Goal: Task Accomplishment & Management: Use online tool/utility

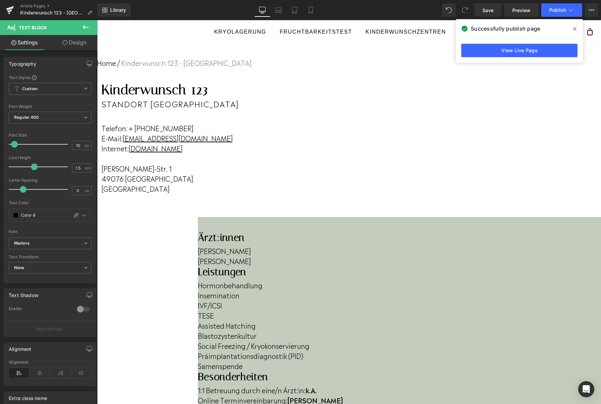
click at [317, 384] on b "k.A." at bounding box center [310, 389] width 11 height 10
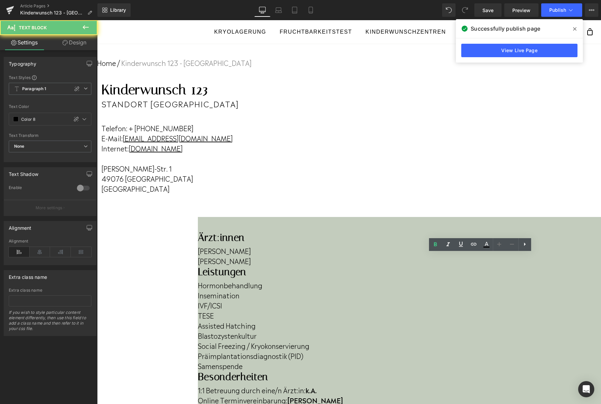
click at [541, 382] on div "1:1 Betreuung durch eine/n Ärzt:in: k.A. Online Terminvereinbarung: Ja Videospr…" at bounding box center [399, 408] width 403 height 52
click at [317, 384] on b "k.A." at bounding box center [310, 389] width 11 height 10
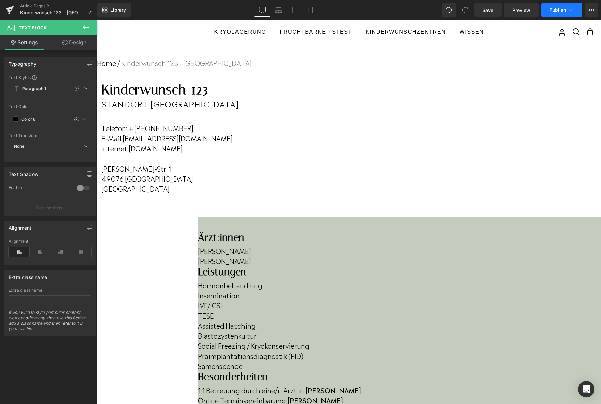
click at [553, 11] on span "Publish" at bounding box center [557, 9] width 17 height 5
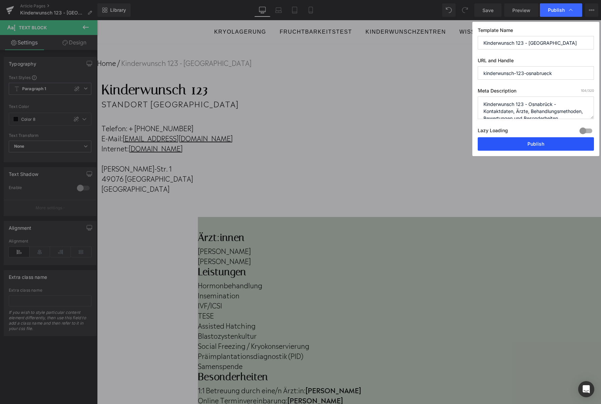
click at [544, 139] on button "Publish" at bounding box center [536, 143] width 116 height 13
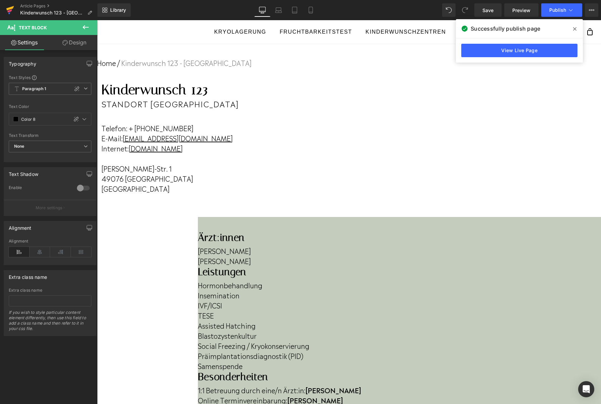
click at [9, 10] on icon at bounding box center [9, 10] width 5 height 3
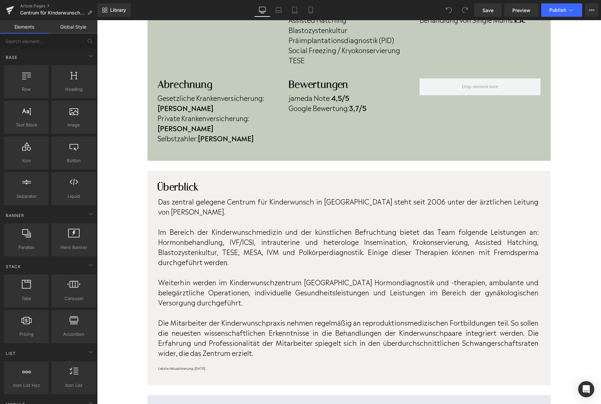
scroll to position [292, 0]
click at [364, 107] on strong "3,7/5" at bounding box center [357, 107] width 17 height 10
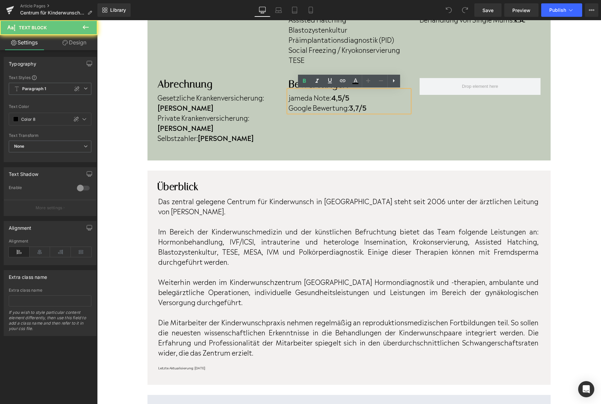
click at [362, 108] on strong "3,7/5" at bounding box center [357, 107] width 17 height 10
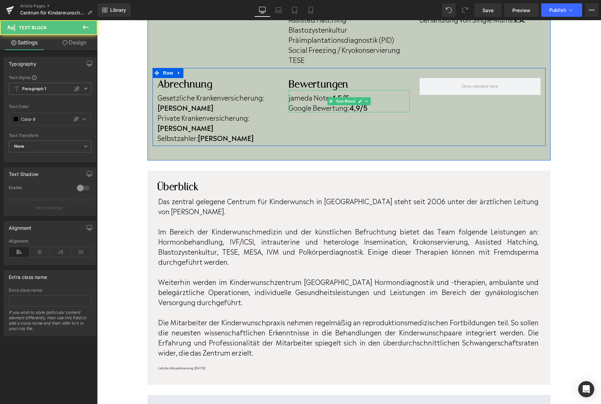
click at [339, 94] on strong "4,5/5" at bounding box center [340, 97] width 18 height 10
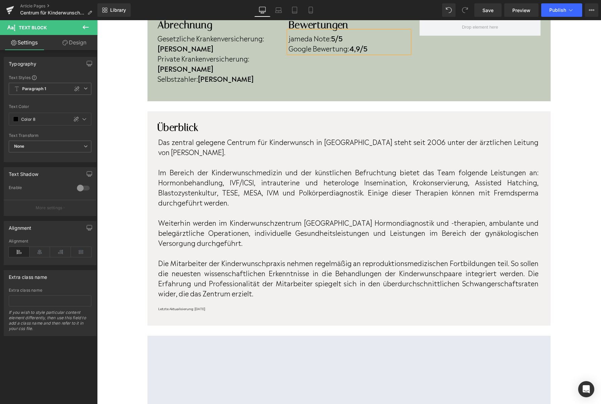
scroll to position [351, 0]
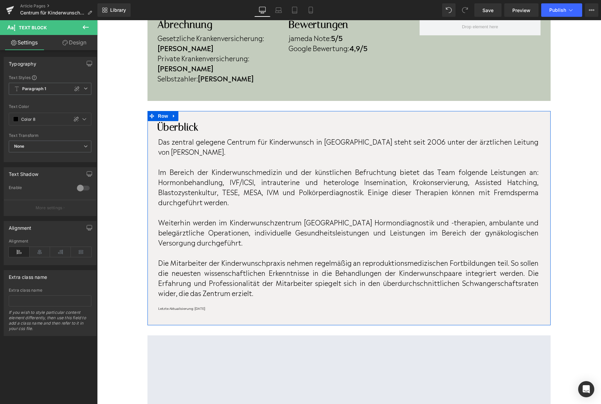
click at [97, 20] on div at bounding box center [97, 20] width 0 height 0
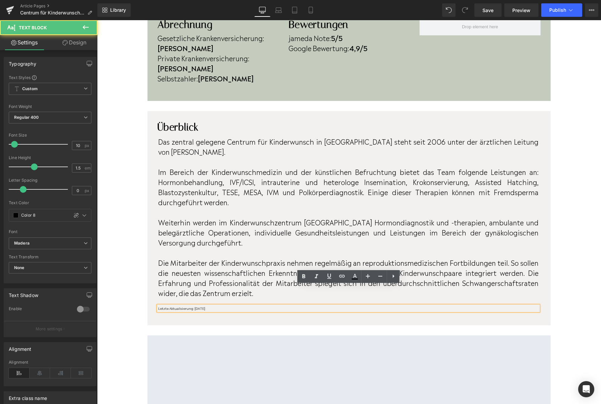
click at [215, 305] on p "Letzte Aktualisierung: April 2023" at bounding box center [348, 307] width 380 height 5
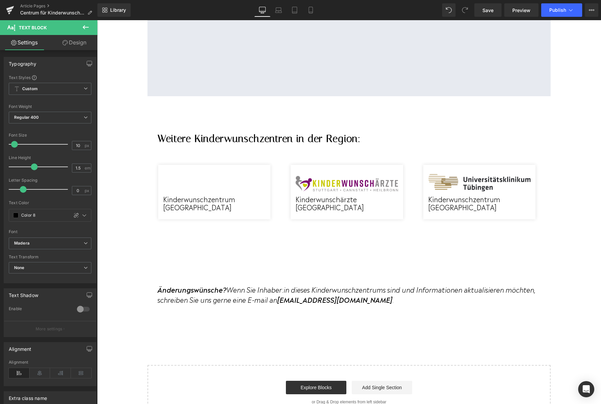
scroll to position [726, 0]
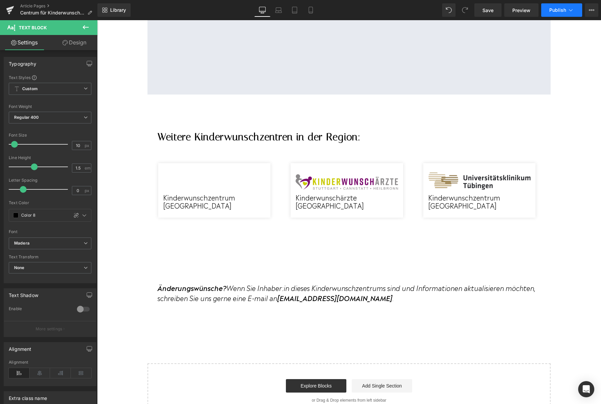
click at [558, 12] on span "Publish" at bounding box center [557, 9] width 17 height 5
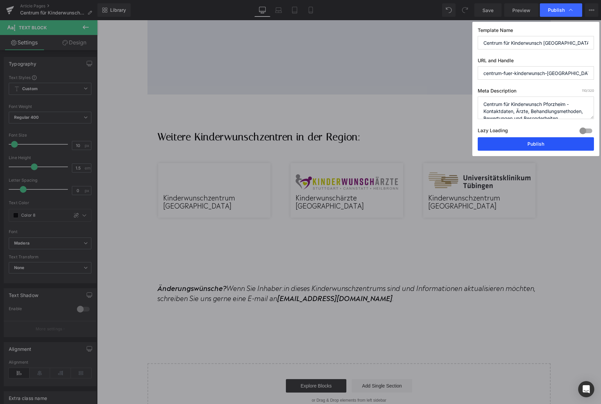
click at [531, 146] on button "Publish" at bounding box center [536, 143] width 116 height 13
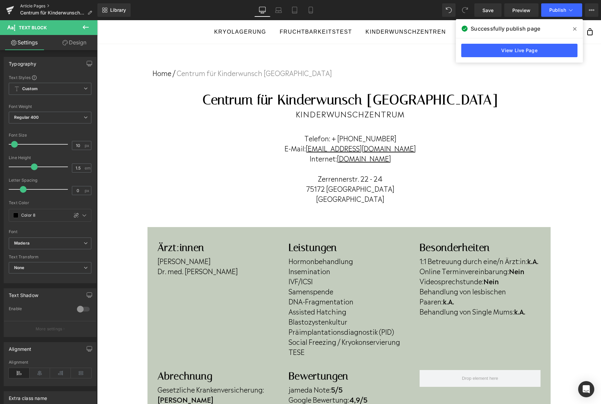
drag, startPoint x: 6, startPoint y: 10, endPoint x: 22, endPoint y: 5, distance: 16.2
click at [6, 10] on icon at bounding box center [10, 10] width 8 height 17
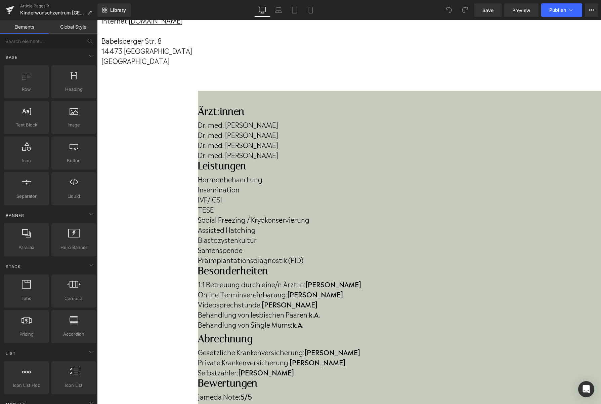
scroll to position [130, 0]
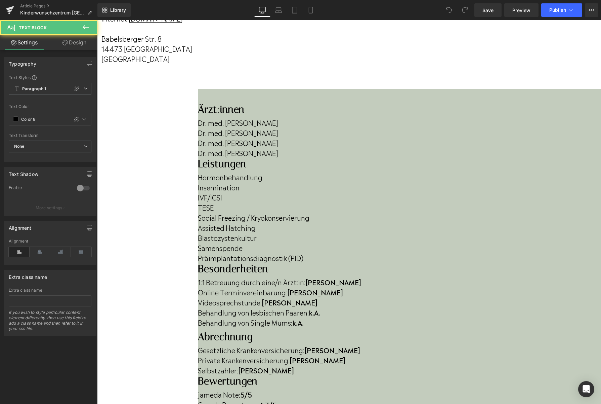
click at [260, 158] on p "Dr. med. Hendrikje Lukoschus" at bounding box center [399, 153] width 403 height 10
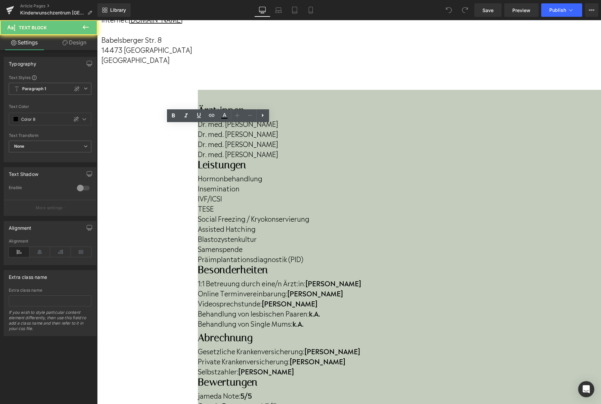
click at [260, 159] on p "Dr. med. Hendrikje Lukoschus" at bounding box center [399, 154] width 403 height 10
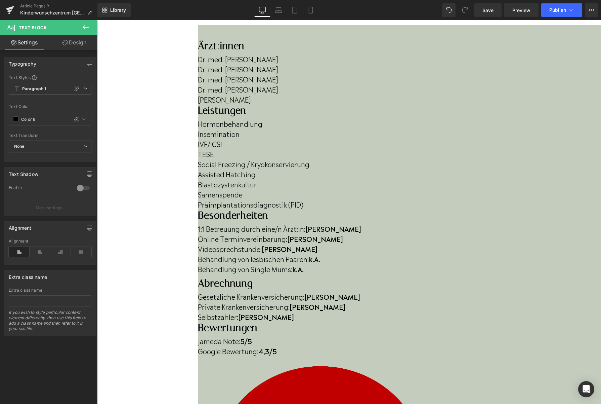
scroll to position [191, 0]
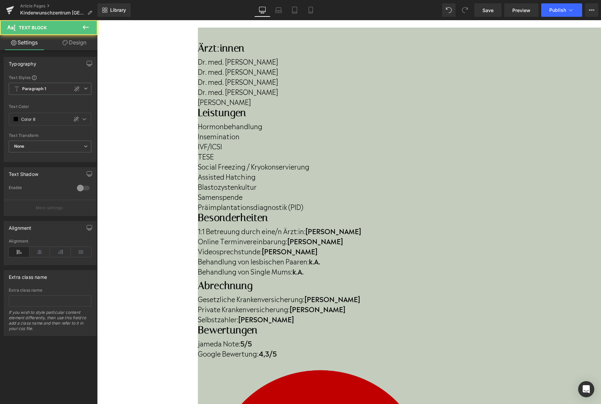
click at [277, 348] on strong "4,3/5" at bounding box center [267, 353] width 18 height 10
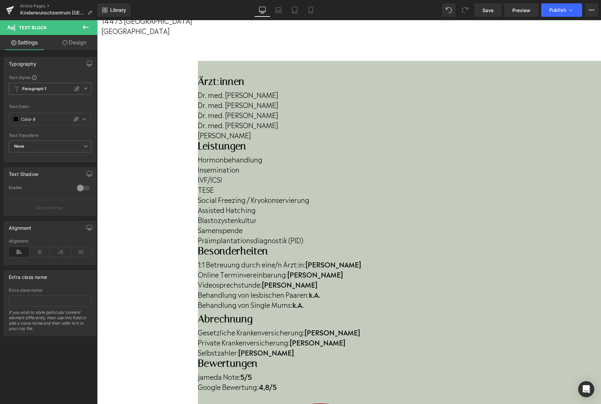
scroll to position [157, 0]
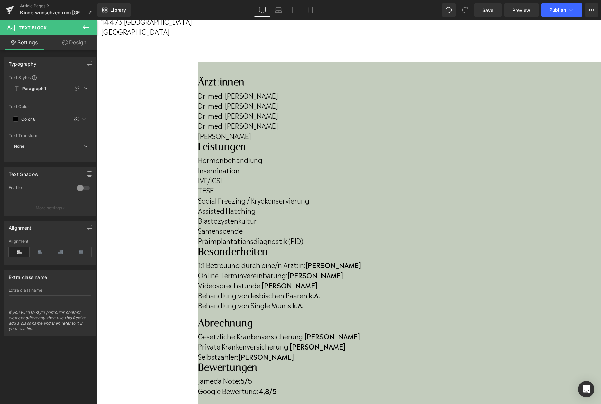
click at [97, 20] on span "Image" at bounding box center [97, 20] width 0 height 0
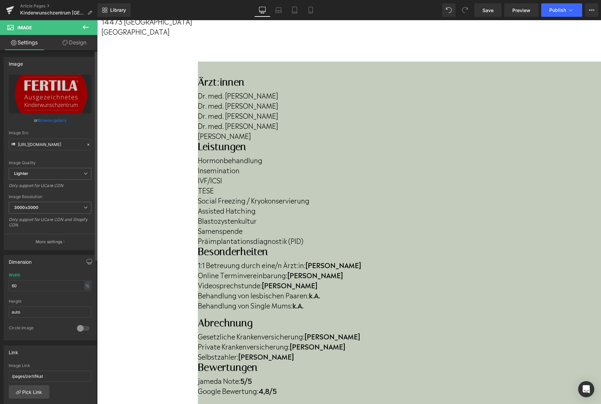
click at [45, 120] on link "Browse gallery" at bounding box center [52, 120] width 29 height 12
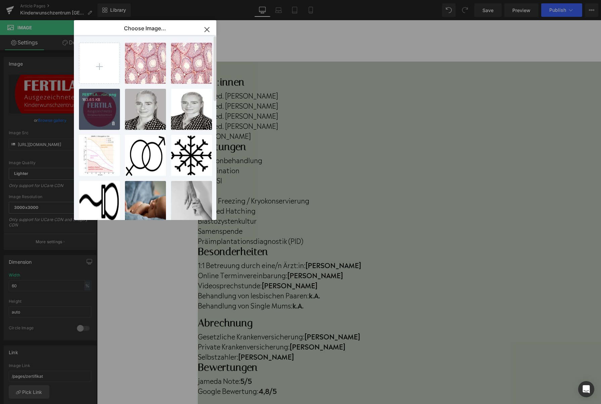
click at [88, 116] on div "FERTILA...rün.png 163.65 KB" at bounding box center [99, 109] width 41 height 41
type input "https://ucarecdn.com/c5ab98f0-74d3-4773-8121-07b005a17799/-/format/auto/-/previ…"
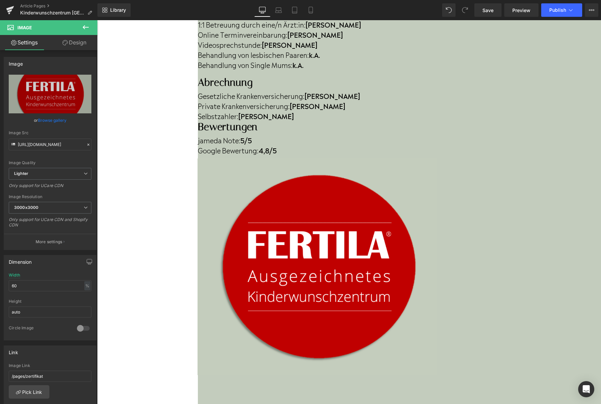
scroll to position [398, 0]
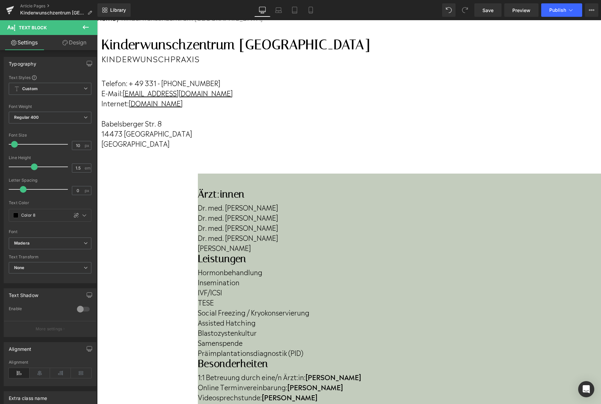
scroll to position [45, 0]
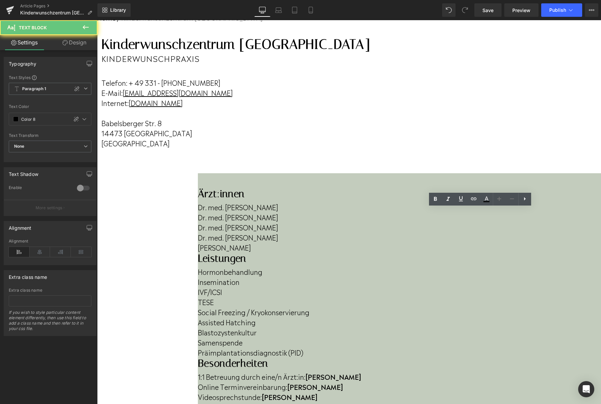
click at [475, 401] on p "Behandlung von lesbischen Paaren: k.A." at bounding box center [399, 406] width 403 height 10
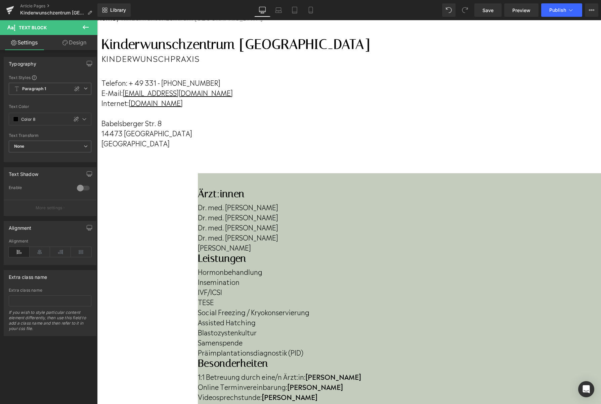
click at [541, 369] on div "1:1 Betreuung durch eine/n Ärzt:in: Ja Online Terminvereinbarung: Ja Videosprec…" at bounding box center [399, 395] width 403 height 52
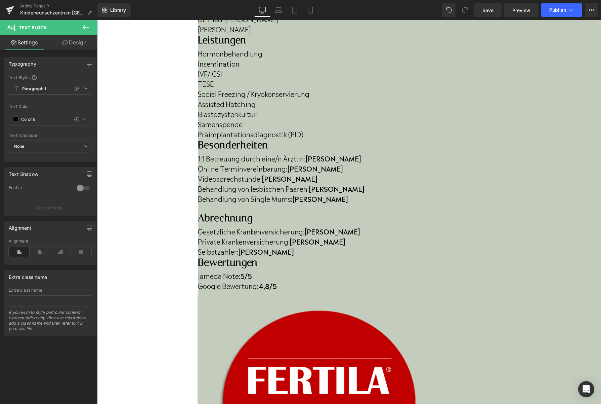
scroll to position [272, 0]
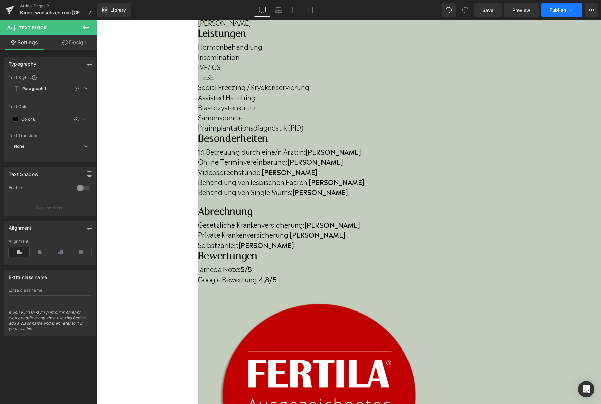
click at [555, 14] on button "Publish" at bounding box center [561, 9] width 41 height 13
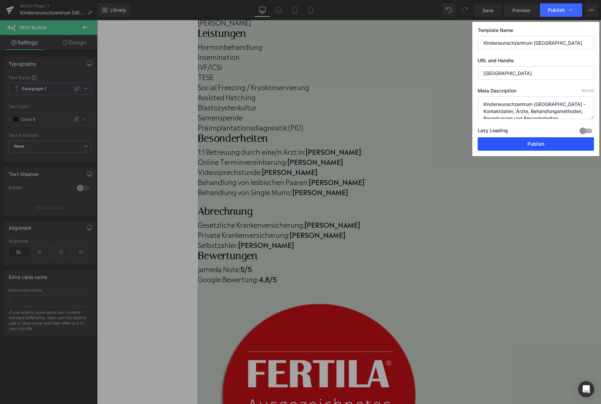
click at [497, 143] on button "Publish" at bounding box center [536, 143] width 116 height 13
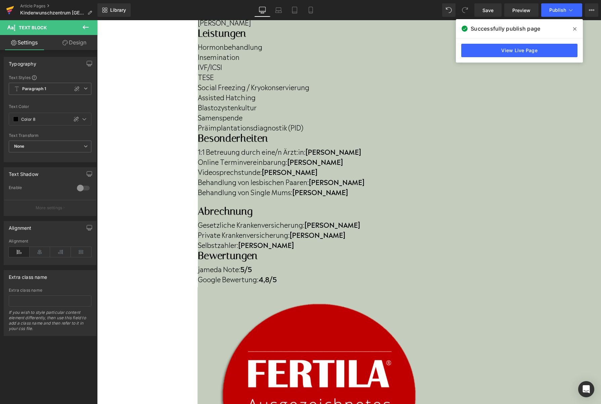
click at [12, 15] on icon at bounding box center [10, 10] width 8 height 17
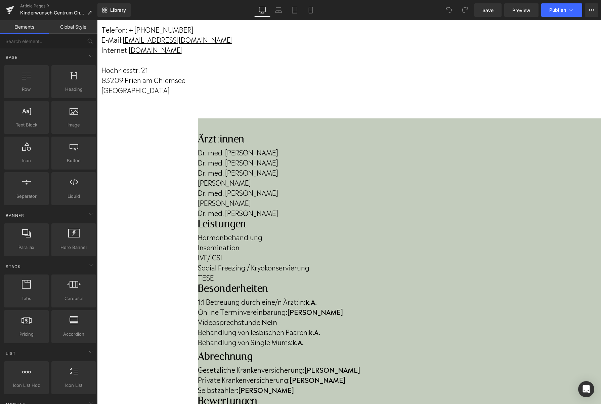
scroll to position [108, 0]
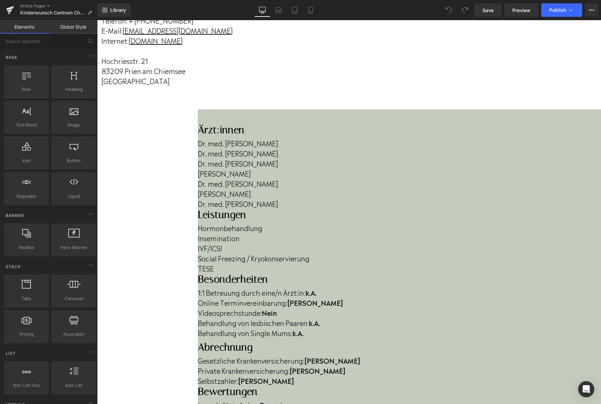
click at [216, 168] on p "Dr. med. [PERSON_NAME]" at bounding box center [399, 163] width 403 height 10
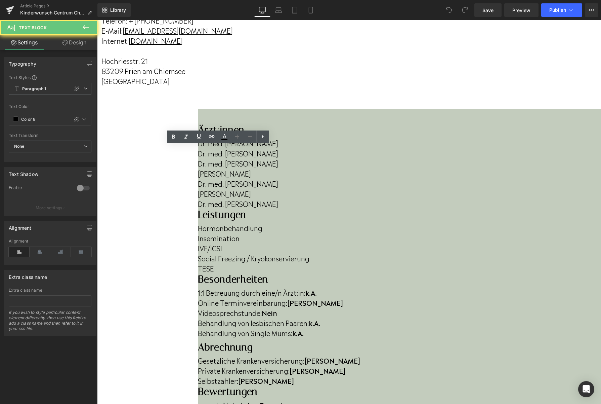
click at [212, 168] on p "Dr. med. Iona Rölz" at bounding box center [399, 163] width 403 height 10
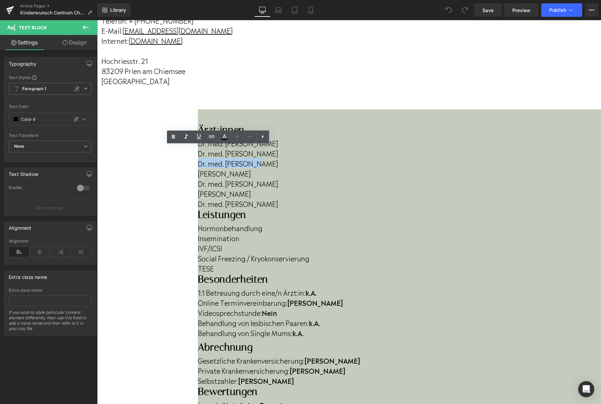
drag, startPoint x: 215, startPoint y: 173, endPoint x: 158, endPoint y: 175, distance: 57.1
click at [198, 168] on p "Dr. med. Iona Rölz" at bounding box center [399, 163] width 403 height 10
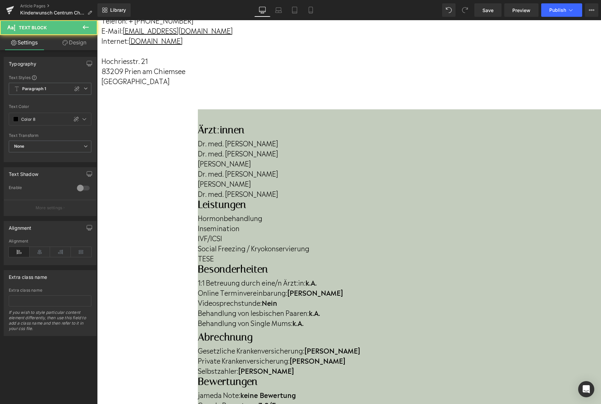
drag, startPoint x: 210, startPoint y: 194, endPoint x: 159, endPoint y: 182, distance: 52.6
click at [198, 182] on div "Dr. med. Susann Böhm Dr. med. Angelika Stachl Dr. Dina Lachner Dr. med. Anna Ba…" at bounding box center [399, 167] width 403 height 62
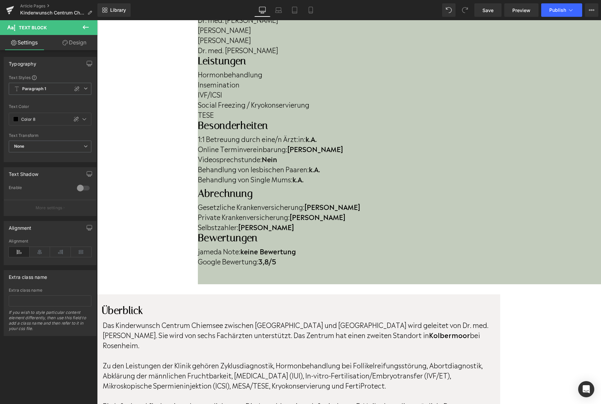
scroll to position [238, 0]
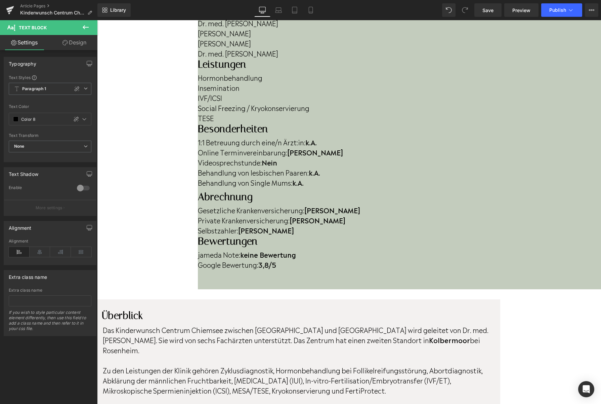
click at [276, 259] on strong "3,8/5" at bounding box center [267, 264] width 18 height 10
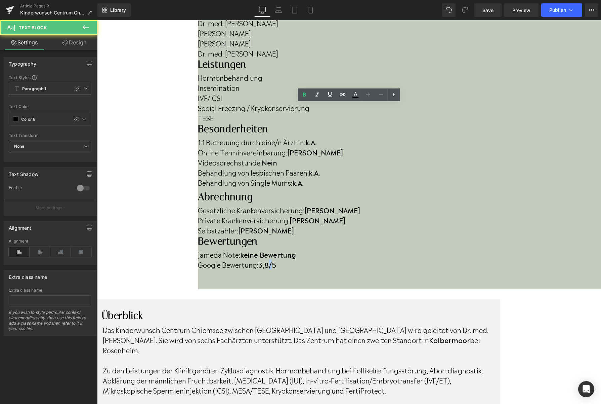
click at [276, 259] on strong "3,8/5" at bounding box center [267, 264] width 18 height 10
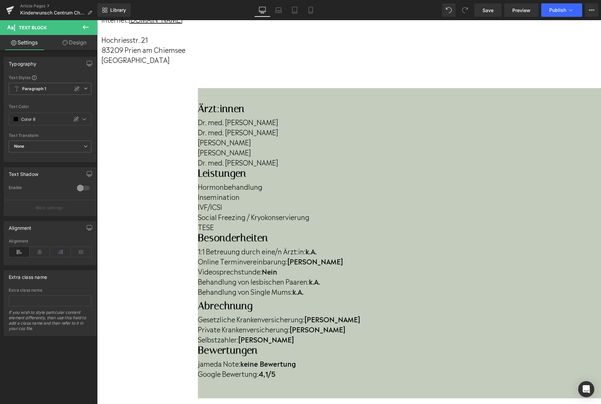
scroll to position [128, 0]
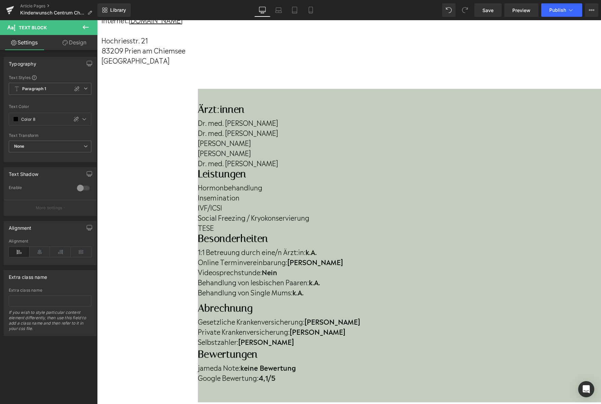
click at [397, 362] on p "jameda Note: keine Bewertung" at bounding box center [399, 367] width 403 height 10
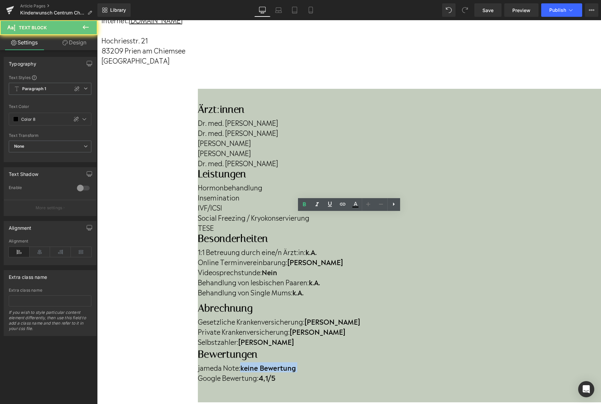
drag, startPoint x: 397, startPoint y: 221, endPoint x: 343, endPoint y: 222, distance: 54.4
click at [343, 362] on p "jameda Note: keine Bewertung" at bounding box center [399, 367] width 403 height 10
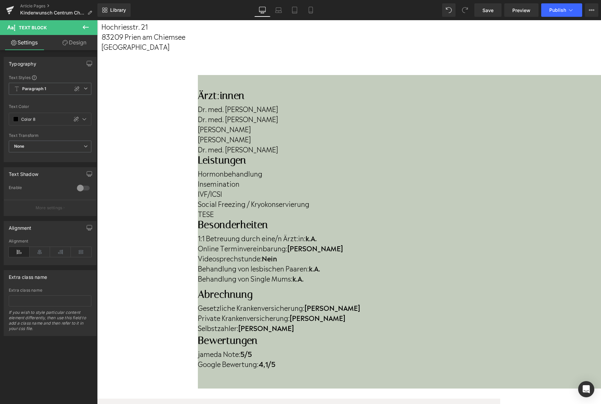
scroll to position [144, 0]
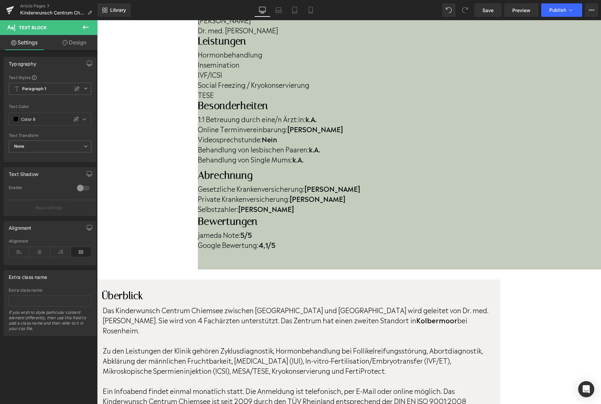
scroll to position [262, 0]
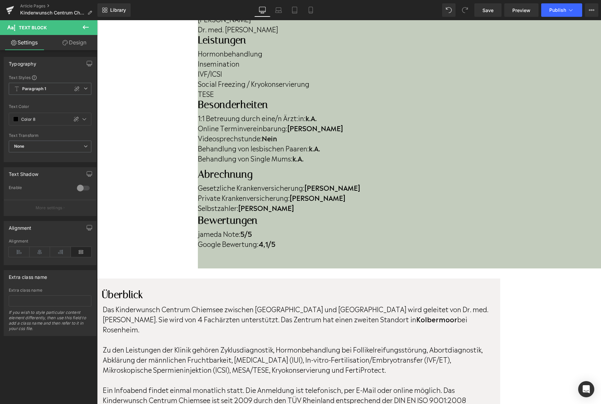
click at [221, 290] on div "Überblick Heading Das Kinderwunsch Centrum Chiemsee zwischen München und Salzbu…" at bounding box center [298, 360] width 403 height 164
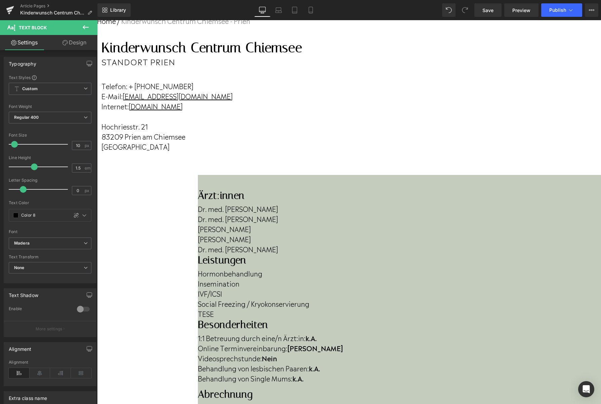
scroll to position [0, 0]
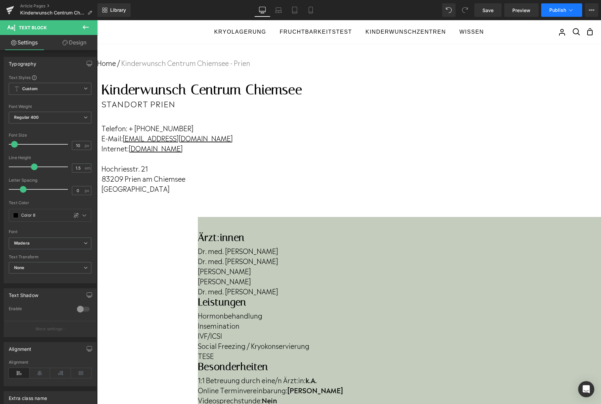
click at [560, 7] on button "Publish" at bounding box center [561, 9] width 41 height 13
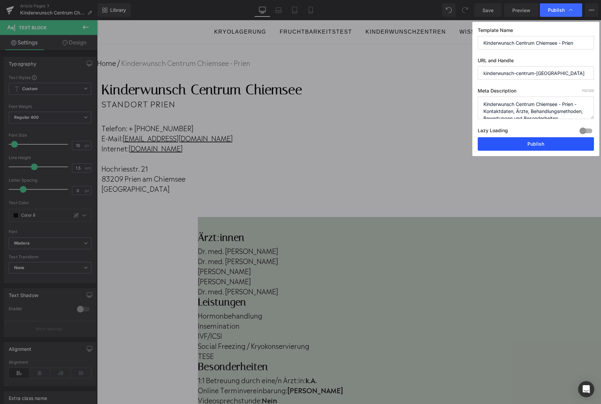
click at [503, 148] on button "Publish" at bounding box center [536, 143] width 116 height 13
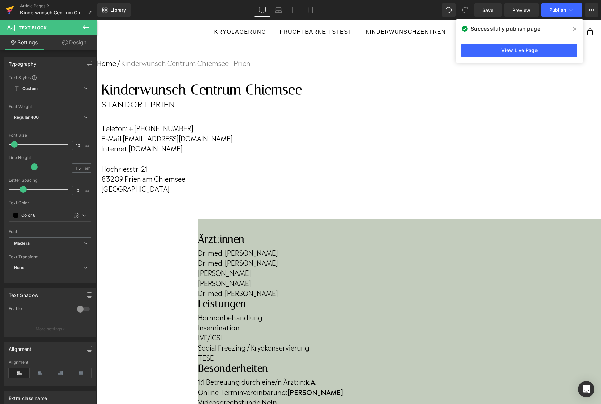
click at [4, 7] on link at bounding box center [10, 10] width 20 height 20
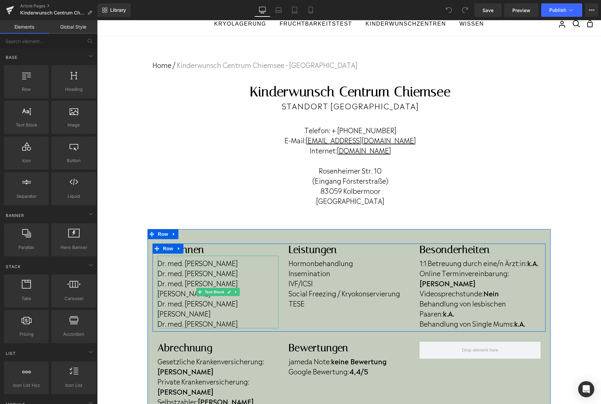
scroll to position [8, 0]
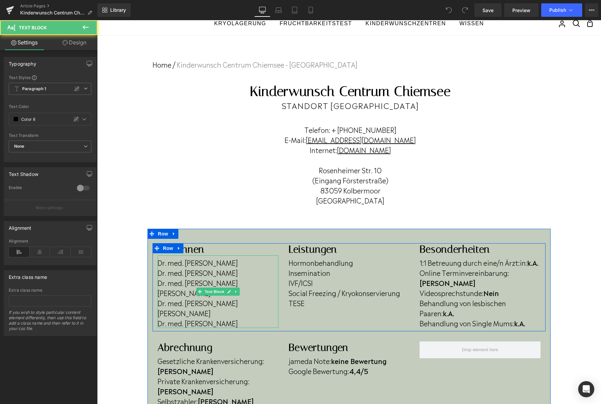
click at [215, 285] on p "Dr. med. Iona Rölz" at bounding box center [218, 282] width 121 height 10
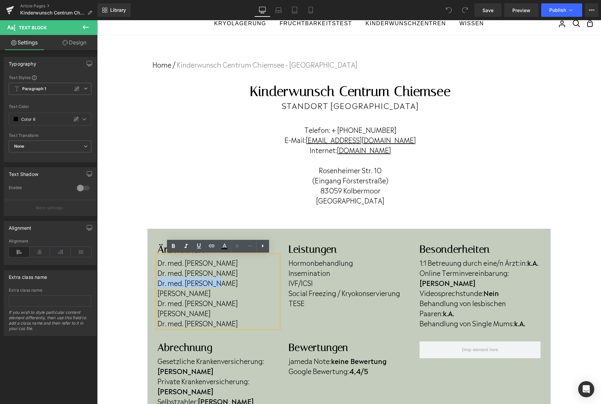
drag, startPoint x: 216, startPoint y: 285, endPoint x: 158, endPoint y: 280, distance: 58.3
click at [158, 280] on p "Dr. med. Iona Rölz" at bounding box center [218, 282] width 121 height 10
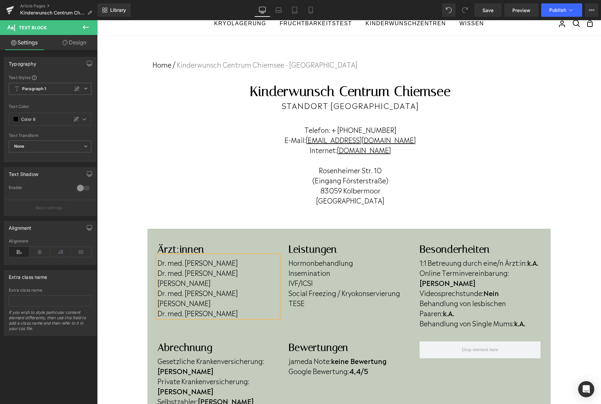
drag, startPoint x: 209, startPoint y: 303, endPoint x: 170, endPoint y: 289, distance: 41.7
click at [171, 289] on div "Dr. med. Susann Böhm Dr. med. Angelika Stachl Dr. Dina Lachner Dr. med. Anna Ba…" at bounding box center [218, 286] width 121 height 62
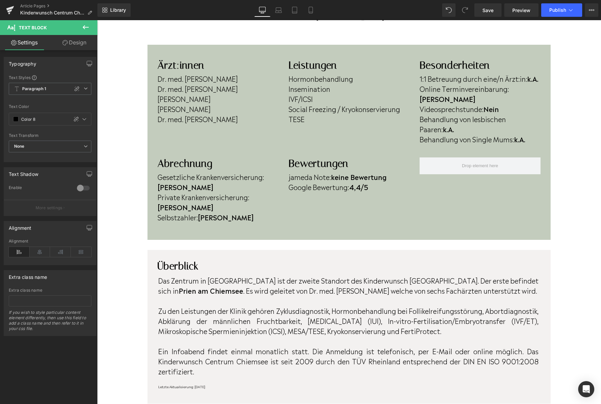
scroll to position [191, 0]
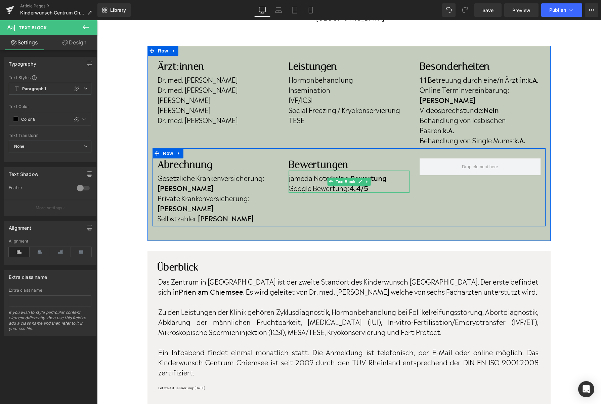
click at [363, 182] on strong "4,4/5" at bounding box center [358, 187] width 19 height 10
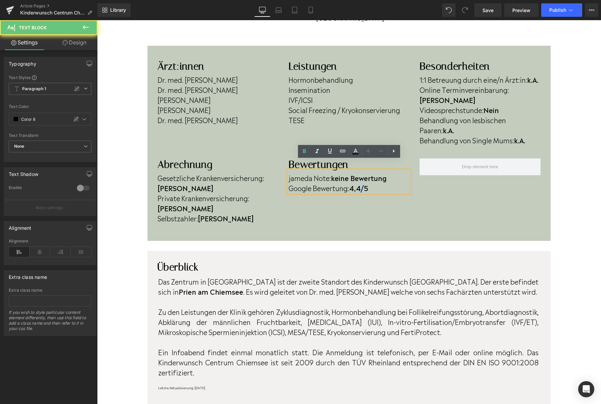
click at [363, 182] on strong "4,4/5" at bounding box center [358, 187] width 19 height 10
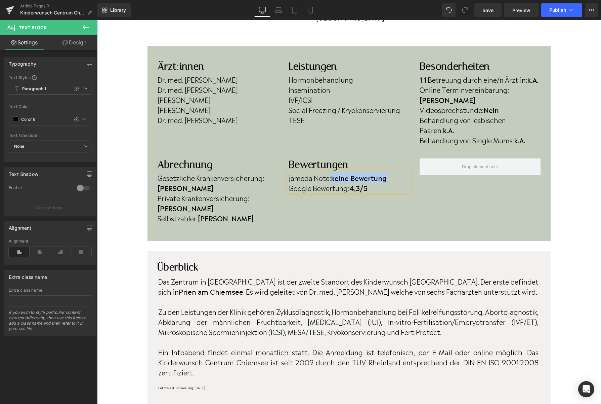
drag, startPoint x: 389, startPoint y: 170, endPoint x: 333, endPoint y: 170, distance: 55.4
click at [333, 172] on p "jameda Note: keine Bewertung" at bounding box center [349, 177] width 121 height 10
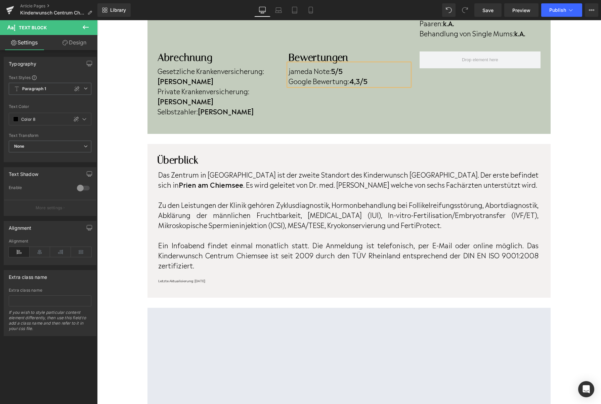
scroll to position [299, 0]
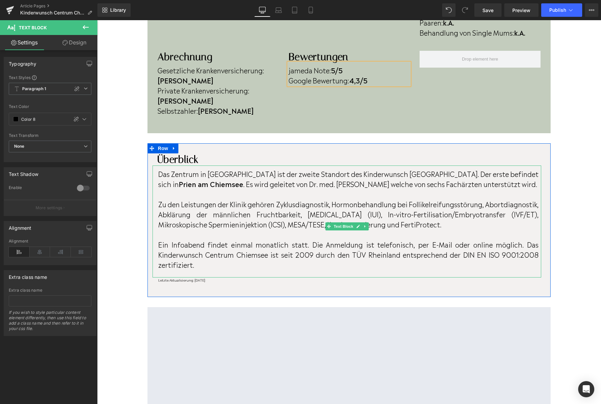
click at [424, 168] on p "Das Zentrum in Kolbermoor ist der zweite Standort des Kinderwunsch Centrum Chie…" at bounding box center [348, 178] width 380 height 20
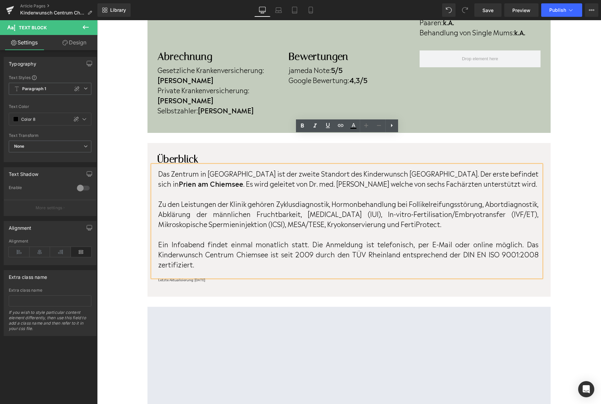
click at [423, 165] on div "Das Zentrum in Kolbermoor ist der zweite Standort des Kinderwunsch Centrum Chie…" at bounding box center [347, 221] width 389 height 112
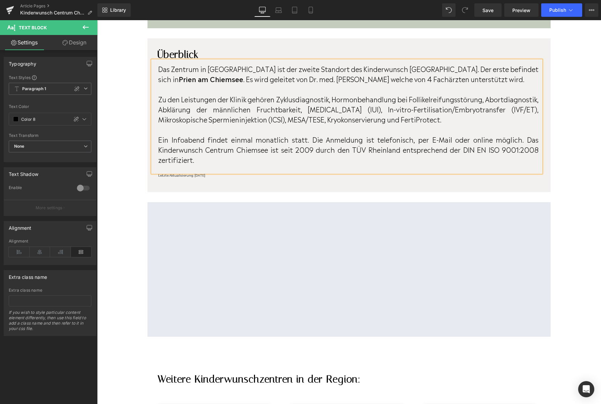
scroll to position [405, 0]
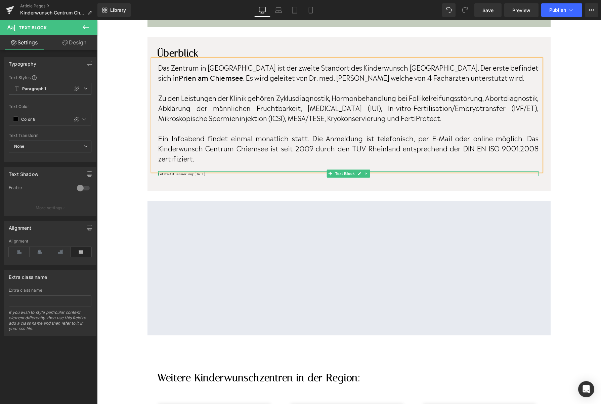
click at [224, 171] on p "Letzte Aktualisierung: [DATE]" at bounding box center [348, 173] width 380 height 5
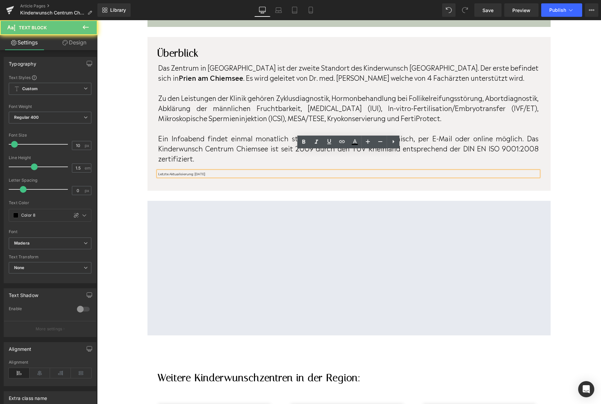
click at [224, 171] on p "Letzte Aktualisierung: [DATE]" at bounding box center [348, 173] width 380 height 5
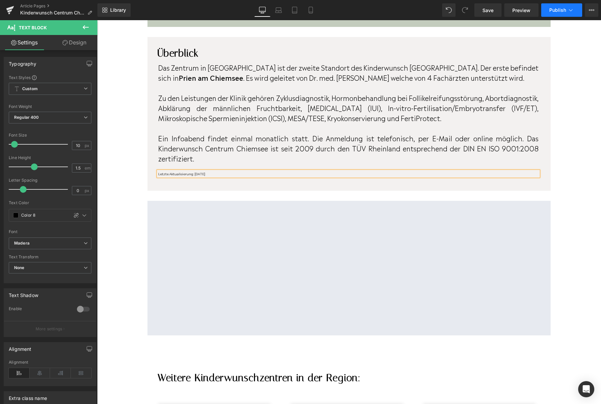
click at [561, 11] on span "Publish" at bounding box center [557, 9] width 17 height 5
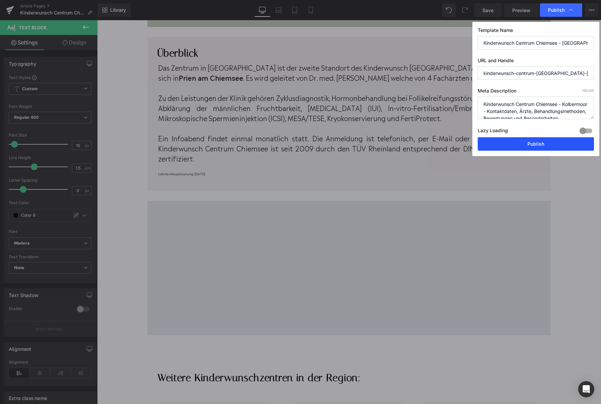
click at [521, 149] on button "Publish" at bounding box center [536, 143] width 116 height 13
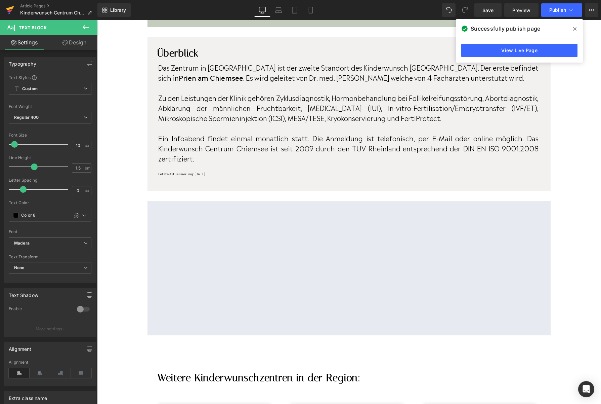
click at [16, 14] on link at bounding box center [10, 10] width 20 height 20
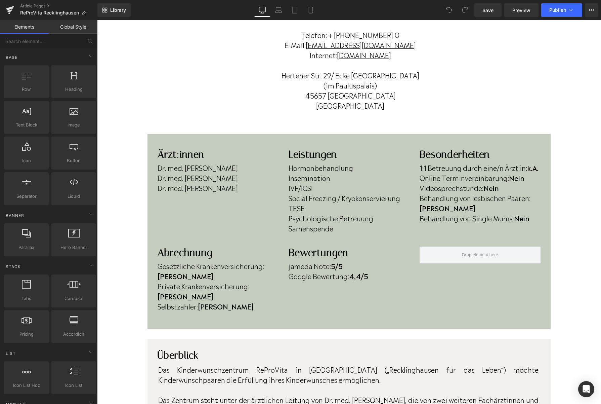
scroll to position [106, 0]
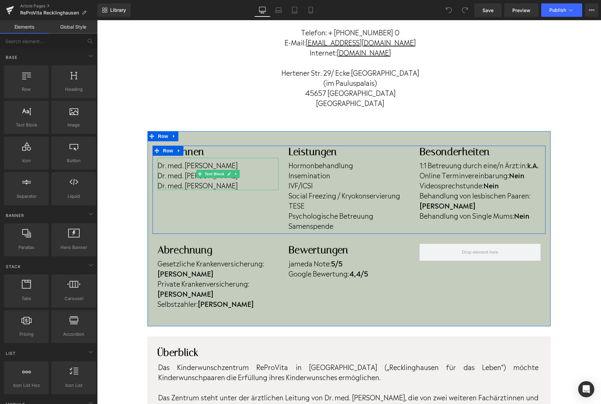
click at [220, 185] on p "Dr. med. Hiba Maarouf" at bounding box center [218, 185] width 121 height 10
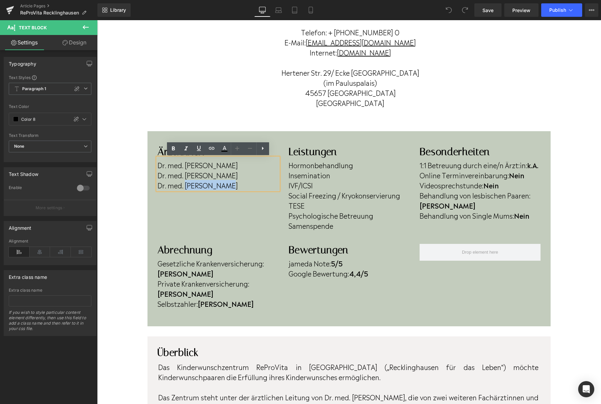
drag, startPoint x: 230, startPoint y: 185, endPoint x: 186, endPoint y: 187, distance: 44.1
click at [186, 187] on p "Dr. med. Hiba Maarouf" at bounding box center [218, 185] width 121 height 10
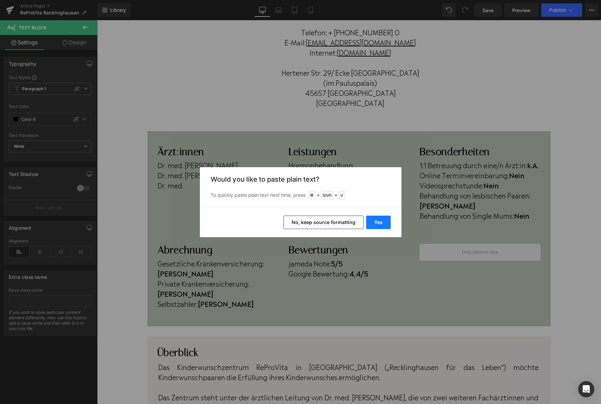
click at [380, 220] on button "Yes" at bounding box center [378, 221] width 25 height 13
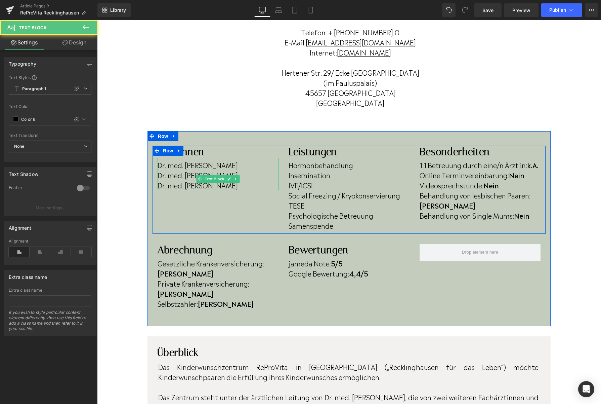
click at [209, 190] on p "Dr. med. Christiane Bach-Timmerberg" at bounding box center [218, 185] width 121 height 10
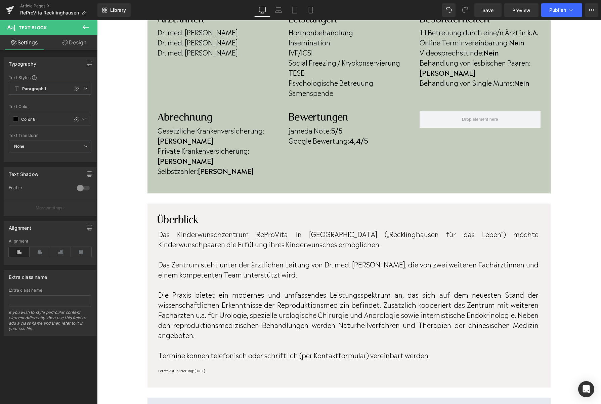
scroll to position [233, 0]
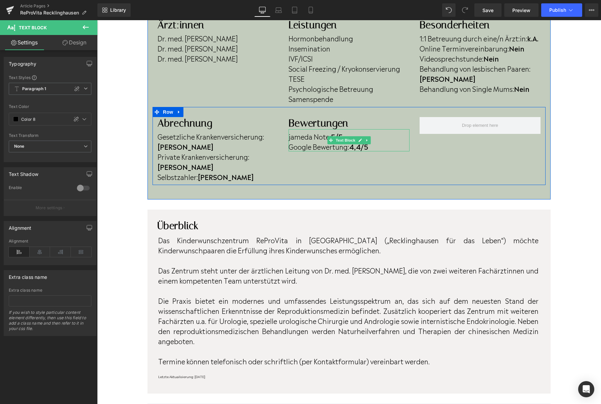
click at [363, 148] on strong "4,4/5" at bounding box center [358, 146] width 19 height 10
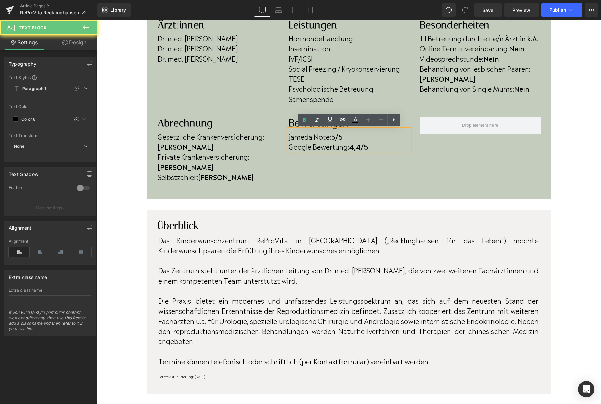
click at [363, 148] on strong "4,4/5" at bounding box center [358, 146] width 19 height 10
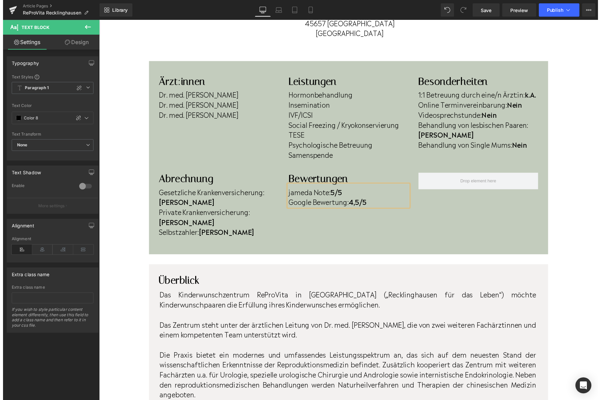
scroll to position [173, 0]
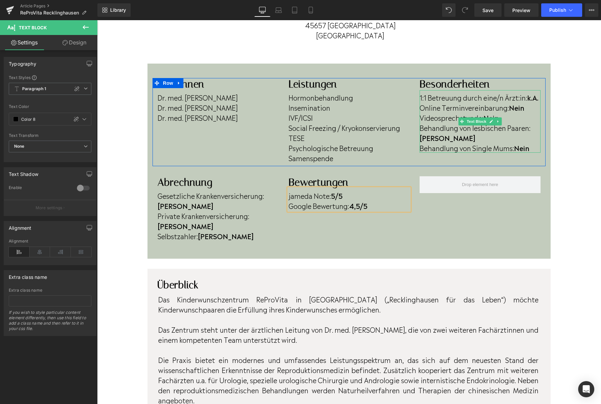
click at [532, 108] on p "Online Terminvereinbarung: Nein" at bounding box center [480, 107] width 121 height 10
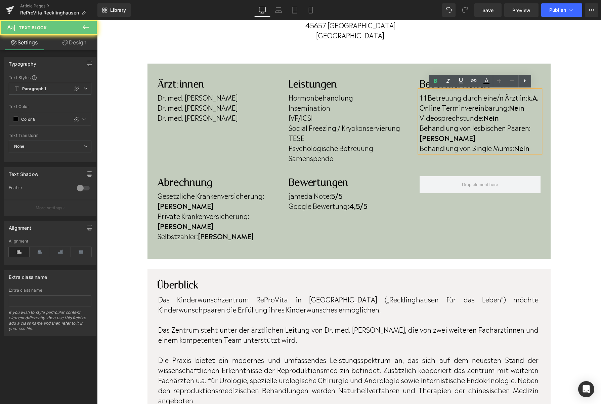
click at [530, 109] on p "Online Terminvereinbarung: Nein" at bounding box center [480, 107] width 121 height 10
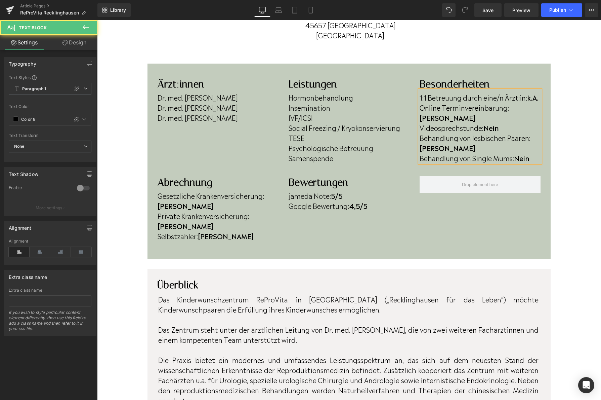
click at [536, 153] on p "Behandlung von Single Mums: Nein" at bounding box center [480, 158] width 121 height 10
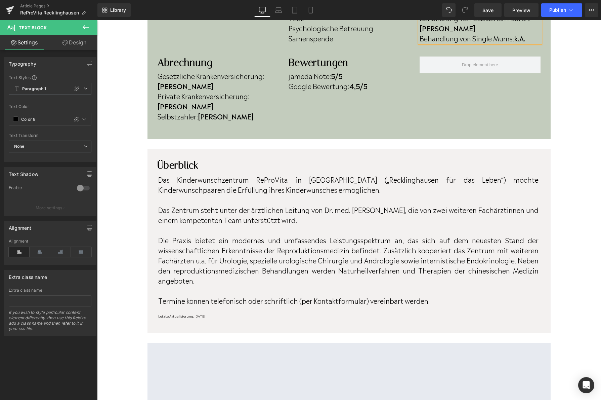
scroll to position [295, 0]
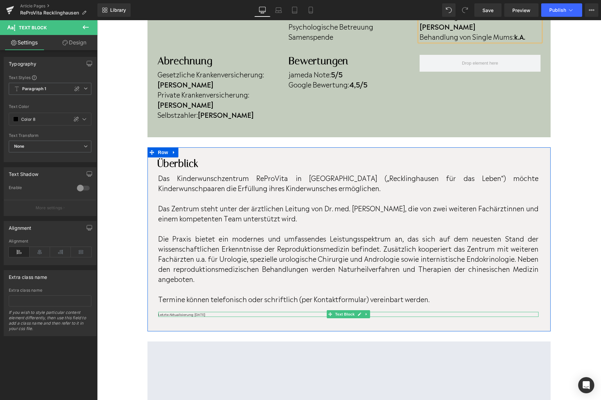
click at [221, 311] on p "Letzte Aktualisierung: [DATE]" at bounding box center [348, 313] width 380 height 5
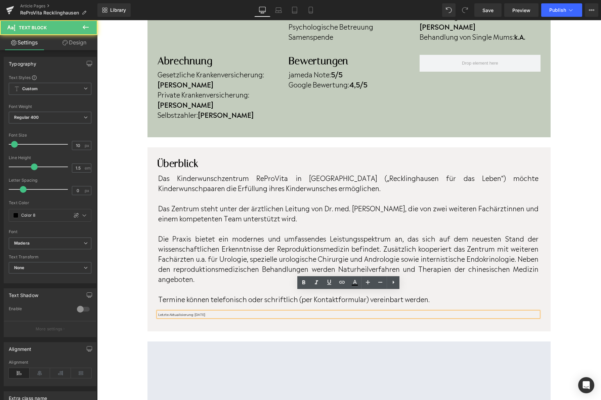
click at [221, 311] on p "Letzte Aktualisierung: [DATE]" at bounding box center [348, 313] width 380 height 5
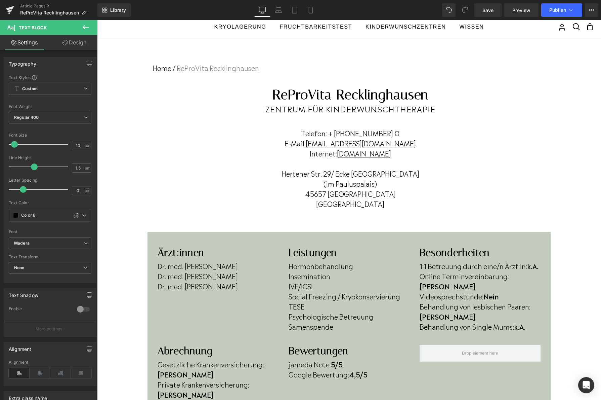
scroll to position [1, 0]
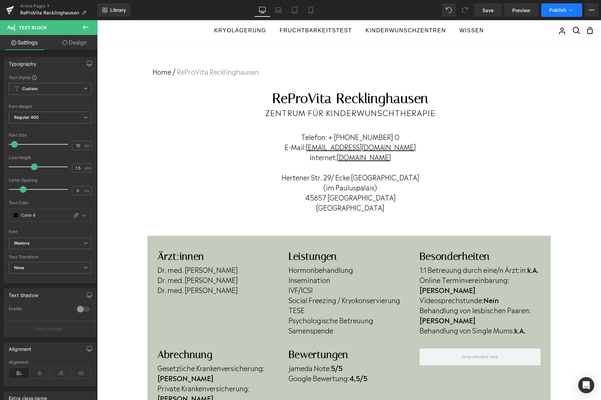
click at [543, 11] on button "Publish" at bounding box center [561, 9] width 41 height 13
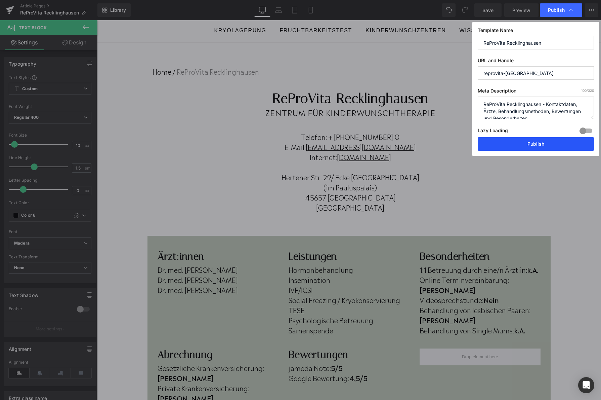
click at [528, 145] on button "Publish" at bounding box center [536, 143] width 116 height 13
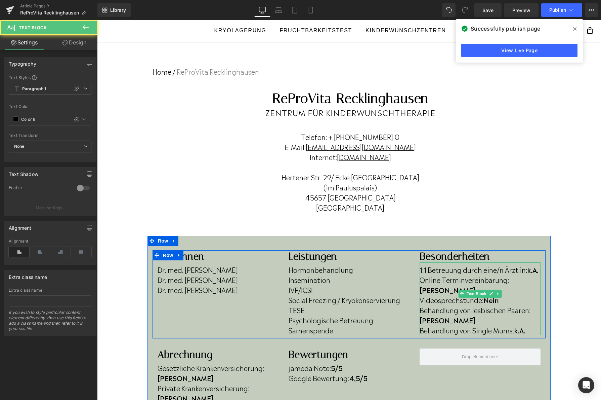
click at [537, 270] on b "k.A." at bounding box center [532, 269] width 11 height 10
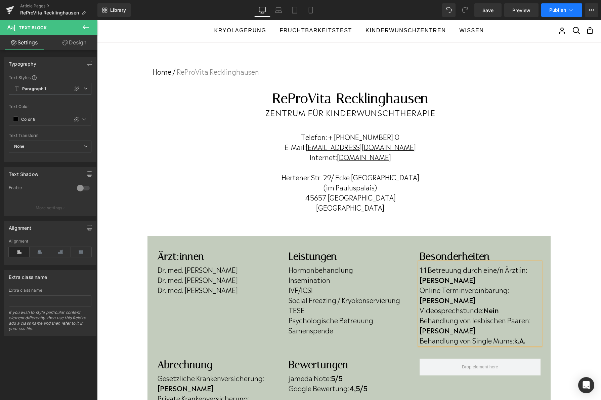
click at [562, 15] on button "Publish" at bounding box center [561, 9] width 41 height 13
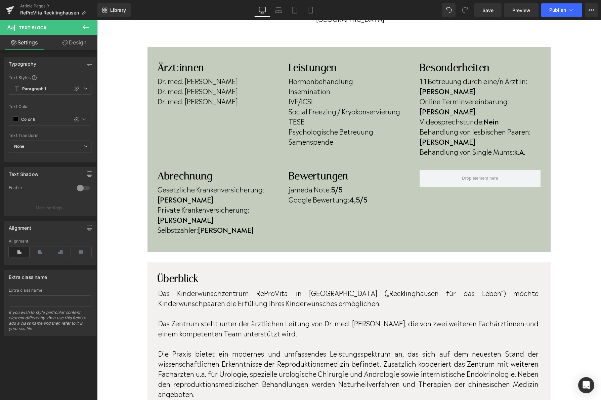
scroll to position [192, 0]
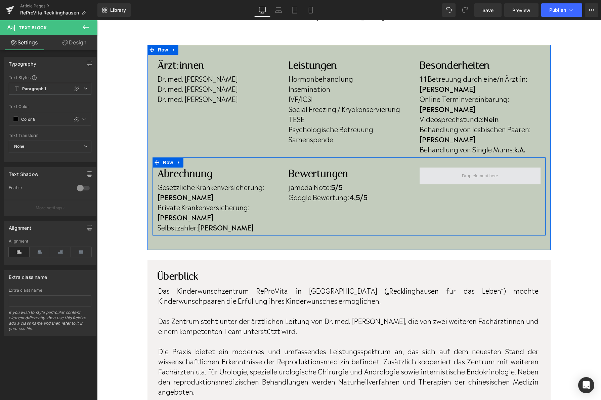
click at [458, 167] on span at bounding box center [480, 175] width 121 height 17
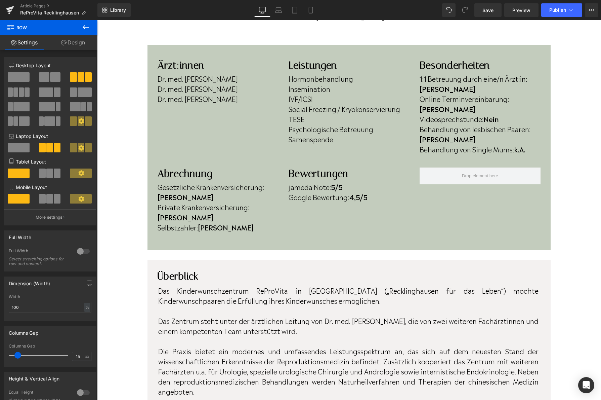
click at [466, 220] on div "Home / ReProVita Recklinghausen Breadcrumbs Row ReProVita Recklinghausen Headin…" at bounding box center [349, 381] width 504 height 1060
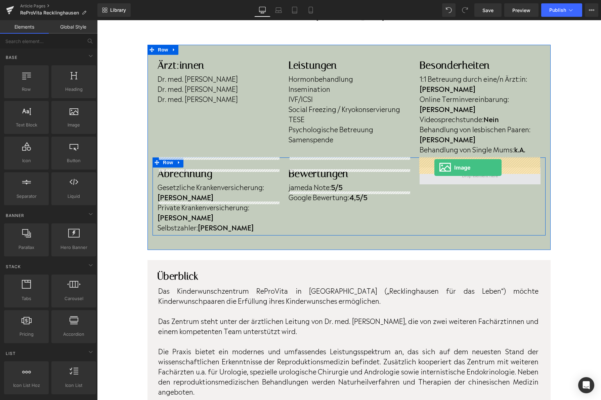
drag, startPoint x: 179, startPoint y: 144, endPoint x: 434, endPoint y: 167, distance: 256.7
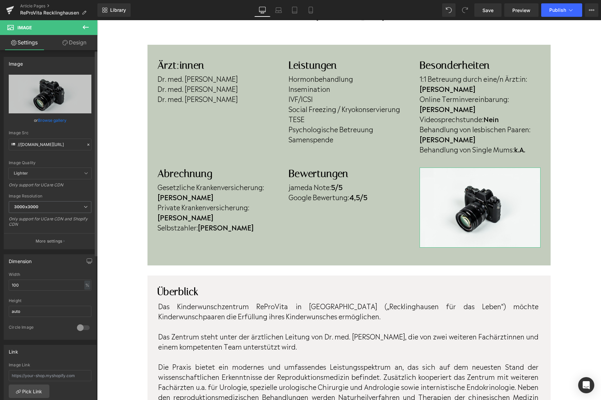
click at [46, 118] on link "Browse gallery" at bounding box center [52, 120] width 29 height 12
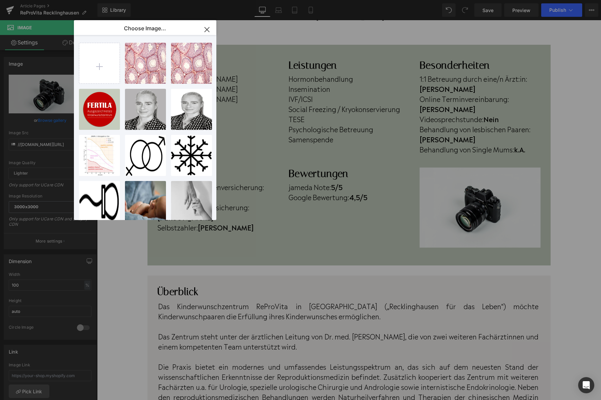
click at [0, 0] on div "FERTILA...rün.png 163.65 KB" at bounding box center [0, 0] width 0 height 0
type input "https://ucarecdn.com/c5ab98f0-74d3-4773-8121-07b005a17799/-/format/auto/-/previ…"
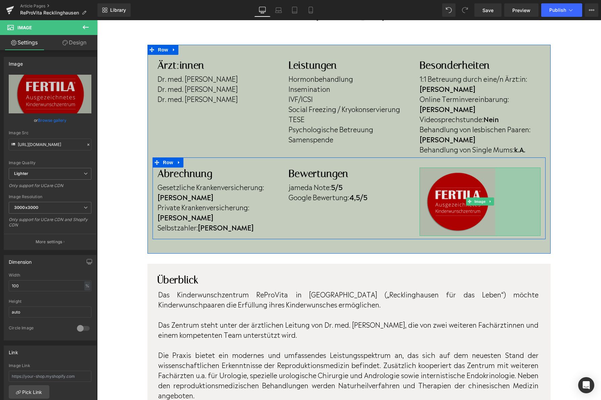
drag, startPoint x: 540, startPoint y: 264, endPoint x: 495, endPoint y: 199, distance: 78.9
click at [495, 199] on div "135px" at bounding box center [517, 201] width 45 height 68
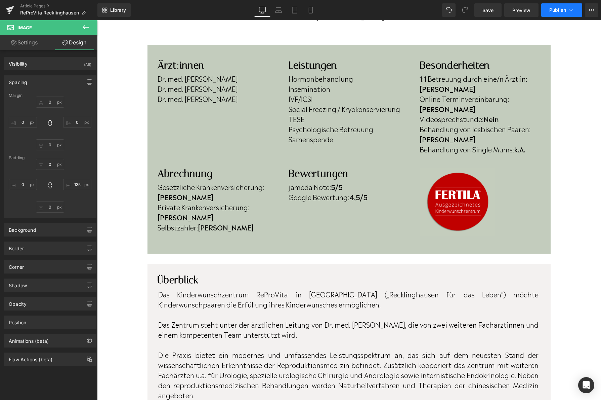
click at [551, 15] on button "Publish" at bounding box center [561, 9] width 41 height 13
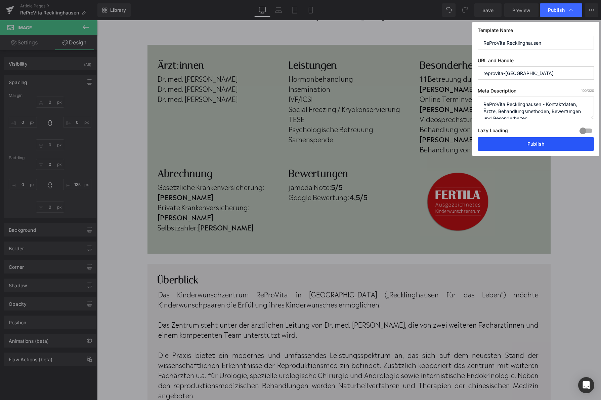
click at [527, 149] on button "Publish" at bounding box center [536, 143] width 116 height 13
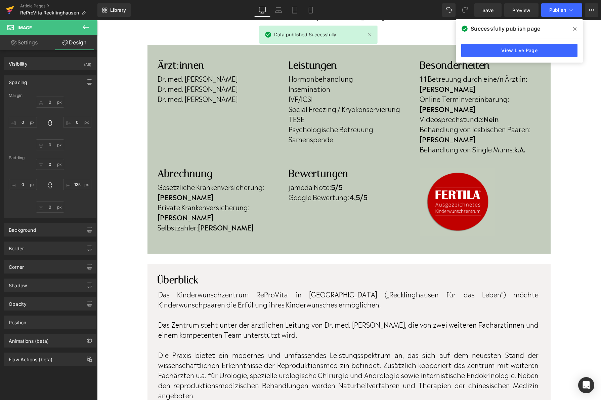
click at [6, 9] on icon at bounding box center [10, 10] width 8 height 17
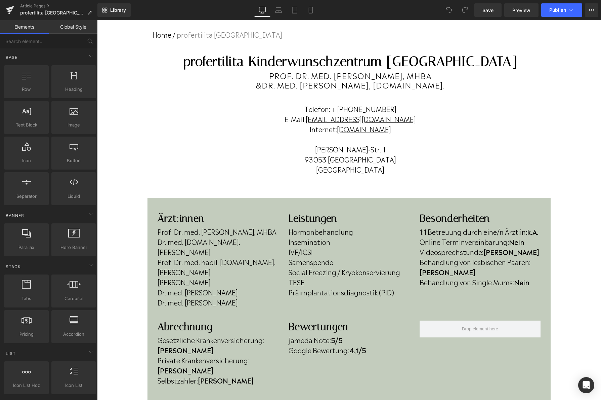
scroll to position [43, 0]
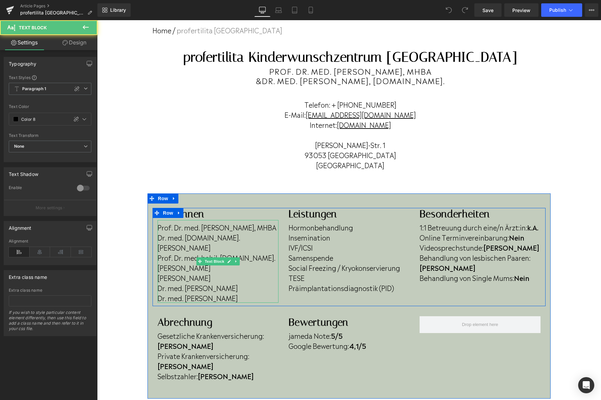
click at [185, 268] on p "Prof. Dr. med. habil. M.Sc. Monika Bals-Pratsch" at bounding box center [218, 262] width 121 height 20
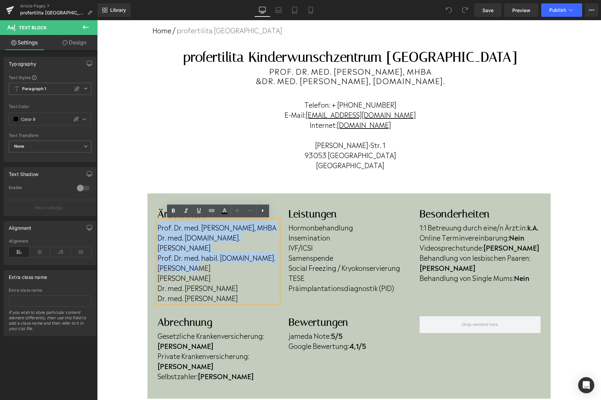
drag, startPoint x: 184, startPoint y: 269, endPoint x: 159, endPoint y: 226, distance: 49.8
click at [159, 226] on div "Prof. Dr. med. Sara Fill Malfertheiner, MHBA Dr. med. M.Sc. Angelika Eder Prof.…" at bounding box center [218, 261] width 121 height 83
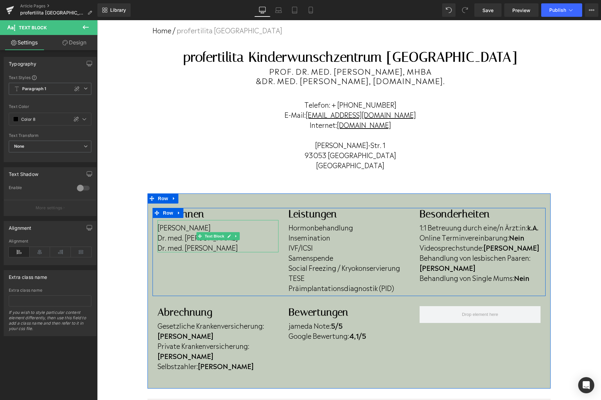
click at [241, 250] on p "Dr. med. Klaudija Künzel" at bounding box center [218, 247] width 121 height 10
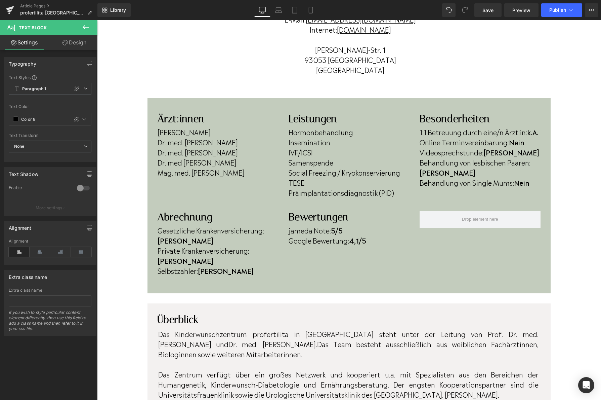
scroll to position [139, 0]
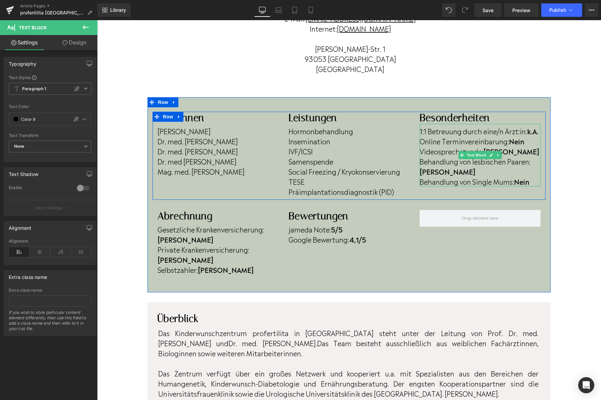
click at [529, 141] on p "Online Terminvereinbarung: Nein" at bounding box center [480, 141] width 121 height 10
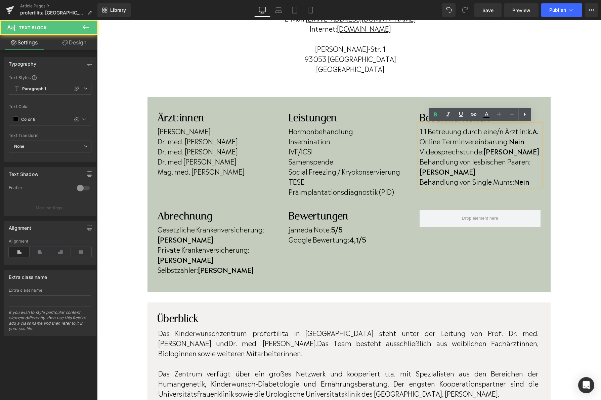
click at [529, 141] on p "Online Terminvereinbarung: Nein" at bounding box center [480, 141] width 121 height 10
click at [528, 142] on p "Online Terminvereinbarung: Nein" at bounding box center [480, 141] width 121 height 10
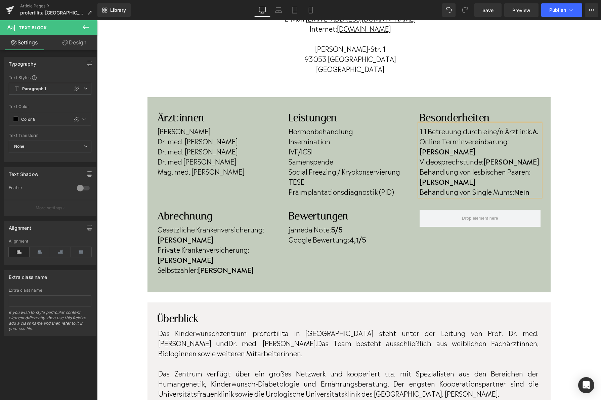
click at [532, 186] on p "Behandlung von Single Mums: Nein" at bounding box center [480, 191] width 121 height 10
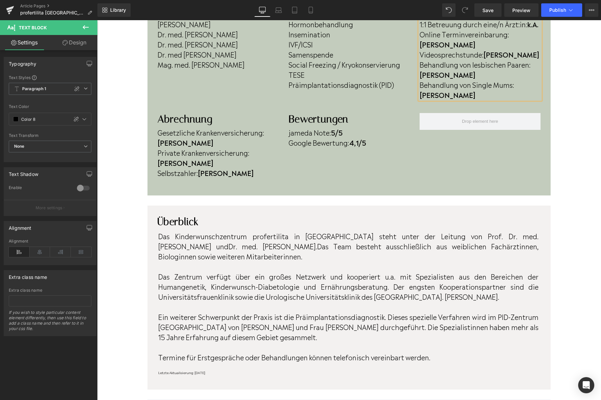
scroll to position [242, 0]
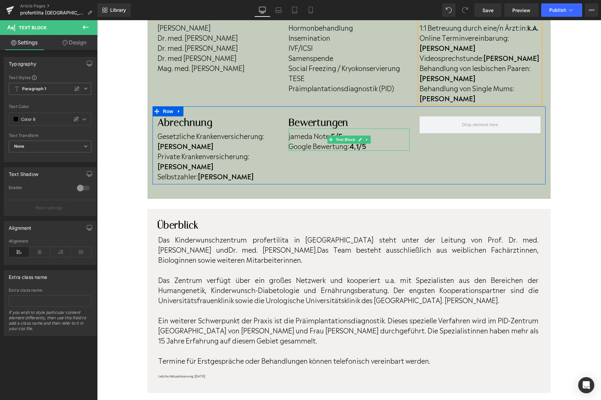
click at [360, 140] on strong "4,1/5" at bounding box center [357, 145] width 17 height 10
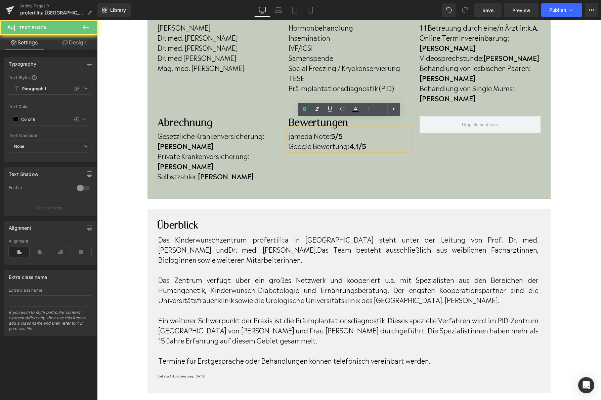
click at [361, 140] on strong "4,1/5" at bounding box center [357, 145] width 17 height 10
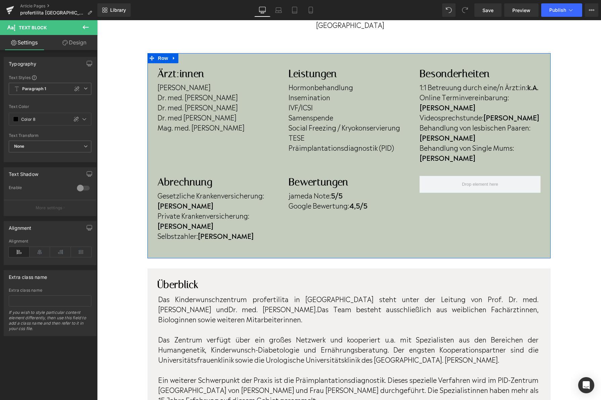
scroll to position [171, 0]
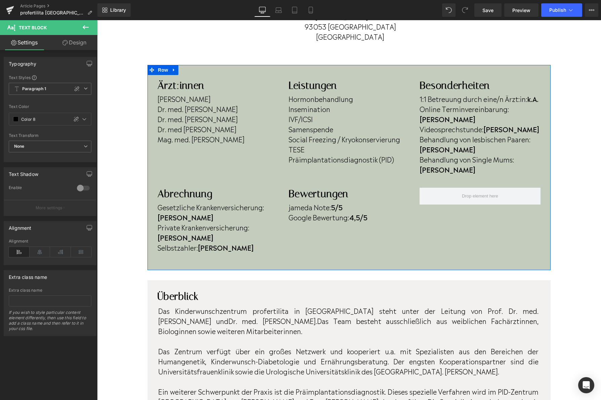
click at [161, 98] on span "Dorothee Günther" at bounding box center [184, 98] width 53 height 10
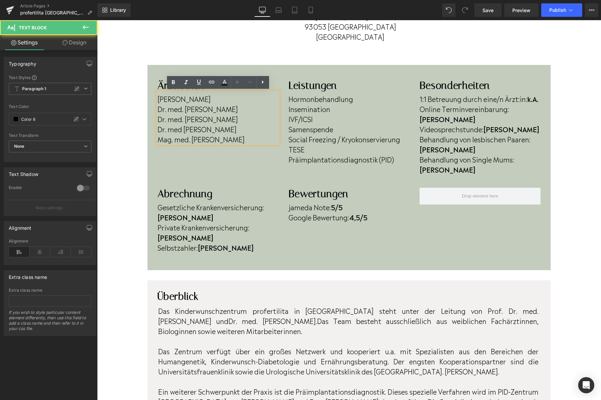
click at [160, 99] on span "Dorothee Günther" at bounding box center [184, 98] width 53 height 10
click at [160, 98] on span "Dorothee Günther" at bounding box center [184, 98] width 53 height 10
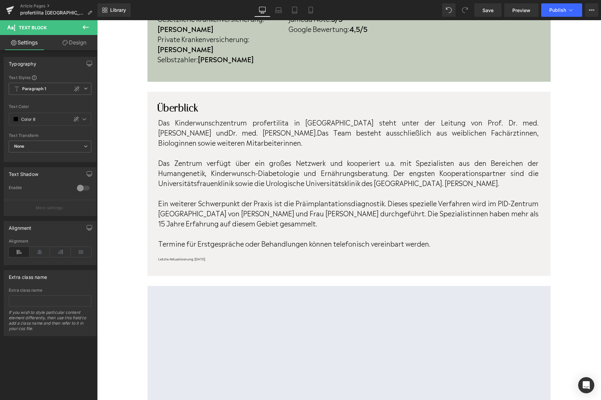
scroll to position [360, 0]
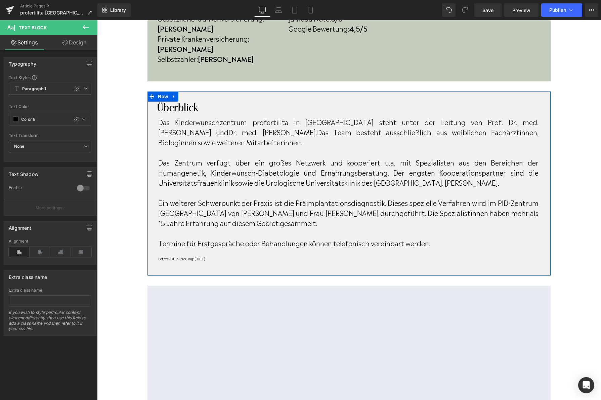
click at [97, 20] on div at bounding box center [97, 20] width 0 height 0
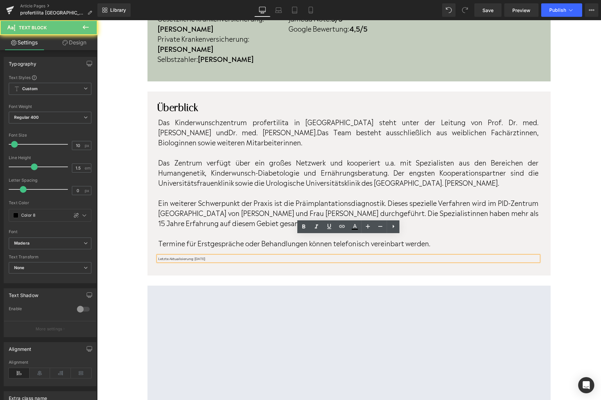
click at [220, 256] on p "Letzte Aktualisierung: August 2024" at bounding box center [348, 258] width 380 height 5
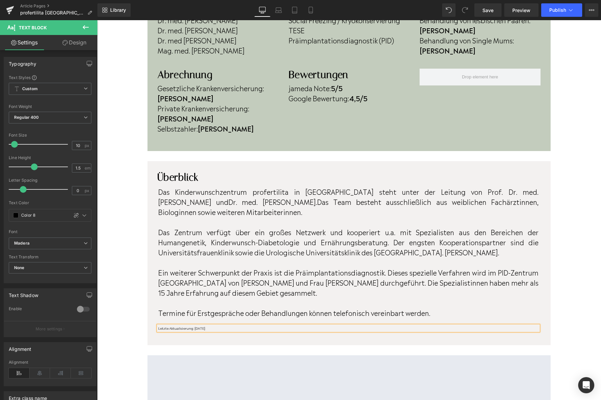
scroll to position [288, 0]
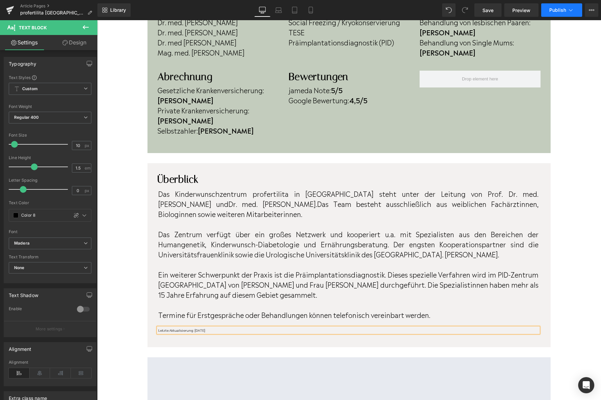
click at [552, 13] on button "Publish" at bounding box center [561, 9] width 41 height 13
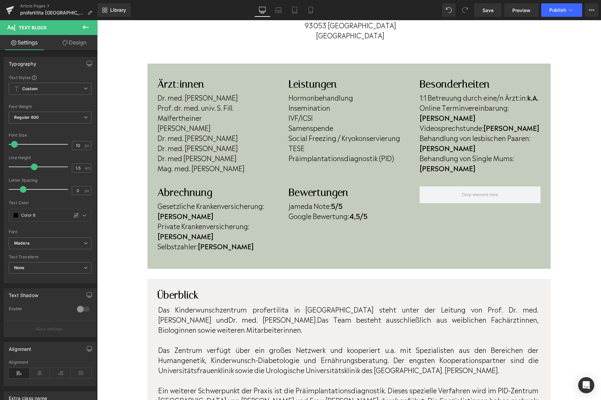
scroll to position [168, 0]
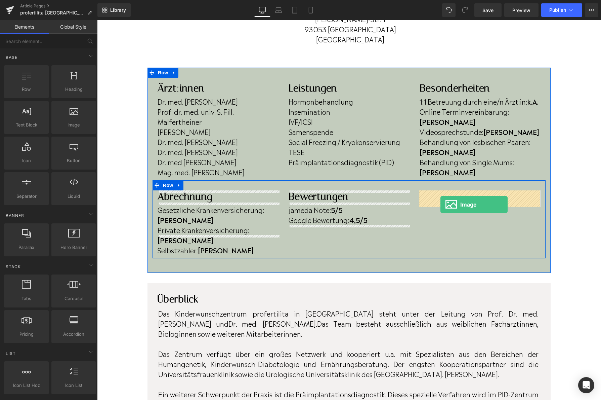
drag, startPoint x: 174, startPoint y: 148, endPoint x: 440, endPoint y: 204, distance: 272.0
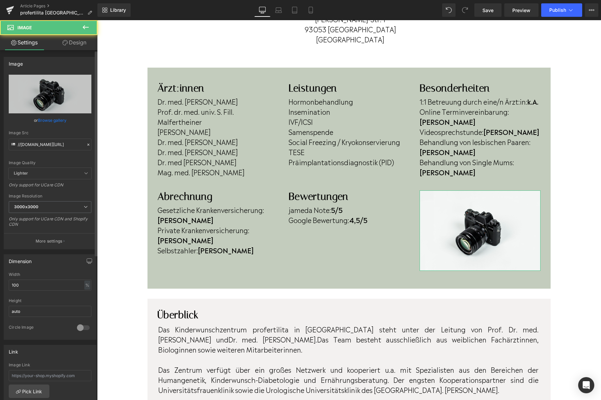
click at [57, 119] on link "Browse gallery" at bounding box center [52, 120] width 29 height 12
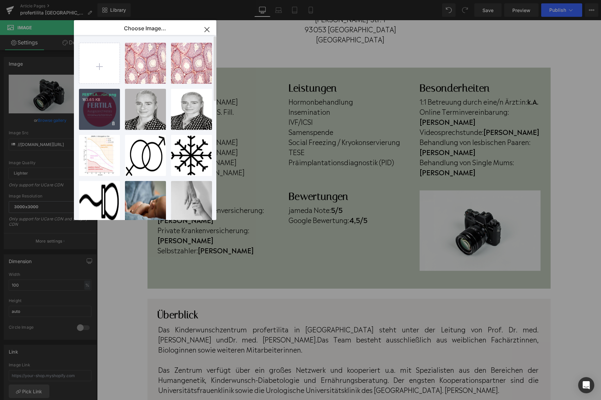
drag, startPoint x: 18, startPoint y: 130, endPoint x: 104, endPoint y: 122, distance: 87.0
click at [104, 122] on div "FERTILA...rün.png 163.65 KB" at bounding box center [99, 109] width 41 height 41
type input "https://ucarecdn.com/c5ab98f0-74d3-4773-8121-07b005a17799/-/format/auto/-/previ…"
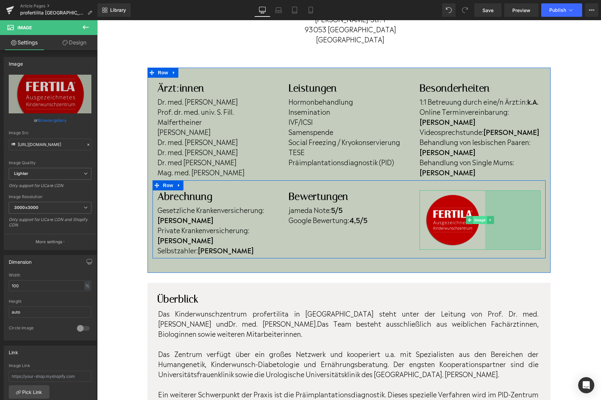
drag, startPoint x: 540, startPoint y: 296, endPoint x: 484, endPoint y: 233, distance: 83.5
click at [484, 233] on div "Image 165px" at bounding box center [480, 219] width 121 height 59
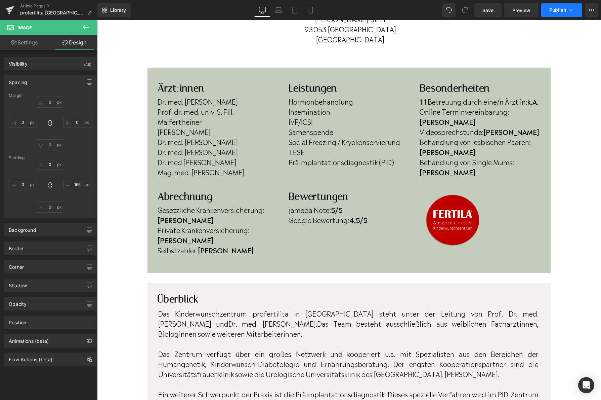
click at [554, 13] on button "Publish" at bounding box center [561, 9] width 41 height 13
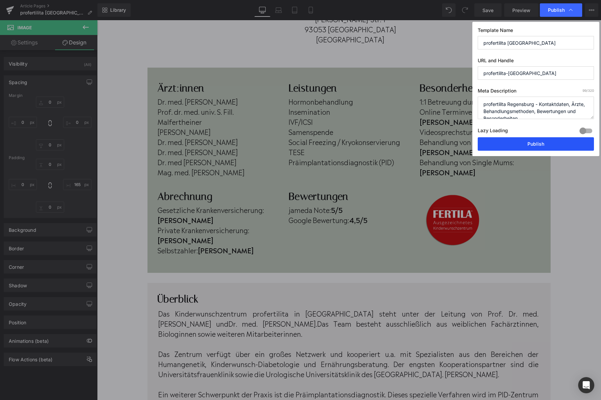
drag, startPoint x: 537, startPoint y: 148, endPoint x: 335, endPoint y: 208, distance: 210.2
click at [537, 148] on button "Publish" at bounding box center [536, 143] width 116 height 13
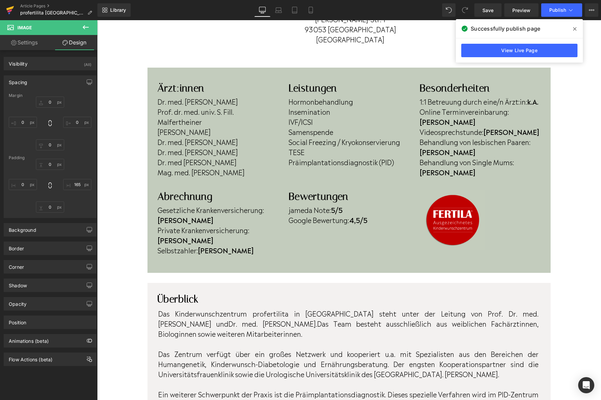
click at [6, 11] on icon at bounding box center [10, 10] width 8 height 17
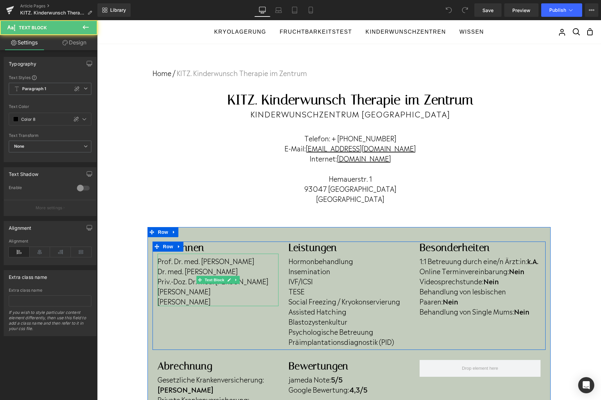
click at [247, 262] on p "Prof. Dr. med. [PERSON_NAME]" at bounding box center [218, 260] width 121 height 10
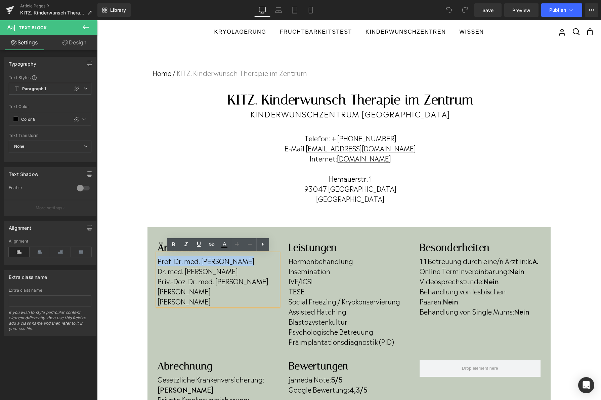
drag, startPoint x: 248, startPoint y: 260, endPoint x: 159, endPoint y: 265, distance: 89.8
click at [159, 265] on div "Prof. Dr. med. [PERSON_NAME] Dr. med. [PERSON_NAME] Priv.-Doz. Dr. med. [PERSON…" at bounding box center [218, 279] width 121 height 52
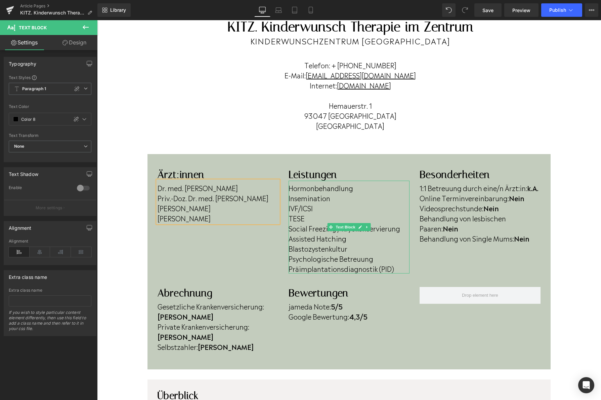
scroll to position [72, 0]
click at [526, 200] on p "Online Terminvereinbarung: Nein" at bounding box center [480, 198] width 121 height 10
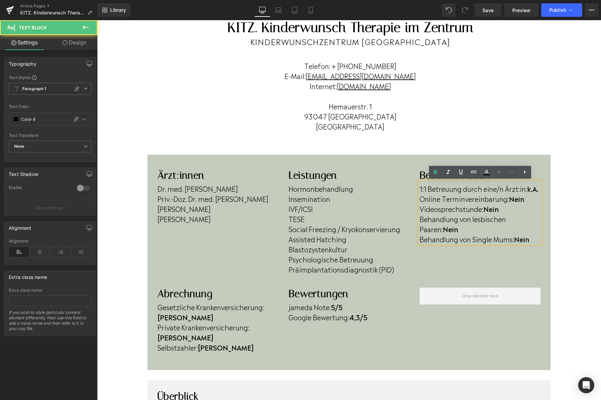
click at [527, 199] on p "Online Terminvereinbarung: Nein" at bounding box center [480, 198] width 121 height 10
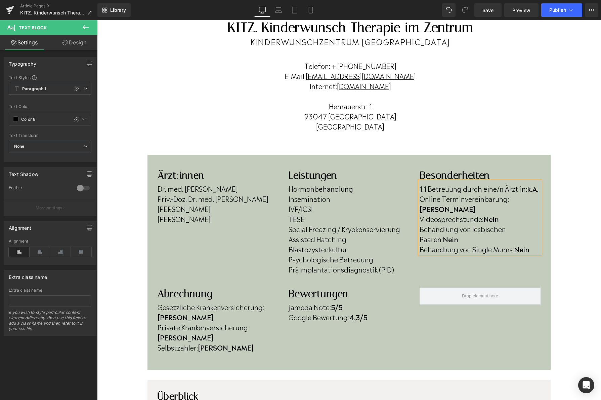
scroll to position [103, 0]
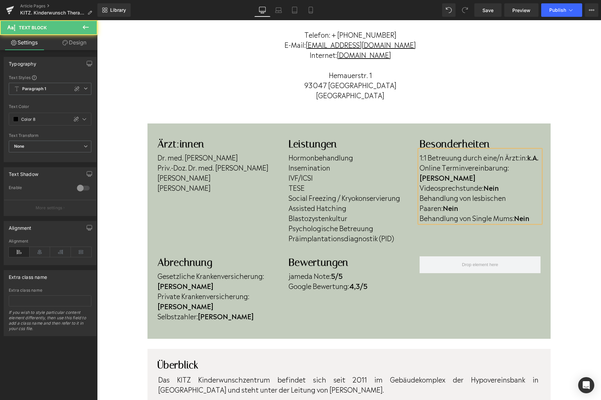
click at [448, 196] on p "Behandlung von lesbischen Paaren: Nein" at bounding box center [480, 202] width 121 height 20
click at [534, 212] on p "Behandlung von Single Mums: Nein" at bounding box center [480, 217] width 121 height 10
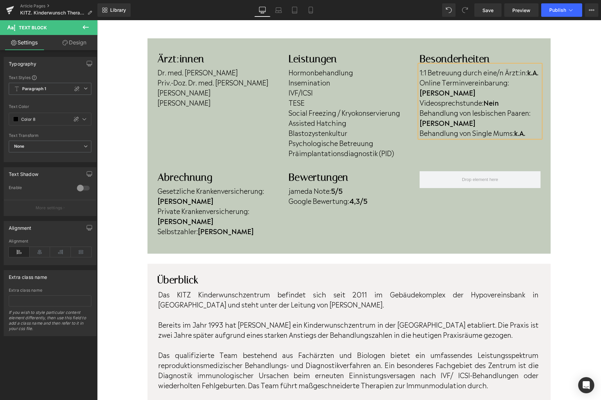
scroll to position [186, 0]
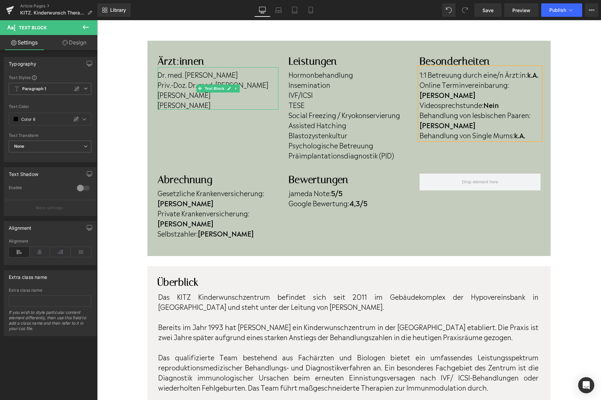
click at [159, 87] on div "Dr. med. [PERSON_NAME] Priv.-Doz. Dr. med. [PERSON_NAME] [PERSON_NAME] [PERSON_…" at bounding box center [218, 88] width 121 height 42
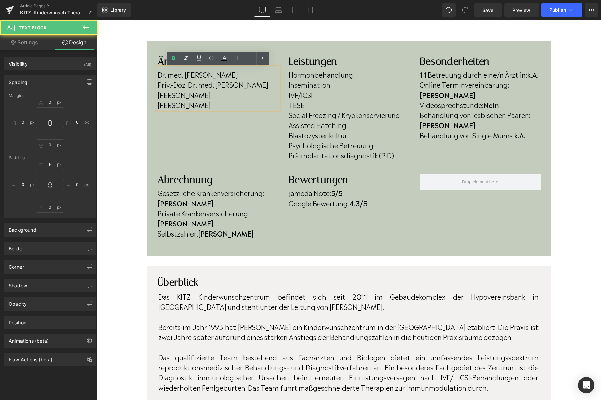
click at [160, 86] on p "Priv.-Doz. Dr. med. Andreas Schüring" at bounding box center [218, 84] width 121 height 10
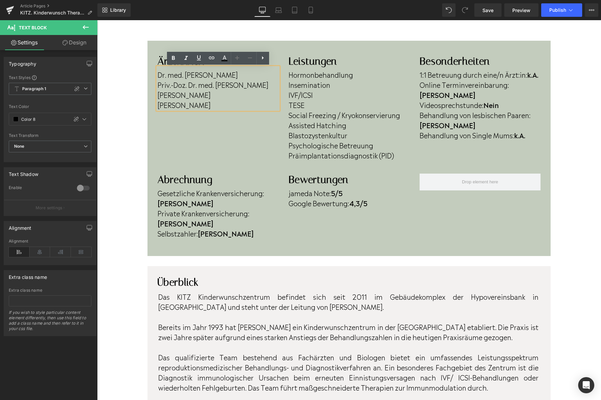
drag, startPoint x: 159, startPoint y: 86, endPoint x: 271, endPoint y: 87, distance: 112.2
click at [271, 87] on p "Priv.-Doz. Dr. med. Andreas Schüring" at bounding box center [218, 84] width 121 height 10
copy p "Priv.-Doz. Dr. med. Andreas Schüring"
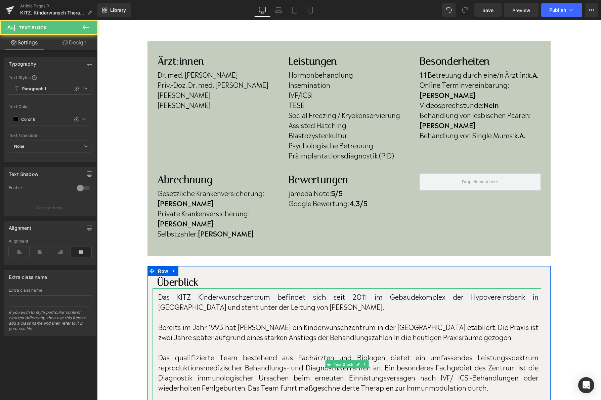
click at [288, 291] on p "Das KITZ Kinderwunschzentrum befindet sich seit 2011 im Gebäudekomplex der Hypo…" at bounding box center [348, 301] width 380 height 20
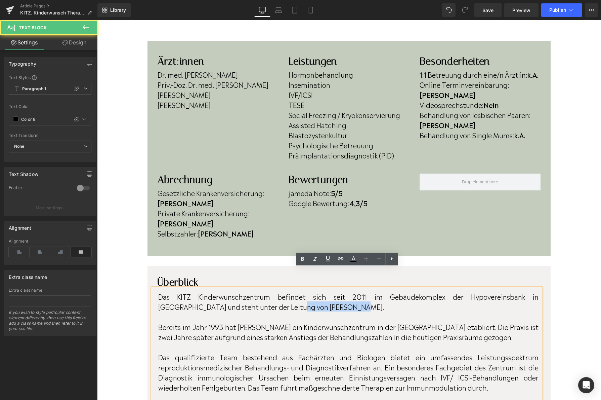
drag, startPoint x: 299, startPoint y: 287, endPoint x: 248, endPoint y: 285, distance: 51.1
click at [248, 291] on p "Das KITZ Kinderwunschzentrum befindet sich seit 2011 im Gebäudekomplex der Hypo…" at bounding box center [348, 301] width 380 height 20
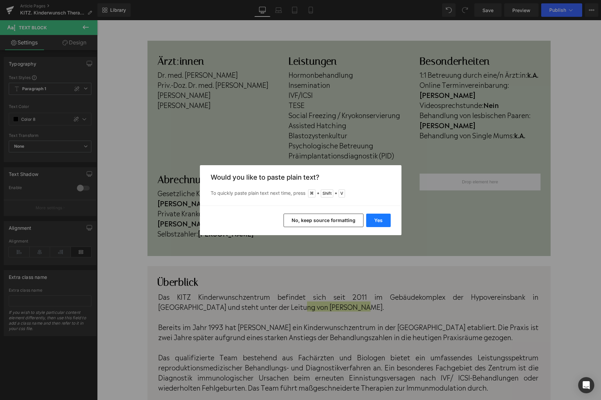
click at [375, 220] on button "Yes" at bounding box center [378, 219] width 25 height 13
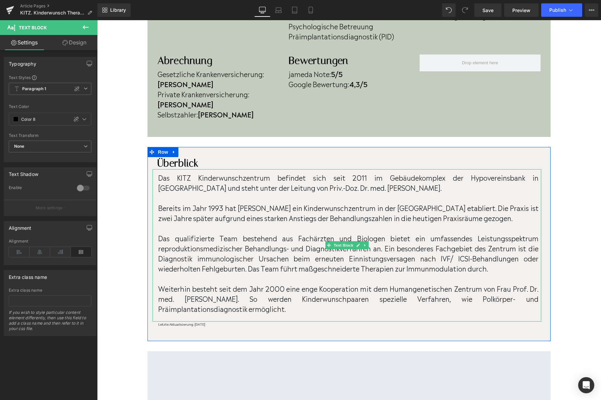
scroll to position [310, 0]
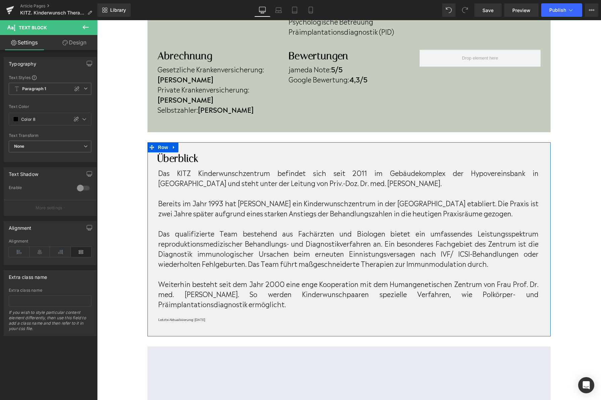
click at [232, 317] on p "Letzte Aktualisierung: [DATE]" at bounding box center [348, 319] width 380 height 5
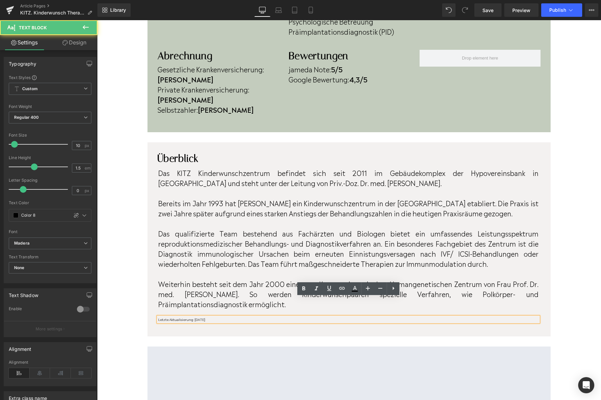
scroll to position [307, 0]
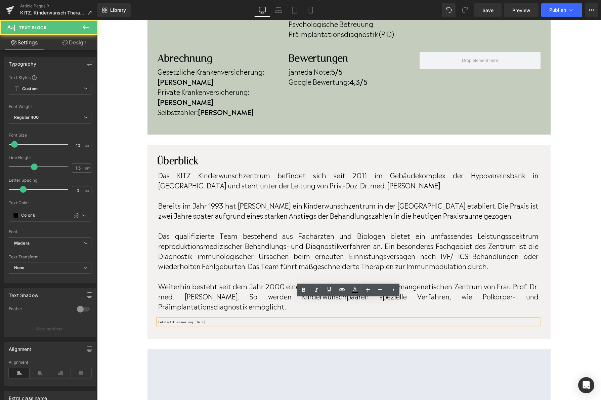
click at [232, 319] on p "Letzte Aktualisierung: [DATE]" at bounding box center [348, 321] width 380 height 5
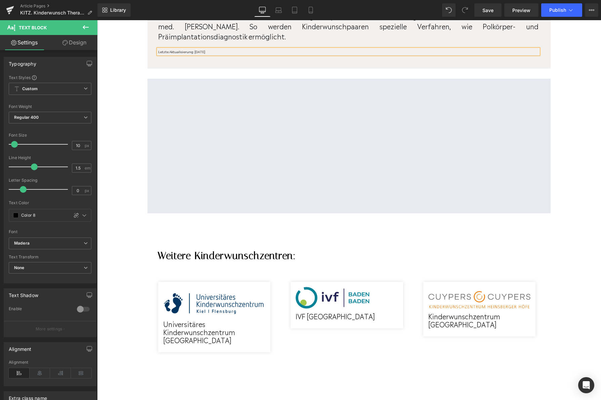
scroll to position [0, 0]
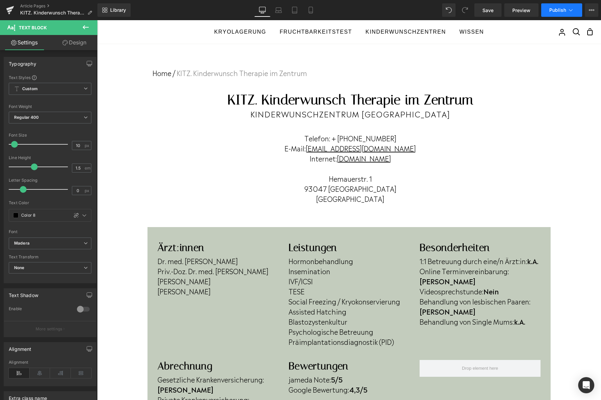
click at [552, 11] on span "Publish" at bounding box center [557, 9] width 17 height 5
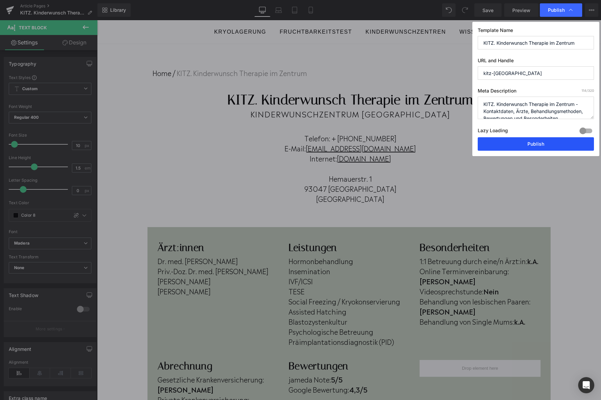
click at [540, 142] on button "Publish" at bounding box center [536, 143] width 116 height 13
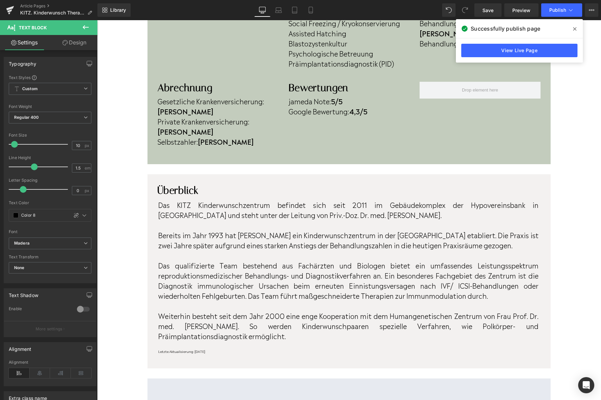
scroll to position [284, 0]
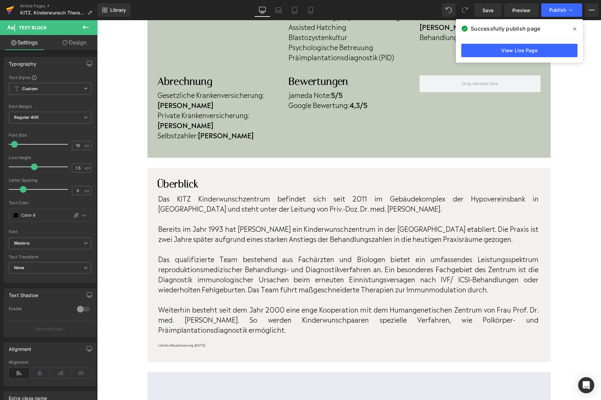
click at [11, 10] on icon at bounding box center [9, 10] width 5 height 3
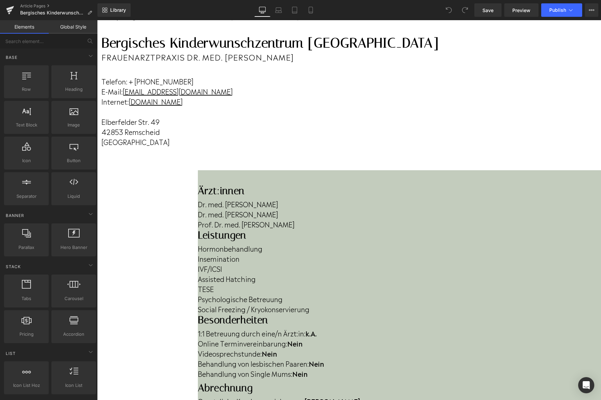
scroll to position [47, 0]
click at [264, 228] on p "Prof. Dr. med. [PERSON_NAME]" at bounding box center [399, 223] width 403 height 10
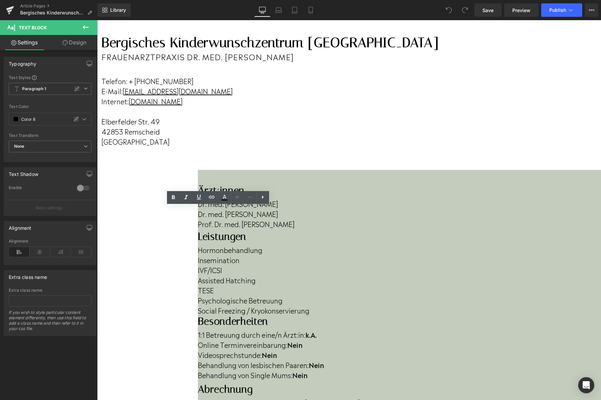
drag, startPoint x: 266, startPoint y: 234, endPoint x: 150, endPoint y: 220, distance: 116.8
click at [198, 220] on div "Ärzt:innen Heading Dr. med. [PERSON_NAME] Dr. med. [PERSON_NAME] Prof. Dr. med.…" at bounding box center [399, 324] width 403 height 281
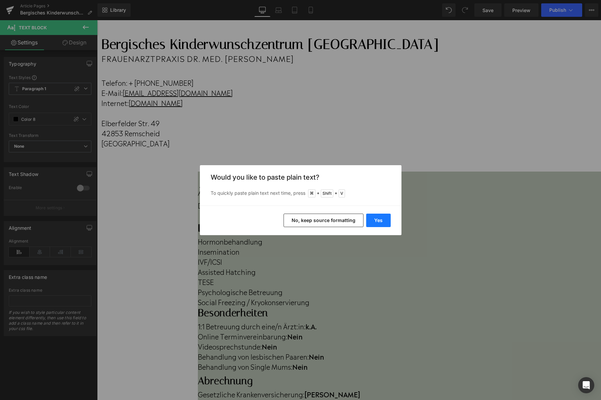
drag, startPoint x: 378, startPoint y: 222, endPoint x: 374, endPoint y: 218, distance: 6.0
click at [374, 218] on button "Yes" at bounding box center [378, 219] width 25 height 13
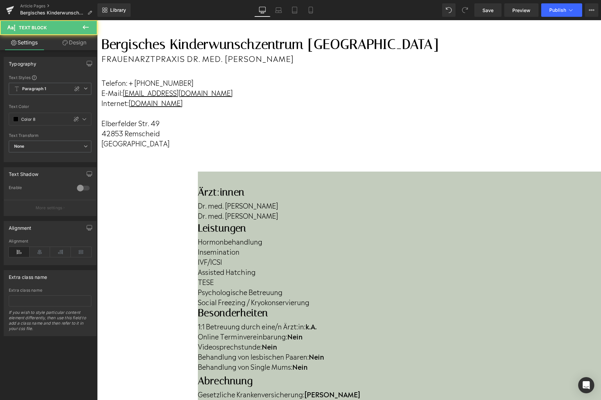
click at [258, 220] on p "Dr. med. [PERSON_NAME]" at bounding box center [399, 215] width 403 height 10
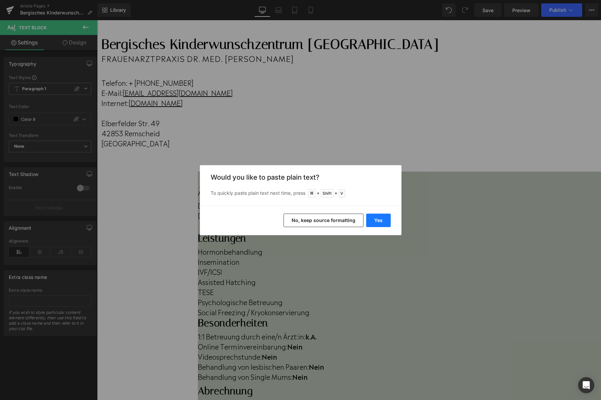
click at [369, 216] on button "Yes" at bounding box center [378, 219] width 25 height 13
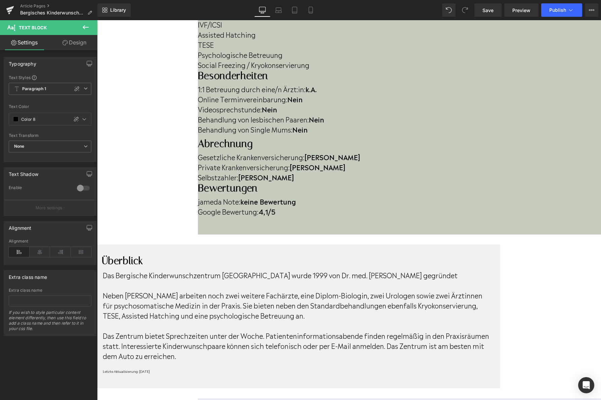
scroll to position [295, 0]
click at [276, 205] on strong "4,1/5" at bounding box center [266, 210] width 17 height 10
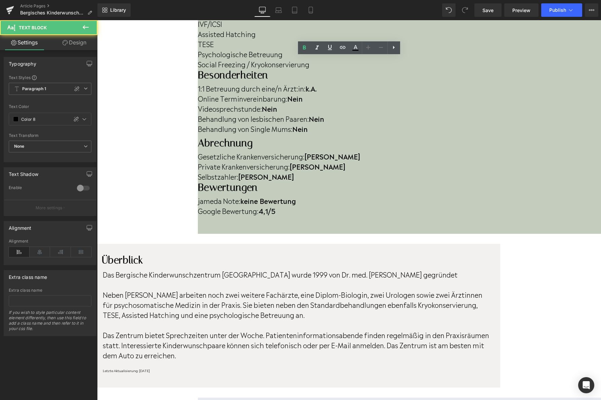
click at [276, 205] on strong "4,1/5" at bounding box center [266, 210] width 17 height 10
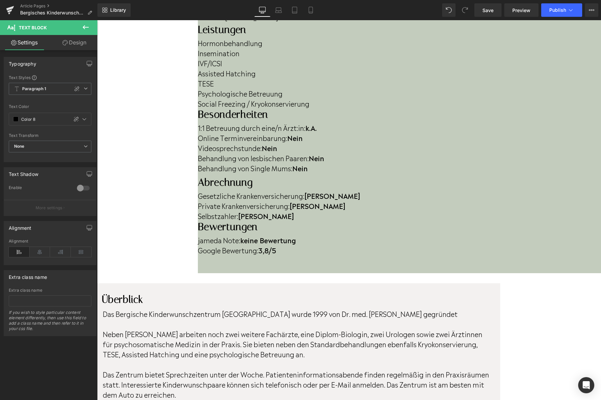
scroll to position [255, 0]
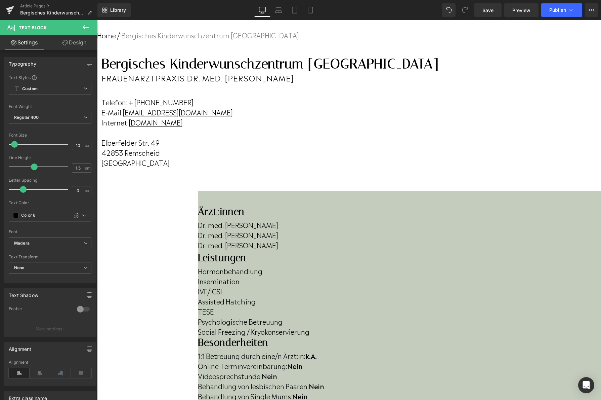
scroll to position [17, 0]
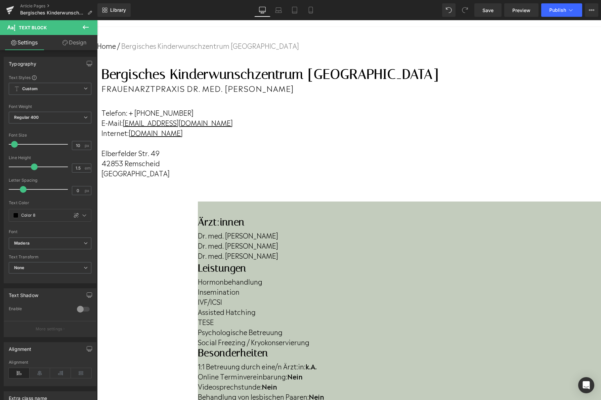
click at [244, 260] on p "Dr. med. Caroline Herberth" at bounding box center [399, 255] width 403 height 10
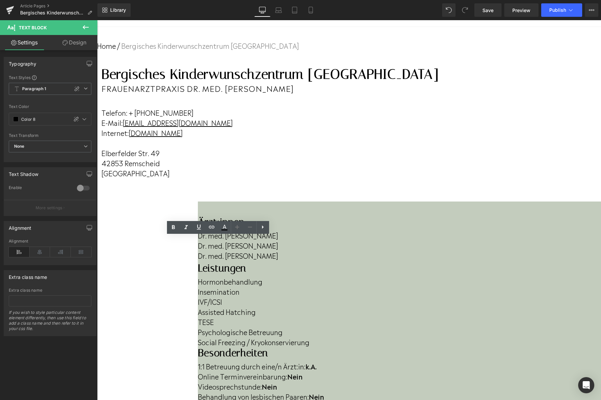
drag, startPoint x: 221, startPoint y: 264, endPoint x: 155, endPoint y: 264, distance: 66.5
click at [198, 262] on div "Ärzt:innen Heading Dr. med. Johannes Luckhaus Dr. med. Caroline Herberth Dr. me…" at bounding box center [399, 239] width 403 height 46
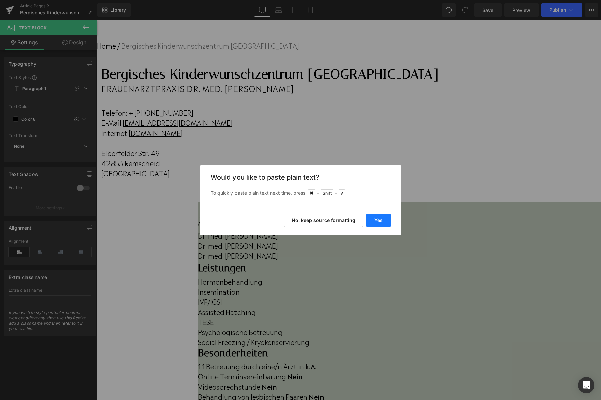
drag, startPoint x: 376, startPoint y: 221, endPoint x: 270, endPoint y: 206, distance: 106.5
click at [376, 221] on button "Yes" at bounding box center [378, 219] width 25 height 13
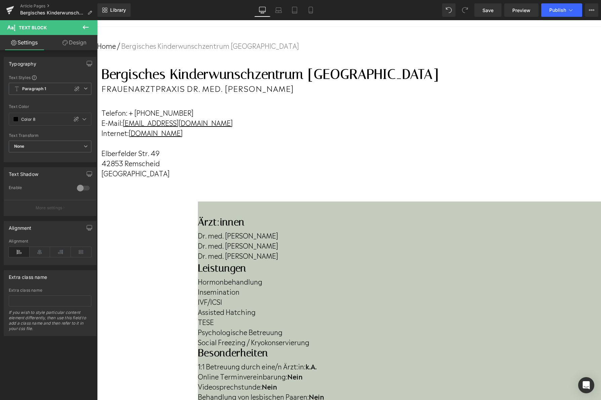
click at [236, 260] on p "Dr. med. Julia Endreßth" at bounding box center [399, 255] width 403 height 10
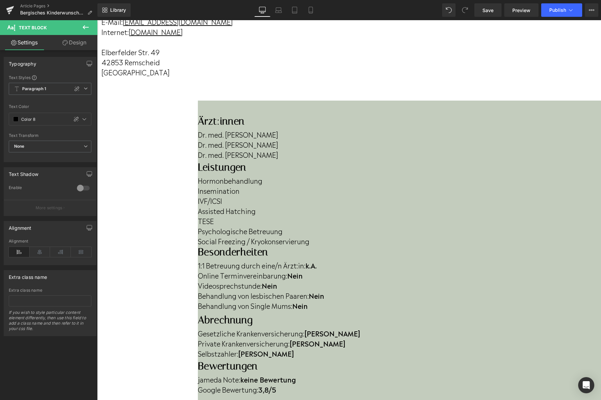
click at [458, 290] on p "Behandlung von lesbischen Paaren: Nein" at bounding box center [399, 295] width 403 height 10
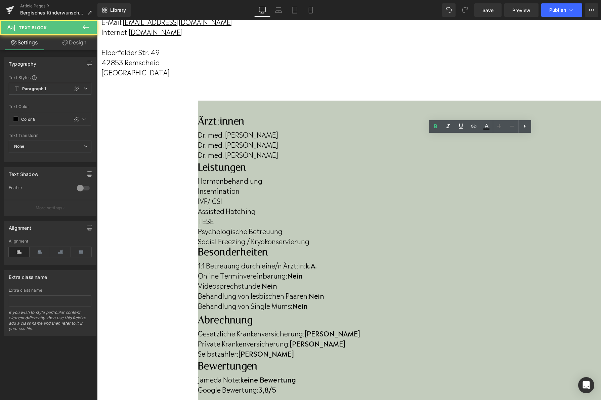
click at [458, 290] on p "Behandlung von lesbischen Paaren: Nein" at bounding box center [399, 295] width 403 height 10
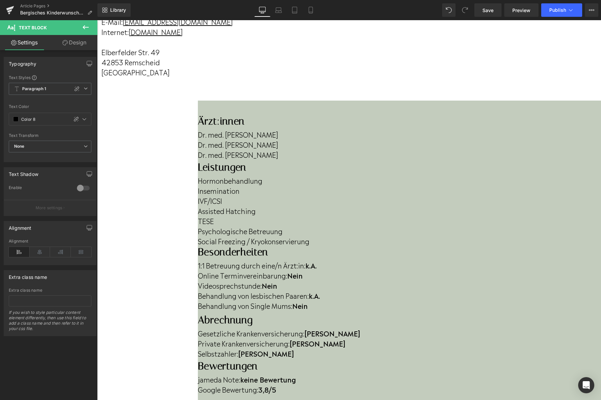
click at [533, 300] on p "Behandlung von Single Mums: Nein" at bounding box center [399, 305] width 403 height 10
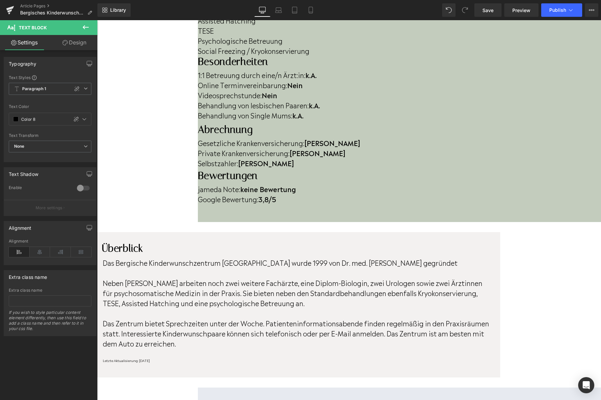
scroll to position [322, 0]
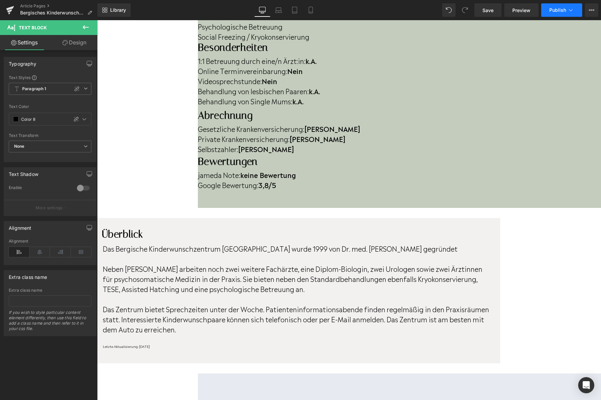
click at [560, 15] on button "Publish" at bounding box center [561, 9] width 41 height 13
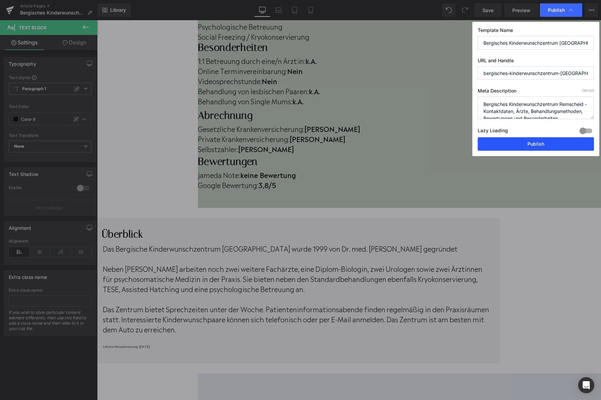
click at [526, 143] on button "Publish" at bounding box center [536, 143] width 116 height 13
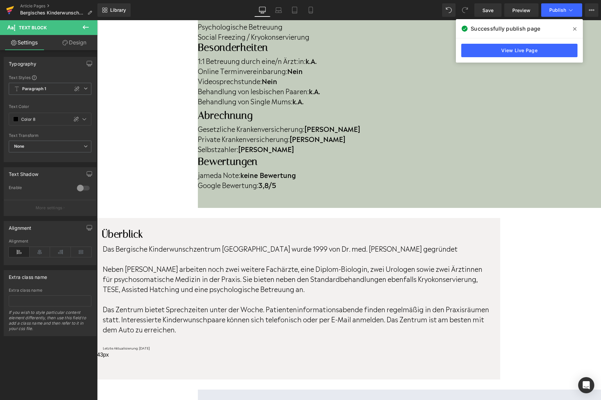
click at [14, 7] on link at bounding box center [10, 10] width 20 height 20
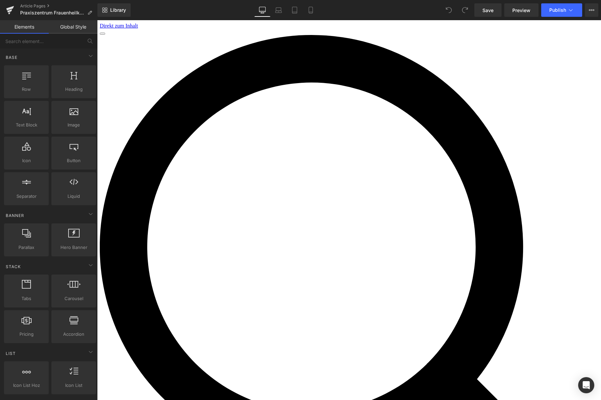
scroll to position [13, 0]
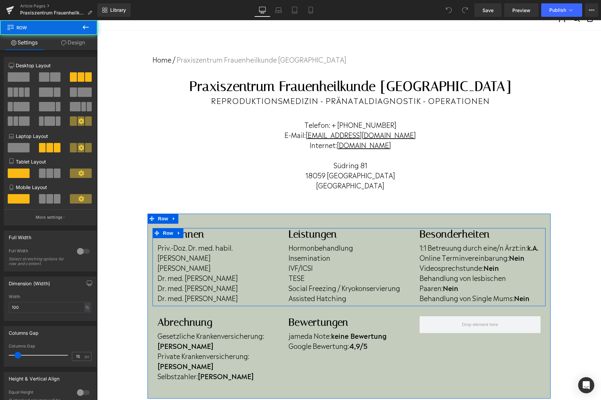
click at [248, 293] on div "Ärzt:innen Heading Priv.-Doz. Dr. med. habil. Heiner Müller Annette Busecke Dr.…" at bounding box center [349, 267] width 393 height 78
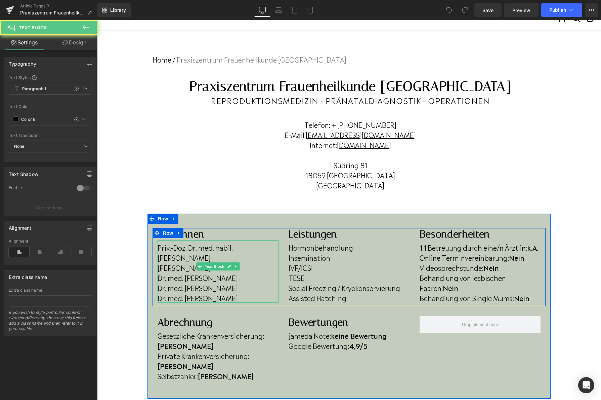
click at [249, 292] on p "Dr. med. Toni Stockhammer" at bounding box center [218, 297] width 121 height 10
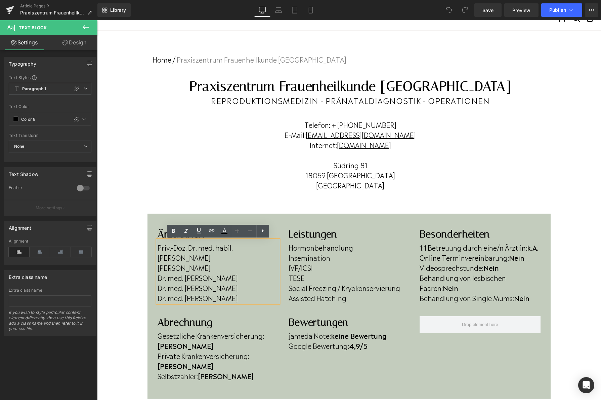
click at [249, 292] on p "Dr. med. Toni Stockhammer" at bounding box center [218, 297] width 121 height 10
drag, startPoint x: 249, startPoint y: 289, endPoint x: 214, endPoint y: 290, distance: 34.3
click at [214, 292] on p "Dr. med. Toni Stockhammer" at bounding box center [218, 297] width 121 height 10
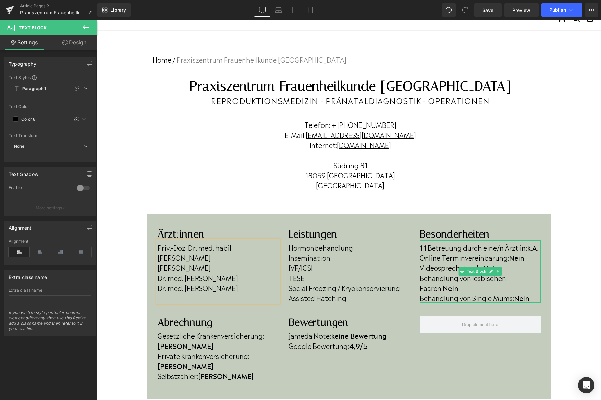
click at [529, 259] on p "Online Terminvereinbarung: Nein" at bounding box center [480, 257] width 121 height 10
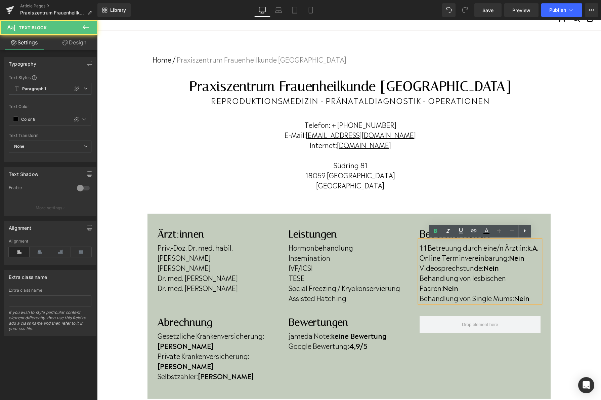
click at [530, 258] on p "Online Terminvereinbarung: Nein" at bounding box center [480, 257] width 121 height 10
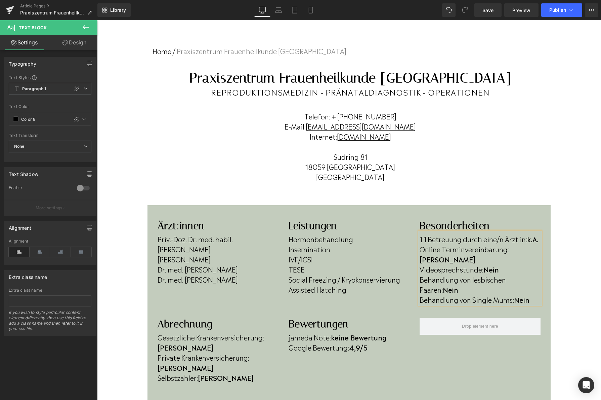
scroll to position [32, 0]
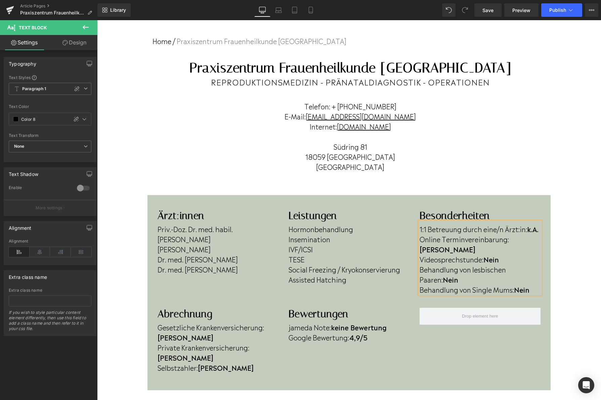
click at [455, 271] on p "Behandlung von lesbischen Paaren: Nein" at bounding box center [480, 274] width 121 height 20
click at [533, 284] on p "Behandlung von Single Mums: Nein" at bounding box center [480, 289] width 121 height 10
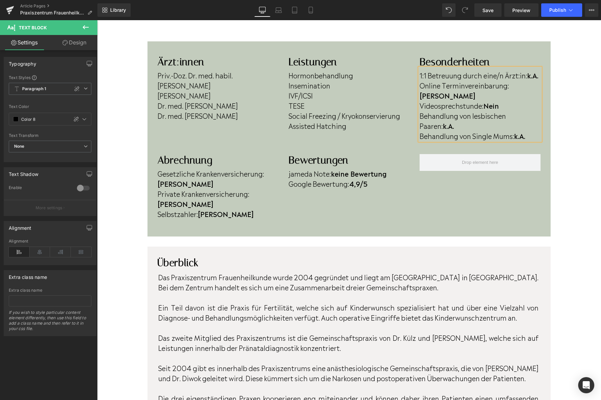
scroll to position [182, 0]
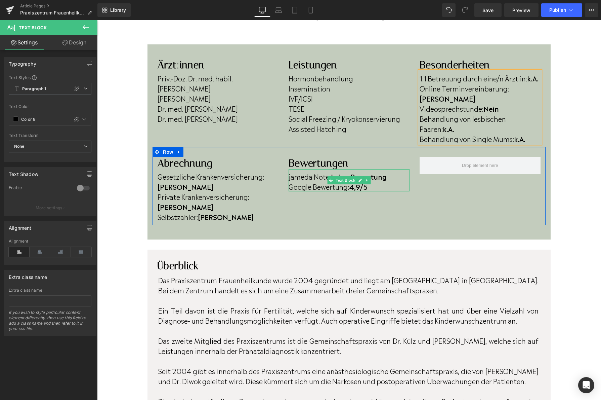
click at [360, 181] on strong "4,9/5" at bounding box center [358, 186] width 18 height 10
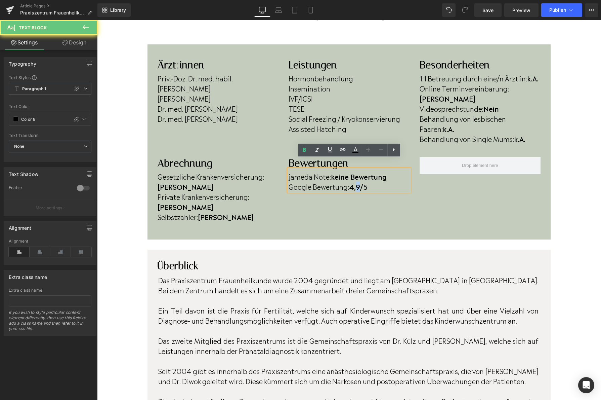
click at [361, 181] on strong "4,9/5" at bounding box center [358, 186] width 18 height 10
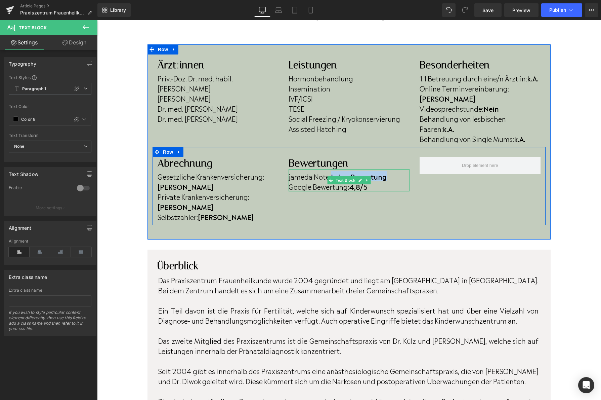
drag, startPoint x: 390, startPoint y: 168, endPoint x: 333, endPoint y: 165, distance: 57.6
click at [333, 171] on p "jameda Note: keine Bewertung" at bounding box center [349, 176] width 121 height 10
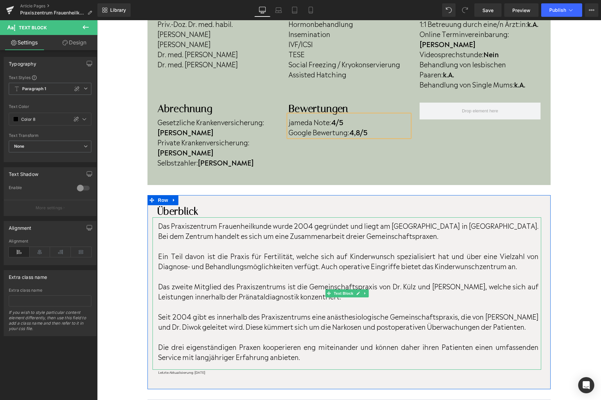
scroll to position [238, 0]
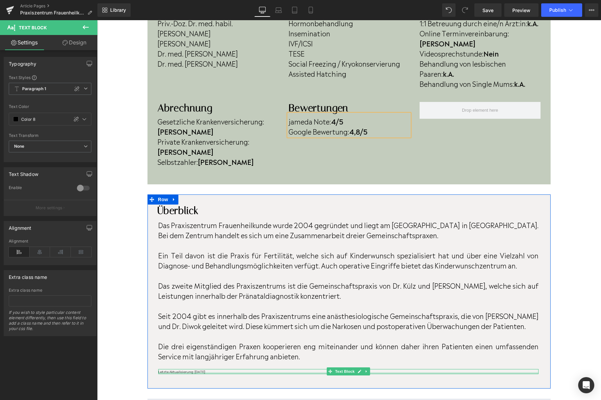
click at [219, 372] on div at bounding box center [348, 373] width 380 height 2
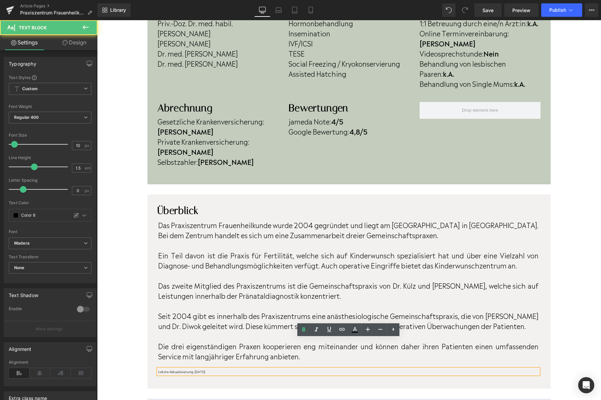
click at [221, 369] on p "Letzte Aktualisierung: [DATE]" at bounding box center [348, 371] width 380 height 5
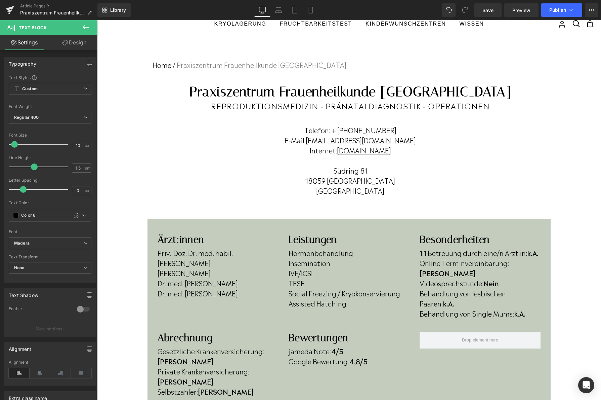
scroll to position [0, 0]
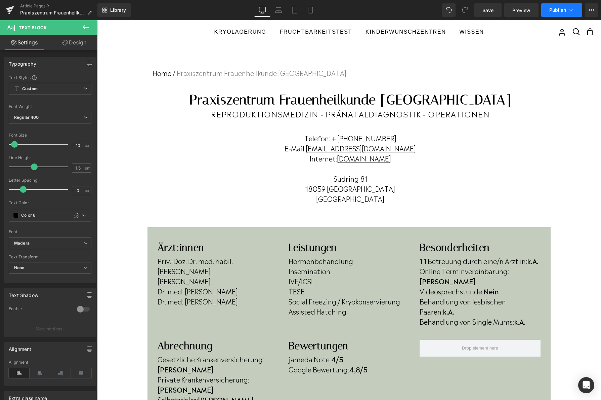
click at [551, 13] on button "Publish" at bounding box center [561, 9] width 41 height 13
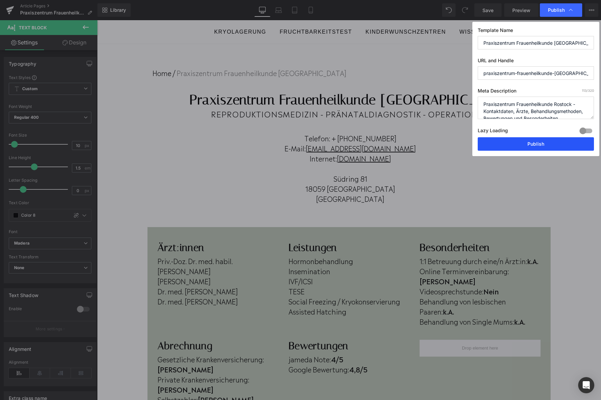
click at [518, 142] on button "Publish" at bounding box center [536, 143] width 116 height 13
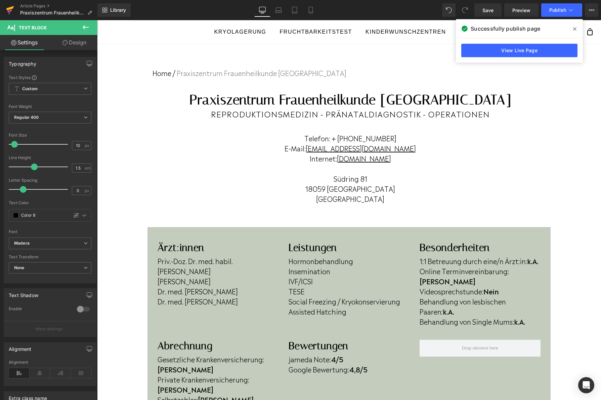
click at [3, 13] on link at bounding box center [10, 10] width 20 height 20
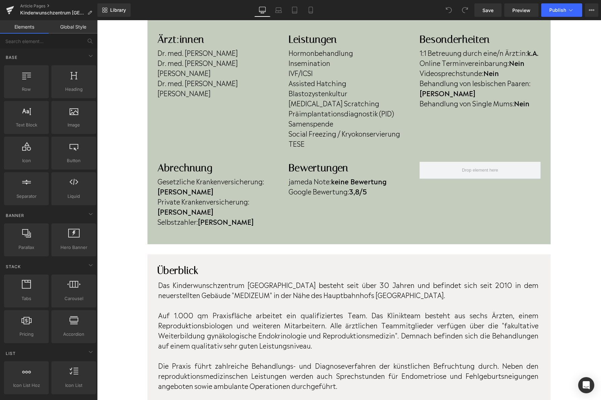
scroll to position [207, 0]
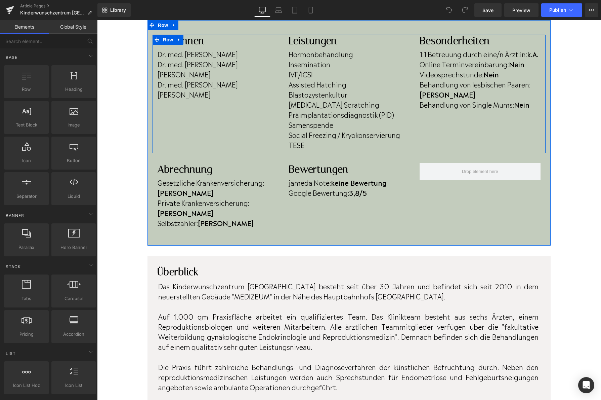
click at [530, 104] on b "Nein" at bounding box center [521, 104] width 15 height 10
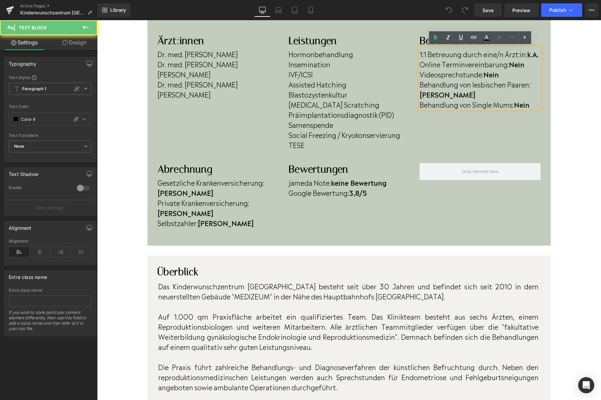
click at [530, 104] on b "Nein" at bounding box center [521, 104] width 15 height 10
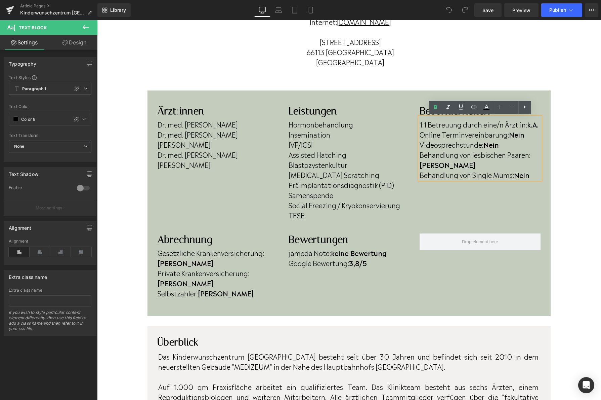
scroll to position [136, 0]
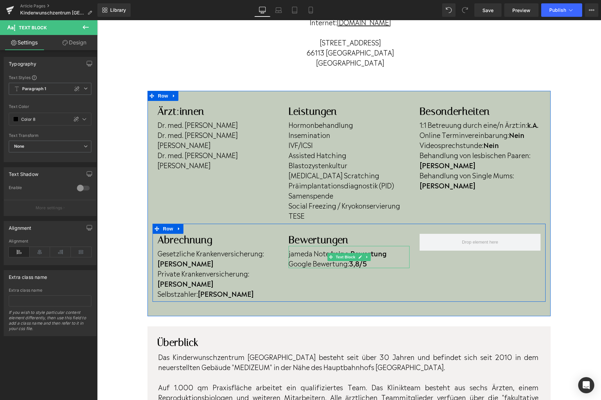
click at [363, 262] on strong "3,8/5" at bounding box center [358, 263] width 18 height 10
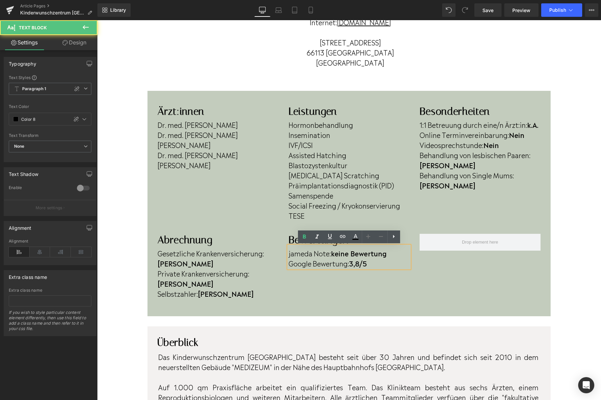
click at [362, 264] on strong "3,8/5" at bounding box center [358, 263] width 18 height 10
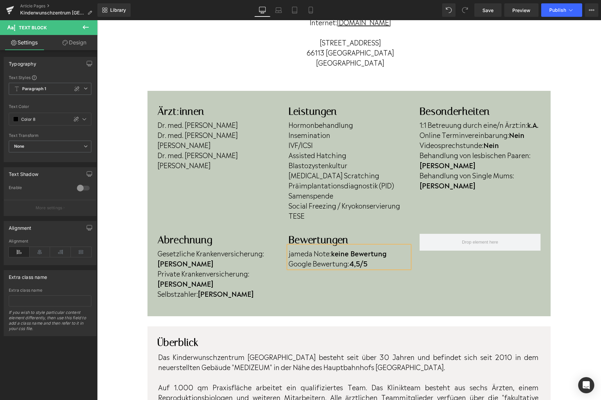
click at [391, 254] on p "jameda Note: keine Bewertung" at bounding box center [349, 253] width 121 height 10
drag, startPoint x: 391, startPoint y: 254, endPoint x: 333, endPoint y: 255, distance: 57.8
click at [333, 255] on p "jameda Note: keine Bewertung" at bounding box center [349, 253] width 121 height 10
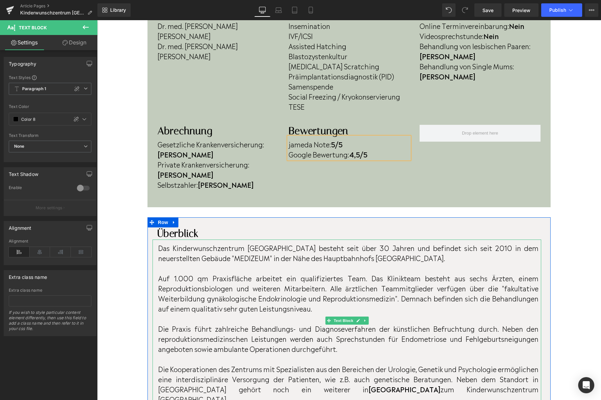
scroll to position [246, 0]
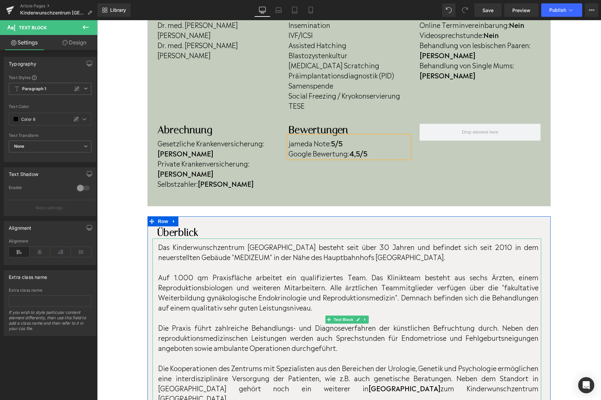
click at [486, 271] on p "Auf 1.000 qm Praxisfläche arbeitet ein qualifiziertes Team. Das Klinikteam best…" at bounding box center [348, 291] width 380 height 40
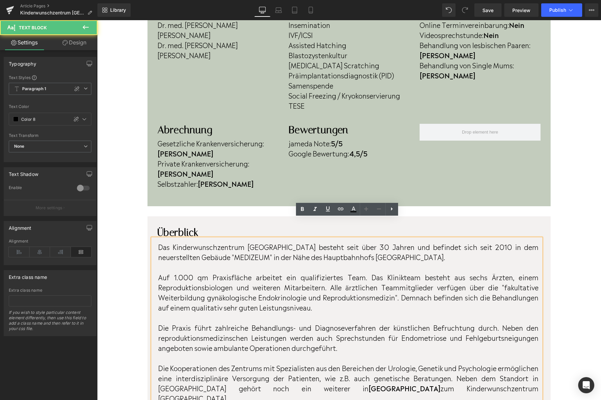
click at [487, 271] on p "Auf 1.000 qm Praxisfläche arbeitet ein qualifiziertes Team. Das Klinikteam best…" at bounding box center [348, 291] width 380 height 40
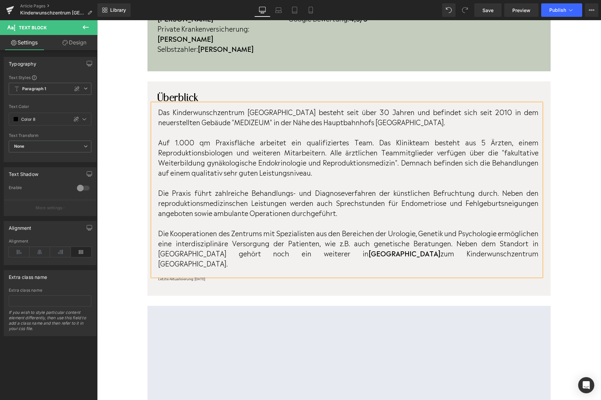
scroll to position [381, 0]
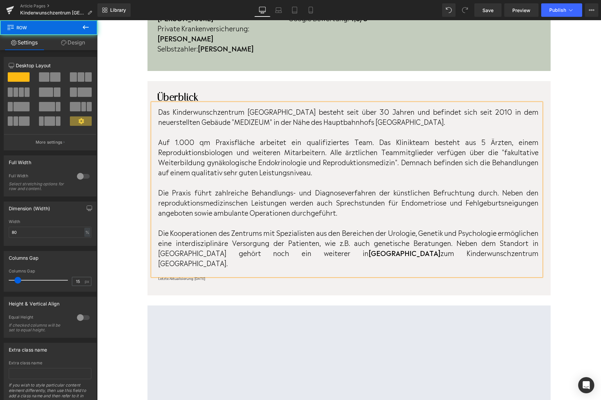
click at [214, 250] on div "Überblick Heading Das Kinderwunschzentrum IVF-Saar besteht seit über 30 Jahren …" at bounding box center [349, 188] width 403 height 214
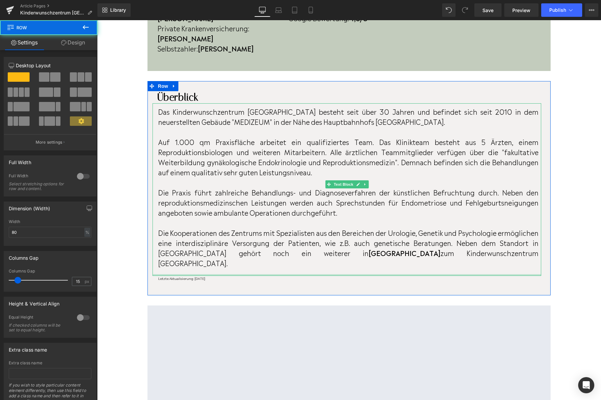
click at [214, 274] on div at bounding box center [347, 275] width 389 height 2
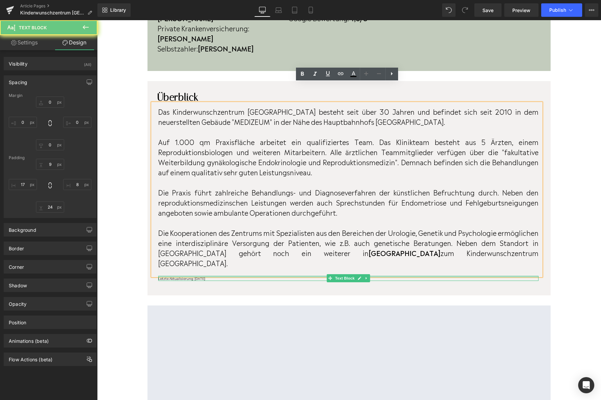
click at [213, 276] on div at bounding box center [348, 277] width 380 height 2
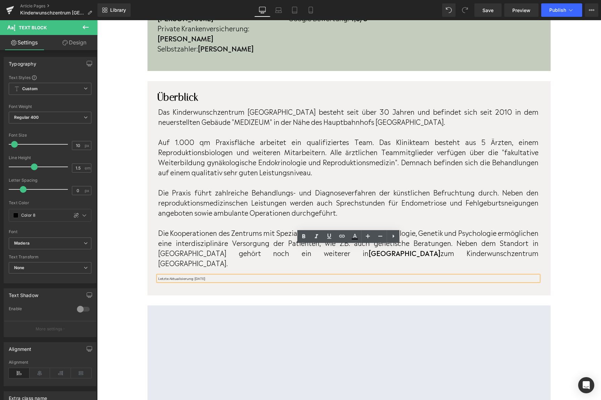
scroll to position [381, 0]
click at [213, 275] on p "Letzte Aktualisierung: [DATE]" at bounding box center [348, 277] width 380 height 5
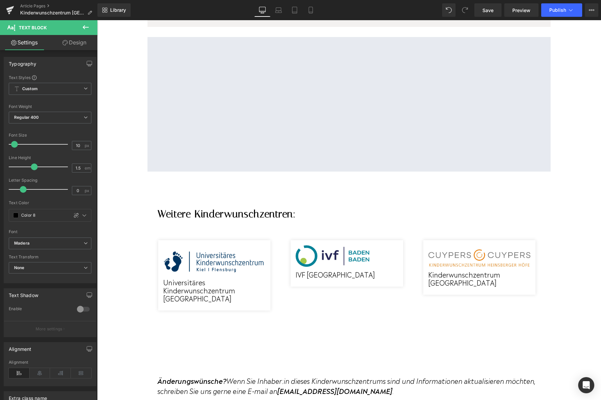
scroll to position [675, 0]
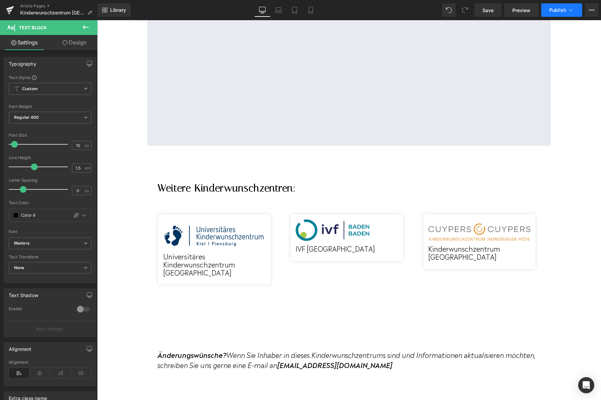
click at [557, 10] on span "Publish" at bounding box center [557, 9] width 17 height 5
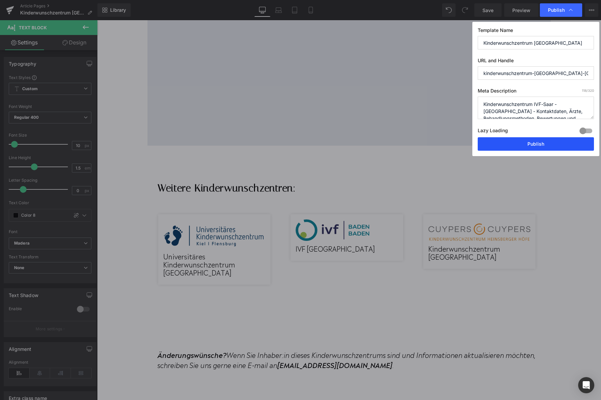
click at [517, 145] on button "Publish" at bounding box center [536, 143] width 116 height 13
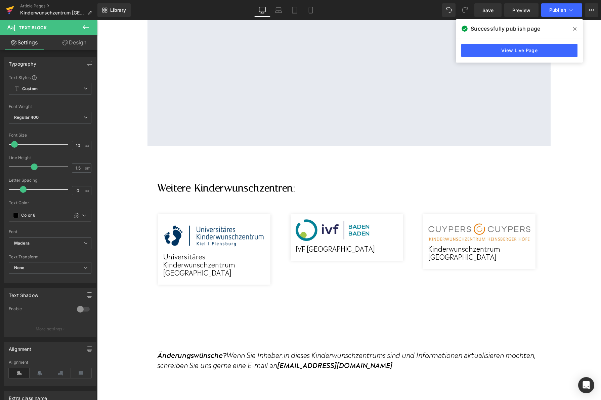
click at [15, 16] on link at bounding box center [10, 10] width 20 height 20
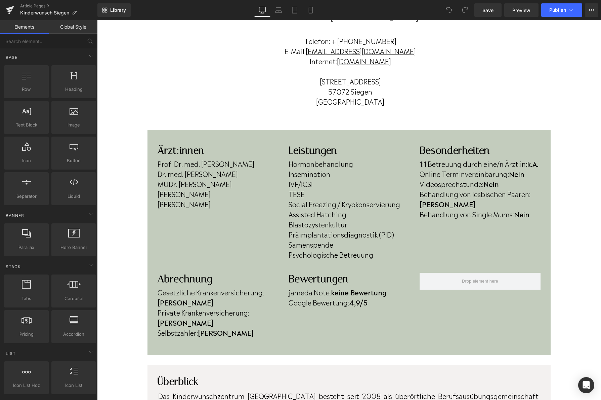
scroll to position [100, 0]
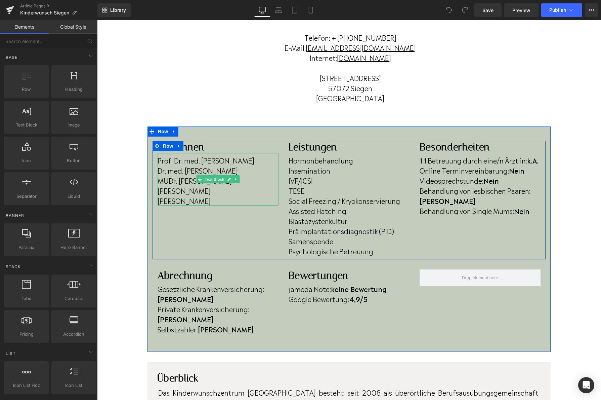
click at [220, 193] on p "M. Amin Alabrahem" at bounding box center [218, 190] width 121 height 10
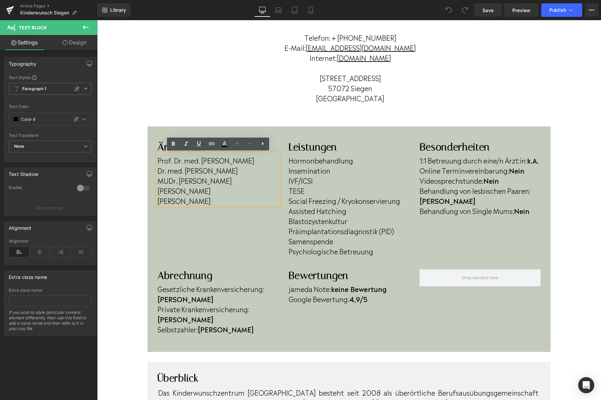
drag, startPoint x: 223, startPoint y: 191, endPoint x: 153, endPoint y: 192, distance: 69.9
click at [153, 192] on div "Ärzt:innen Heading Prof. Dr. med. Stefan Dieterle Dr. med. Saskia Möckel MUDr. …" at bounding box center [218, 173] width 131 height 65
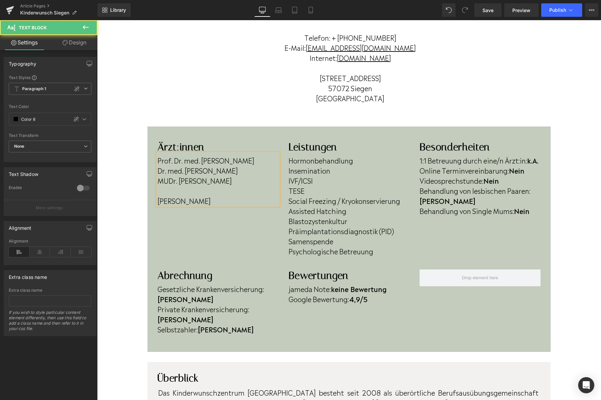
drag, startPoint x: 220, startPoint y: 199, endPoint x: 147, endPoint y: 195, distance: 73.0
drag, startPoint x: 251, startPoint y: 163, endPoint x: 160, endPoint y: 163, distance: 91.4
click at [160, 163] on p "Prof. Dr. med. Stefan Dieterle" at bounding box center [218, 160] width 121 height 10
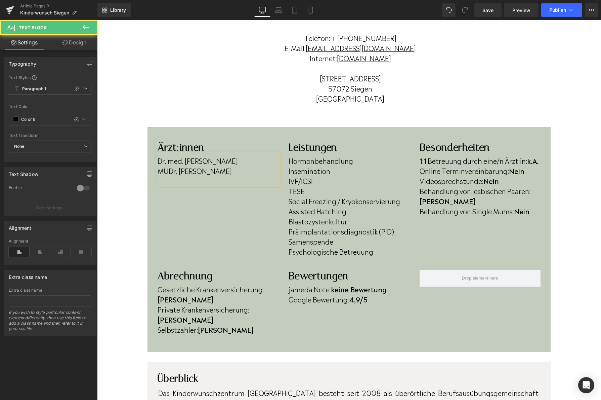
click at [228, 171] on p "MUDr. Lenka Veselá" at bounding box center [218, 170] width 121 height 10
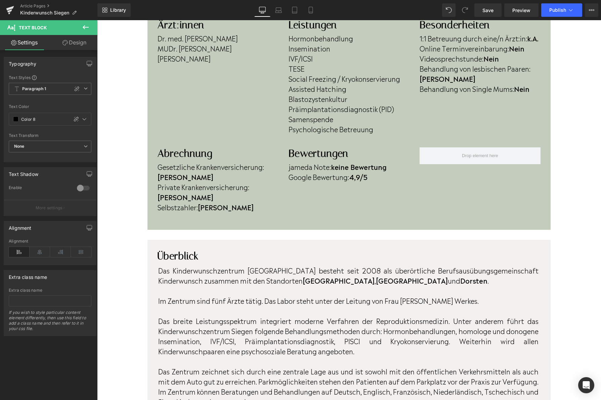
scroll to position [227, 0]
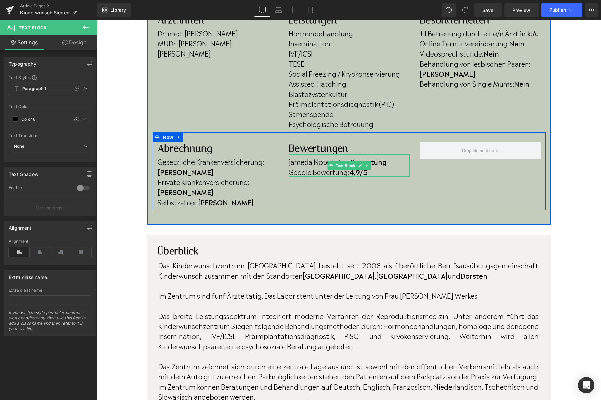
click at [362, 173] on strong "4,9/5" at bounding box center [358, 171] width 18 height 10
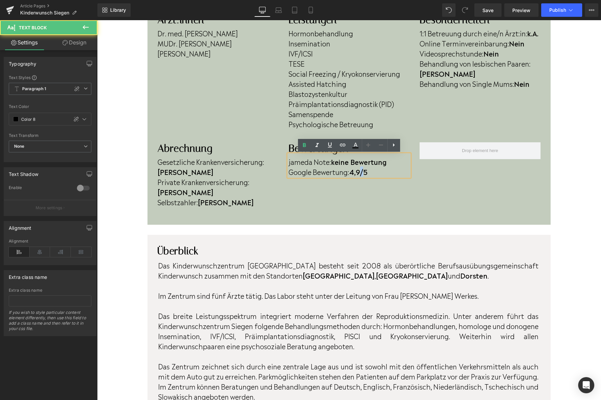
click at [362, 173] on strong "4,9/5" at bounding box center [358, 171] width 18 height 10
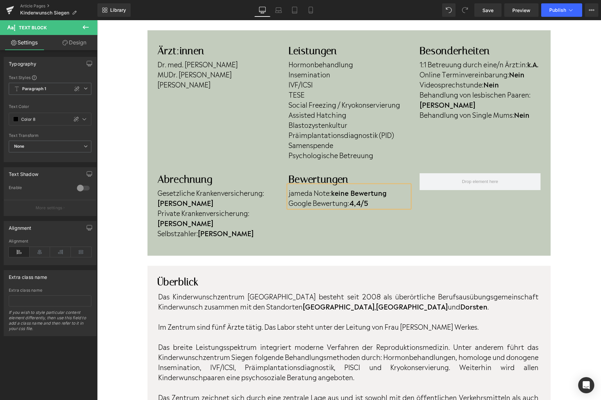
scroll to position [190, 0]
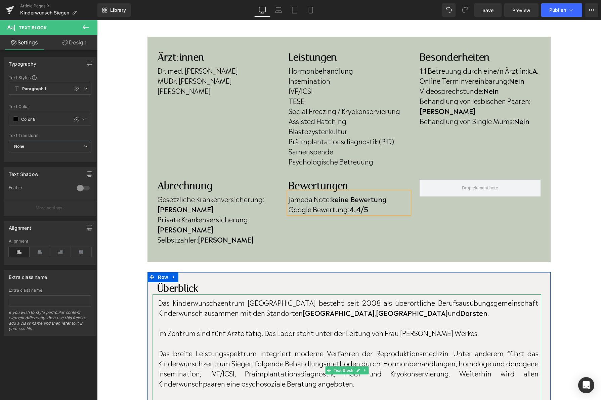
click at [224, 327] on p "Im Zentrum sind fünf Ärzte tätig. Das Labor steht unter der Leitung von Frau Vi…" at bounding box center [348, 332] width 380 height 10
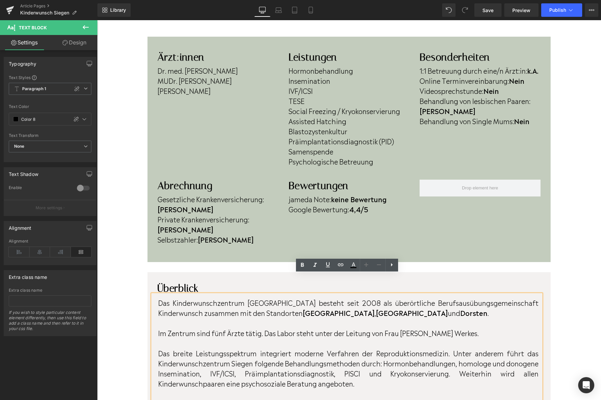
click at [225, 327] on p "Im Zentrum sind fünf Ärzte tätig. Das Labor steht unter der Leitung von Frau Vi…" at bounding box center [348, 332] width 380 height 10
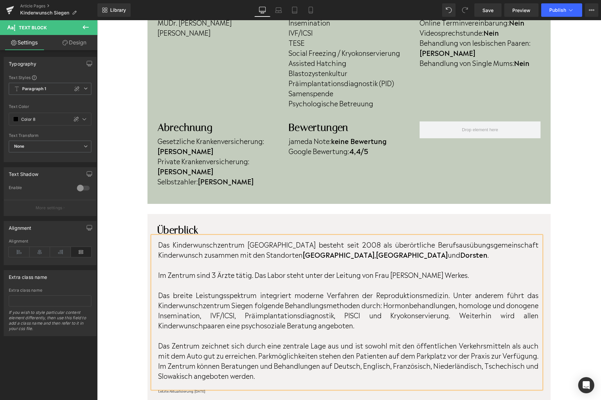
scroll to position [251, 0]
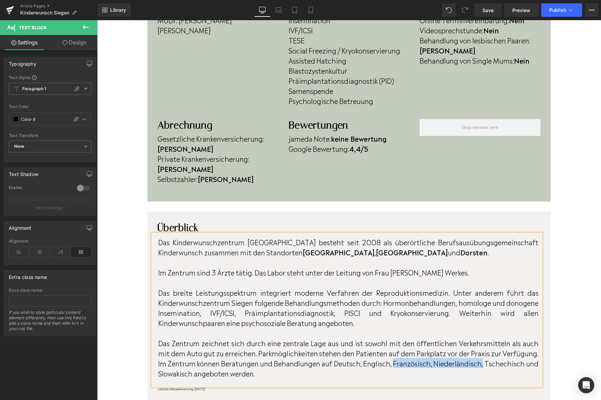
drag, startPoint x: 447, startPoint y: 344, endPoint x: 541, endPoint y: 346, distance: 93.8
click at [541, 346] on div "Das Kinderwunschzentrum Siegen besteht seit 2008 als überörtliche Berufsausübun…" at bounding box center [347, 310] width 389 height 152
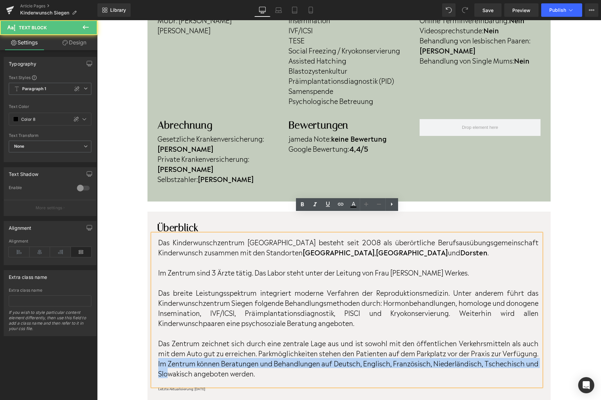
drag, startPoint x: 197, startPoint y: 344, endPoint x: 276, endPoint y: 363, distance: 80.9
click at [231, 355] on span "Das Zentrum zeichnet sich durch eine zentrale Lage aus und ist sowohl mit den ö…" at bounding box center [348, 357] width 380 height 40
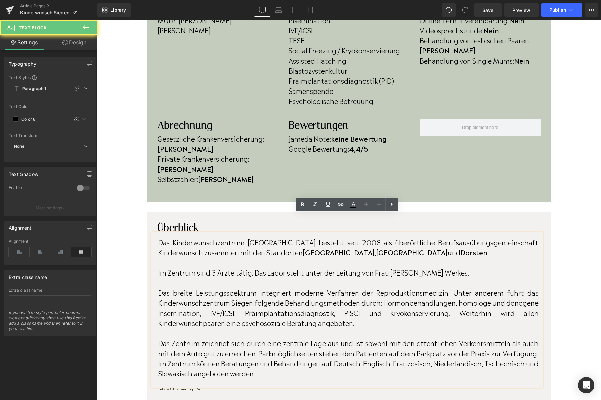
drag, startPoint x: 289, startPoint y: 364, endPoint x: 296, endPoint y: 364, distance: 6.8
click at [295, 364] on div "Das Kinderwunschzentrum Siegen besteht seit 2008 als überörtliche Berufsausübun…" at bounding box center [347, 310] width 389 height 152
click at [195, 344] on span "Das Zentrum zeichnet sich durch eine zentrale Lage aus und ist sowohl mit den ö…" at bounding box center [348, 357] width 380 height 40
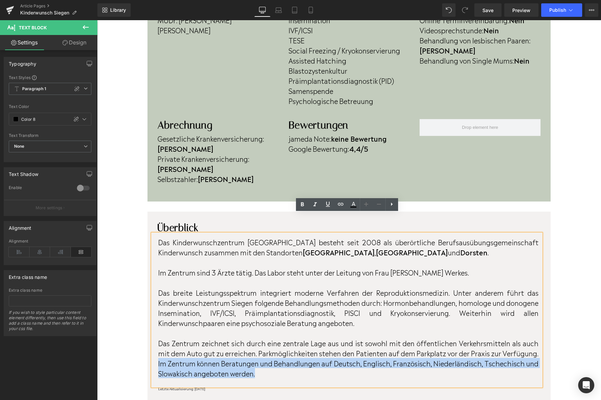
drag, startPoint x: 196, startPoint y: 343, endPoint x: 329, endPoint y: 358, distance: 133.8
click at [329, 358] on div "Das Kinderwunschzentrum Siegen besteht seit 2008 als überörtliche Berufsausübun…" at bounding box center [347, 310] width 389 height 152
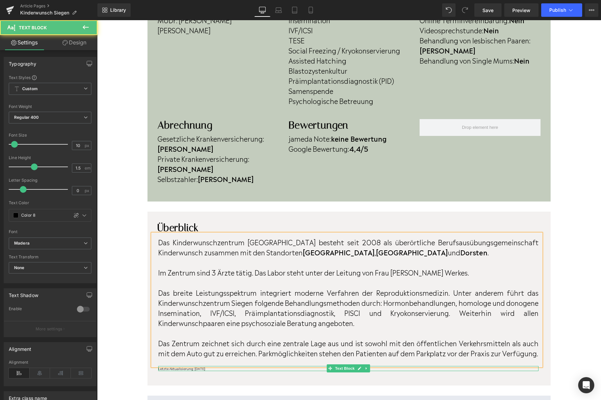
click at [229, 366] on p "Letzte Aktualisierung: [DATE]" at bounding box center [348, 368] width 380 height 5
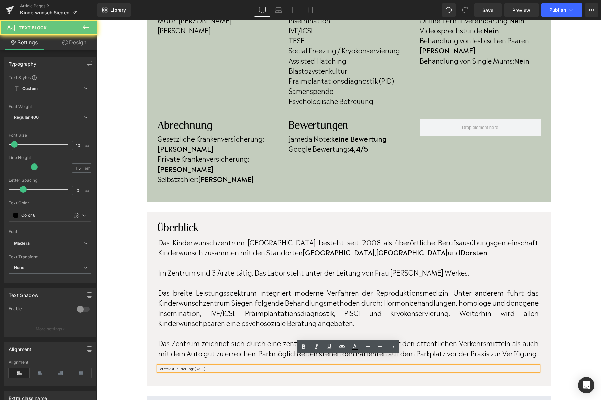
click at [229, 366] on p "Letzte Aktualisierung: April 2023" at bounding box center [348, 368] width 380 height 5
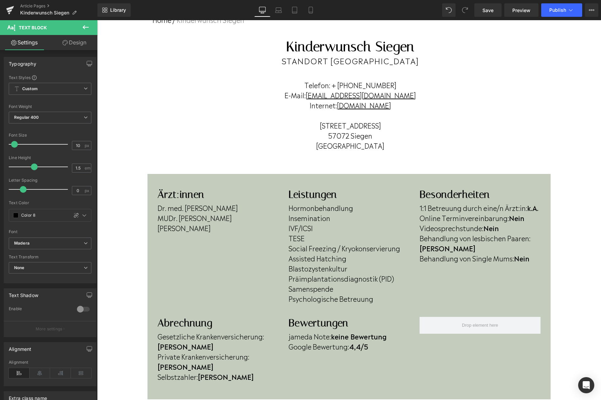
scroll to position [52, 0]
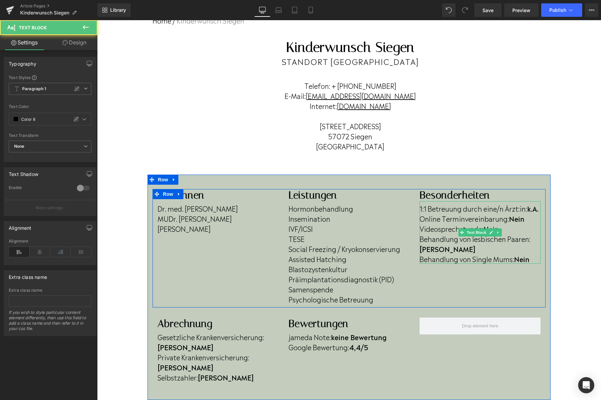
click at [538, 258] on p "Behandlung von Single Mums: Nein" at bounding box center [480, 258] width 121 height 10
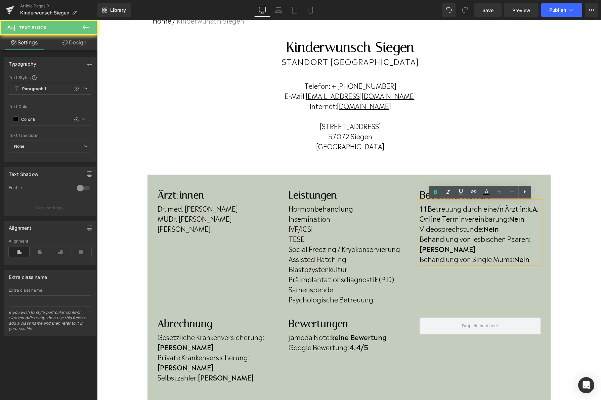
click at [538, 259] on p "Behandlung von Single Mums: Nein" at bounding box center [480, 258] width 121 height 10
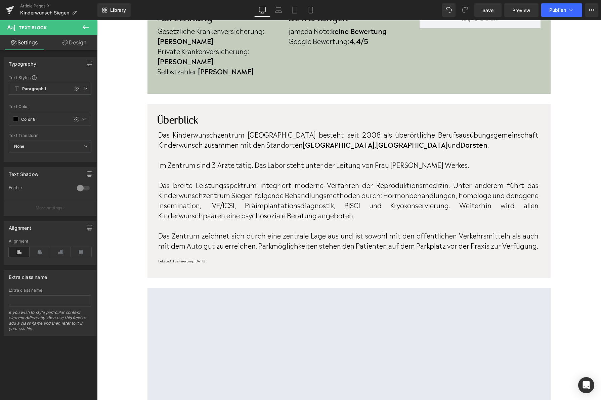
scroll to position [380, 0]
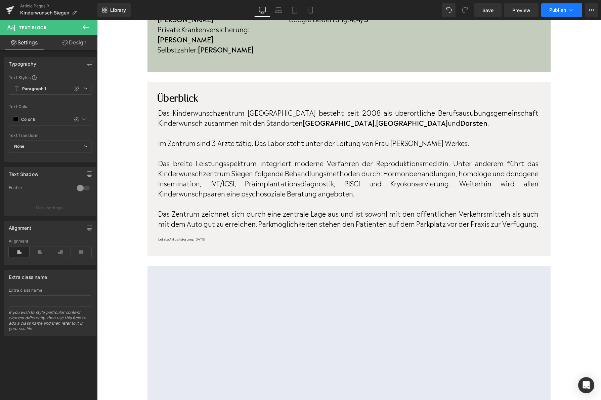
click at [549, 11] on button "Publish" at bounding box center [561, 9] width 41 height 13
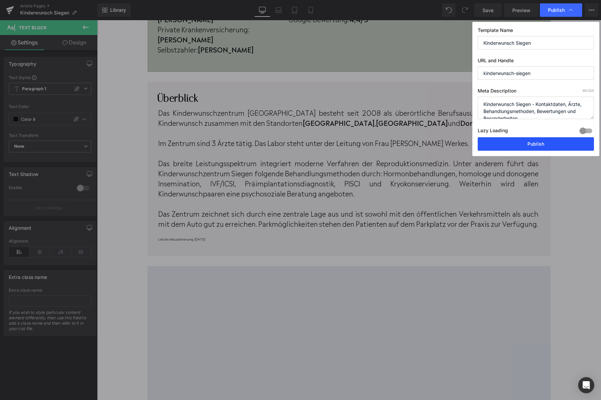
click at [522, 143] on button "Publish" at bounding box center [536, 143] width 116 height 13
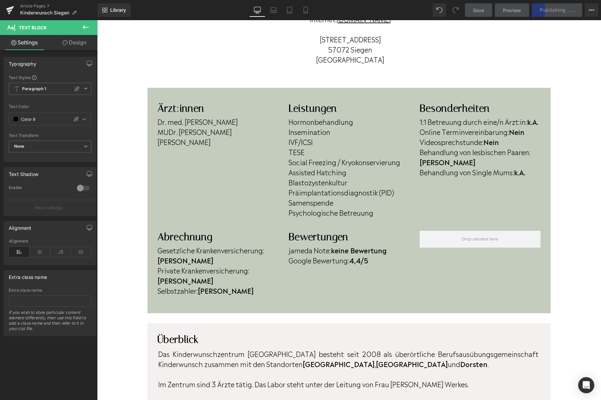
scroll to position [104, 0]
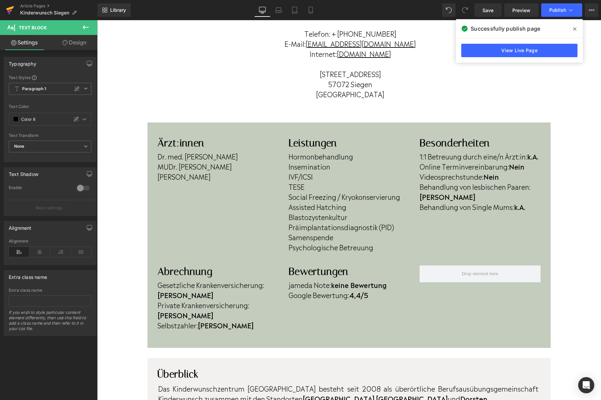
click at [12, 8] on icon at bounding box center [10, 8] width 8 height 4
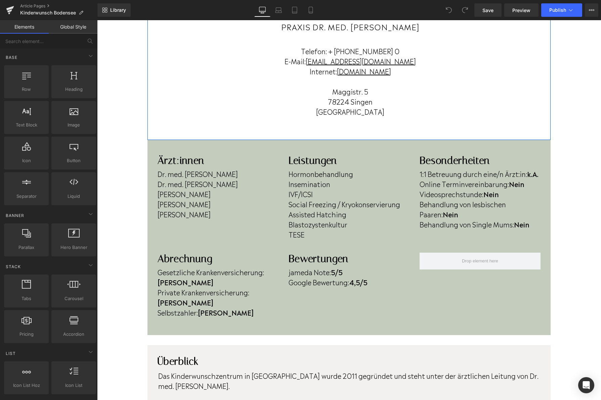
scroll to position [87, 0]
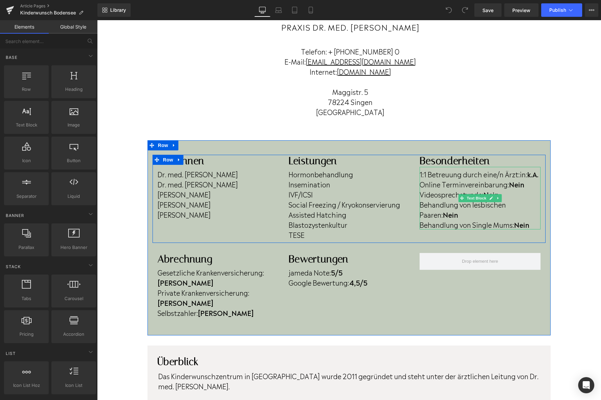
click at [528, 223] on b "Nein" at bounding box center [521, 224] width 15 height 10
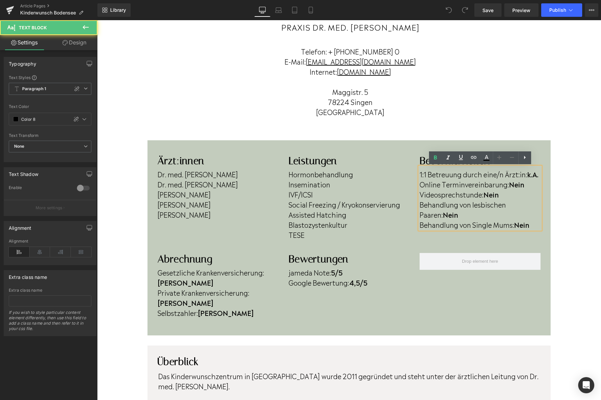
click at [530, 224] on b "Nein" at bounding box center [521, 224] width 15 height 10
click at [456, 217] on p "Behandlung von lesbischen Paaren: Nein" at bounding box center [480, 209] width 121 height 20
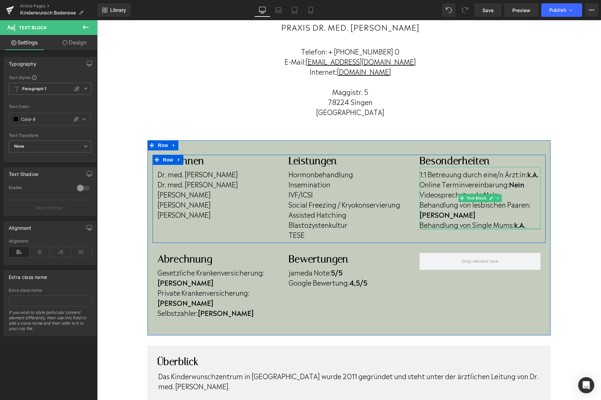
click at [534, 228] on div at bounding box center [480, 228] width 121 height 2
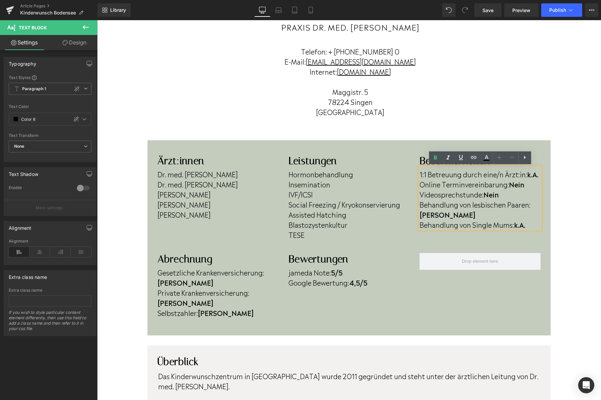
click at [534, 226] on p "Behandlung von Single Mums: k.A." at bounding box center [480, 224] width 121 height 10
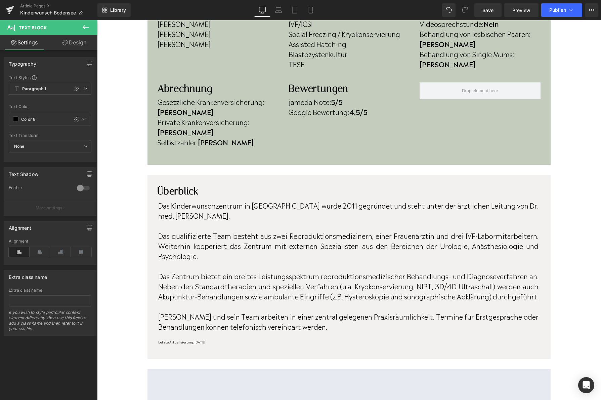
scroll to position [236, 0]
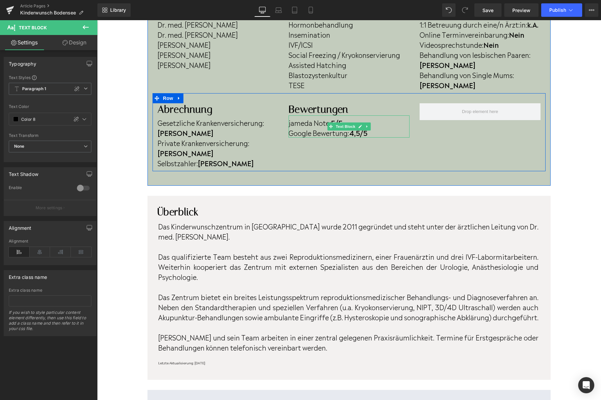
click at [362, 132] on strong "4,5/5" at bounding box center [358, 132] width 18 height 10
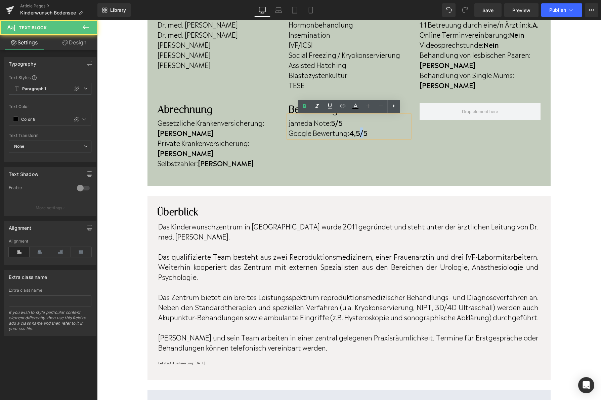
click at [362, 132] on strong "4,5/5" at bounding box center [358, 132] width 18 height 10
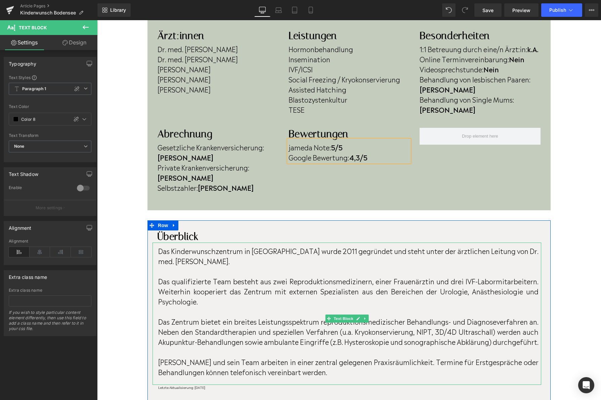
scroll to position [210, 0]
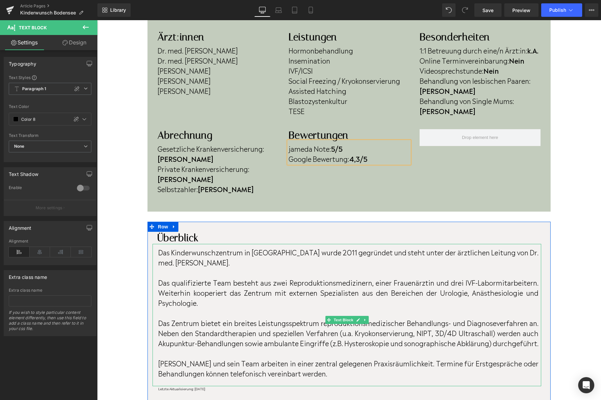
click at [288, 277] on p "Das qualifizierte Team besteht aus zwei Reproduktionsmedizinern, einer Frauenär…" at bounding box center [348, 292] width 380 height 30
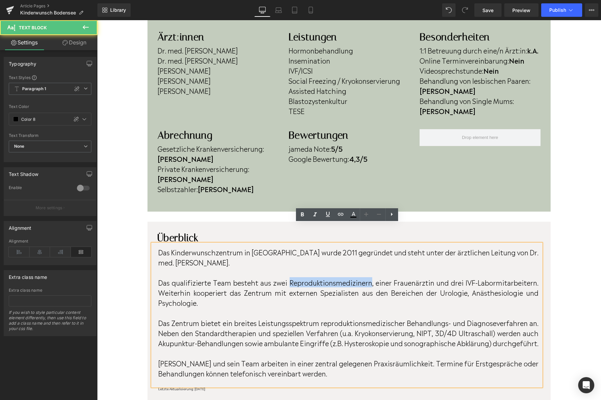
click at [288, 277] on p "Das qualifizierte Team besteht aus zwei Reproduktionsmedizinern, einer Frauenär…" at bounding box center [348, 292] width 380 height 30
click at [287, 277] on p "Das qualifizierte Team besteht aus zwei Reproduktionsmedizinern, einer Frauenär…" at bounding box center [348, 292] width 380 height 30
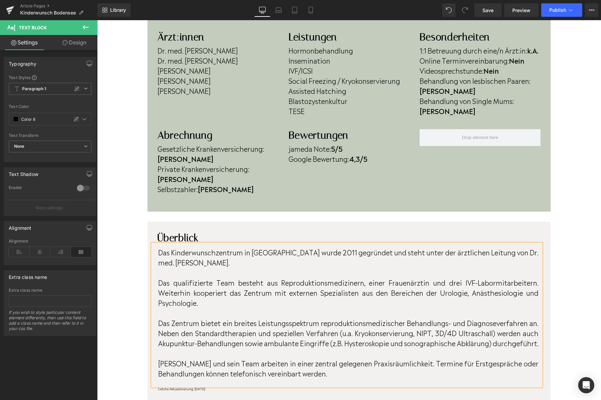
click at [428, 277] on p "Das qualifizierte Team besteht aus Reproduktionsmedizinern, einer Frauenärztin …" at bounding box center [348, 292] width 380 height 30
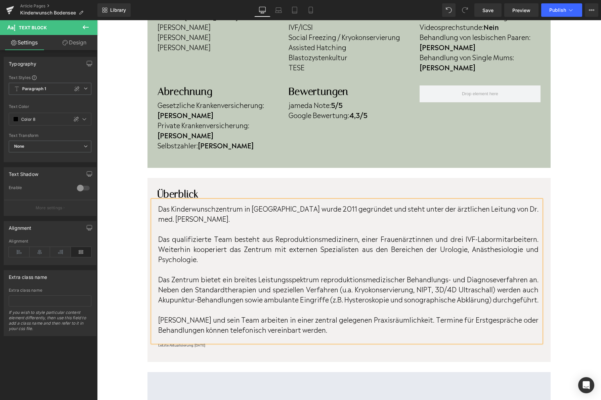
scroll to position [254, 0]
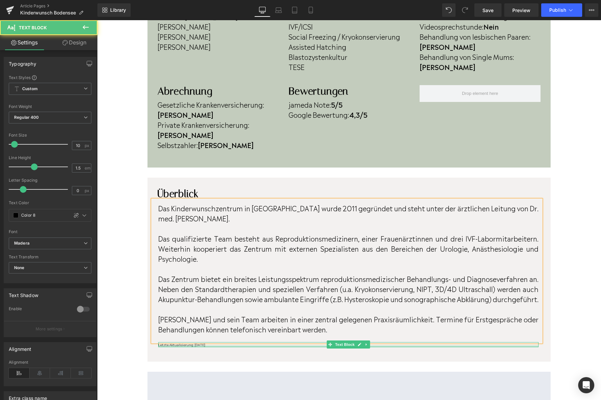
click at [227, 345] on div at bounding box center [348, 346] width 380 height 2
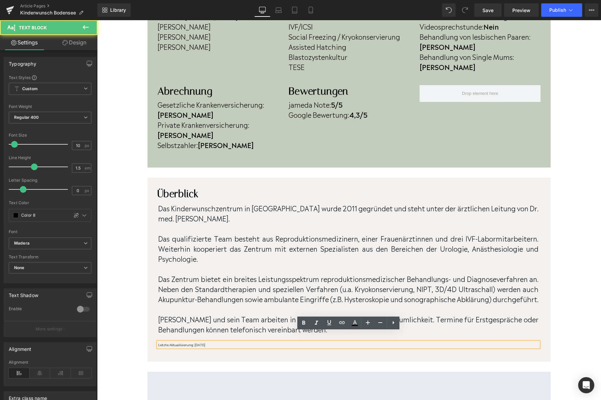
click at [227, 342] on p "Letzte Aktualisierung: [DATE]" at bounding box center [348, 344] width 380 height 5
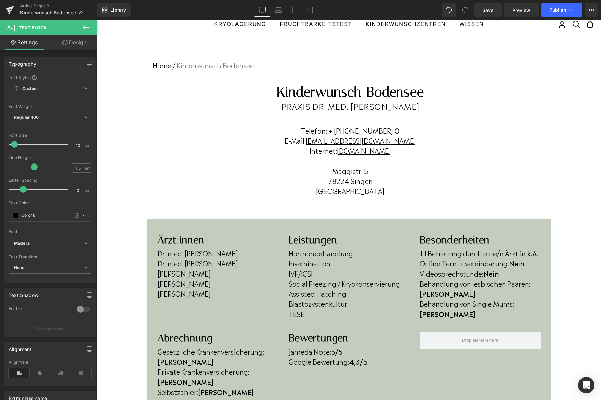
scroll to position [0, 0]
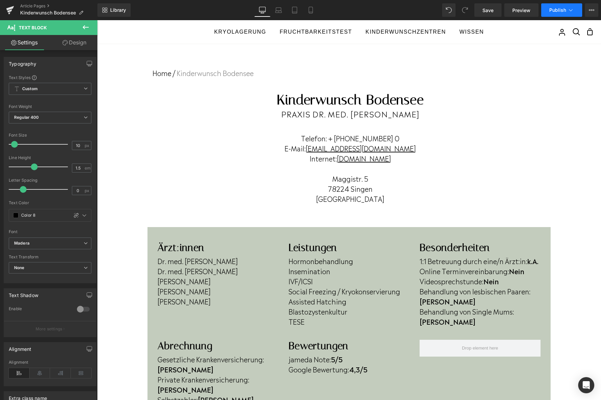
click at [544, 9] on button "Publish" at bounding box center [561, 9] width 41 height 13
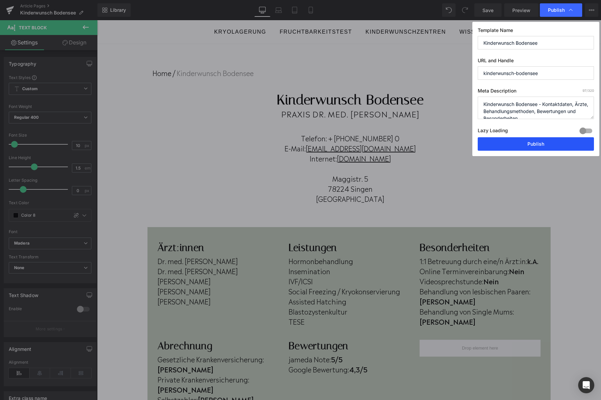
click at [524, 143] on button "Publish" at bounding box center [536, 143] width 116 height 13
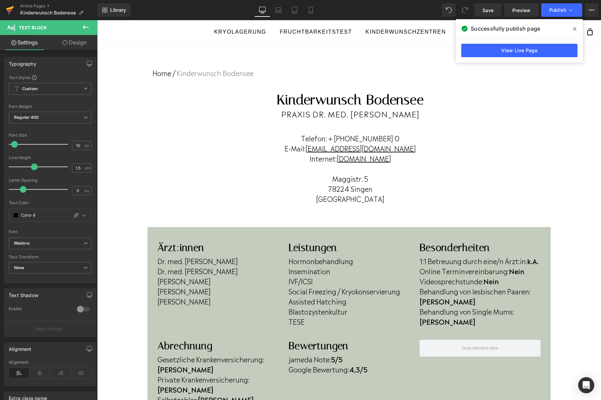
click at [13, 8] on icon at bounding box center [10, 10] width 8 height 17
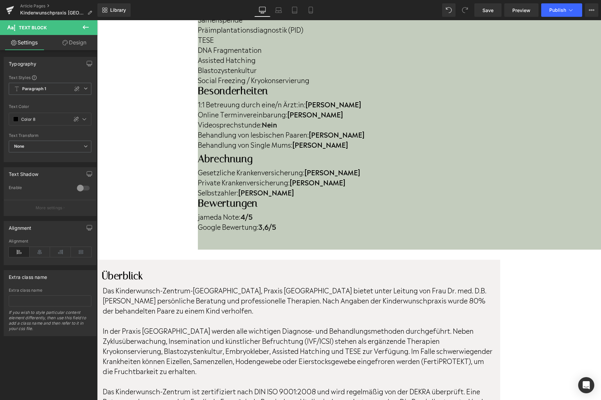
scroll to position [302, 0]
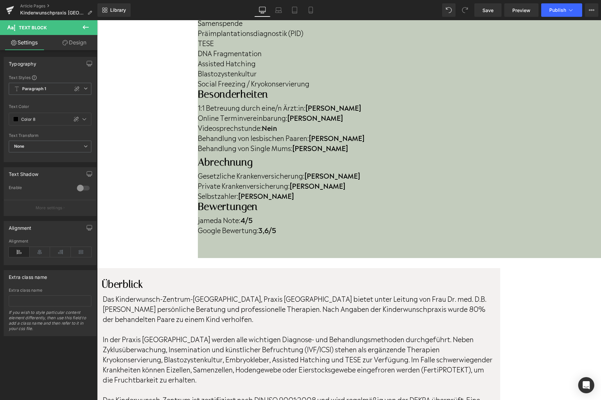
click at [253, 214] on strong "4/5" at bounding box center [246, 219] width 12 height 10
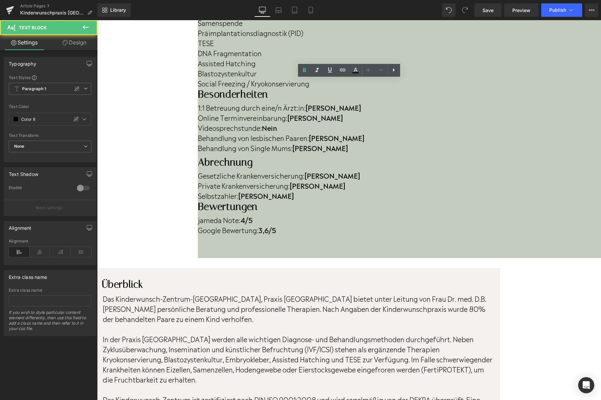
click at [253, 214] on strong "4/5" at bounding box center [246, 219] width 12 height 10
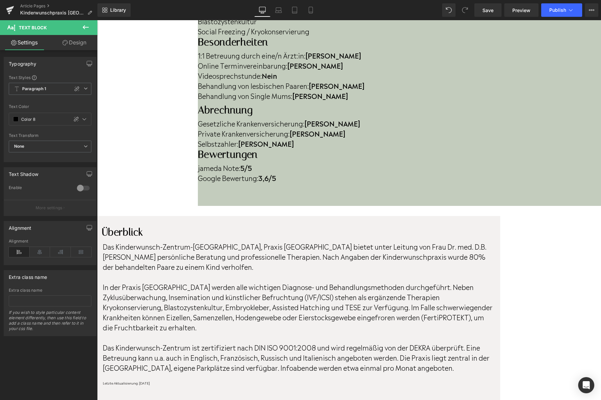
scroll to position [356, 0]
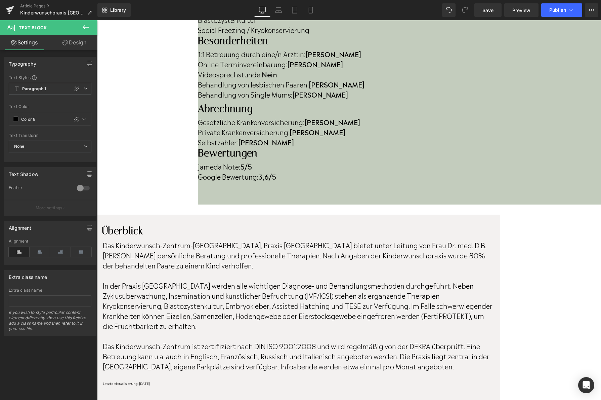
click at [220, 385] on div at bounding box center [298, 385] width 390 height 0
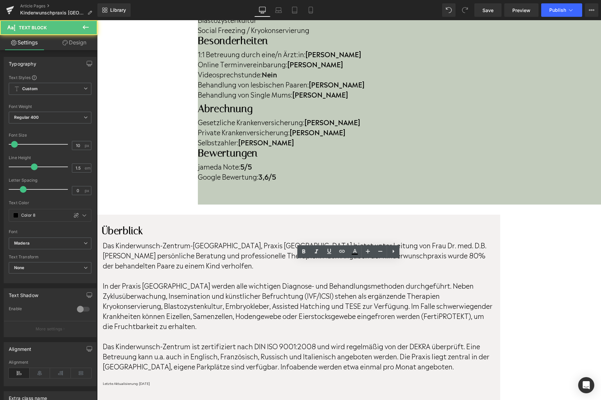
scroll to position [355, 0]
click at [219, 381] on p "Letzte Aktualisierung: [DATE]" at bounding box center [298, 383] width 390 height 5
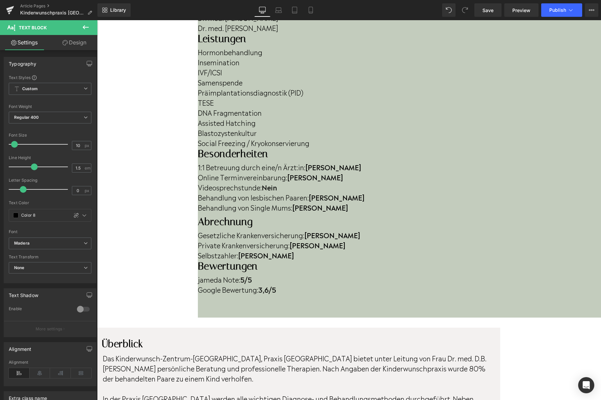
scroll to position [0, 0]
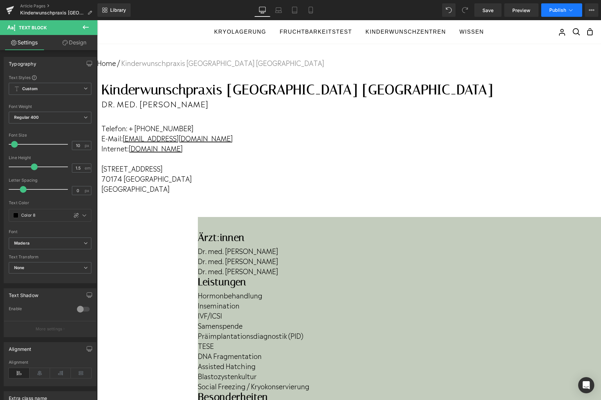
click at [553, 13] on button "Publish" at bounding box center [561, 9] width 41 height 13
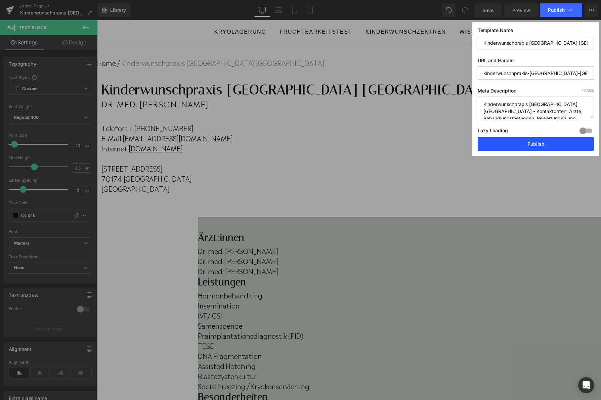
click at [535, 143] on button "Publish" at bounding box center [536, 143] width 116 height 13
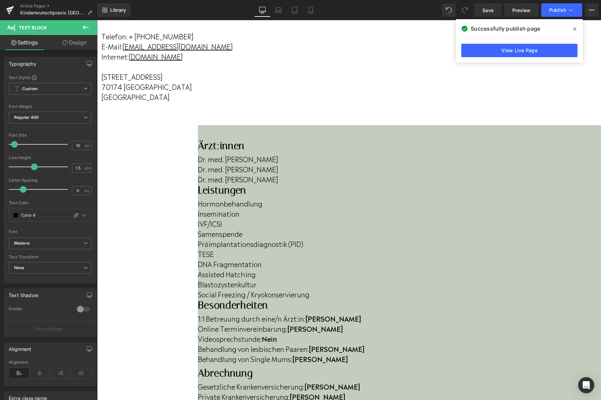
scroll to position [92, 0]
click at [17, 10] on link at bounding box center [10, 10] width 20 height 20
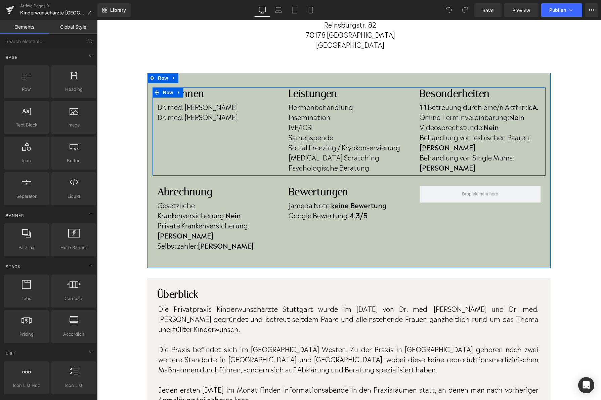
scroll to position [155, 0]
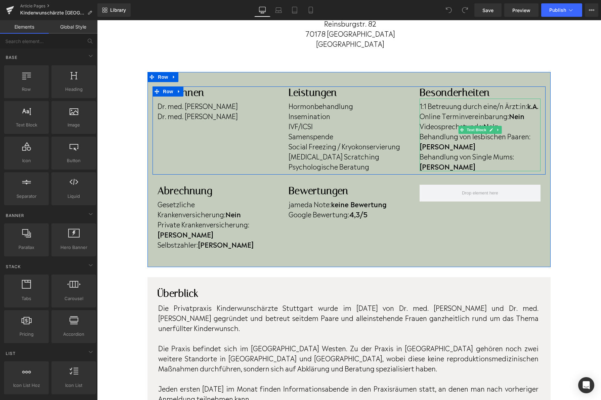
click at [537, 107] on b "k.A." at bounding box center [532, 105] width 11 height 10
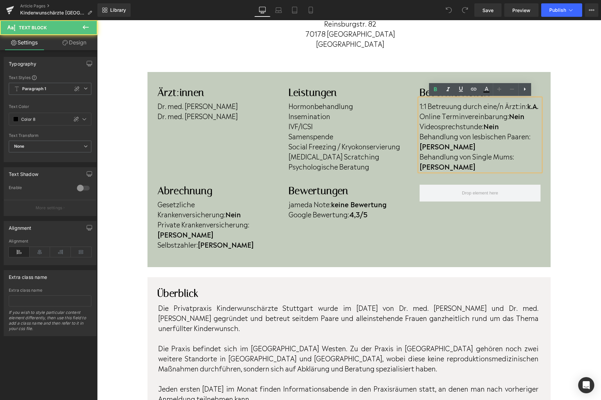
click at [539, 107] on b "k.A." at bounding box center [532, 105] width 11 height 10
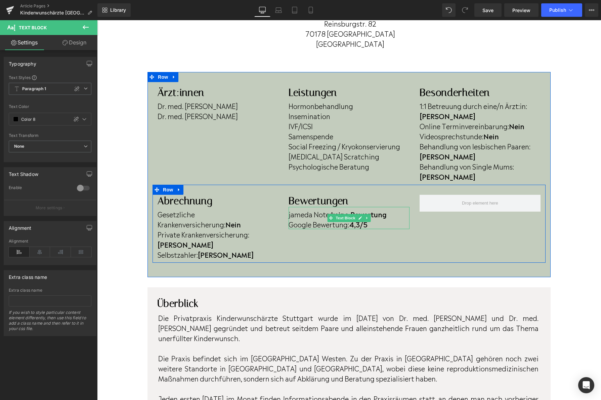
click at [361, 219] on strong "4,3/5" at bounding box center [358, 224] width 18 height 10
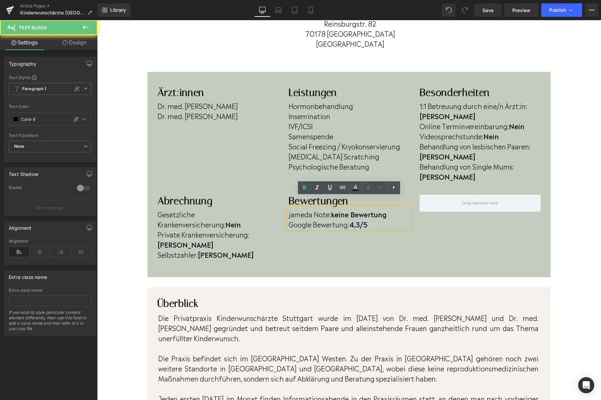
click at [361, 219] on strong "4,3/5" at bounding box center [358, 224] width 18 height 10
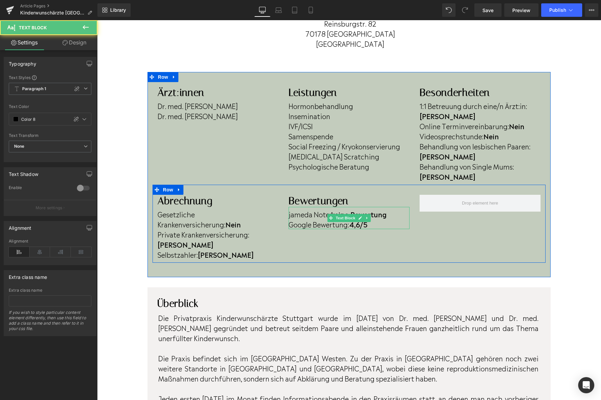
click at [397, 209] on p "jameda Note: keine Bewertung" at bounding box center [349, 214] width 121 height 10
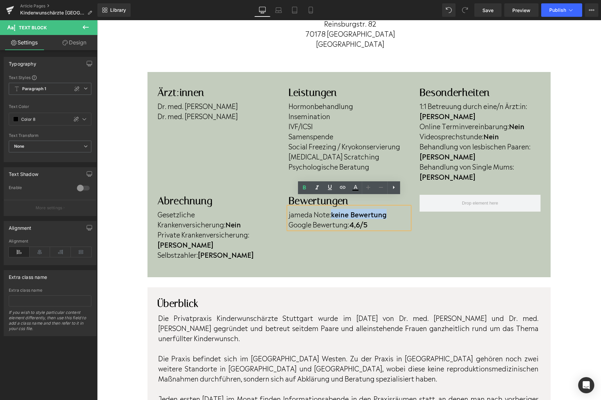
drag, startPoint x: 397, startPoint y: 205, endPoint x: 332, endPoint y: 205, distance: 64.5
click at [332, 209] on p "jameda Note: keine Bewertung" at bounding box center [349, 214] width 121 height 10
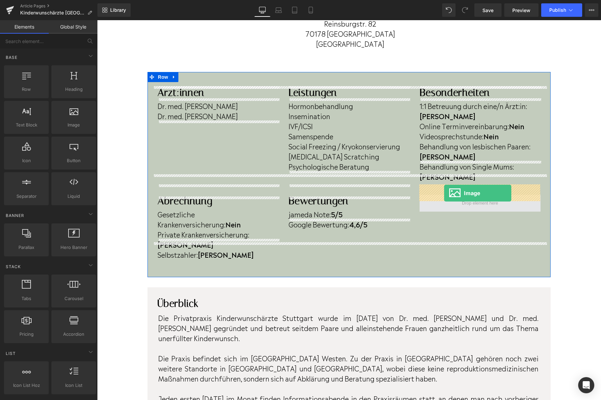
drag, startPoint x: 157, startPoint y: 147, endPoint x: 444, endPoint y: 193, distance: 290.9
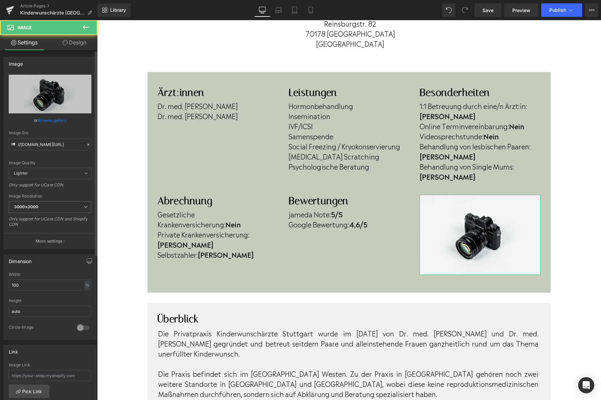
click at [51, 118] on link "Browse gallery" at bounding box center [52, 120] width 29 height 12
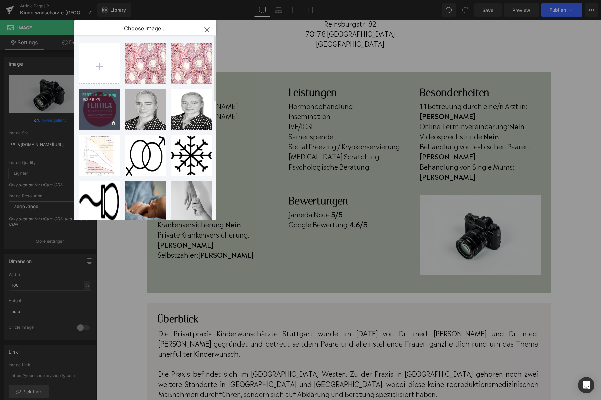
drag, startPoint x: 108, startPoint y: 112, endPoint x: 110, endPoint y: 116, distance: 4.1
click at [110, 116] on div "FERTILA...rün.png 163.65 KB" at bounding box center [99, 109] width 41 height 41
type input "[URL][DOMAIN_NAME]"
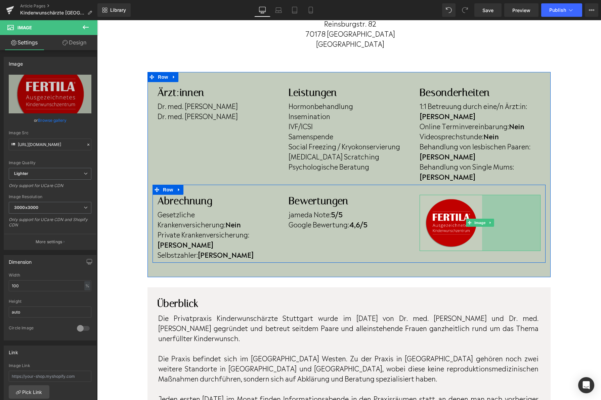
drag, startPoint x: 539, startPoint y: 291, endPoint x: 480, endPoint y: 239, distance: 78.3
click at [480, 239] on div "Image 174px" at bounding box center [480, 223] width 121 height 56
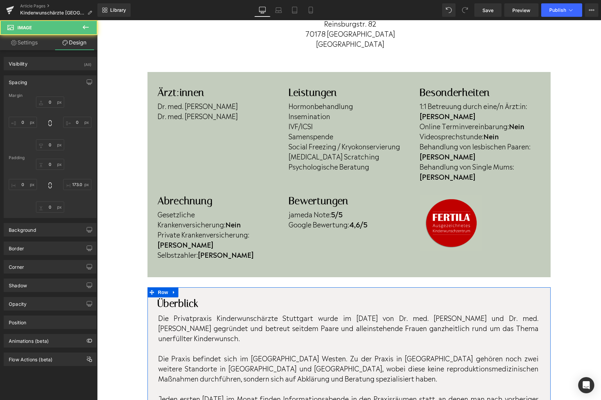
scroll to position [238, 0]
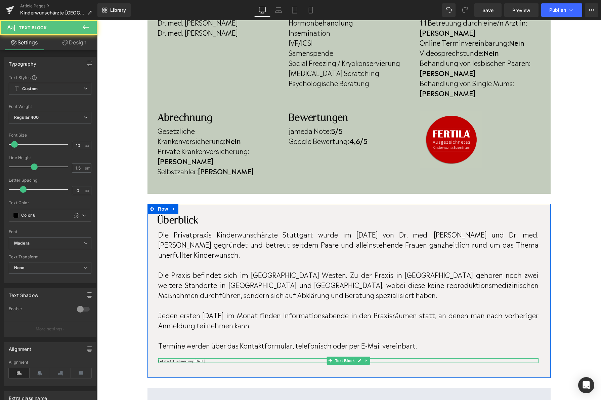
click at [234, 361] on div at bounding box center [348, 362] width 380 height 2
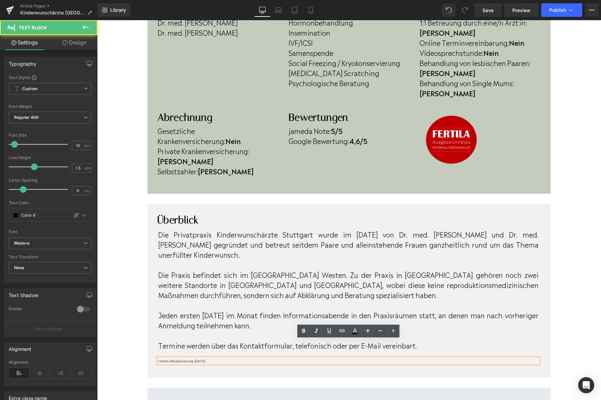
click at [234, 358] on p "Letzte Aktualisierung: April 2023" at bounding box center [348, 360] width 380 height 5
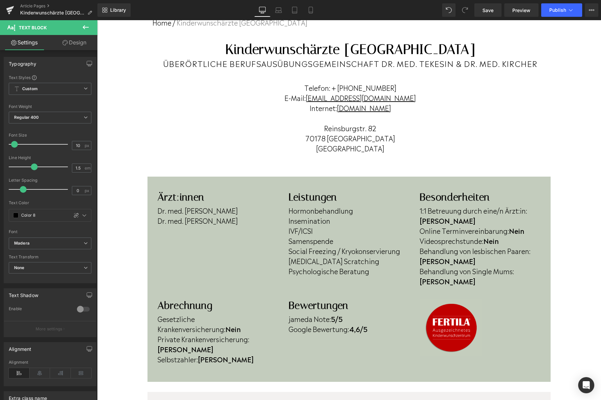
scroll to position [0, 0]
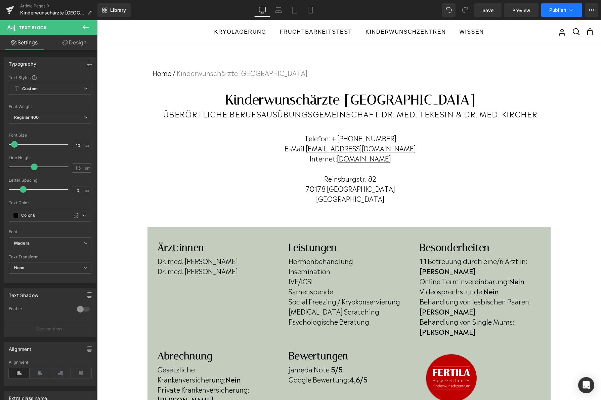
click at [556, 8] on span "Publish" at bounding box center [557, 9] width 17 height 5
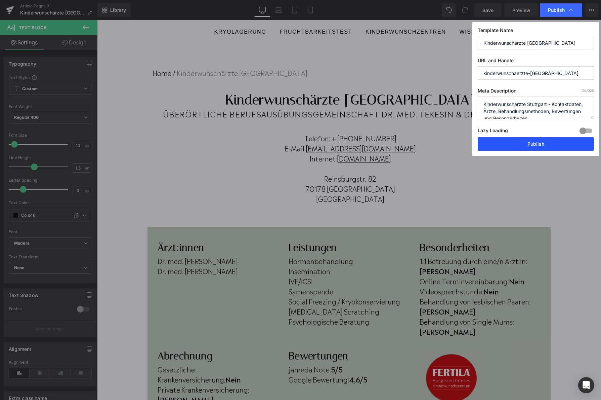
click at [517, 140] on button "Publish" at bounding box center [536, 143] width 116 height 13
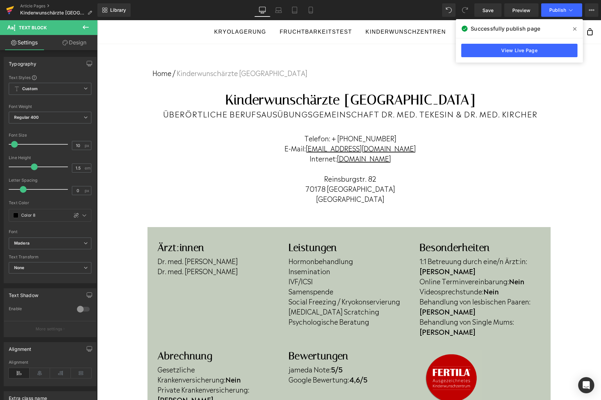
click at [9, 12] on icon at bounding box center [10, 10] width 8 height 17
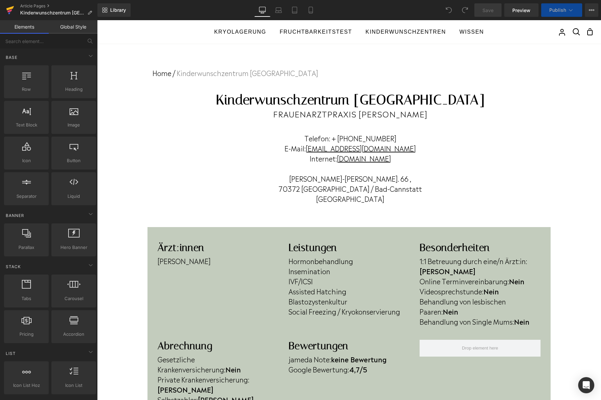
click at [14, 13] on icon at bounding box center [10, 10] width 8 height 17
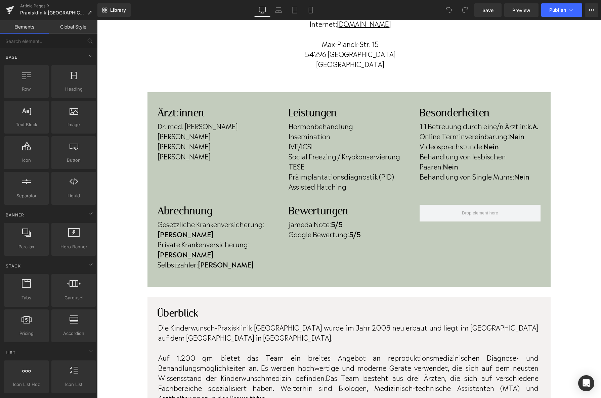
scroll to position [135, 0]
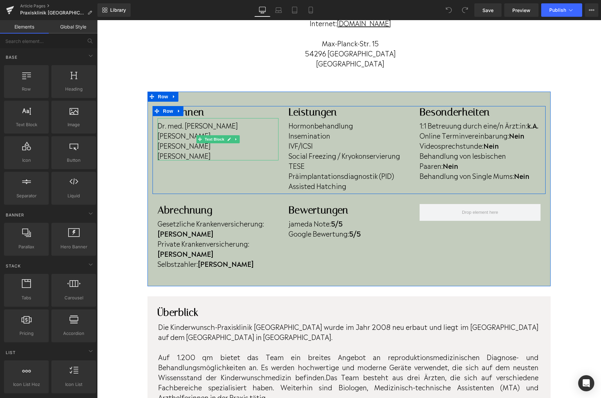
click at [243, 132] on p "Dr. B. Oehl-Jaschkowitz" at bounding box center [218, 135] width 121 height 10
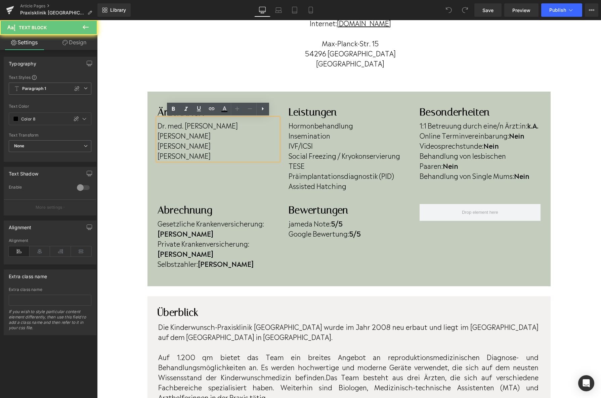
click at [242, 134] on p "Dr. B. Oehl-Jaschkowitz" at bounding box center [218, 135] width 121 height 10
drag, startPoint x: 241, startPoint y: 136, endPoint x: 158, endPoint y: 131, distance: 83.5
click at [158, 131] on p "Dr. B. Oehl-Jaschkowitz" at bounding box center [218, 135] width 121 height 10
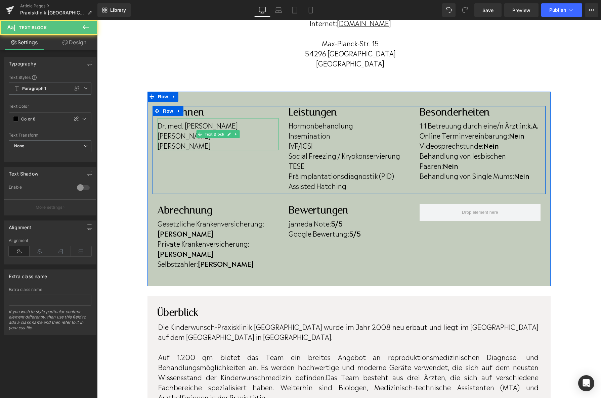
click at [200, 147] on p "Dr. J. Klasen" at bounding box center [218, 145] width 121 height 10
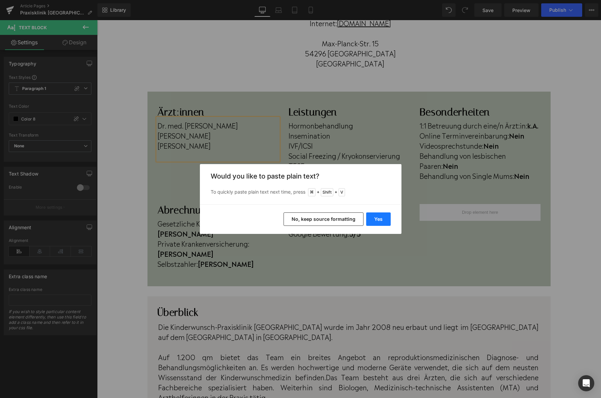
click at [384, 223] on button "Yes" at bounding box center [378, 219] width 25 height 13
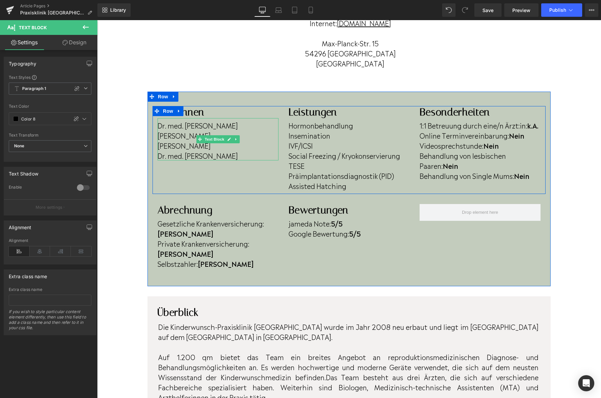
click at [206, 144] on p "Dr. J. Klasen" at bounding box center [218, 145] width 121 height 10
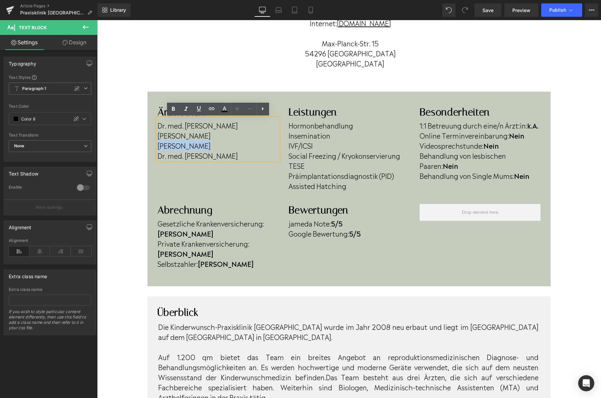
drag, startPoint x: 204, startPoint y: 146, endPoint x: 158, endPoint y: 148, distance: 46.4
click at [159, 148] on p "Dr. J. Klasen" at bounding box center [218, 145] width 121 height 10
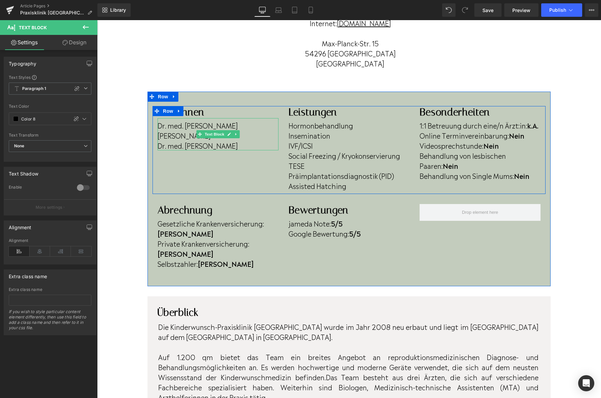
click at [238, 145] on p "Dr. med. Ensar Hajder" at bounding box center [218, 145] width 121 height 10
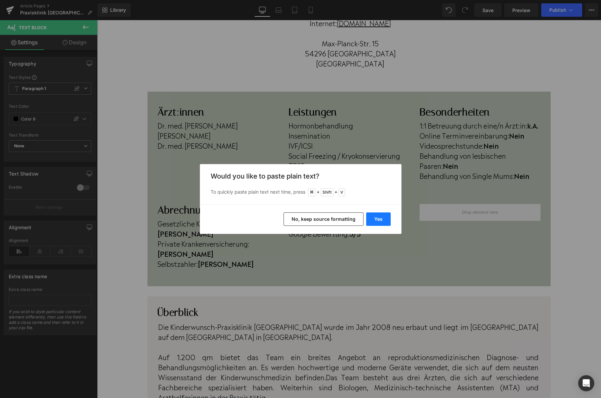
click at [372, 219] on button "Yes" at bounding box center [378, 219] width 25 height 13
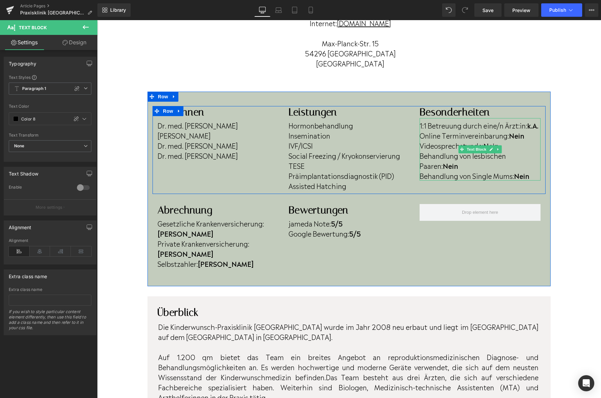
click at [529, 136] on p "Online Terminvereinbarung: Nein" at bounding box center [480, 135] width 121 height 10
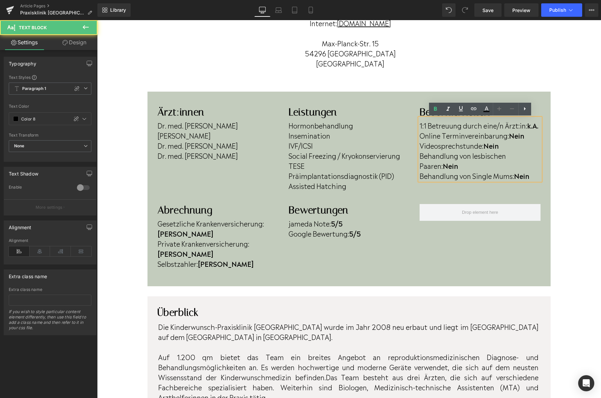
click at [529, 136] on p "Online Terminvereinbarung: Nein" at bounding box center [480, 135] width 121 height 10
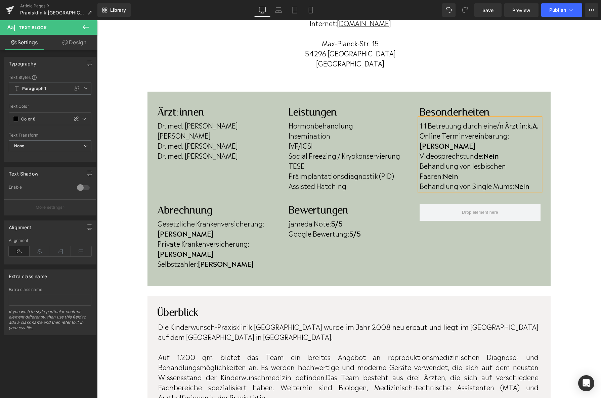
click at [484, 161] on p "Behandlung von lesbischen Paaren: Nein" at bounding box center [480, 171] width 121 height 20
click at [536, 181] on p "Behandlung von Single Mums: Nein" at bounding box center [480, 186] width 121 height 10
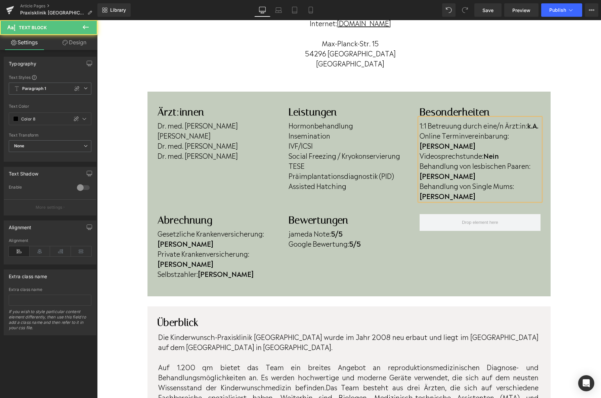
click at [504, 151] on p "Videosprechstunde: Nein" at bounding box center [480, 156] width 121 height 10
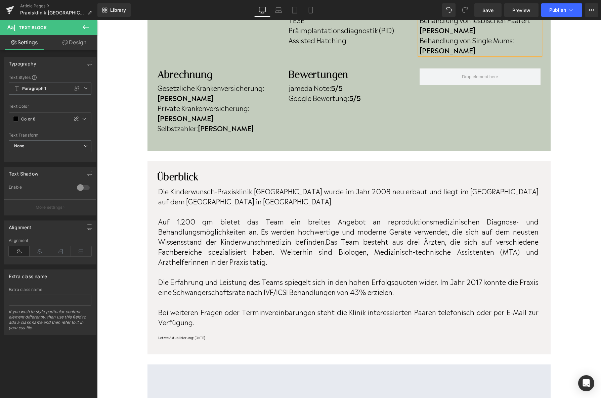
scroll to position [283, 0]
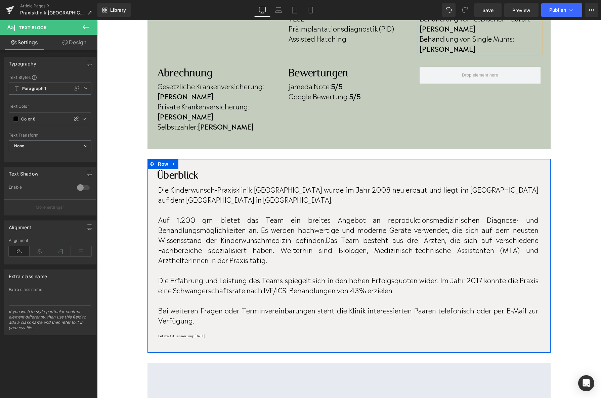
click at [223, 306] on div "Überblick Heading Die Kinderwunsch-Praxisklinik Trier wurde im Jahr 2008 neu er…" at bounding box center [349, 256] width 403 height 194
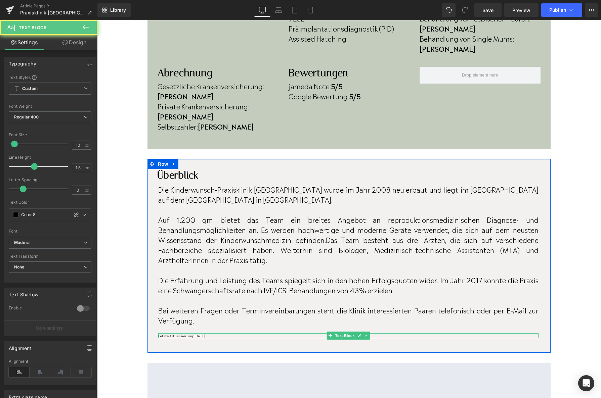
click at [223, 334] on p "Letzte Aktualisierung: [DATE]" at bounding box center [348, 336] width 380 height 5
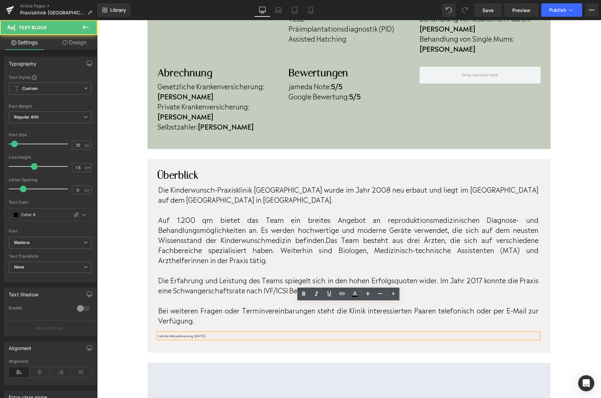
click at [223, 334] on p "Letzte Aktualisierung: [DATE]" at bounding box center [348, 336] width 380 height 5
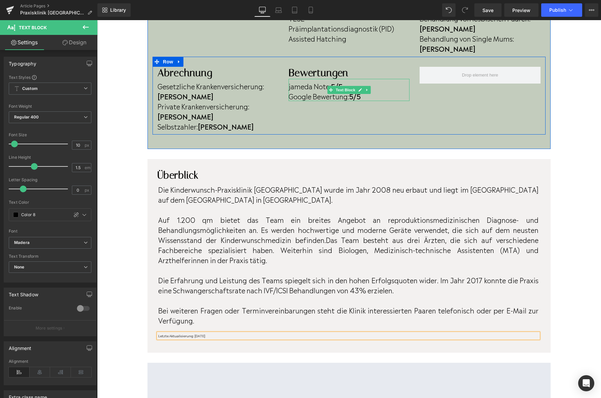
click at [358, 91] on strong "5/5" at bounding box center [355, 96] width 12 height 10
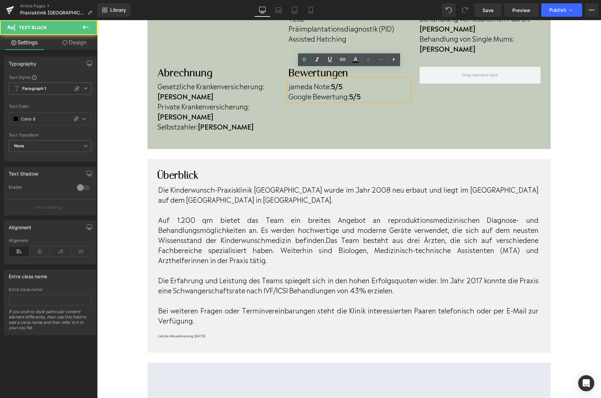
click at [356, 91] on strong "5/5" at bounding box center [355, 96] width 12 height 10
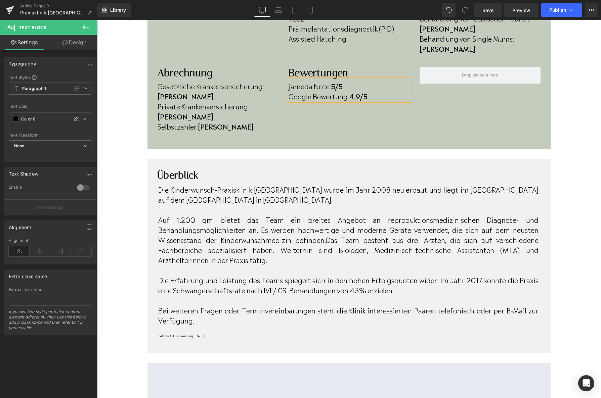
click at [334, 81] on strong "5/5" at bounding box center [337, 86] width 12 height 10
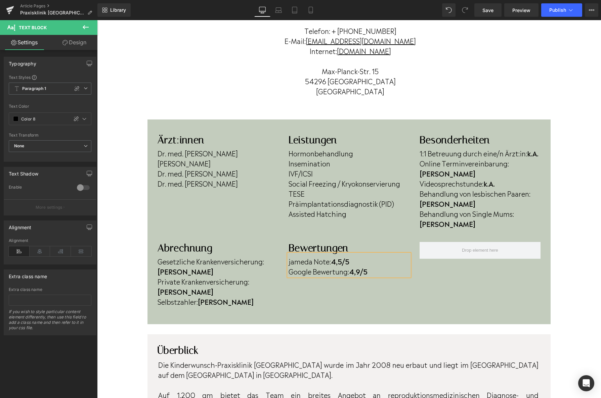
scroll to position [116, 0]
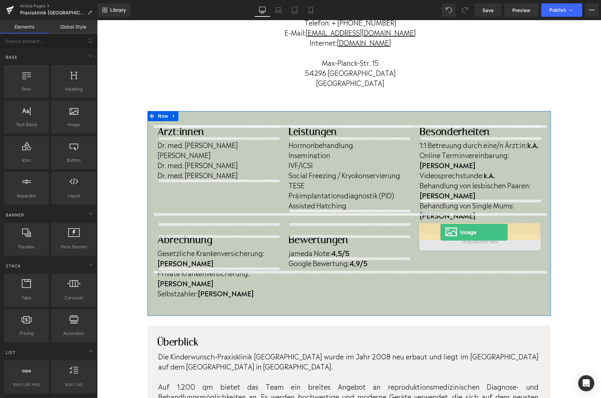
drag, startPoint x: 171, startPoint y: 143, endPoint x: 440, endPoint y: 233, distance: 283.8
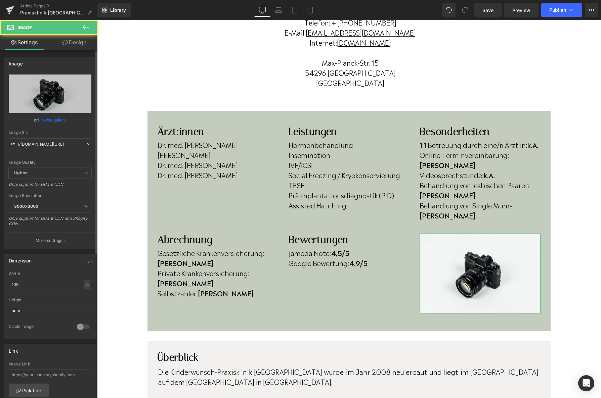
click at [46, 119] on link "Browse gallery" at bounding box center [52, 120] width 29 height 12
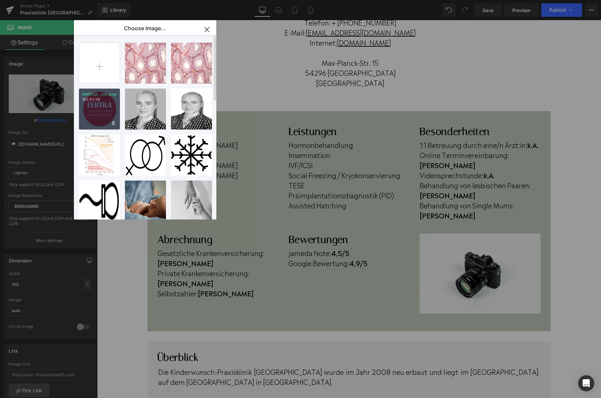
click at [103, 114] on div "FERTILA...rün.png 163.65 KB" at bounding box center [99, 109] width 41 height 41
type input "https://ucarecdn.com/c5ab98f0-74d3-4773-8121-07b005a17799/-/format/auto/-/previ…"
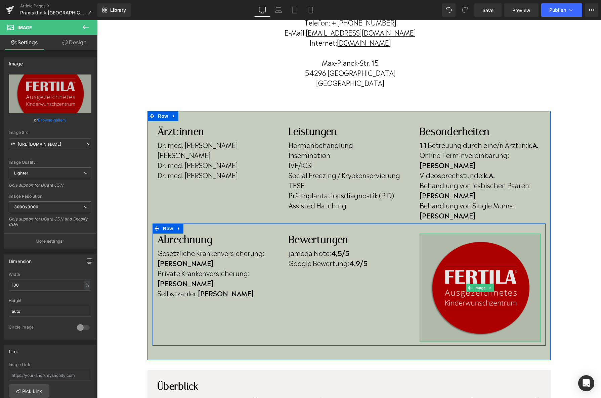
drag, startPoint x: 537, startPoint y: 331, endPoint x: 483, endPoint y: 311, distance: 57.7
click at [483, 311] on div "Image" at bounding box center [480, 288] width 121 height 109
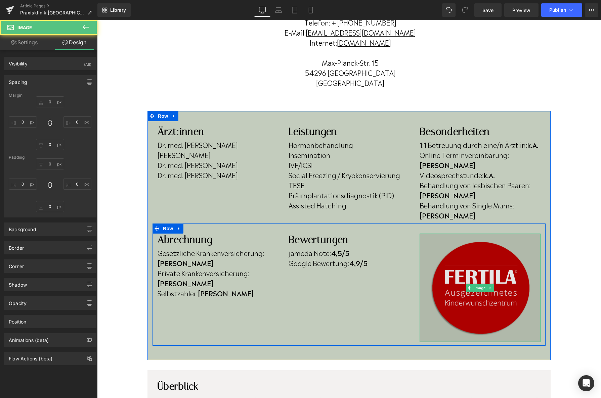
type input "0"
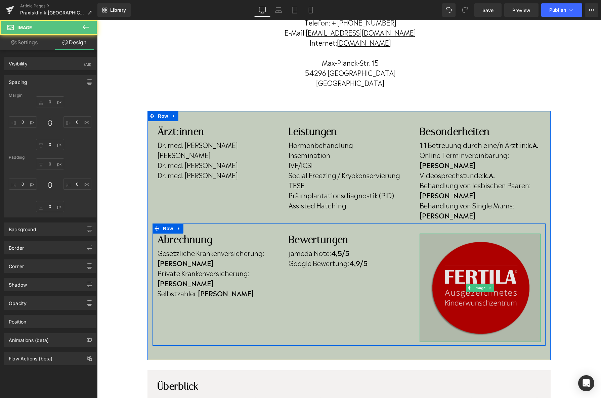
type input "0"
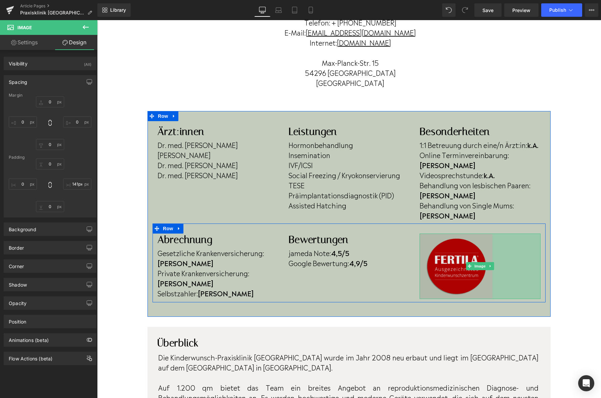
type input "140px"
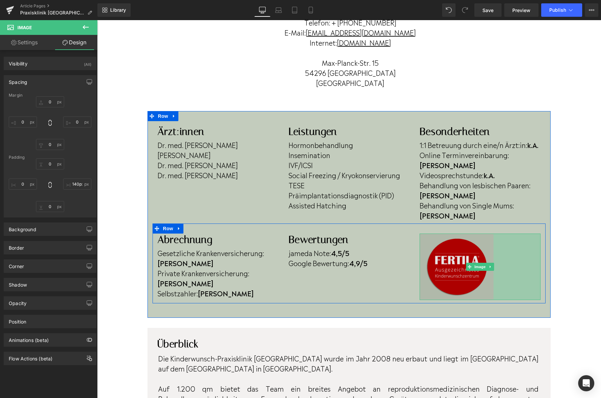
drag, startPoint x: 540, startPoint y: 326, endPoint x: 491, endPoint y: 263, distance: 79.9
click at [493, 265] on div "Image 140px" at bounding box center [480, 267] width 121 height 67
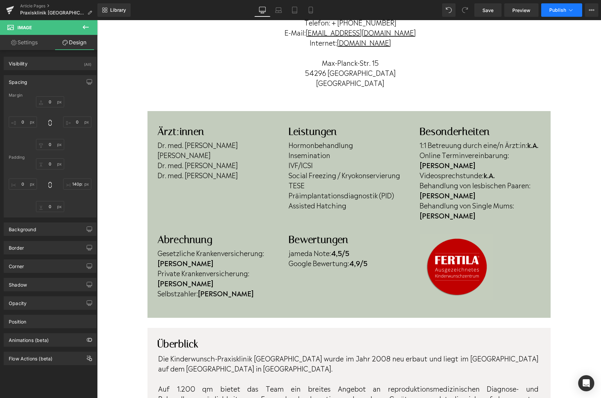
click at [559, 14] on button "Publish" at bounding box center [561, 9] width 41 height 13
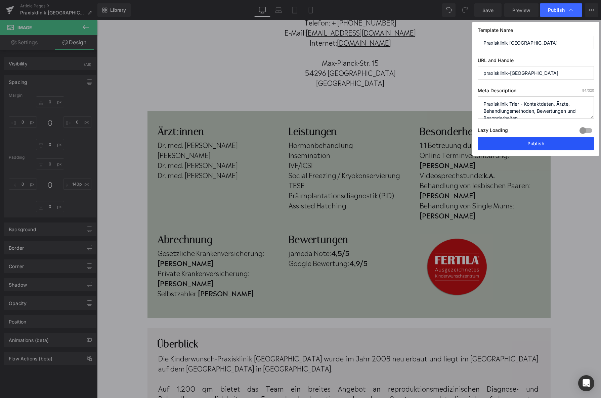
drag, startPoint x: 530, startPoint y: 146, endPoint x: 433, endPoint y: 126, distance: 99.2
click at [530, 146] on button "Publish" at bounding box center [536, 143] width 116 height 13
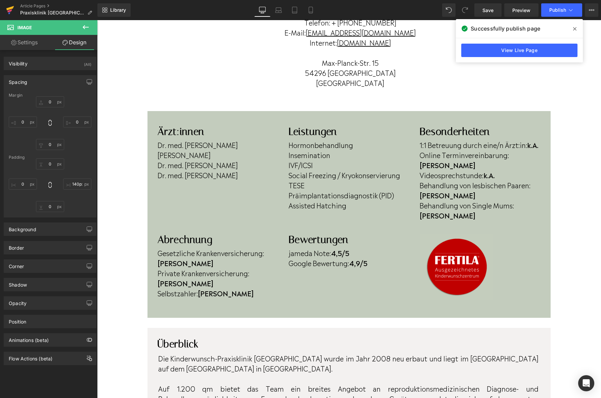
click at [7, 13] on icon at bounding box center [10, 10] width 8 height 17
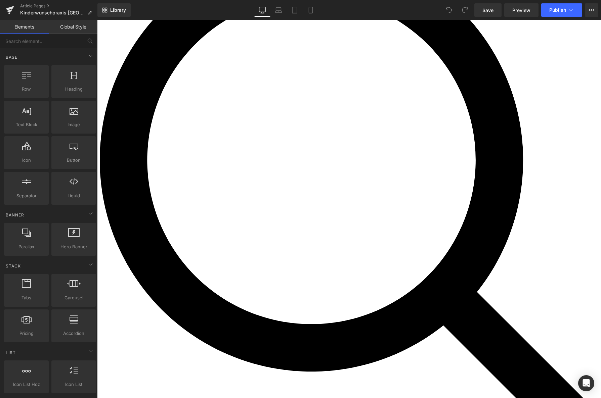
scroll to position [89, 0]
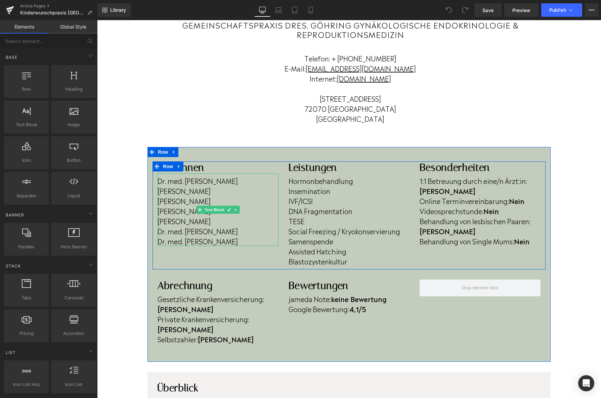
click at [211, 221] on p "[PERSON_NAME]" at bounding box center [218, 221] width 121 height 10
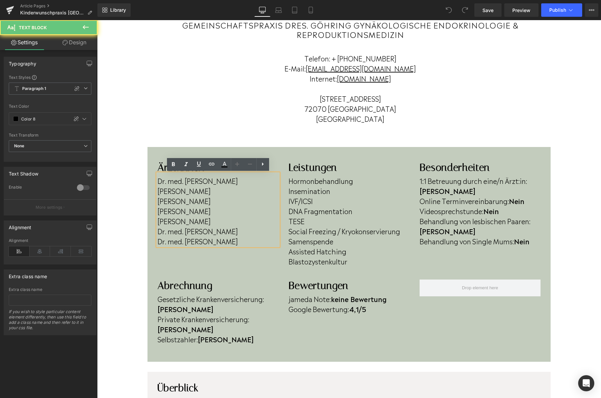
click at [210, 215] on p "Sarah Bodner" at bounding box center [218, 211] width 121 height 10
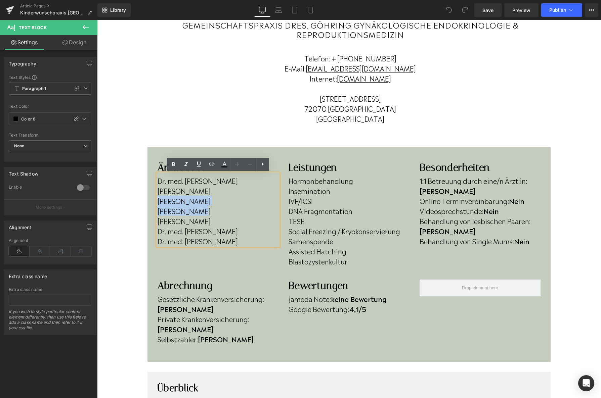
drag, startPoint x: 208, startPoint y: 212, endPoint x: 154, endPoint y: 205, distance: 54.3
click at [154, 205] on div "Ärzt:innen Heading Dr. med. Ulrich Göhring Dr. Inés Göhring Elke Schmidt Sarah …" at bounding box center [218, 204] width 131 height 85
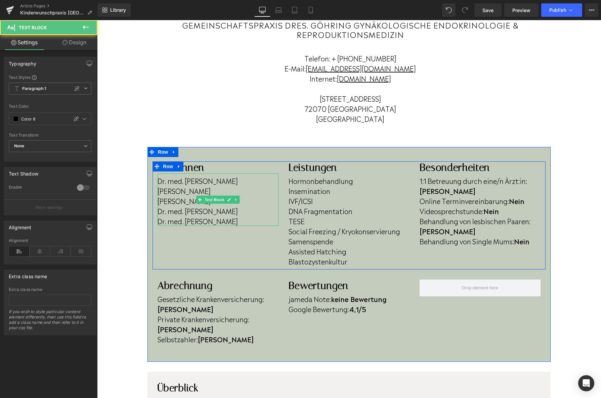
click at [241, 218] on p "Dr. med. Kathrin Gillmann" at bounding box center [218, 221] width 121 height 10
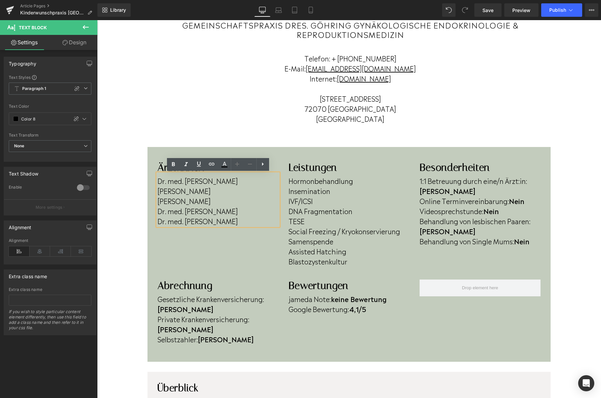
drag, startPoint x: 243, startPoint y: 221, endPoint x: 159, endPoint y: 223, distance: 84.0
click at [159, 223] on p "Dr. med. Kathrin Gillmann" at bounding box center [218, 221] width 121 height 10
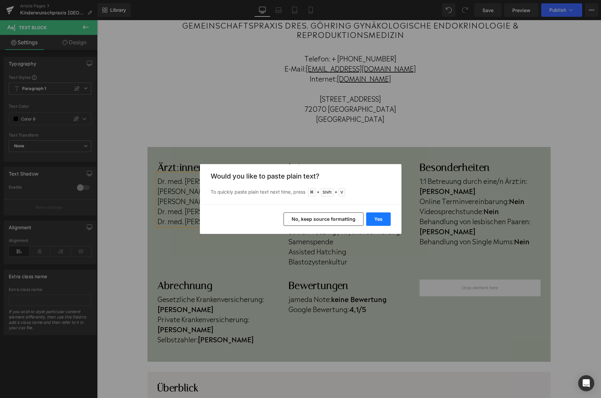
click at [373, 221] on button "Yes" at bounding box center [378, 219] width 25 height 13
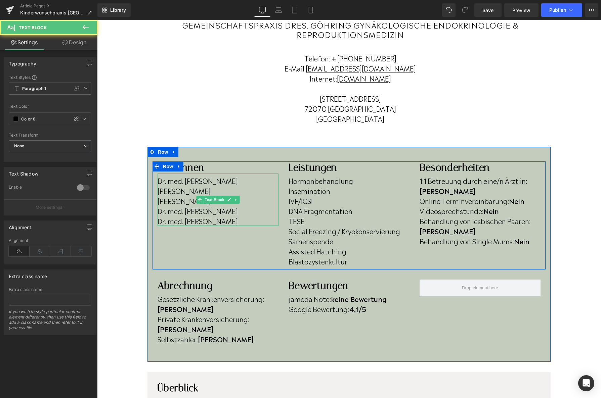
click at [262, 220] on p "Dr. med. Mirjam Schöne-Leupolz" at bounding box center [218, 221] width 121 height 10
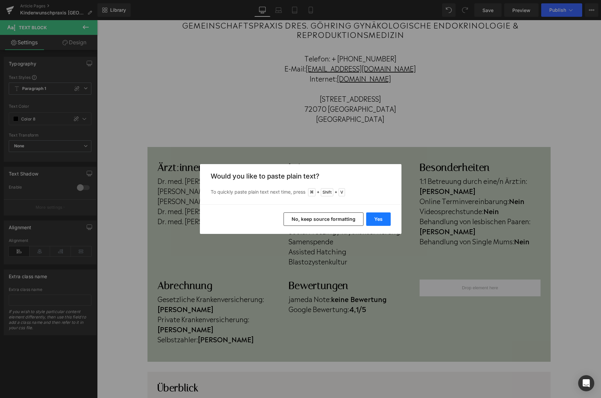
click at [371, 215] on button "Yes" at bounding box center [378, 219] width 25 height 13
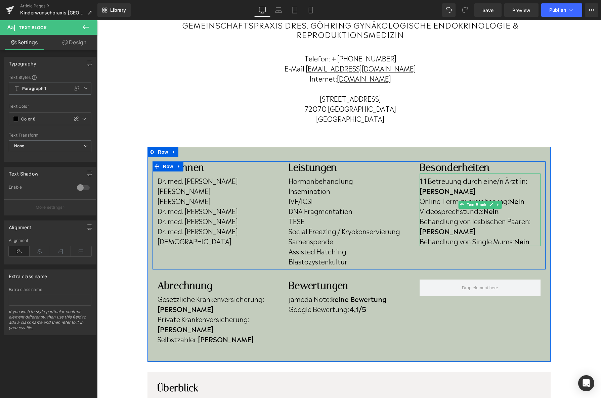
click at [527, 196] on p "Online Terminvereinbarung: Nein" at bounding box center [480, 201] width 121 height 10
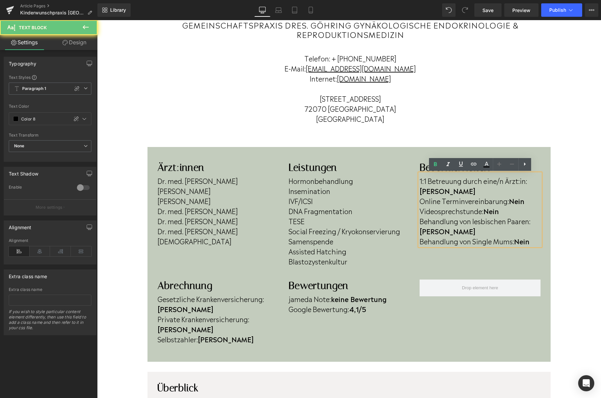
click at [527, 196] on p "Online Terminvereinbarung: Nein" at bounding box center [480, 201] width 121 height 10
click at [528, 196] on p "Online Terminvereinbarung: Nein" at bounding box center [480, 201] width 121 height 10
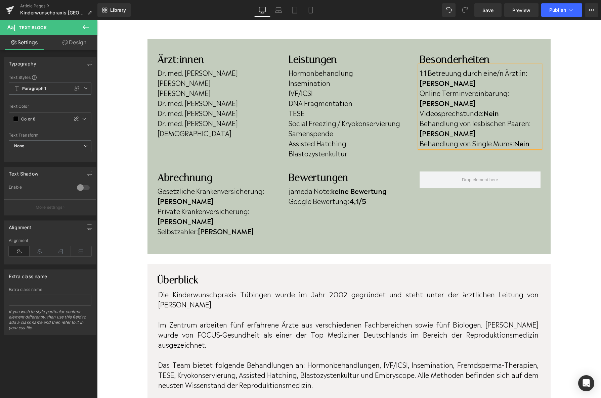
scroll to position [186, 0]
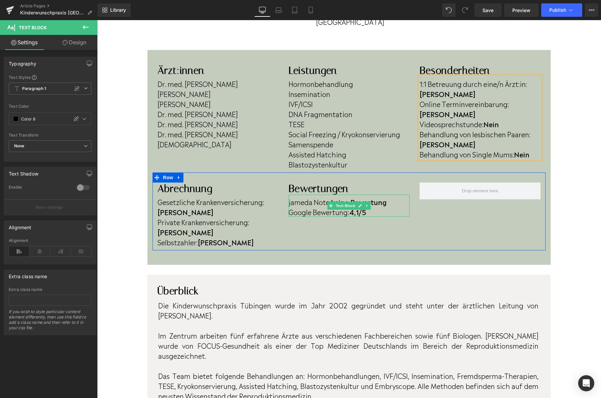
click at [362, 212] on strong "4,1/5" at bounding box center [357, 212] width 17 height 10
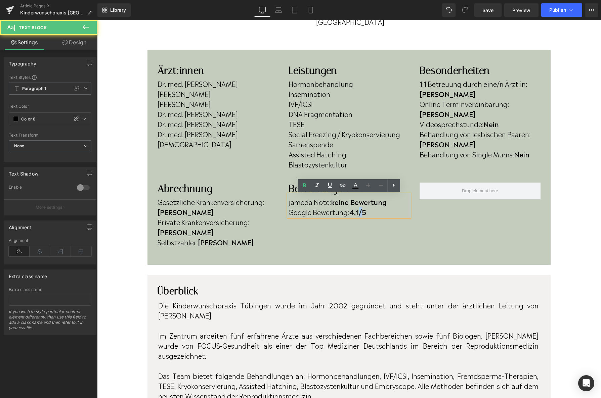
click at [362, 212] on strong "4,1/5" at bounding box center [357, 212] width 17 height 10
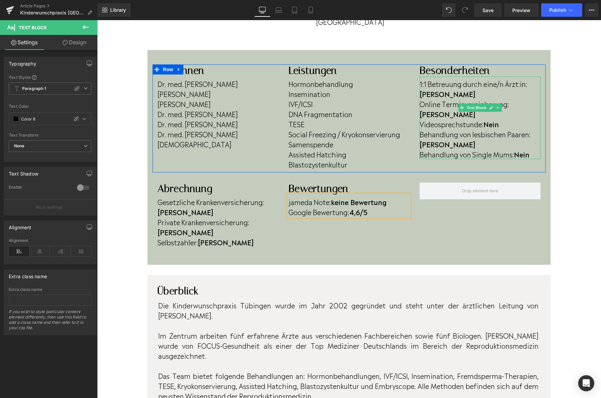
click at [536, 149] on p "Behandlung von Single Mums: Nein" at bounding box center [480, 154] width 121 height 10
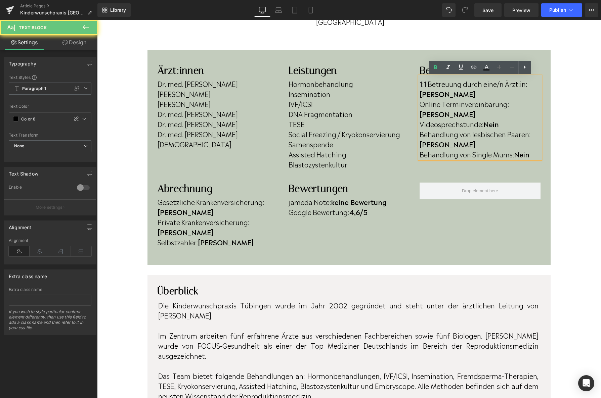
click at [536, 149] on p "Behandlung von Single Mums: Nein" at bounding box center [480, 154] width 121 height 10
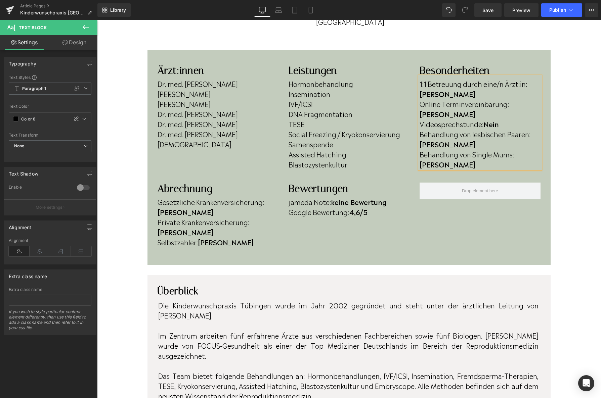
click at [522, 119] on p "Videosprechstunde: Nein" at bounding box center [480, 124] width 121 height 10
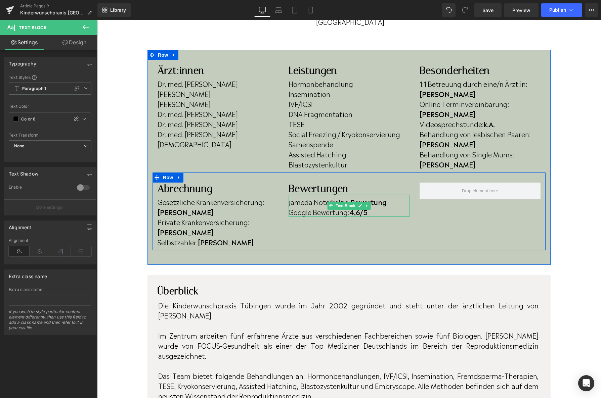
click at [396, 206] on p "jameda Note: keine Bewertung" at bounding box center [349, 202] width 121 height 10
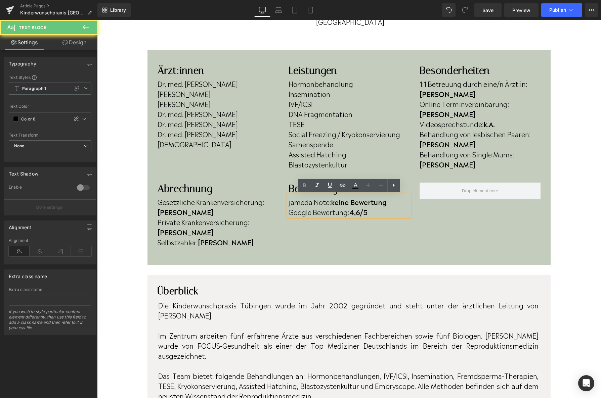
click at [396, 204] on p "jameda Note: keine Bewertung" at bounding box center [349, 202] width 121 height 10
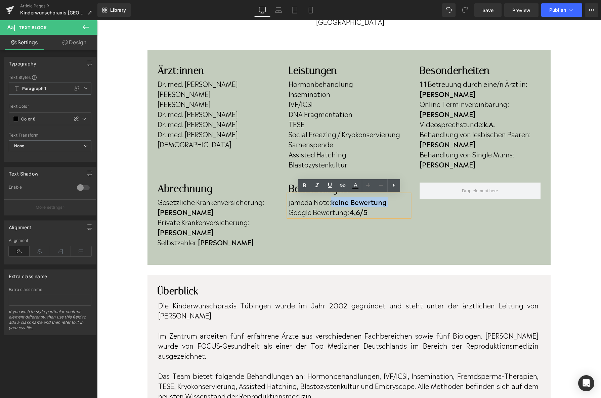
click at [393, 204] on p "jameda Note: keine Bewertung" at bounding box center [349, 202] width 121 height 10
drag, startPoint x: 392, startPoint y: 201, endPoint x: 333, endPoint y: 206, distance: 59.7
click at [333, 206] on p "jameda Note: keine Bewertung" at bounding box center [349, 202] width 121 height 10
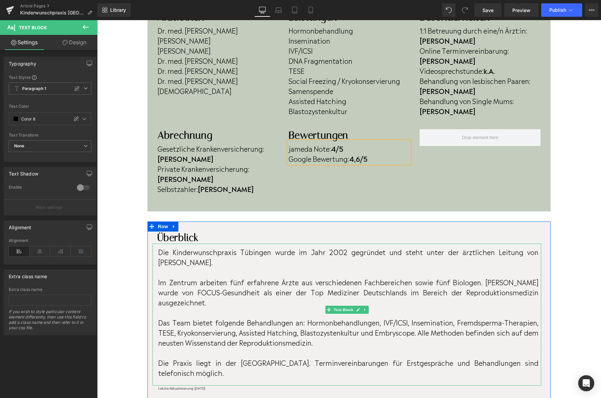
scroll to position [242, 0]
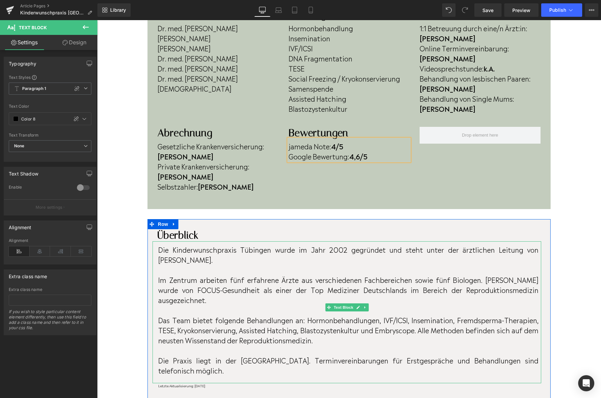
click at [243, 275] on p "Im Zentrum arbeiten fünf erfahrene Ärzte aus verschiedenen Fachbereichen sowie …" at bounding box center [348, 290] width 380 height 30
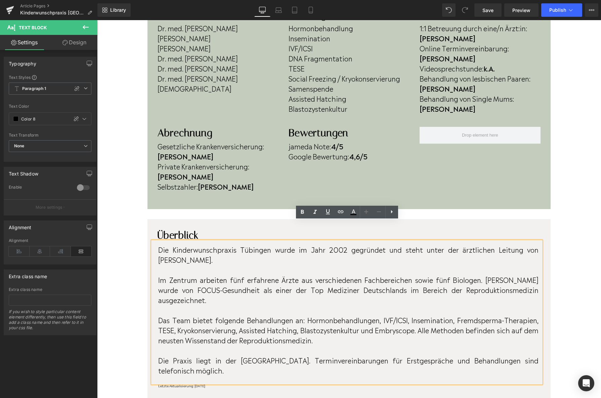
click at [243, 275] on p "Im Zentrum arbeiten fünf erfahrene Ärzte aus verschiedenen Fachbereichen sowie …" at bounding box center [348, 290] width 380 height 30
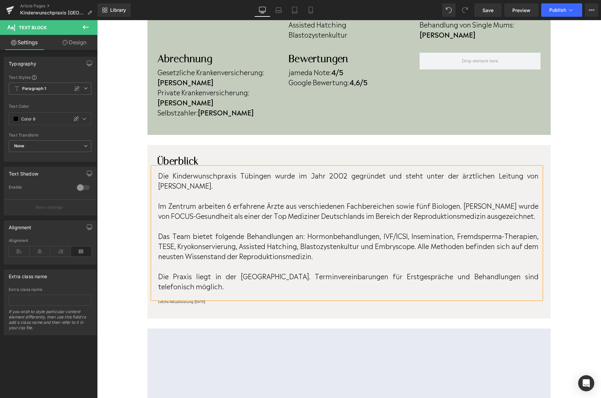
scroll to position [317, 0]
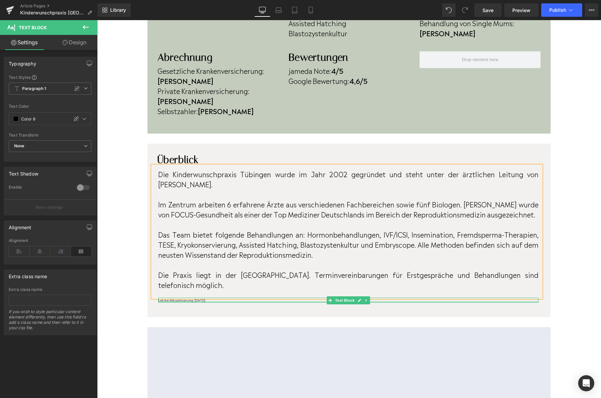
click at [228, 301] on div at bounding box center [348, 302] width 380 height 2
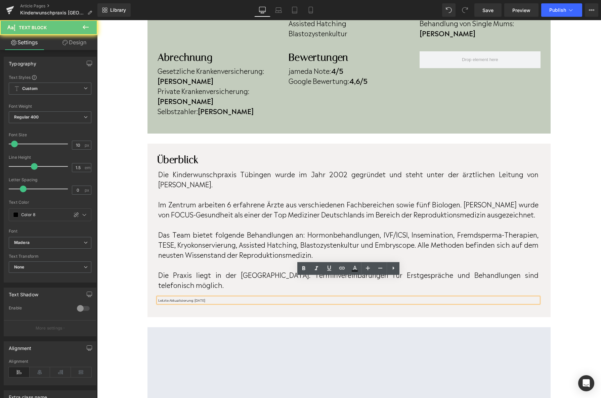
click at [228, 298] on p "Letzte Aktualisierung: [DATE]" at bounding box center [348, 300] width 380 height 5
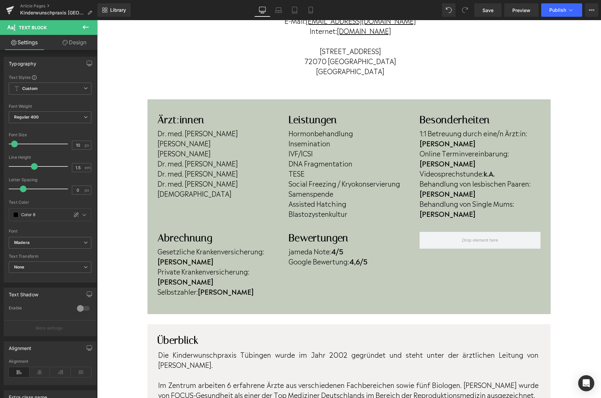
scroll to position [145, 0]
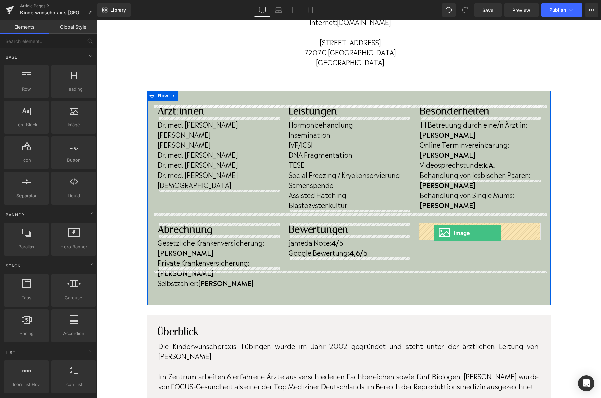
drag, startPoint x: 169, startPoint y: 138, endPoint x: 434, endPoint y: 233, distance: 281.2
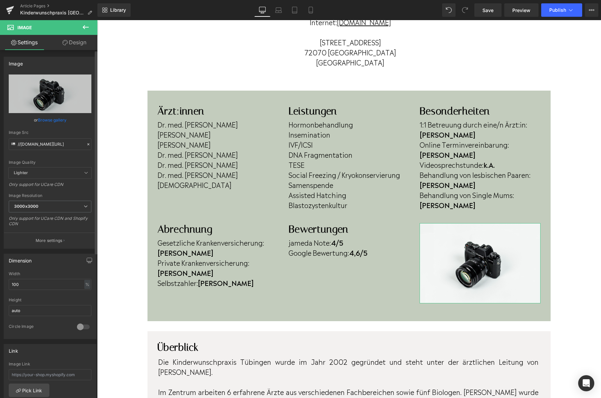
click at [66, 122] on div "or Browse gallery" at bounding box center [50, 120] width 83 height 7
click at [60, 120] on link "Browse gallery" at bounding box center [52, 120] width 29 height 12
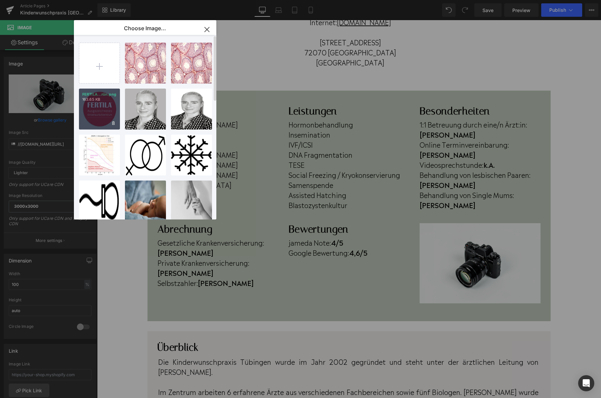
click at [88, 110] on div "FERTILA...rün.png 163.65 KB" at bounding box center [99, 109] width 41 height 41
type input "[URL][DOMAIN_NAME]"
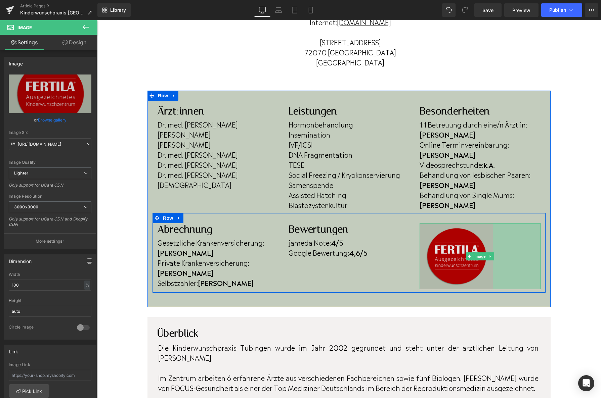
drag, startPoint x: 540, startPoint y: 329, endPoint x: 492, endPoint y: 260, distance: 83.8
click at [492, 260] on div "Image 142px" at bounding box center [480, 256] width 121 height 66
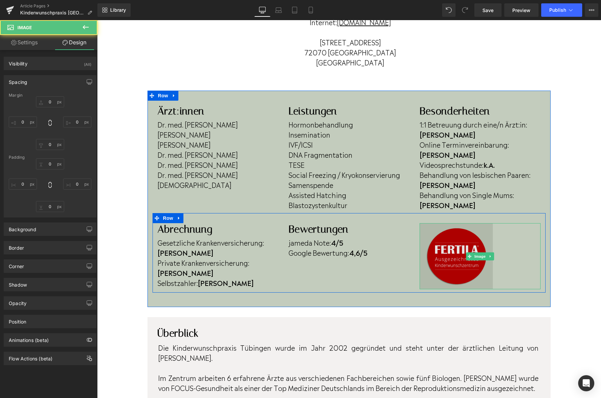
type input "0"
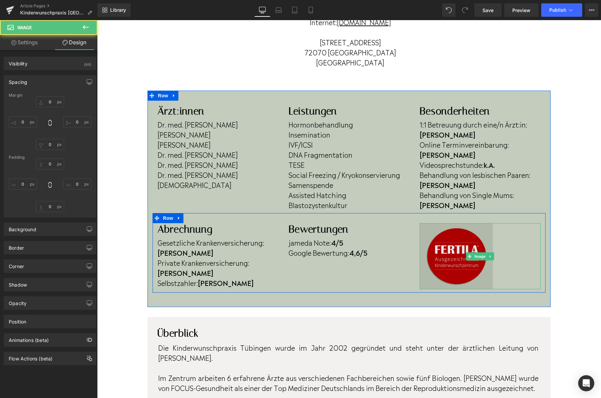
type input "142"
type input "0"
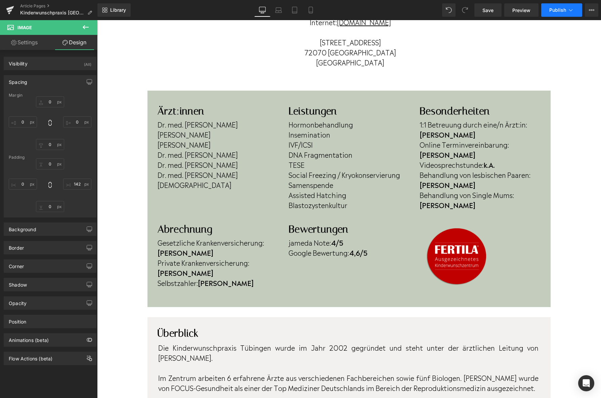
click at [560, 16] on button "Publish" at bounding box center [561, 9] width 41 height 13
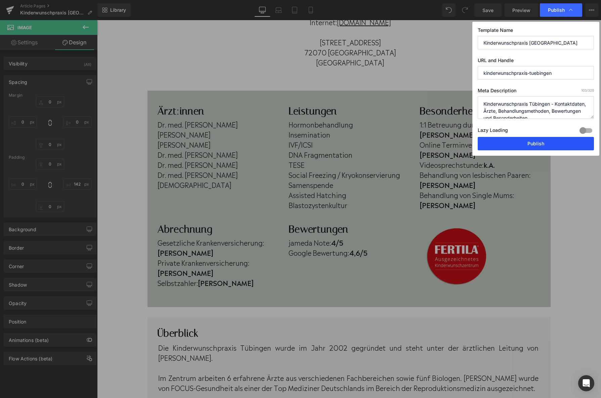
click at [537, 143] on button "Publish" at bounding box center [536, 143] width 116 height 13
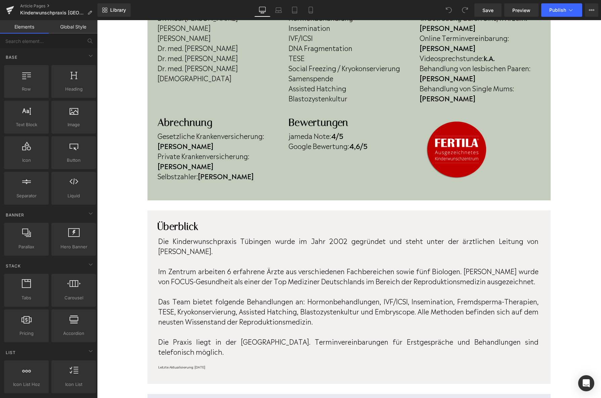
scroll to position [253, 0]
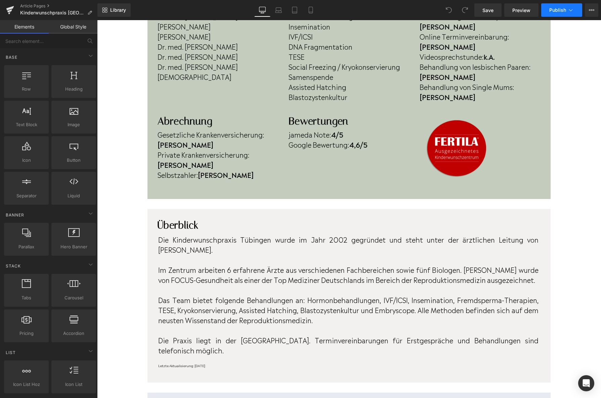
click at [553, 10] on span "Publish" at bounding box center [557, 9] width 17 height 5
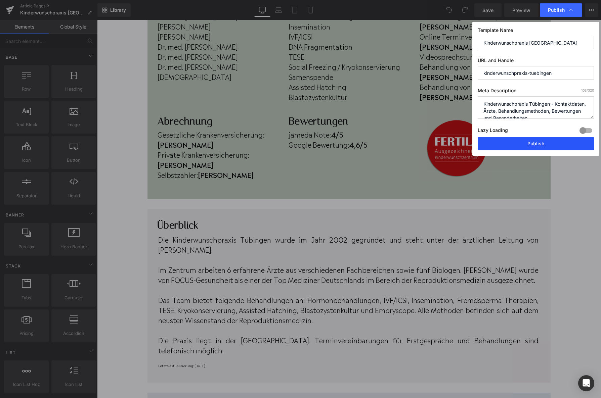
click at [521, 147] on button "Publish" at bounding box center [536, 143] width 116 height 13
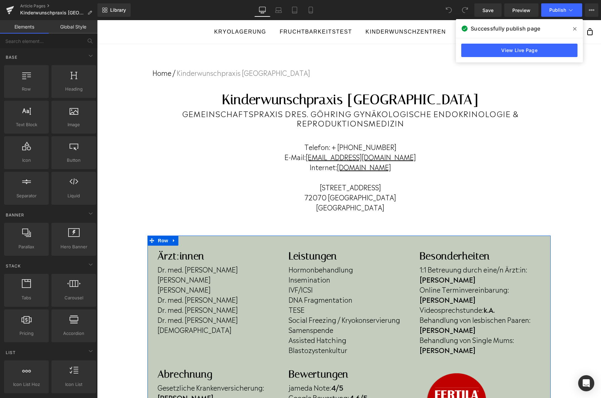
scroll to position [5, 0]
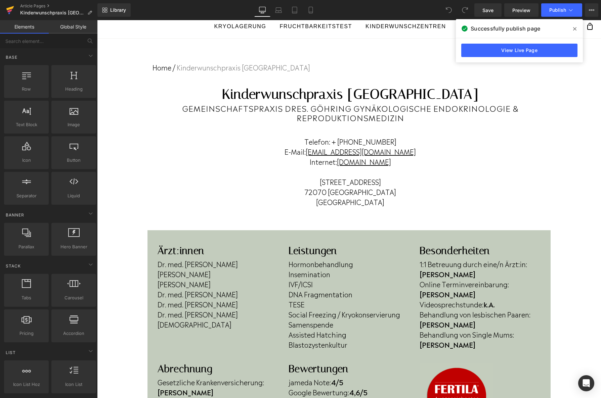
click at [5, 5] on link at bounding box center [10, 10] width 20 height 20
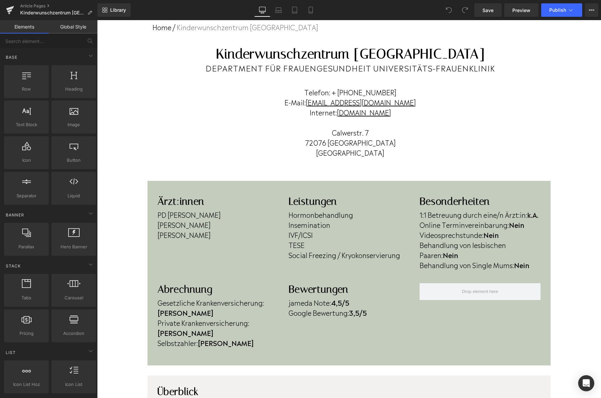
scroll to position [47, 0]
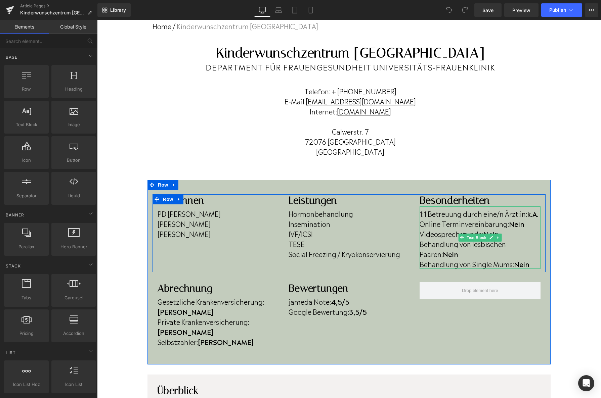
click at [524, 225] on b "Nein" at bounding box center [516, 224] width 15 height 10
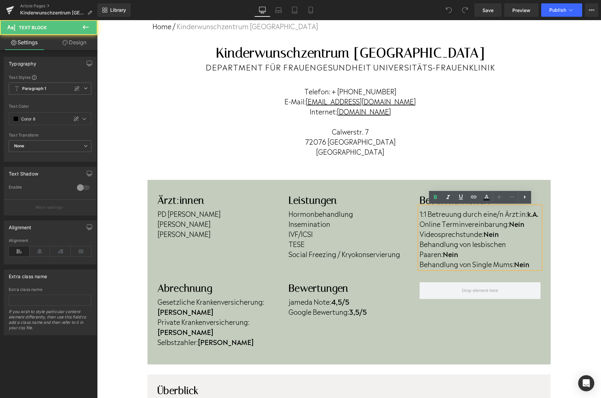
click at [528, 225] on p "Online Terminvereinbarung: Nein" at bounding box center [480, 224] width 121 height 10
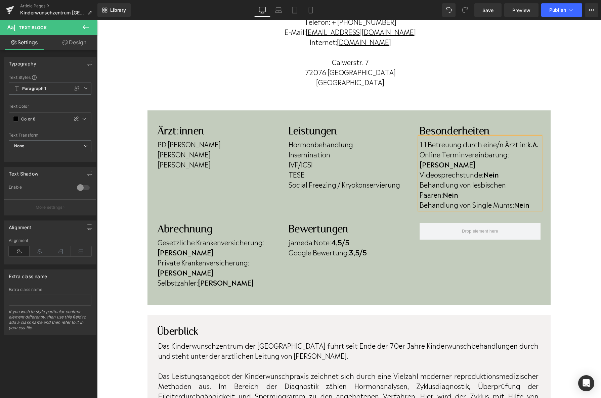
scroll to position [80, 0]
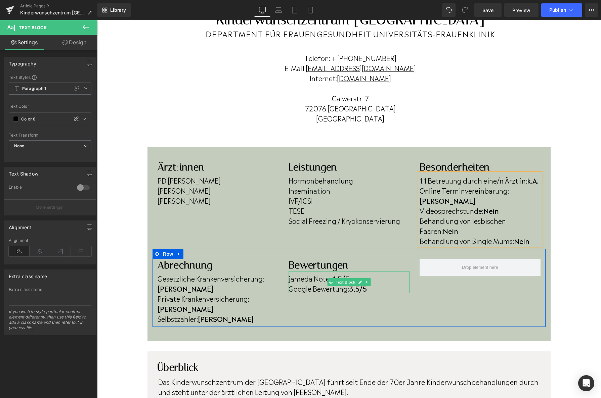
click at [360, 284] on strong "3,5/5" at bounding box center [358, 289] width 18 height 10
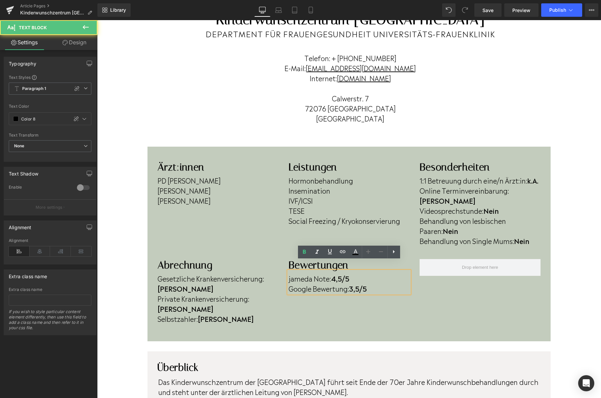
click at [361, 284] on strong "3,5/5" at bounding box center [358, 289] width 18 height 10
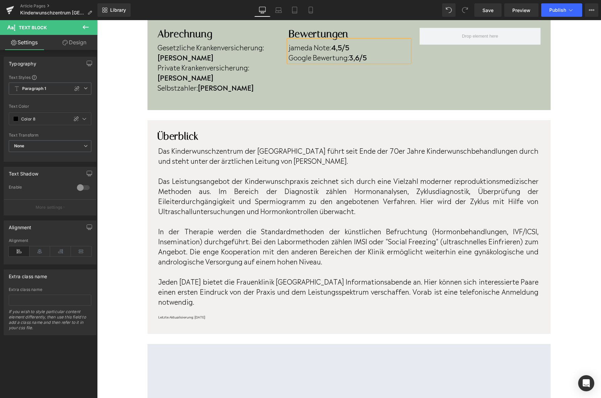
scroll to position [313, 0]
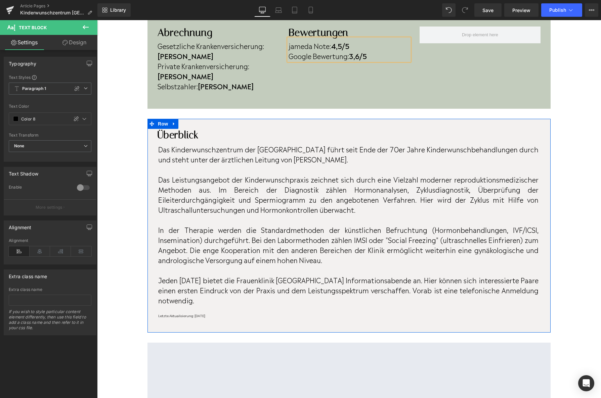
click at [232, 289] on div "Überblick Heading Das Kinderwunschzentrum der Frauenklinik Tübingen führt seit …" at bounding box center [349, 226] width 403 height 214
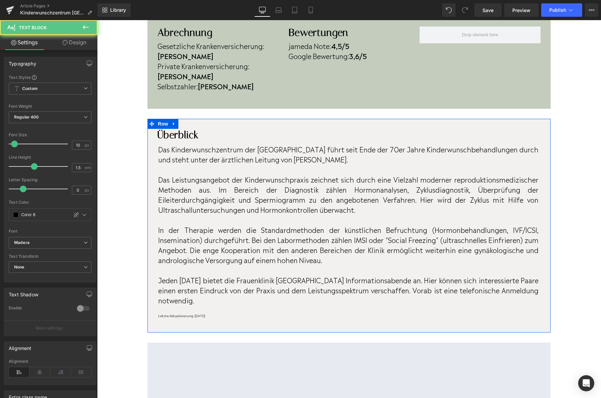
click at [233, 313] on p "Letzte Aktualisierung: [DATE]" at bounding box center [348, 315] width 380 height 5
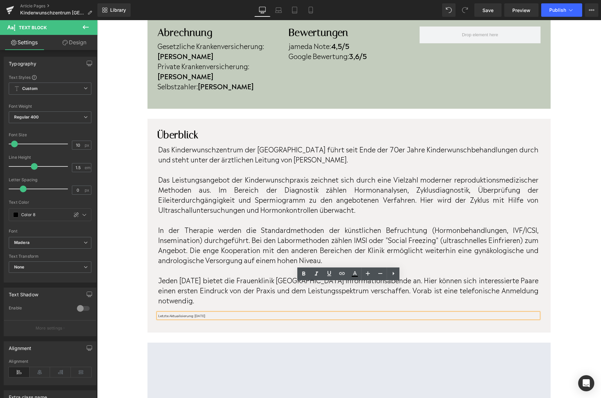
click at [233, 313] on p "Letzte Aktualisierung: [DATE]" at bounding box center [348, 315] width 380 height 5
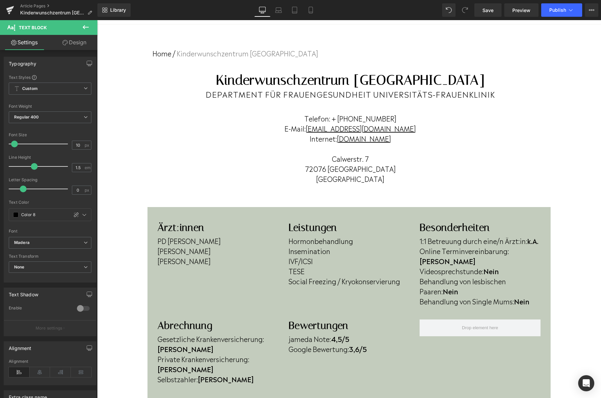
scroll to position [0, 0]
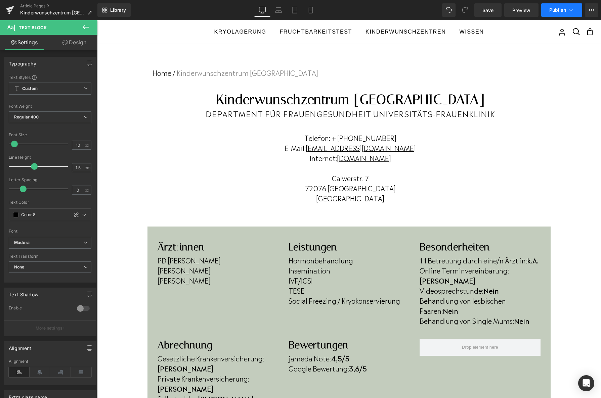
click at [545, 11] on button "Publish" at bounding box center [561, 9] width 41 height 13
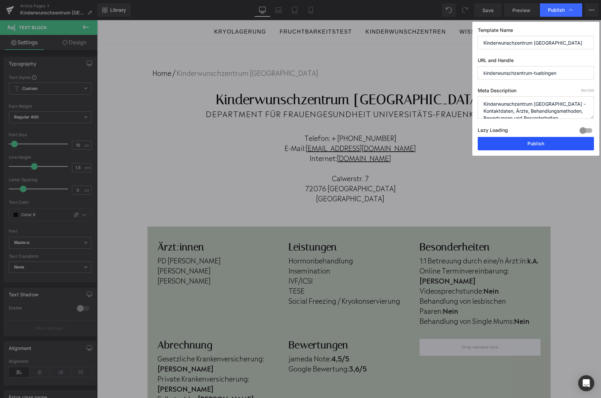
click at [515, 147] on button "Publish" at bounding box center [536, 143] width 116 height 13
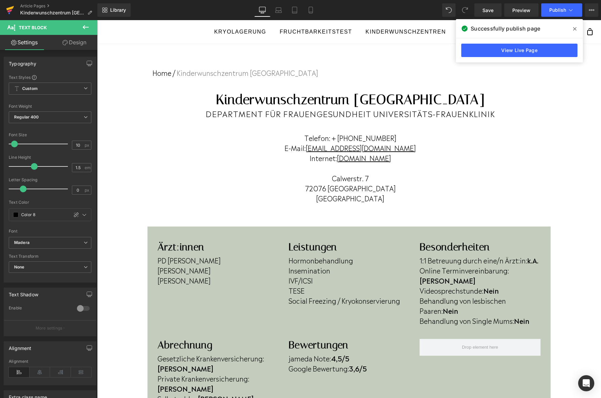
click at [15, 12] on link at bounding box center [10, 10] width 20 height 20
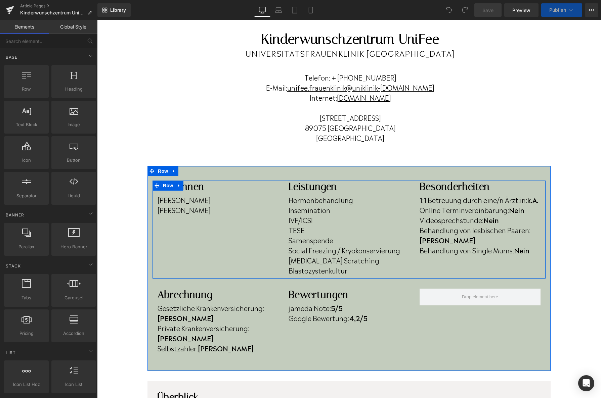
scroll to position [64, 0]
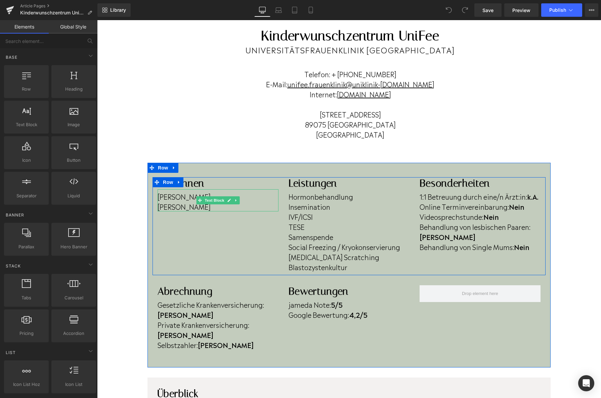
click at [255, 194] on p "[PERSON_NAME]" at bounding box center [218, 197] width 121 height 10
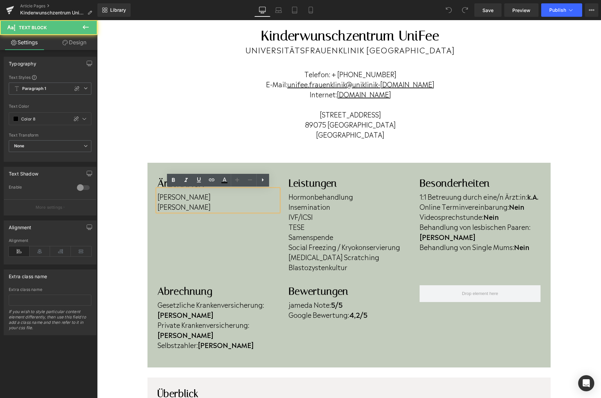
click at [255, 196] on p "[PERSON_NAME]" at bounding box center [218, 197] width 121 height 10
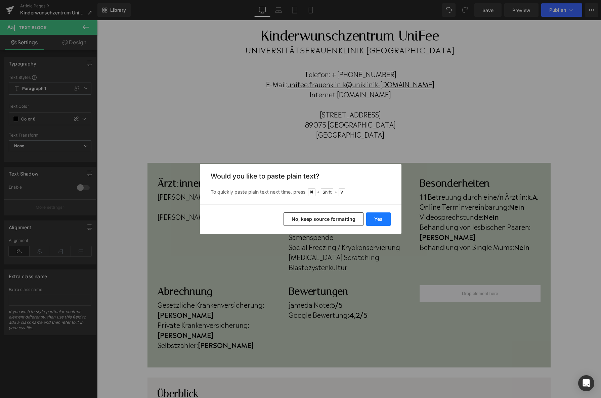
click at [375, 218] on button "Yes" at bounding box center [378, 219] width 25 height 13
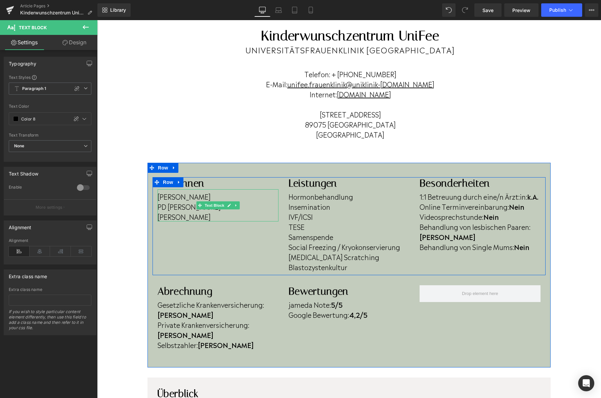
click at [218, 219] on p "[PERSON_NAME]" at bounding box center [218, 217] width 121 height 10
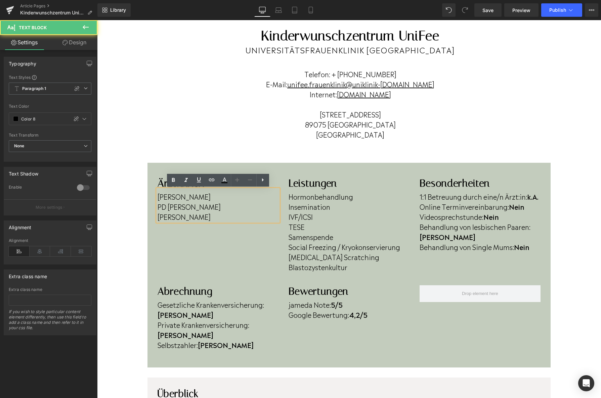
click at [235, 218] on p "[PERSON_NAME]" at bounding box center [218, 217] width 121 height 10
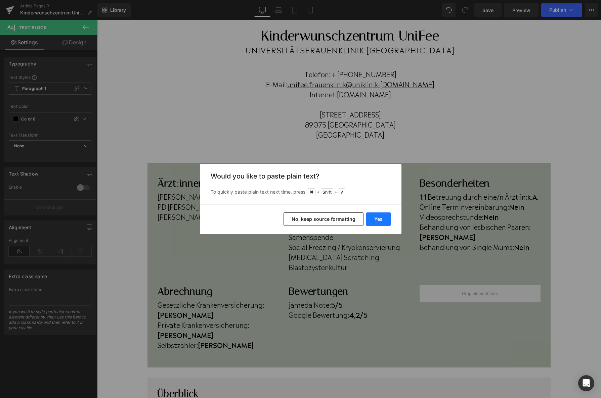
click at [381, 221] on button "Yes" at bounding box center [378, 219] width 25 height 13
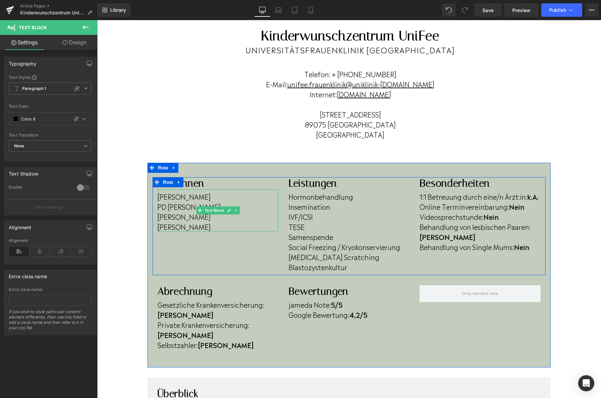
click at [230, 220] on p "[PERSON_NAME]" at bounding box center [218, 217] width 121 height 10
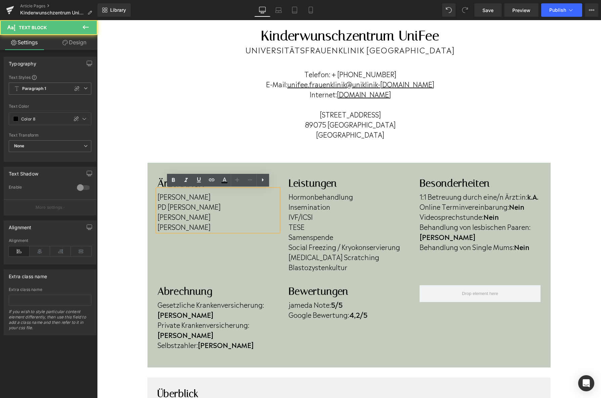
click at [225, 228] on p "[PERSON_NAME]" at bounding box center [218, 227] width 121 height 10
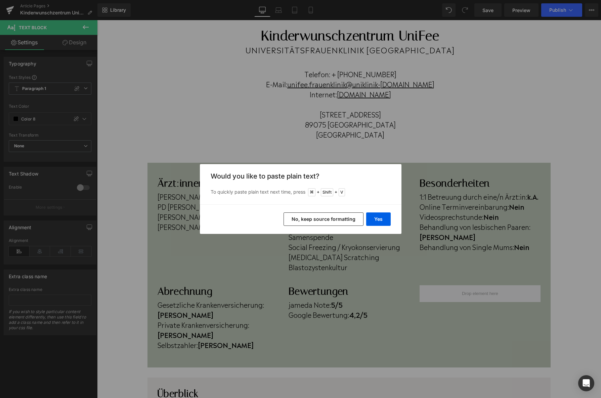
click at [392, 222] on div "Yes No, keep source formatting" at bounding box center [301, 220] width 202 height 30
click at [390, 222] on button "Yes" at bounding box center [378, 219] width 25 height 13
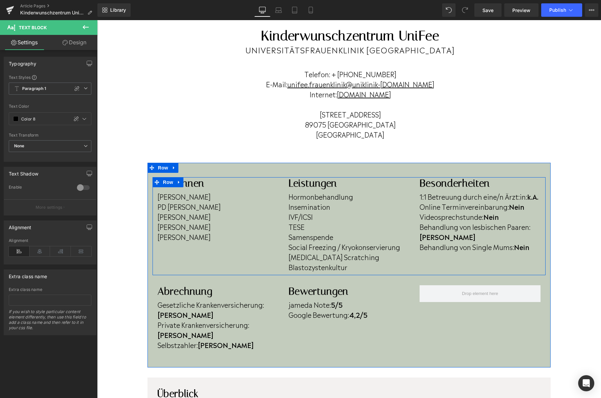
click at [239, 235] on p "Nadezhda Kozlova" at bounding box center [218, 237] width 121 height 10
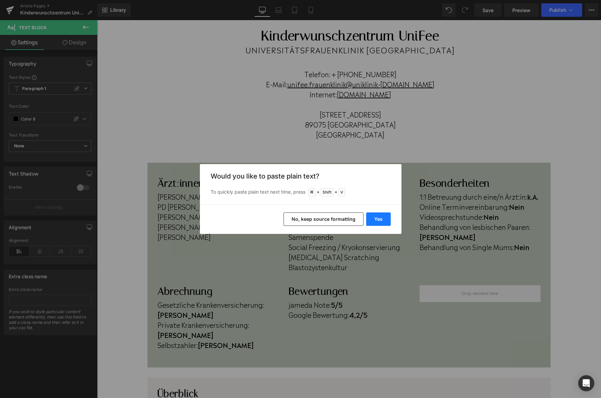
click at [382, 223] on button "Yes" at bounding box center [378, 219] width 25 height 13
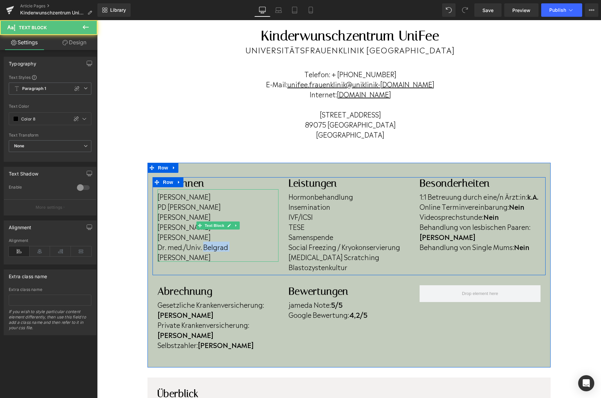
drag, startPoint x: 205, startPoint y: 250, endPoint x: 230, endPoint y: 251, distance: 24.5
click at [230, 251] on p "Dr. med./Univ. Belgrad Zorana Todorovic" at bounding box center [218, 252] width 121 height 20
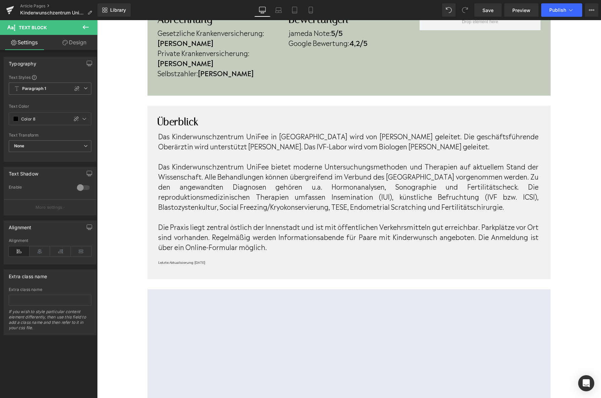
scroll to position [340, 0]
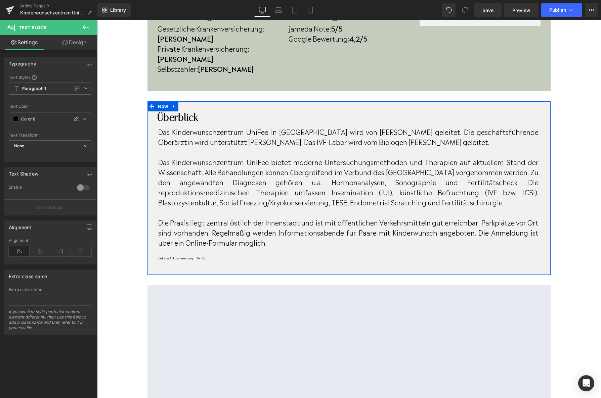
click at [220, 241] on div "Überblick Heading Das Kinderwunschzentrum UniFee in Ulm wird von Prof. Dr. Kath…" at bounding box center [349, 188] width 403 height 174
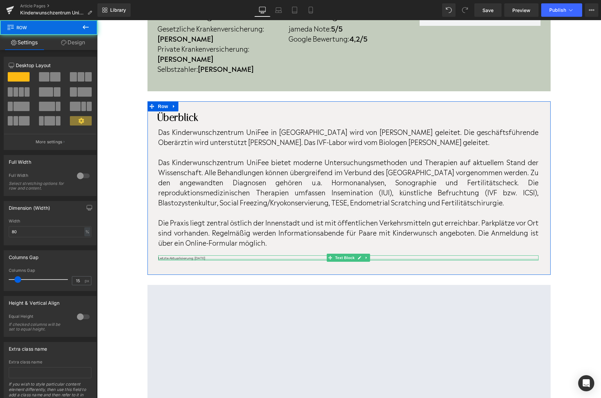
click at [220, 259] on div at bounding box center [348, 260] width 380 height 2
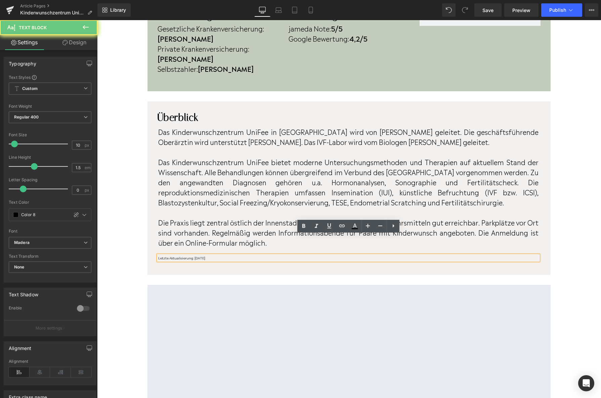
click at [220, 256] on p "Letzte Aktualisierung: [DATE]" at bounding box center [348, 258] width 380 height 5
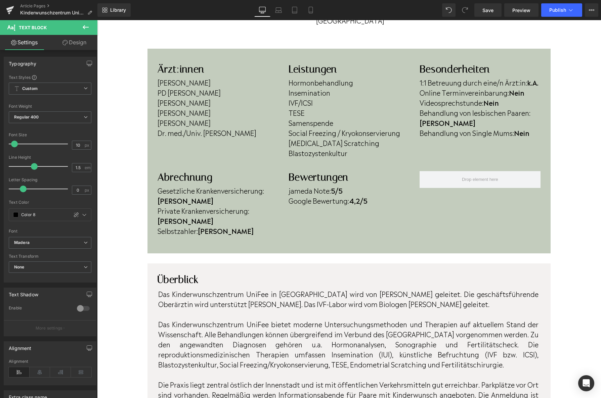
scroll to position [178, 0]
drag, startPoint x: 549, startPoint y: 8, endPoint x: 555, endPoint y: 13, distance: 7.4
click at [555, 13] on button "Publish" at bounding box center [561, 9] width 41 height 13
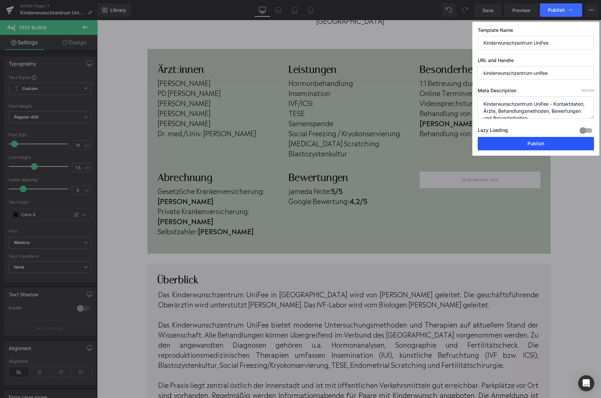
click at [517, 145] on button "Publish" at bounding box center [536, 143] width 116 height 13
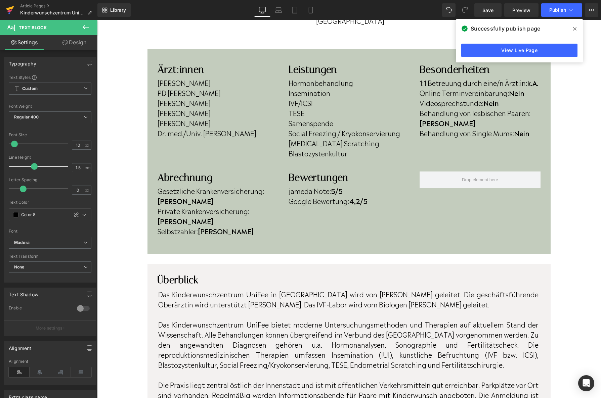
click at [6, 11] on link at bounding box center [10, 10] width 20 height 20
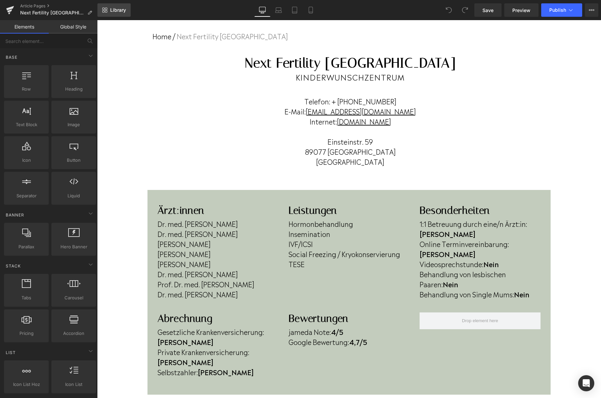
scroll to position [36, 0]
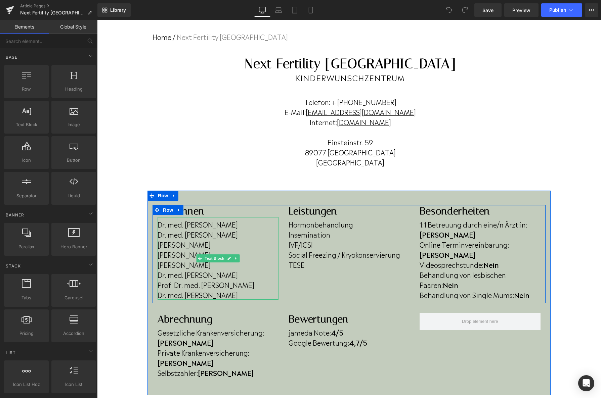
click at [195, 245] on p "Julia Koglin" at bounding box center [218, 245] width 121 height 10
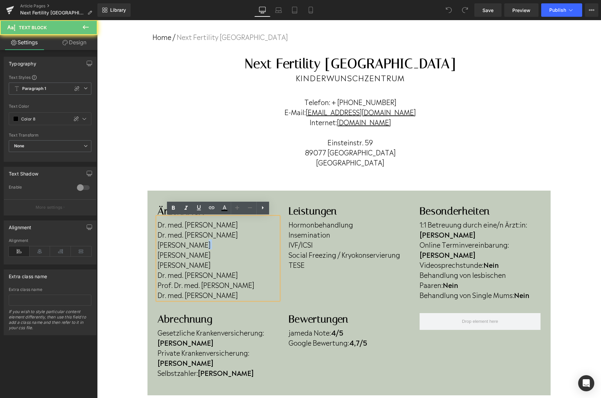
click at [196, 245] on p "Julia Koglin" at bounding box center [218, 245] width 121 height 10
click at [197, 246] on p "Julia Koglin" at bounding box center [218, 245] width 121 height 10
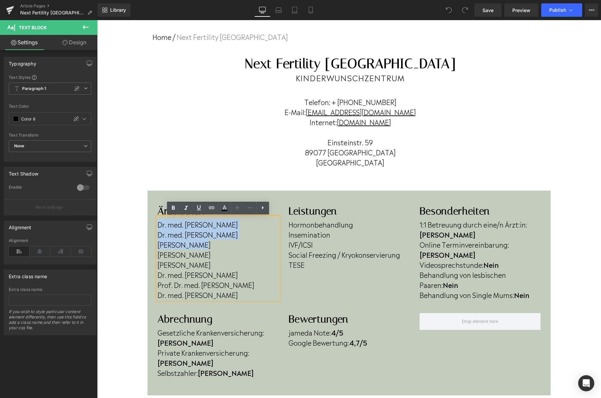
drag, startPoint x: 197, startPoint y: 246, endPoint x: 153, endPoint y: 216, distance: 53.2
click at [153, 216] on div "Ärzt:innen Heading Dr. med. Kerstin Eibner Dr. med. Christian Trautmann Julia K…" at bounding box center [218, 252] width 131 height 95
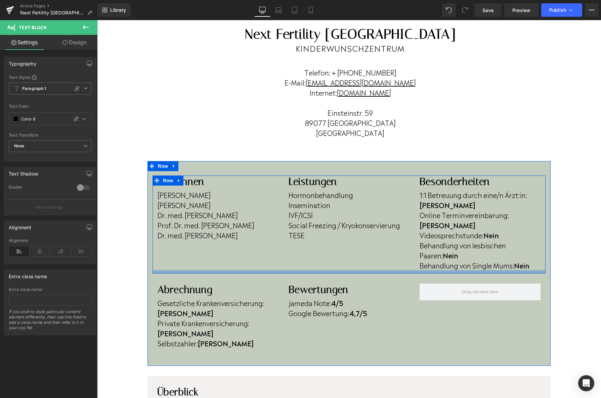
scroll to position [65, 0]
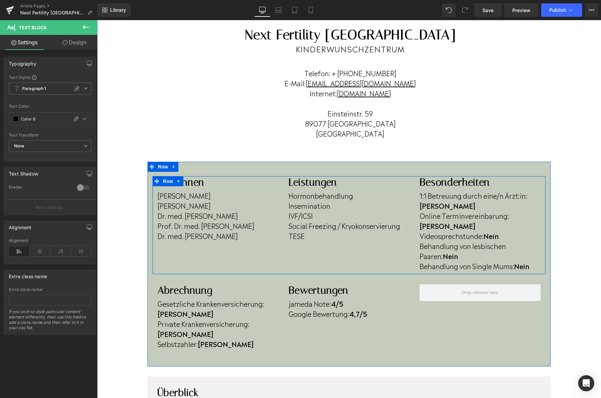
click at [441, 241] on p "Behandlung von lesbischen Paaren: Nein" at bounding box center [480, 251] width 121 height 20
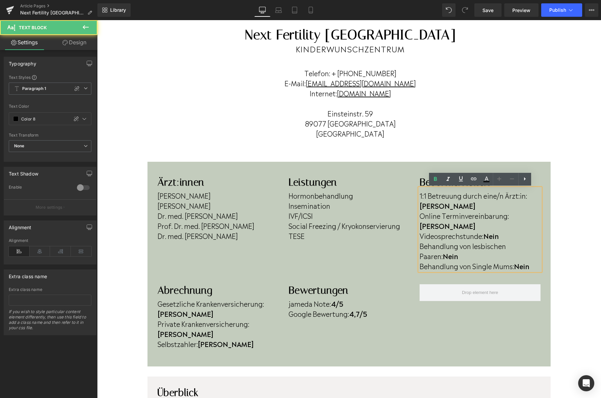
click at [441, 241] on p "Behandlung von lesbischen Paaren: Nein" at bounding box center [480, 251] width 121 height 20
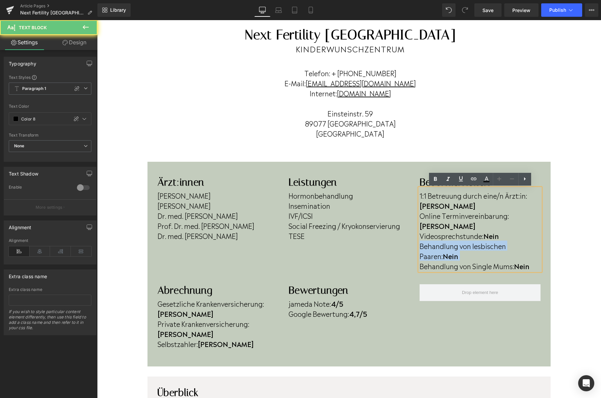
click at [441, 241] on p "Behandlung von lesbischen Paaren: Nein" at bounding box center [480, 251] width 121 height 20
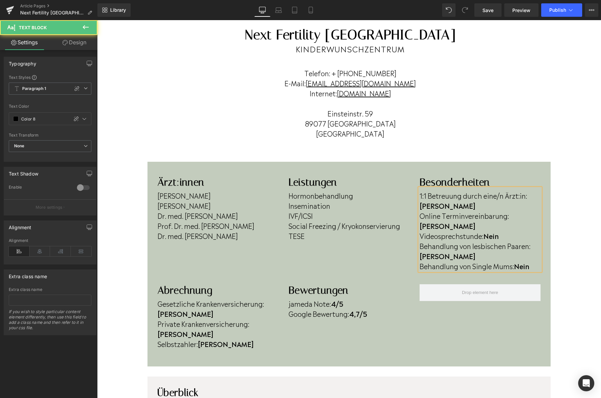
click at [530, 261] on b "Nein" at bounding box center [521, 266] width 15 height 10
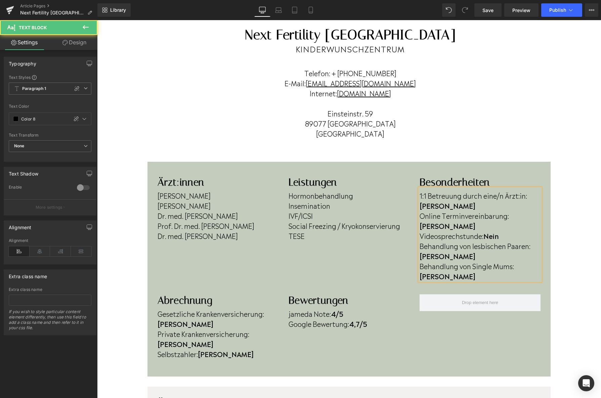
click at [501, 231] on p "Videosprechstunde: Nein" at bounding box center [480, 236] width 121 height 10
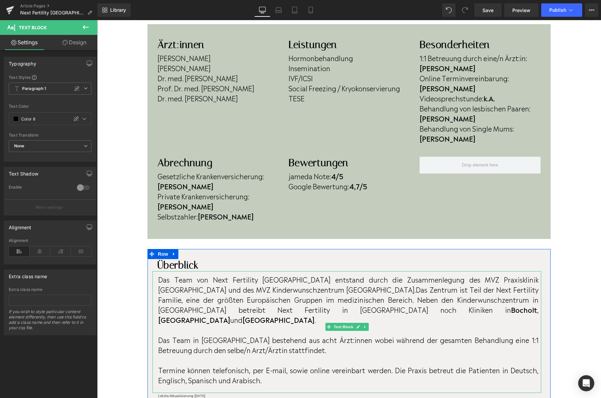
scroll to position [202, 0]
click at [278, 336] on p "Das Team in Ulm bestehend aus acht Ärzt:innen wobei während der gesamten Behand…" at bounding box center [348, 346] width 380 height 20
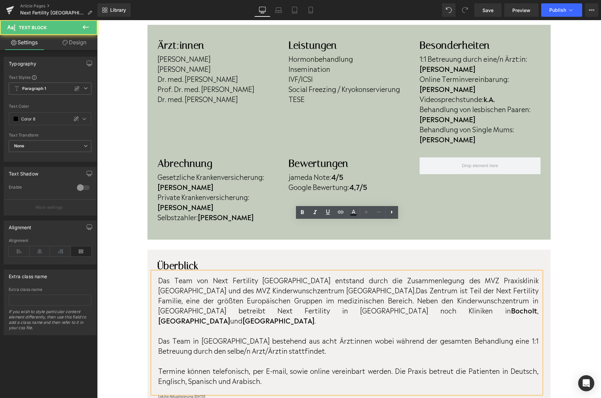
click at [280, 336] on p "Das Team in Ulm bestehend aus acht Ärzt:innen wobei während der gesamten Behand…" at bounding box center [348, 346] width 380 height 20
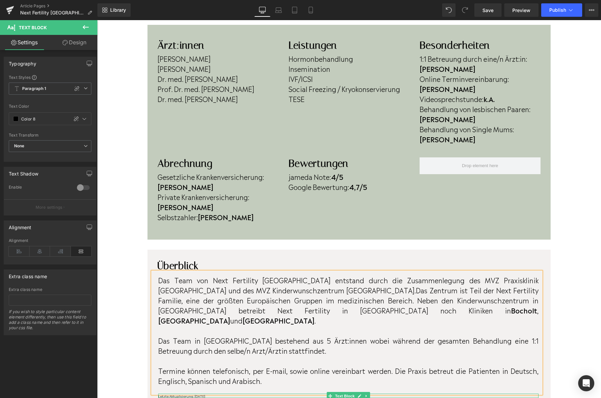
click at [232, 397] on div at bounding box center [348, 398] width 380 height 2
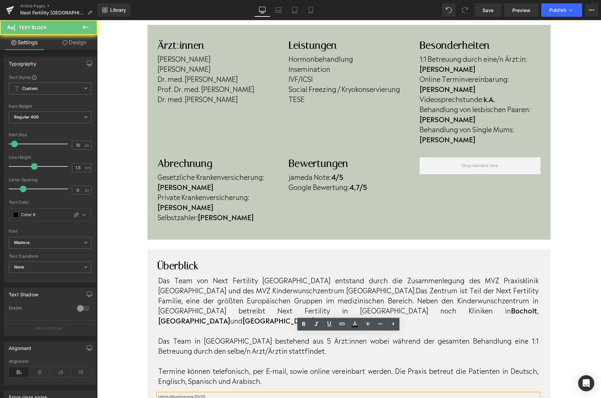
click at [232, 394] on p "Letzte Aktualisierung: April 2023" at bounding box center [348, 396] width 380 height 5
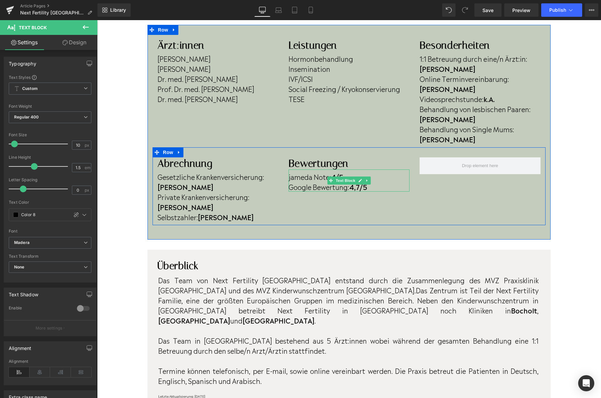
click at [338, 172] on strong "4/5" at bounding box center [337, 177] width 12 height 10
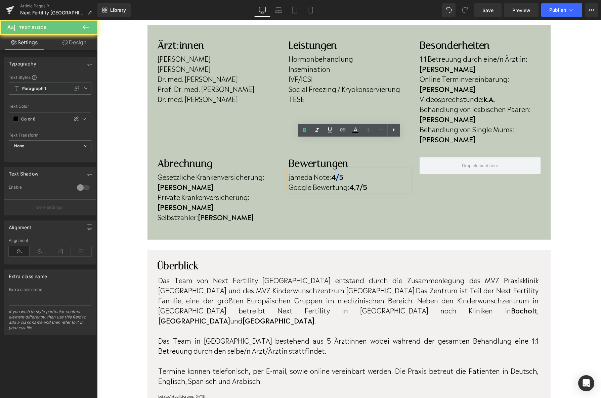
click at [338, 172] on strong "4/5" at bounding box center [337, 177] width 12 height 10
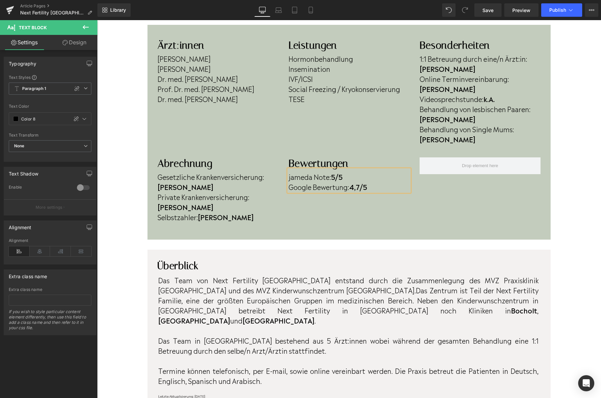
click at [124, 169] on div "Home / Next Fertility Ulm Breadcrumbs Row Next Fertility Ulm Heading KINDERWUNS…" at bounding box center [349, 361] width 504 height 1040
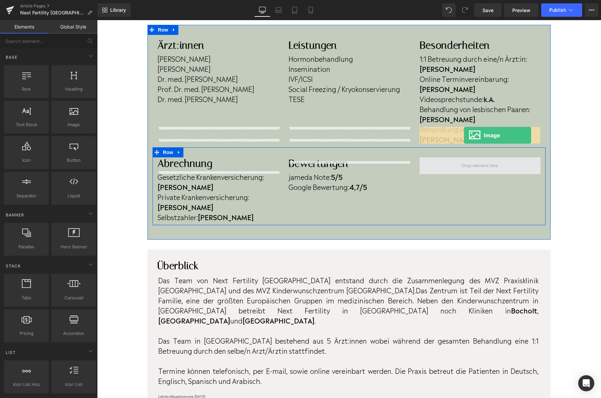
drag, startPoint x: 179, startPoint y: 146, endPoint x: 464, endPoint y: 135, distance: 285.5
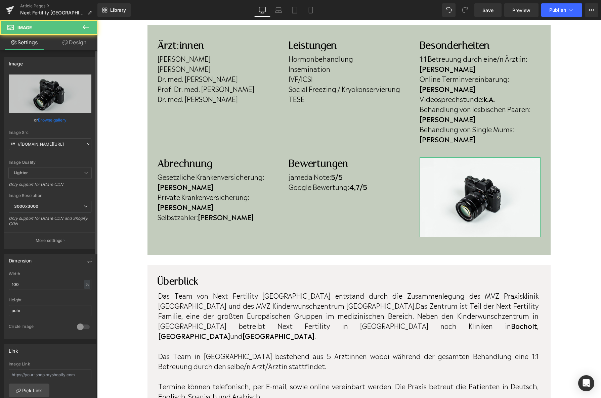
click at [50, 122] on link "Browse gallery" at bounding box center [52, 120] width 29 height 12
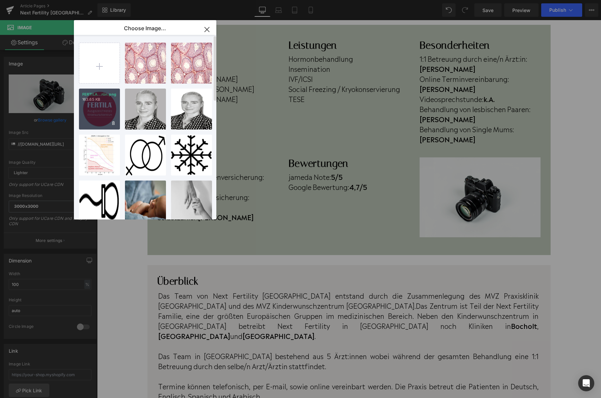
drag, startPoint x: 97, startPoint y: 118, endPoint x: 176, endPoint y: 205, distance: 117.3
click at [97, 118] on div "FERTILA...rün.png 163.65 KB" at bounding box center [99, 109] width 41 height 41
type input "https://ucarecdn.com/c5ab98f0-74d3-4773-8121-07b005a17799/-/format/auto/-/previ…"
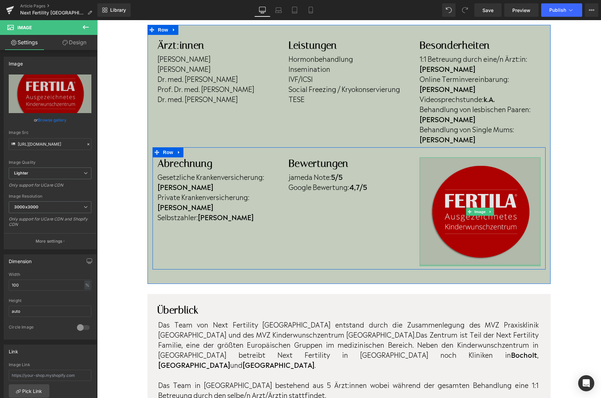
drag, startPoint x: 538, startPoint y: 235, endPoint x: 495, endPoint y: 190, distance: 62.0
click at [495, 190] on div "Image" at bounding box center [480, 212] width 121 height 109
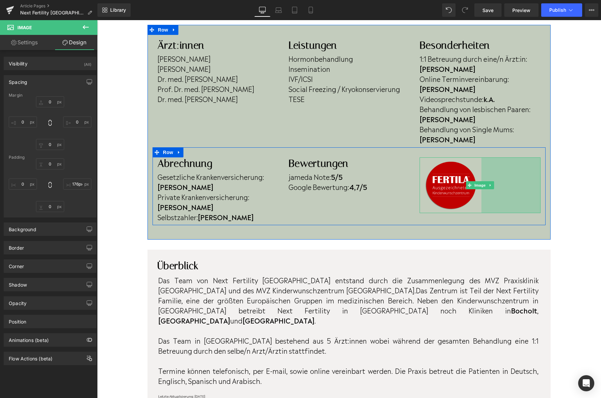
type input "175px"
drag, startPoint x: 540, startPoint y: 230, endPoint x: 481, endPoint y: 205, distance: 64.0
click at [481, 205] on div "Home / Next Fertility Ulm Breadcrumbs Row Next Fertility Ulm Heading KINDERWUNS…" at bounding box center [349, 361] width 504 height 1040
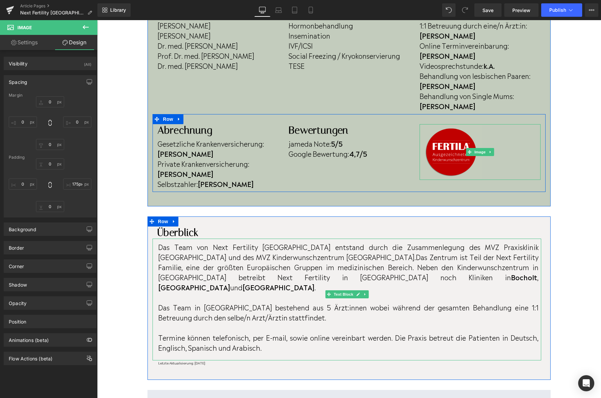
scroll to position [238, 0]
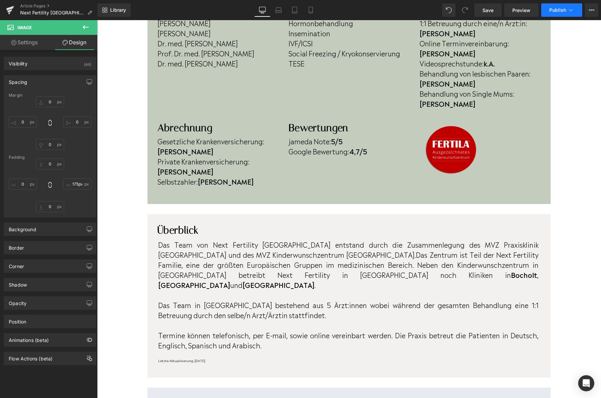
drag, startPoint x: 554, startPoint y: 8, endPoint x: 554, endPoint y: 11, distance: 3.4
click at [554, 11] on span "Publish" at bounding box center [557, 9] width 17 height 5
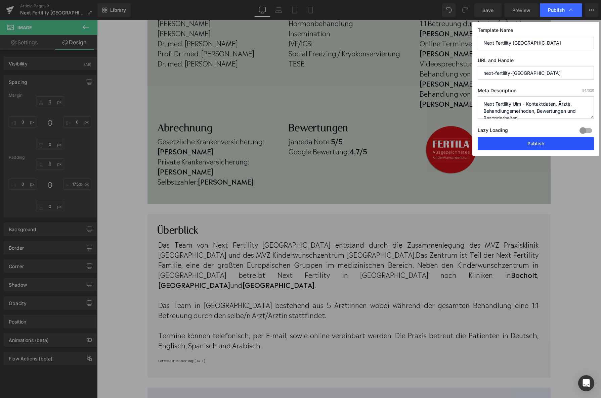
click at [530, 140] on button "Publish" at bounding box center [536, 143] width 116 height 13
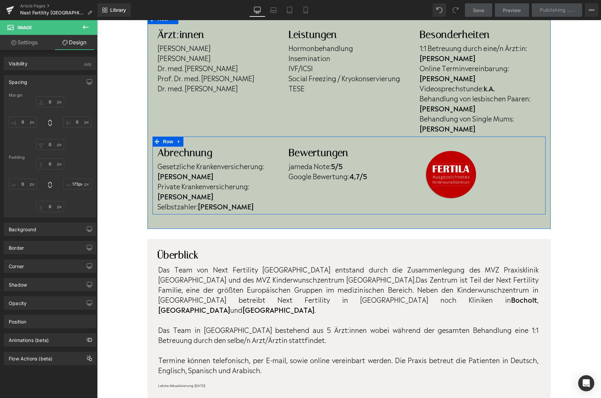
scroll to position [176, 0]
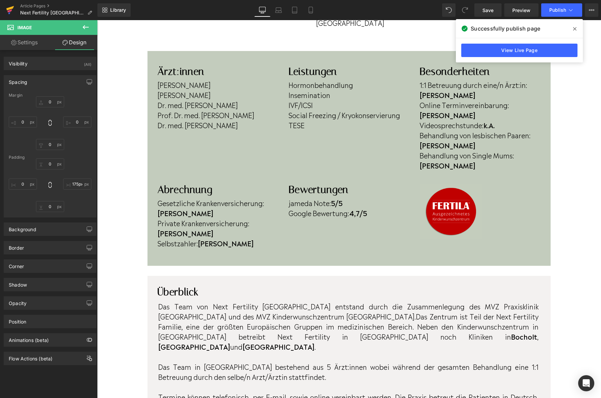
click at [6, 8] on icon at bounding box center [10, 10] width 8 height 17
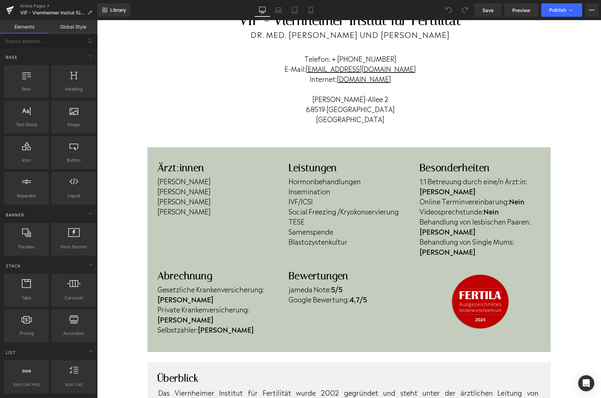
scroll to position [89, 0]
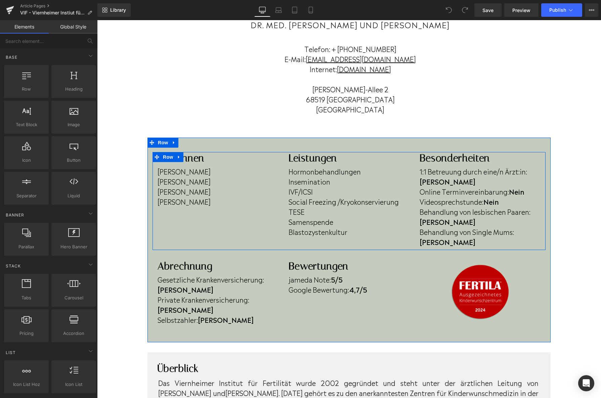
click at [219, 200] on p "Ana Maria Castrillon" at bounding box center [218, 202] width 121 height 10
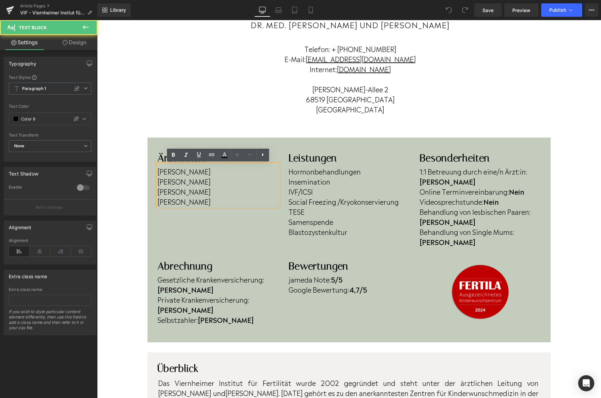
click at [222, 203] on p "Ana Maria Castrillon" at bounding box center [218, 202] width 121 height 10
drag, startPoint x: 222, startPoint y: 203, endPoint x: 118, endPoint y: 202, distance: 103.8
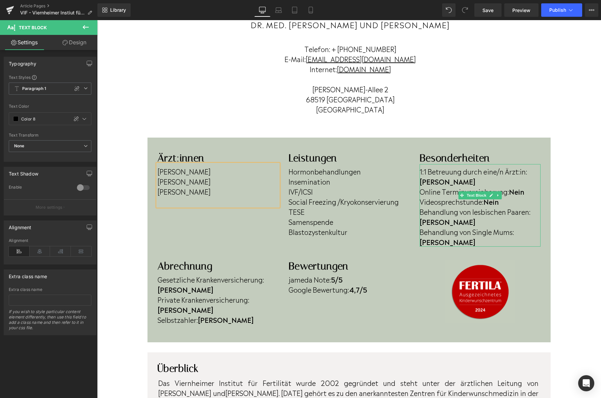
click at [527, 186] on p "Online Terminvereinbarung: Nein" at bounding box center [480, 191] width 121 height 10
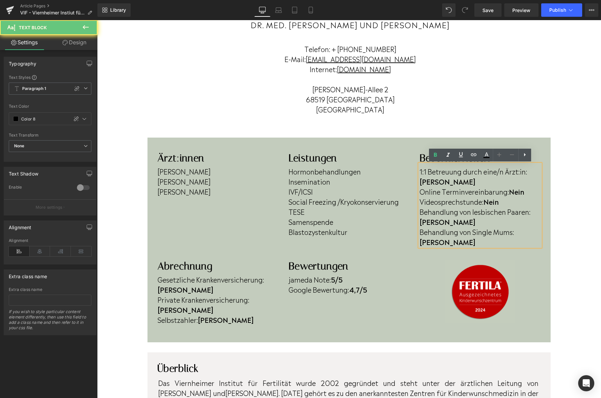
click at [527, 186] on p "Online Terminvereinbarung: Nein" at bounding box center [480, 191] width 121 height 10
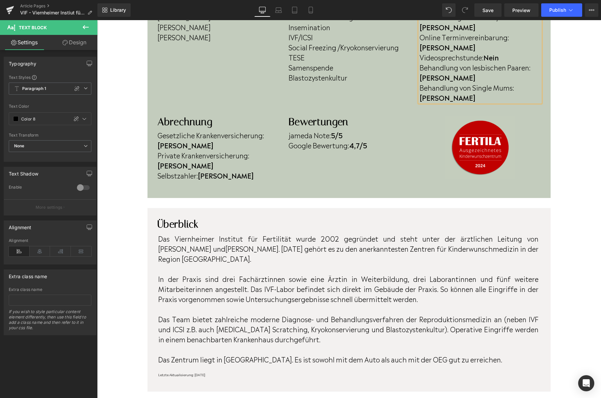
scroll to position [235, 0]
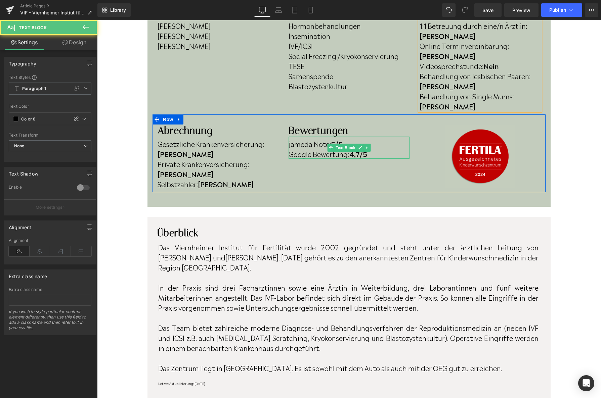
click at [362, 149] on strong "4,7/5" at bounding box center [358, 154] width 18 height 10
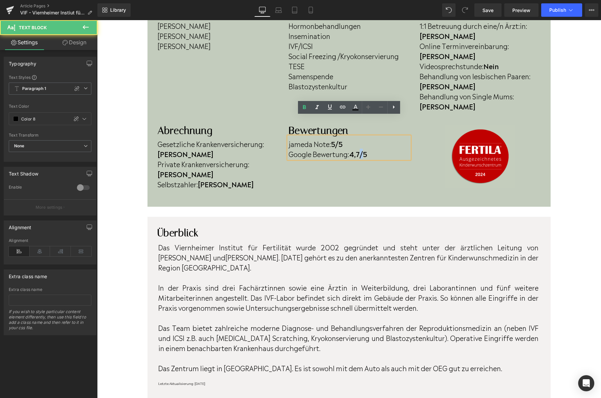
click at [362, 149] on strong "4,7/5" at bounding box center [358, 154] width 18 height 10
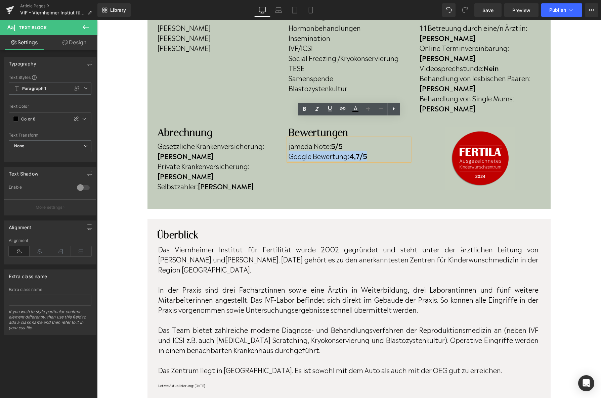
click at [362, 151] on strong "4,7/5" at bounding box center [358, 156] width 18 height 10
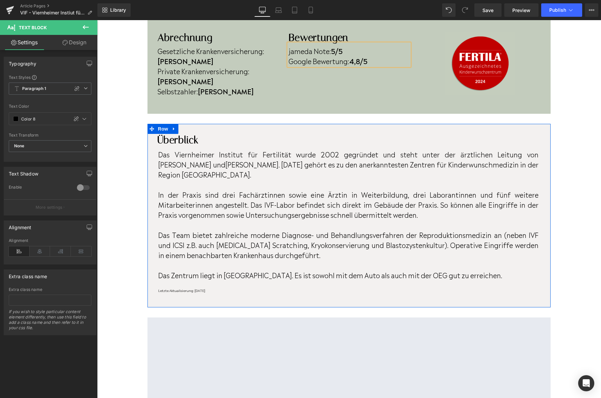
scroll to position [343, 0]
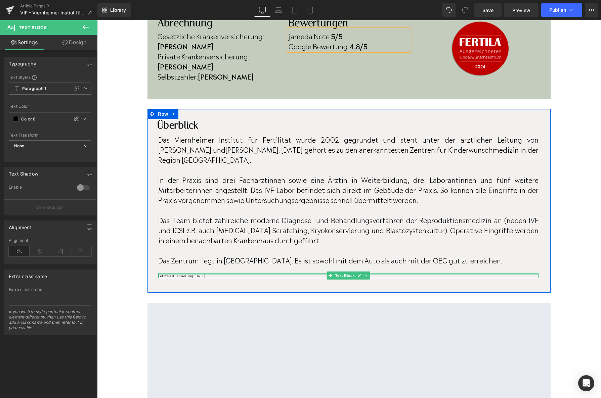
click at [218, 274] on div at bounding box center [348, 275] width 380 height 2
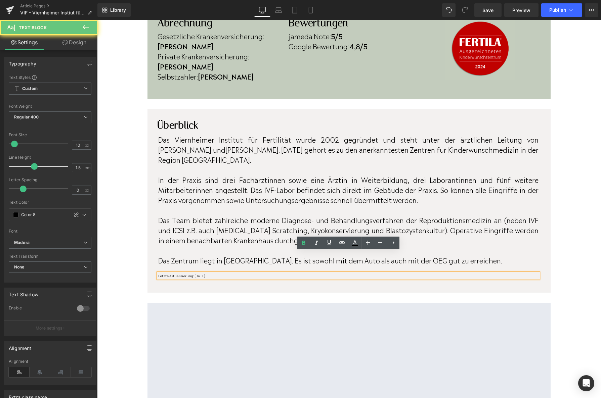
click at [218, 274] on p "Letzte Aktualisierung: Juli 2024" at bounding box center [348, 276] width 380 height 5
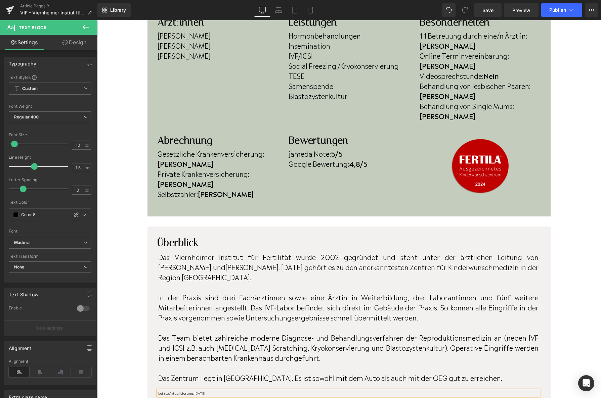
scroll to position [226, 0]
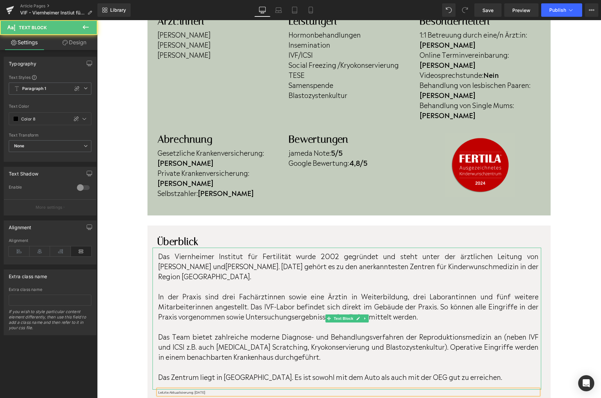
click at [405, 291] on p "In der Praxis sind drei Fachärztinnen sowie eine Ärztin in Weiterbildung, drei …" at bounding box center [348, 306] width 380 height 30
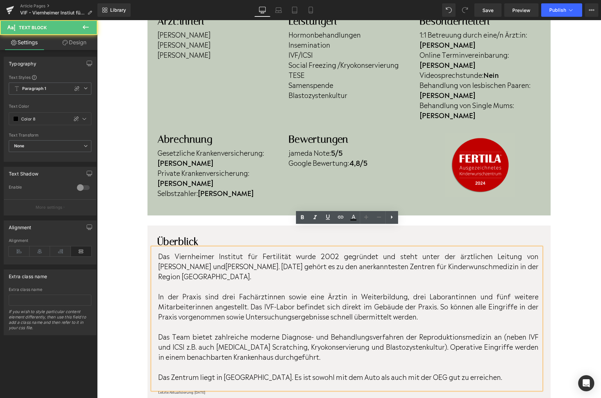
click at [408, 291] on p "In der Praxis sind drei Fachärztinnen sowie eine Ärztin in Weiterbildung, drei …" at bounding box center [348, 306] width 380 height 30
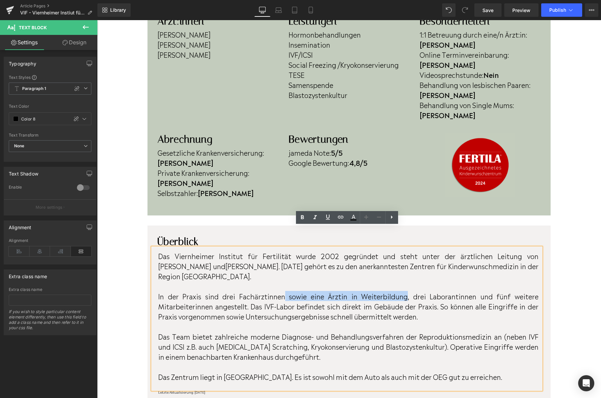
drag, startPoint x: 407, startPoint y: 276, endPoint x: 287, endPoint y: 277, distance: 120.3
click at [287, 291] on p "In der Praxis sind drei Fachärztinnen sowie eine Ärztin in Weiterbildung, drei …" at bounding box center [348, 306] width 380 height 30
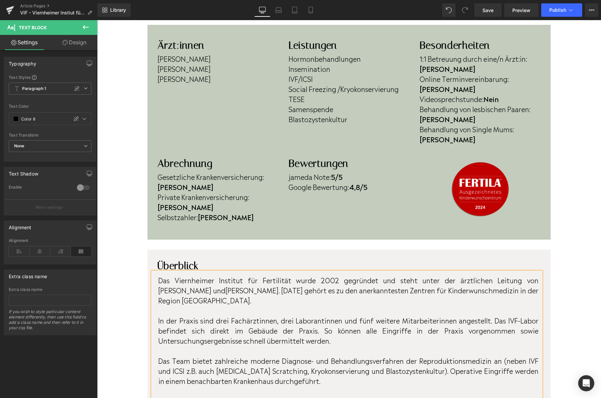
scroll to position [200, 0]
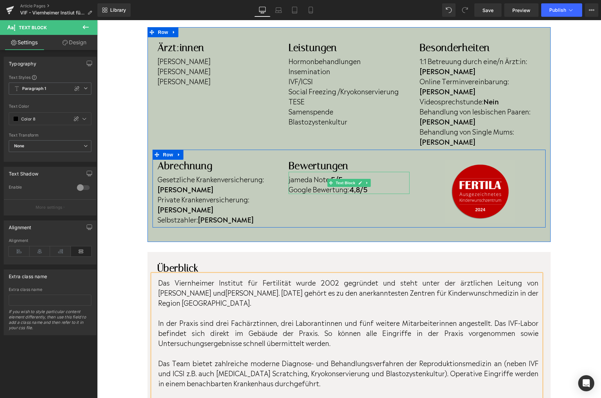
click at [292, 174] on span "jameda Note:" at bounding box center [310, 179] width 42 height 10
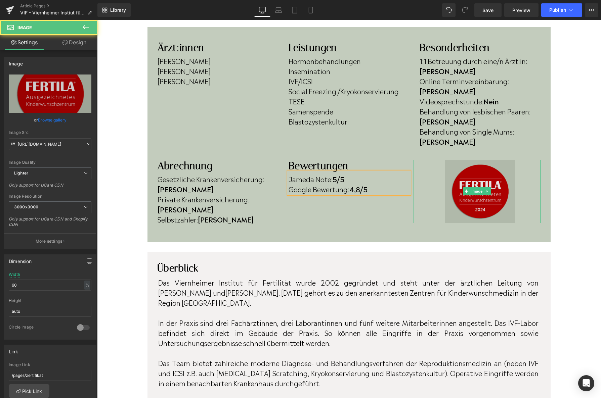
click at [475, 181] on img at bounding box center [477, 192] width 76 height 64
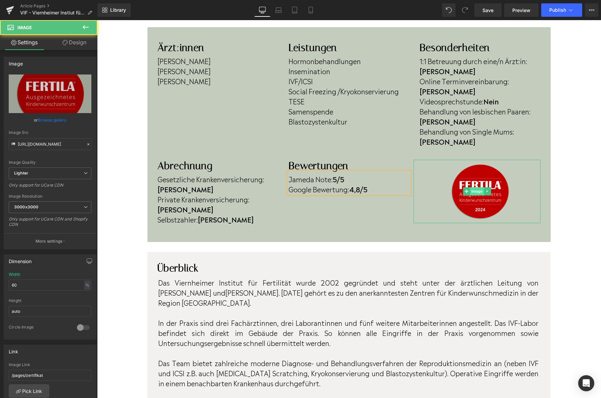
click at [481, 187] on span "Image" at bounding box center [477, 191] width 14 height 8
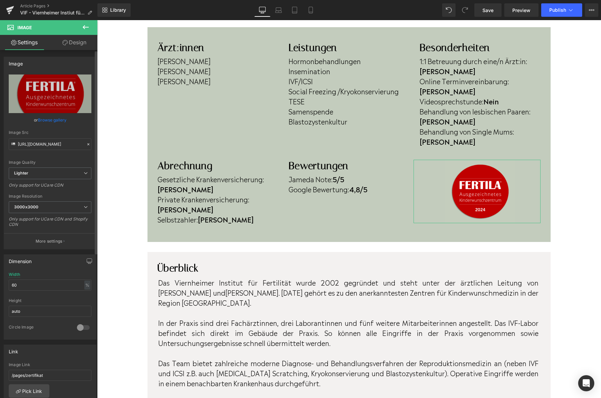
click at [59, 123] on link "Browse gallery" at bounding box center [52, 120] width 29 height 12
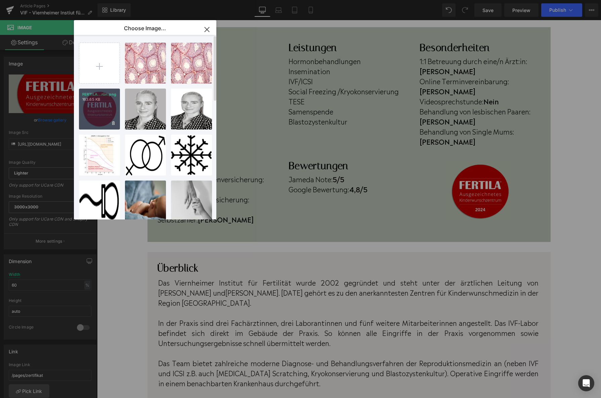
click at [88, 121] on div "FERTILA...rün.png 163.65 KB" at bounding box center [99, 109] width 41 height 41
type input "https://ucarecdn.com/c5ab98f0-74d3-4773-8121-07b005a17799/-/format/auto/-/previ…"
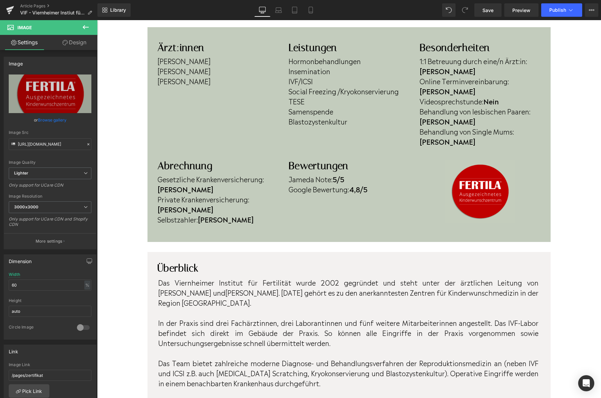
drag, startPoint x: 550, startPoint y: 10, endPoint x: 551, endPoint y: 19, distance: 8.4
click at [551, 19] on div "Library Desktop Desktop Laptop Tablet Mobile Save Preview Publish Scheduled Vie…" at bounding box center [349, 10] width 504 height 20
click at [558, 13] on button "Publish" at bounding box center [561, 9] width 41 height 13
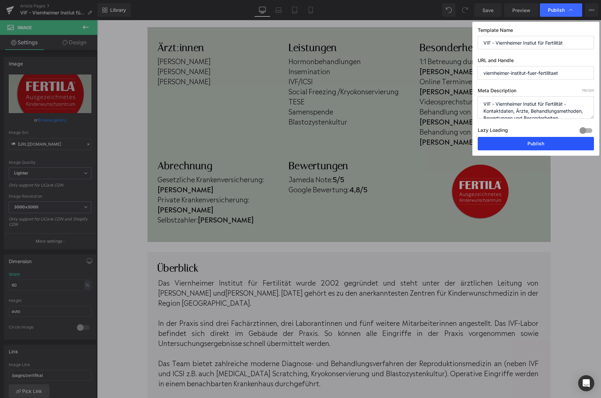
click at [535, 146] on button "Publish" at bounding box center [536, 143] width 116 height 13
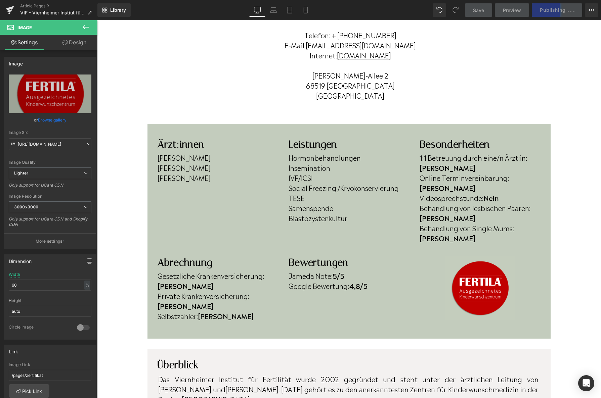
scroll to position [102, 0]
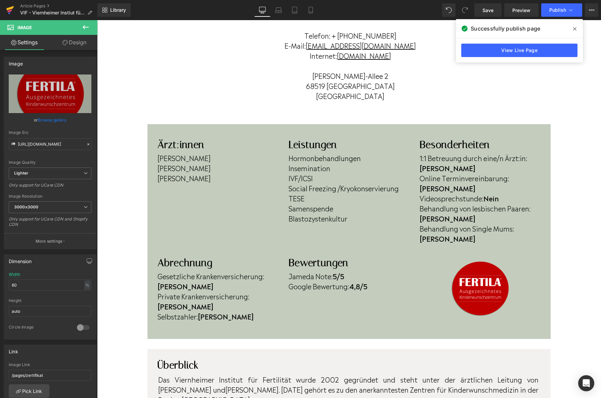
click at [1, 10] on link at bounding box center [10, 10] width 20 height 20
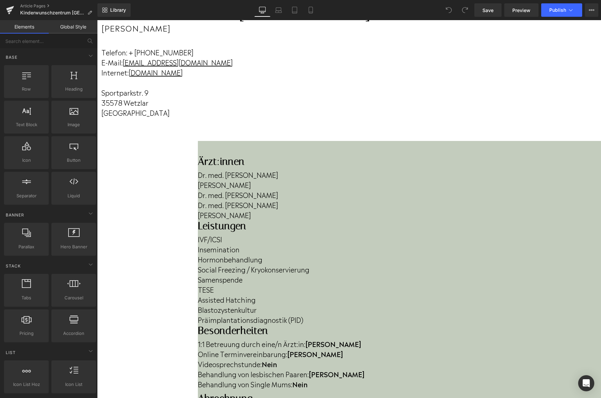
scroll to position [149, 0]
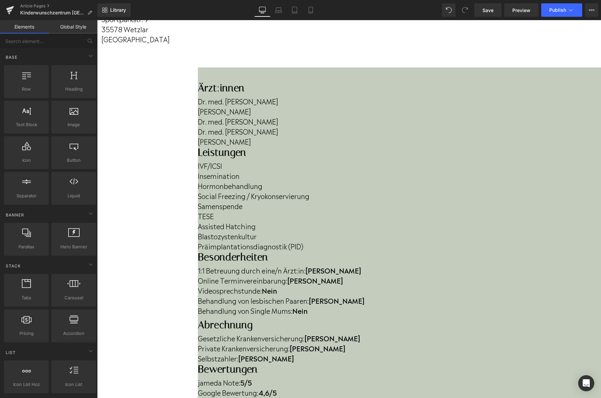
click at [97, 20] on span "Image" at bounding box center [97, 20] width 0 height 0
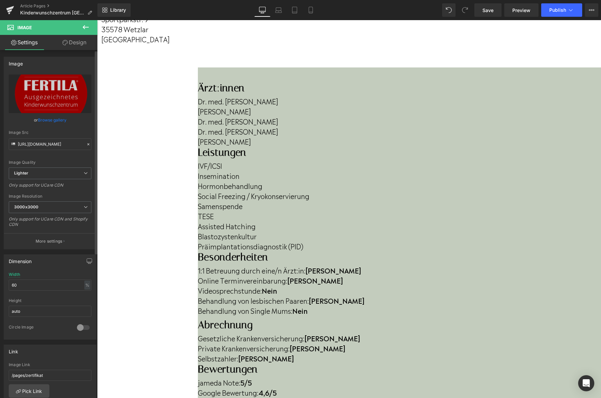
click at [61, 122] on link "Browse gallery" at bounding box center [52, 120] width 29 height 12
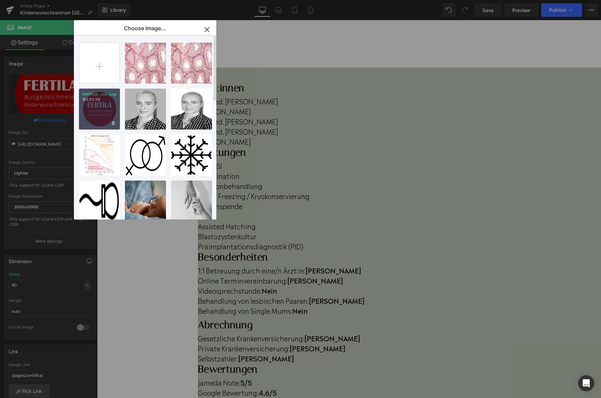
click at [92, 121] on div "FERTILA...rün.png 163.65 KB" at bounding box center [99, 109] width 41 height 41
type input "[URL][DOMAIN_NAME]"
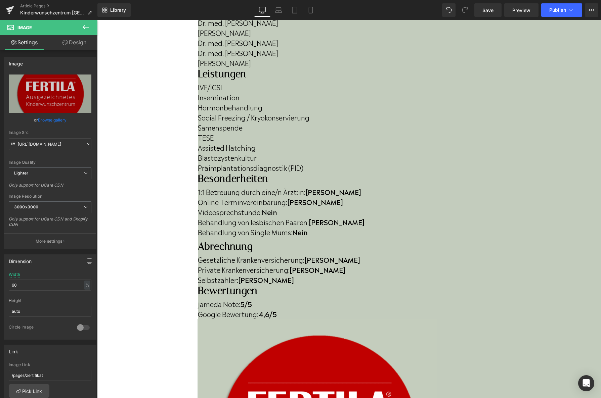
scroll to position [194, 0]
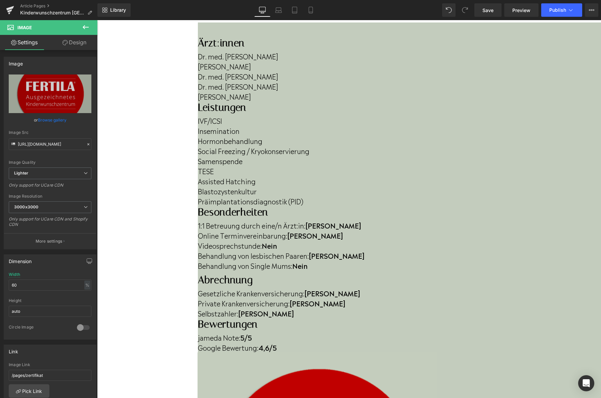
click at [277, 343] on strong "4,6/5" at bounding box center [267, 348] width 18 height 10
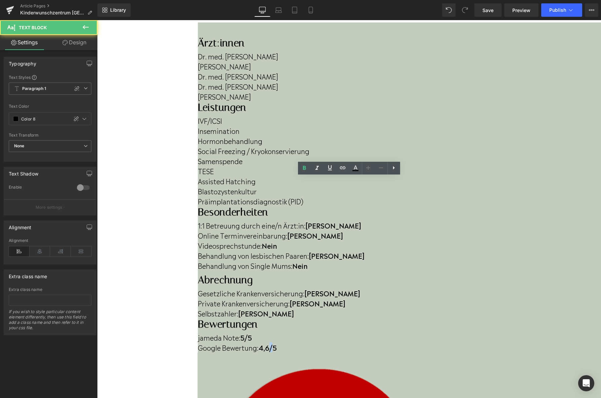
click at [277, 343] on strong "4,6/5" at bounding box center [267, 348] width 18 height 10
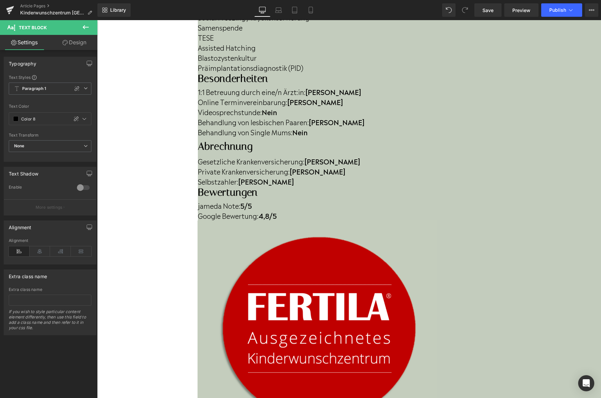
scroll to position [332, 0]
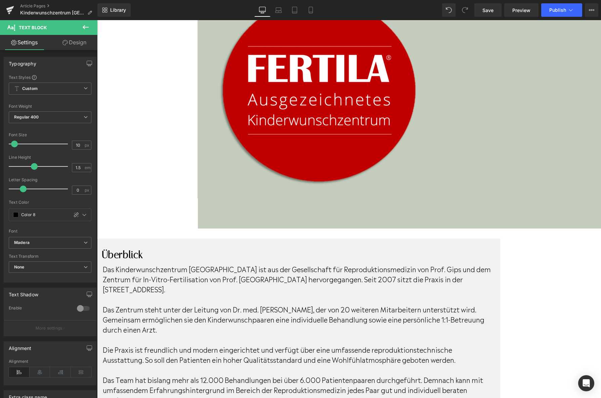
scroll to position [570, 0]
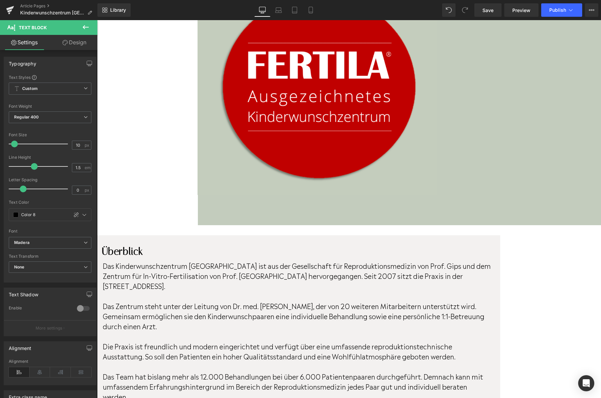
click at [548, 17] on div "Library Desktop Desktop Laptop Tablet Mobile Save Preview Publish Scheduled Vie…" at bounding box center [349, 10] width 504 height 20
click at [552, 16] on button "Publish" at bounding box center [561, 9] width 41 height 13
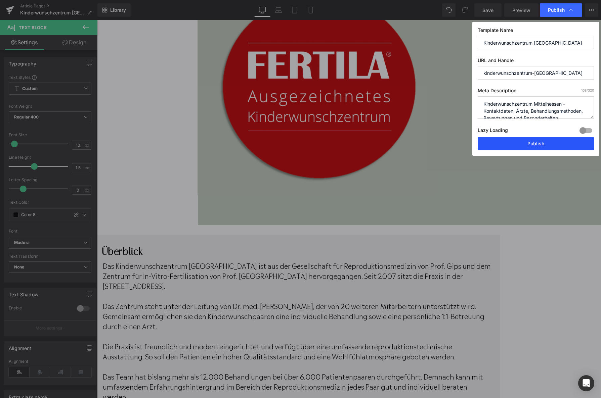
click at [528, 140] on button "Publish" at bounding box center [536, 143] width 116 height 13
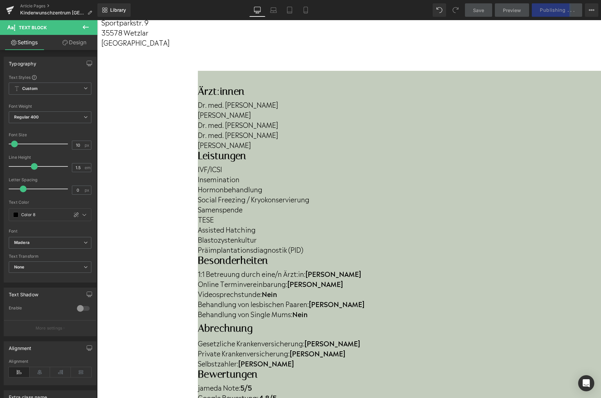
scroll to position [144, 0]
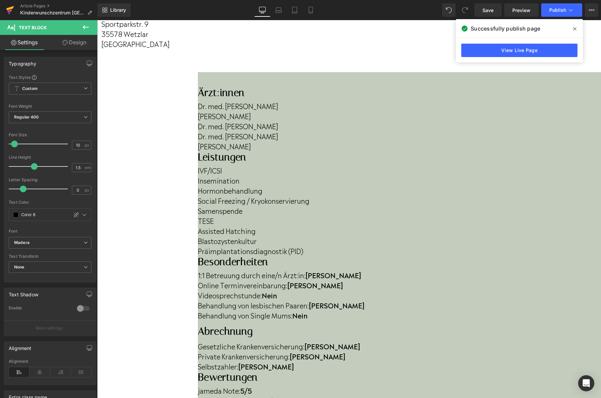
click at [9, 9] on icon at bounding box center [10, 8] width 8 height 4
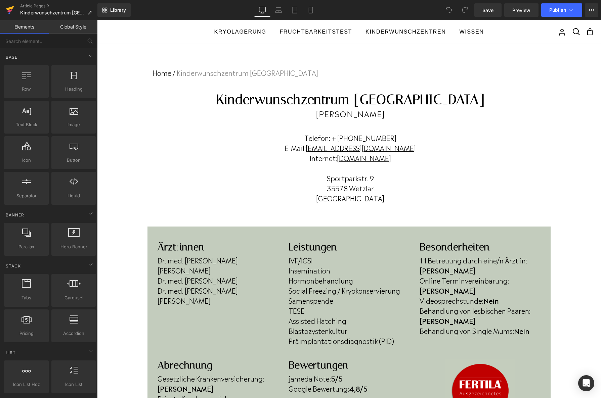
click at [12, 10] on icon at bounding box center [10, 10] width 8 height 17
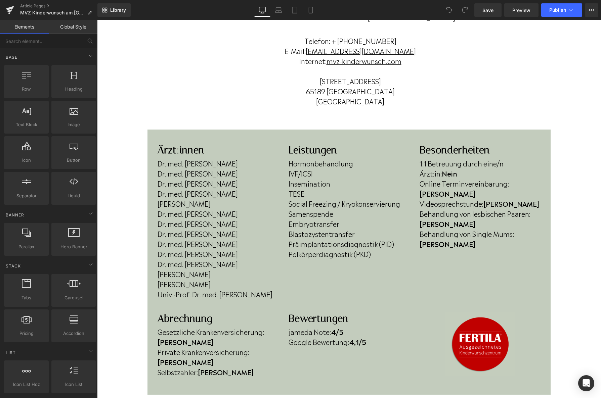
scroll to position [98, 0]
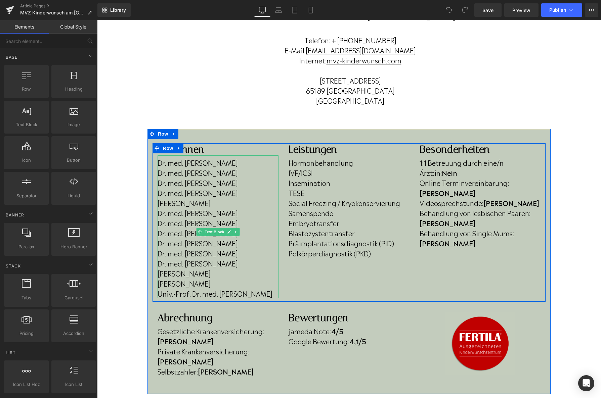
click at [245, 254] on p "Dr. med. Martin Schorsch" at bounding box center [218, 253] width 121 height 10
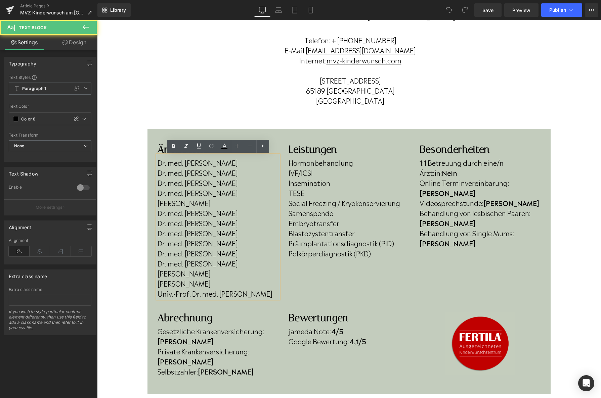
click at [243, 256] on p "Dr. med. Martin Schorsch" at bounding box center [218, 253] width 121 height 10
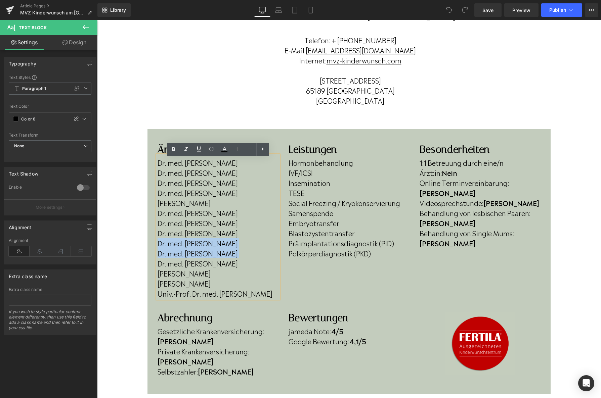
drag, startPoint x: 243, startPoint y: 256, endPoint x: 158, endPoint y: 248, distance: 85.7
click at [158, 248] on div "Dr. med. Michael Amrani Dr. med. Birgit Borzager Dr. med. Julia Limberg Dr. med…" at bounding box center [218, 227] width 121 height 143
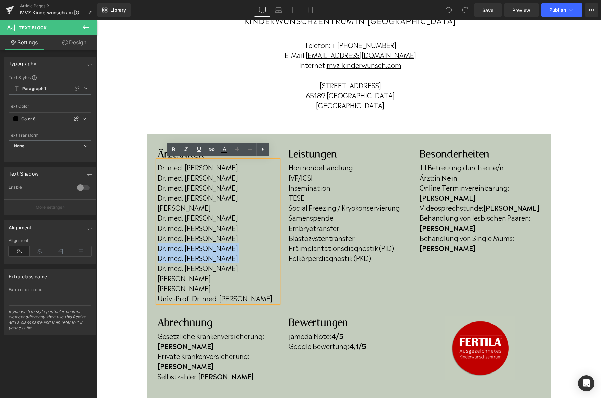
scroll to position [94, 0]
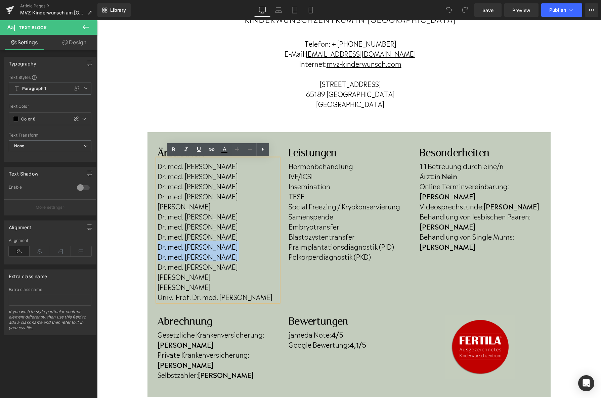
copy div "Dr. med. Wolfram Lorej Dr. med. Martin Schorsch"
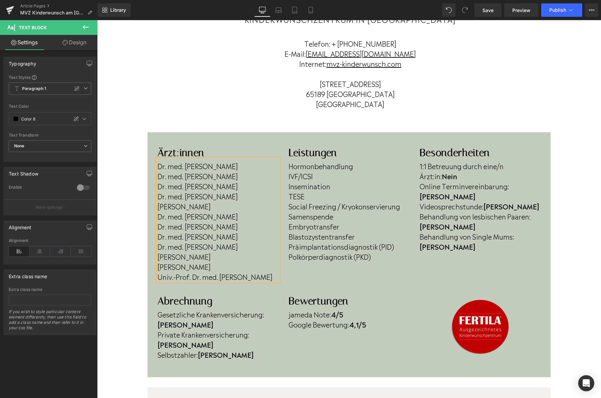
scroll to position [95, 0]
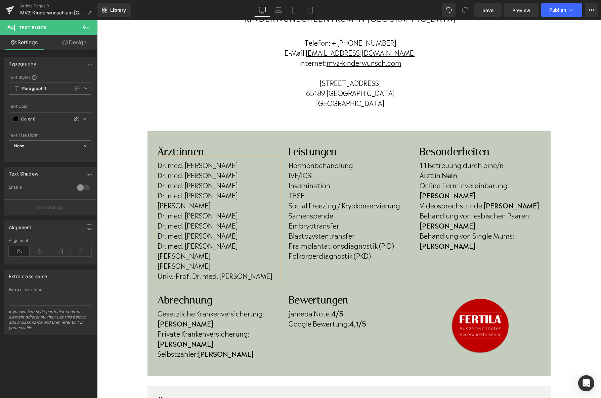
click at [241, 166] on p "Dr. med. Michael Amrani" at bounding box center [218, 165] width 121 height 10
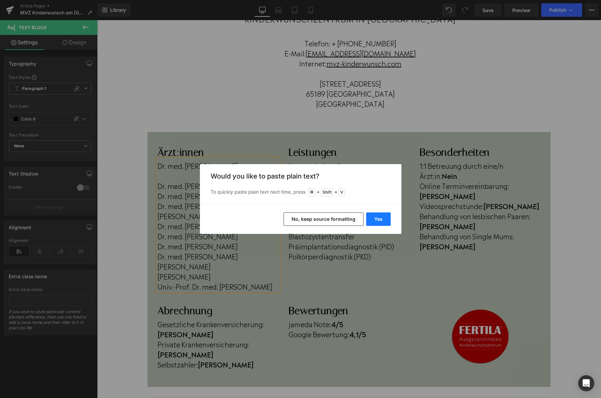
drag, startPoint x: 374, startPoint y: 222, endPoint x: 274, endPoint y: 201, distance: 102.7
click at [374, 222] on button "Yes" at bounding box center [378, 219] width 25 height 13
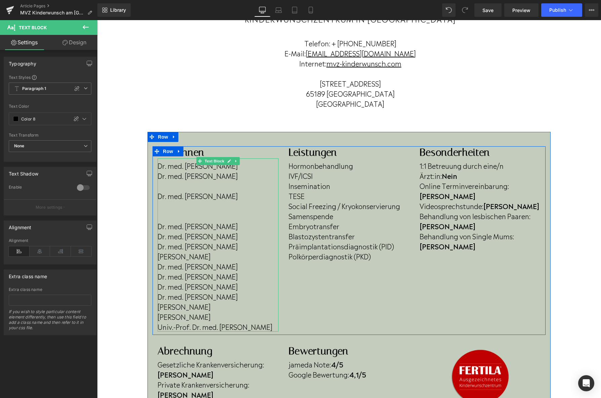
click at [160, 219] on p at bounding box center [218, 216] width 121 height 10
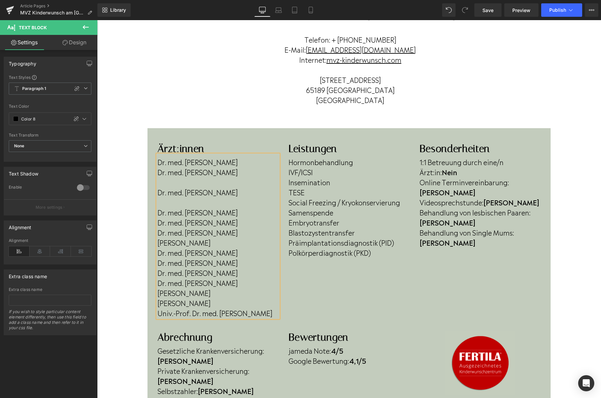
scroll to position [99, 0]
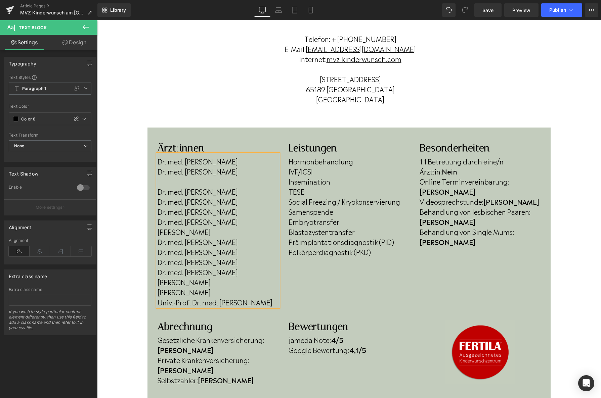
click at [159, 191] on p "Dr. med. Martin Schorsch" at bounding box center [218, 191] width 121 height 10
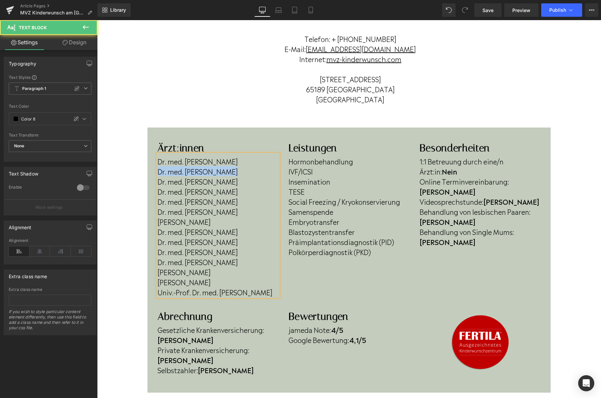
drag, startPoint x: 235, startPoint y: 173, endPoint x: 138, endPoint y: 174, distance: 97.1
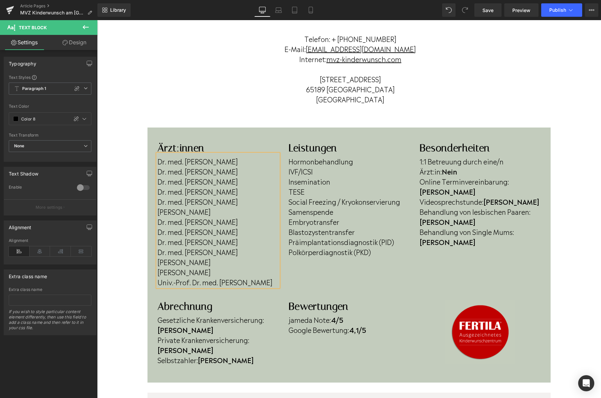
scroll to position [106, 0]
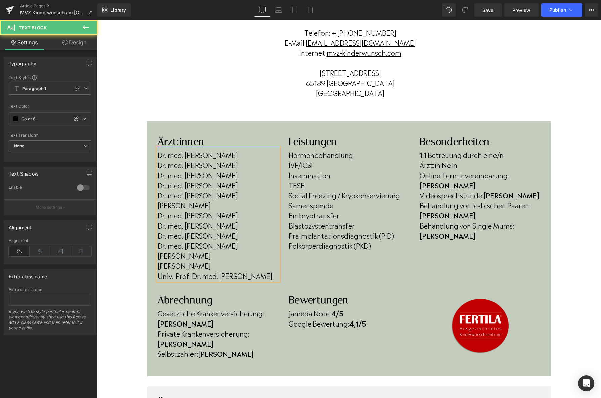
drag, startPoint x: 237, startPoint y: 175, endPoint x: 85, endPoint y: 171, distance: 151.9
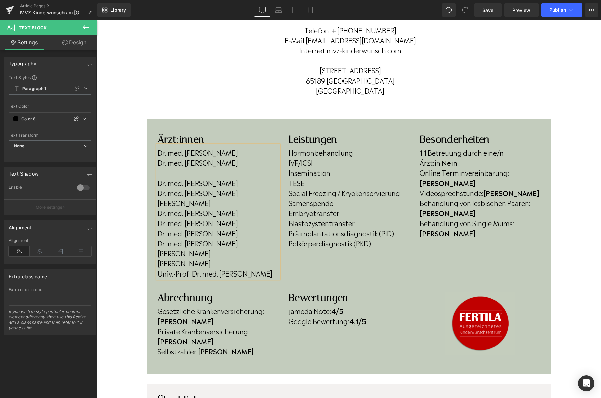
scroll to position [107, 0]
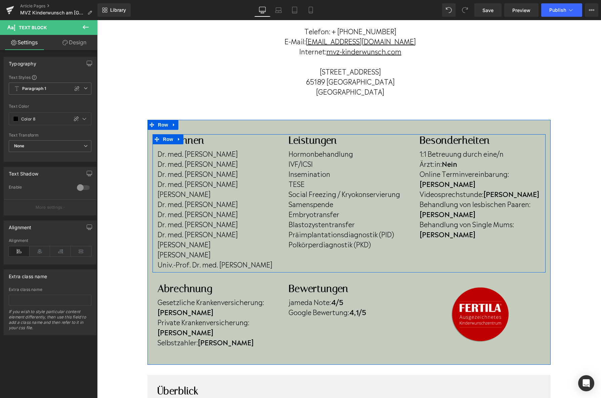
drag, startPoint x: 265, startPoint y: 203, endPoint x: 157, endPoint y: 207, distance: 108.3
click at [157, 207] on div "Ärzt:innen Heading Dr. med. Michael Amrani Dr. med. Martin Schorsch Dr. med. Ju…" at bounding box center [218, 201] width 131 height 135
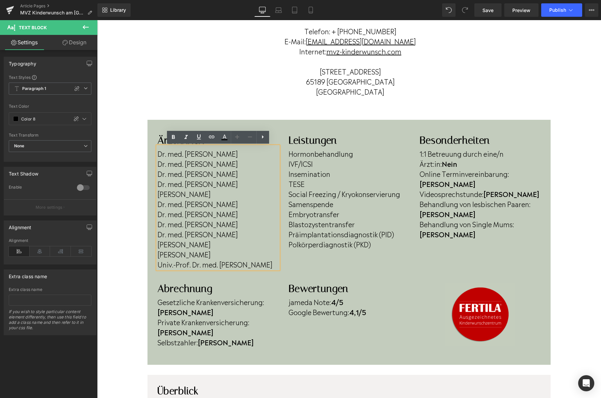
copy p "Dr. med. Antje Kühne-Golombek"
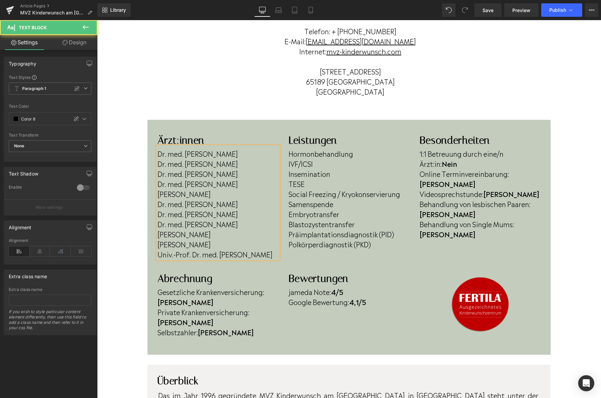
click at [210, 186] on p "Dr. med. Eva Rau" at bounding box center [218, 184] width 121 height 10
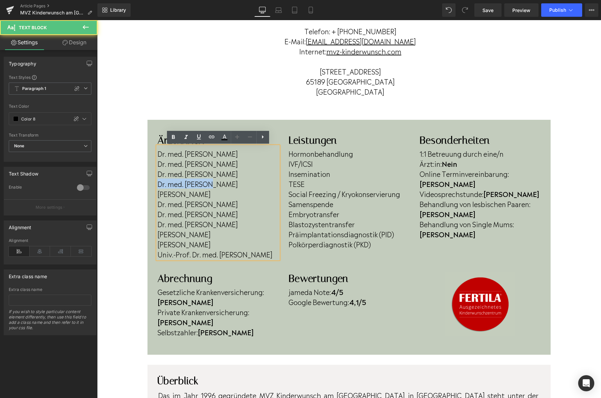
click at [231, 178] on div "Dr. med. Michael Amrani Dr. med. Martin Schorsch Dr. med. Julia Limberg Dr. med…" at bounding box center [218, 202] width 121 height 113
click at [232, 176] on p "Dr. med. Julia Limberg" at bounding box center [218, 174] width 121 height 10
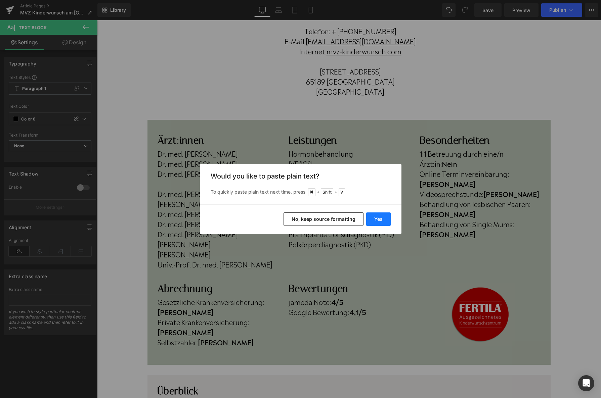
click at [379, 221] on button "Yes" at bounding box center [378, 219] width 25 height 13
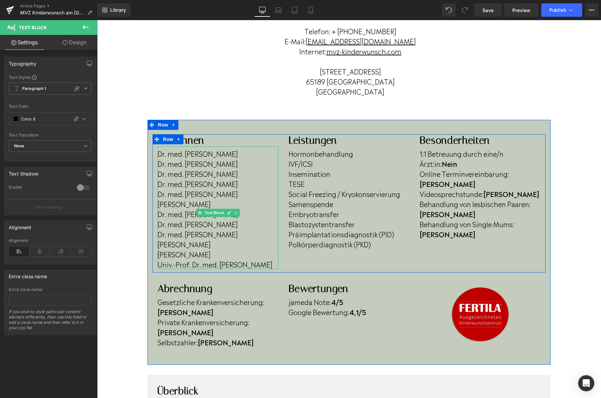
click at [263, 183] on p "Dr. med. Antje Kühne-Golombek" at bounding box center [218, 184] width 121 height 10
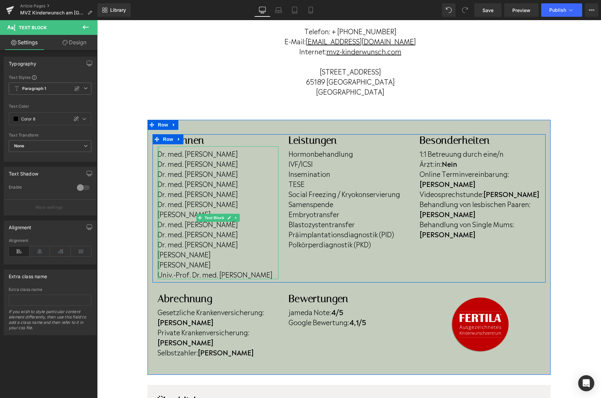
drag, startPoint x: 218, startPoint y: 266, endPoint x: 157, endPoint y: 264, distance: 60.8
click at [158, 264] on div "Dr. med. Michael Amrani Dr. med. Martin Schorsch Dr. med. Julia Limberg Dr. med…" at bounding box center [218, 212] width 121 height 133
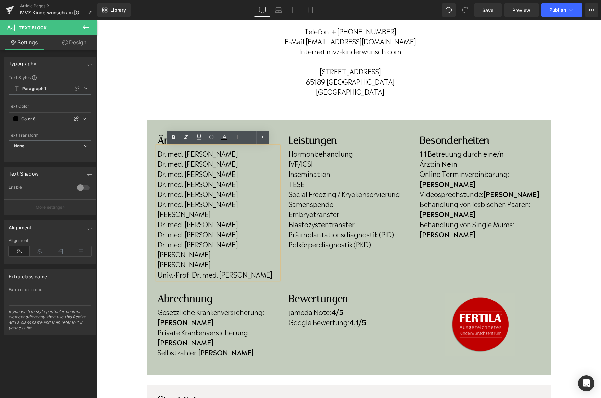
copy p "Sarah Warschauer"
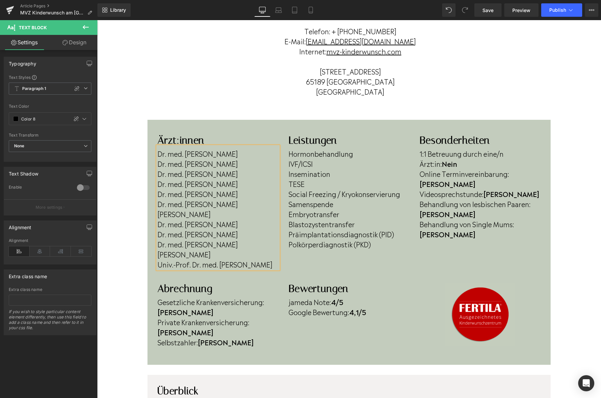
click at [239, 198] on p "Dr. med. Birgit Borzager" at bounding box center [218, 194] width 121 height 10
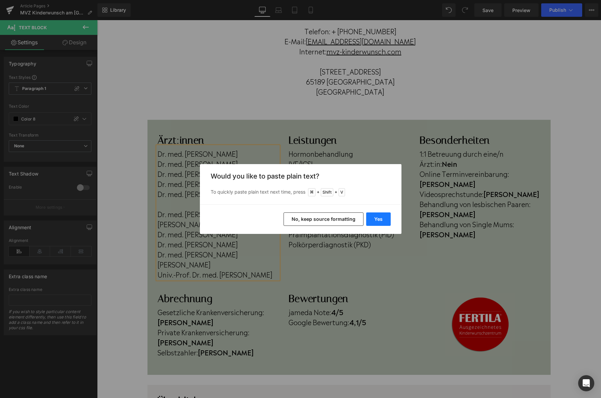
click at [368, 217] on button "Yes" at bounding box center [378, 219] width 25 height 13
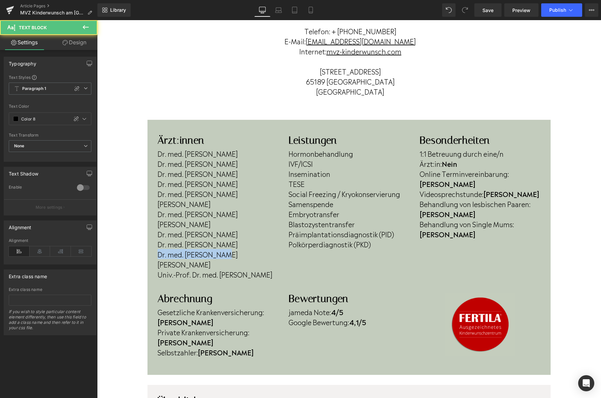
drag, startPoint x: 186, startPoint y: 260, endPoint x: 139, endPoint y: 258, distance: 47.4
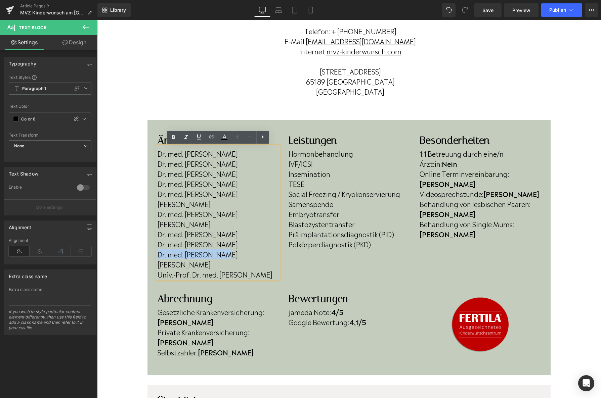
copy span "Dr. med. Thomas Hahn"
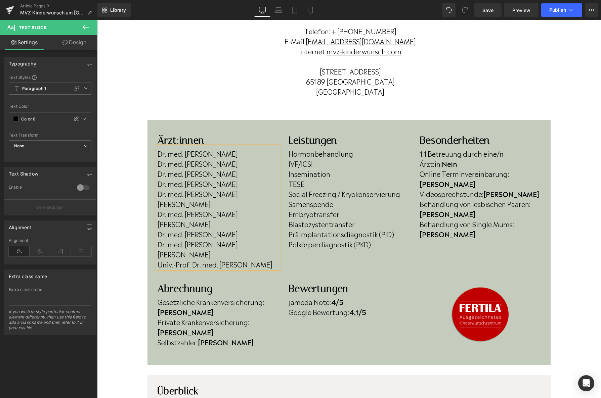
click at [215, 203] on p "Sarah Warschauer" at bounding box center [218, 204] width 121 height 10
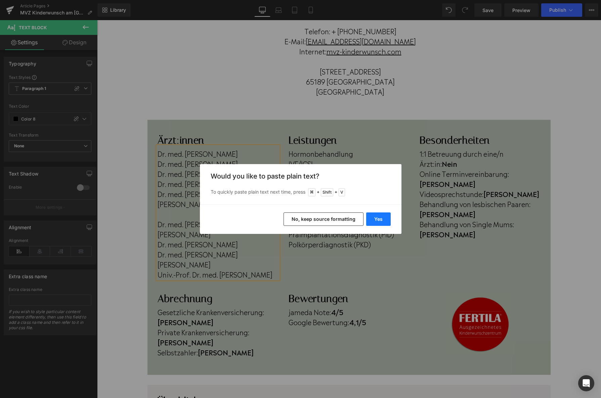
click at [381, 214] on button "Yes" at bounding box center [378, 219] width 25 height 13
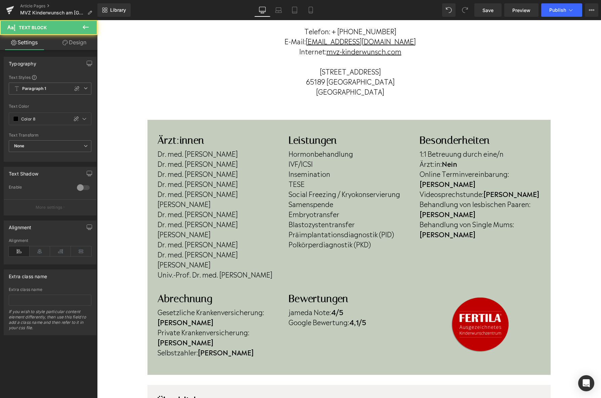
drag, startPoint x: 217, startPoint y: 265, endPoint x: 137, endPoint y: 267, distance: 79.3
copy span "Nicole Hunenbart"
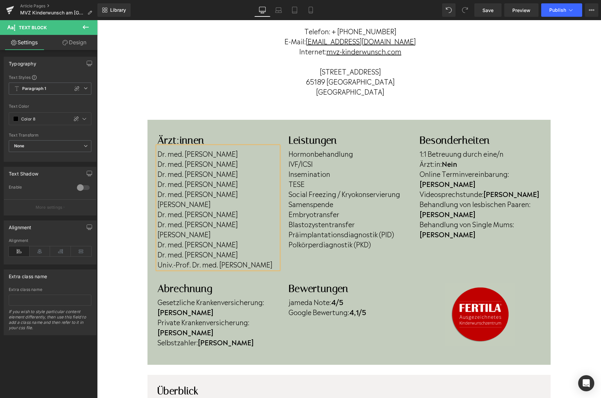
click at [236, 218] on p "Dr. med. Thomas Hahn" at bounding box center [218, 214] width 121 height 10
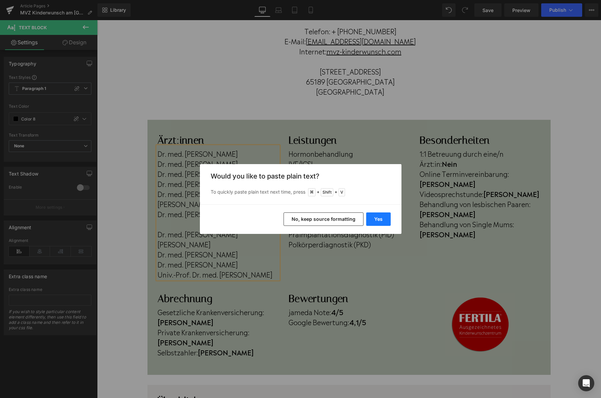
click at [369, 218] on button "Yes" at bounding box center [378, 219] width 25 height 13
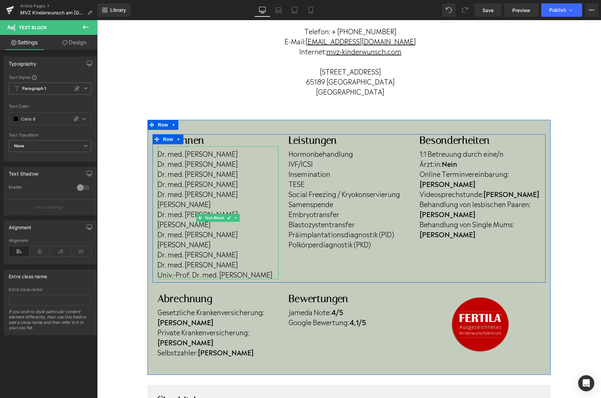
click at [219, 239] on p "Dr. med. Eva Rau" at bounding box center [218, 234] width 121 height 10
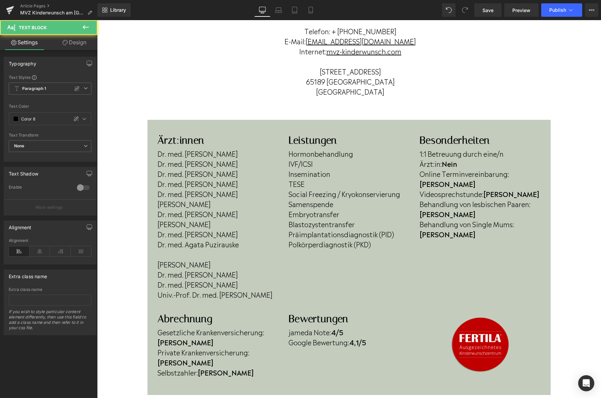
drag, startPoint x: 252, startPoint y: 276, endPoint x: 136, endPoint y: 272, distance: 115.6
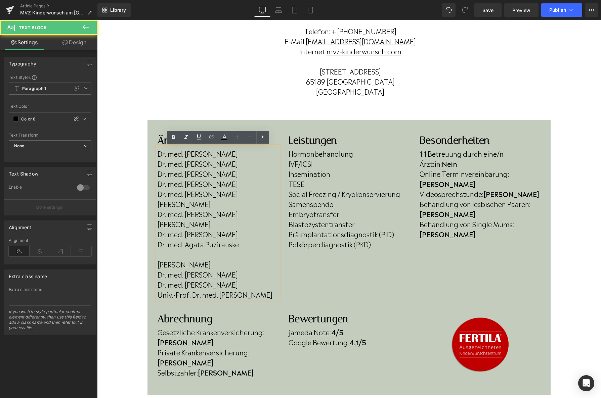
copy span "Dr. med. Caroline Faulhaber"
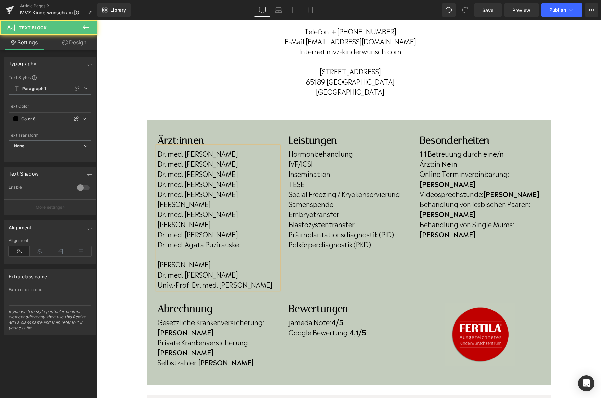
click at [174, 256] on p at bounding box center [218, 254] width 121 height 10
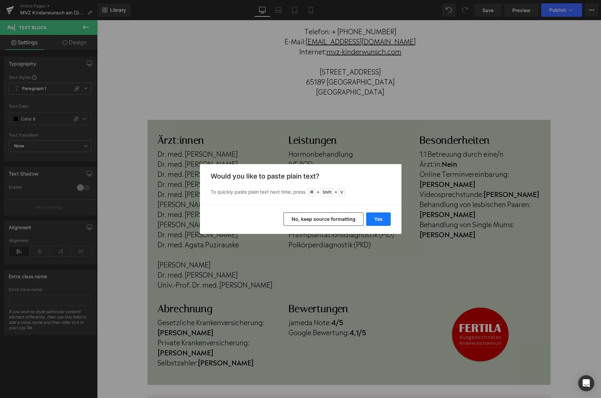
click at [373, 220] on button "Yes" at bounding box center [378, 219] width 25 height 13
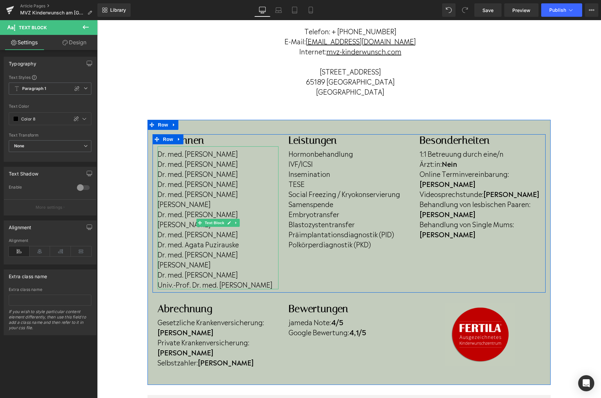
click at [257, 256] on p "Dr. med. Caroline Faulhaber" at bounding box center [218, 254] width 121 height 10
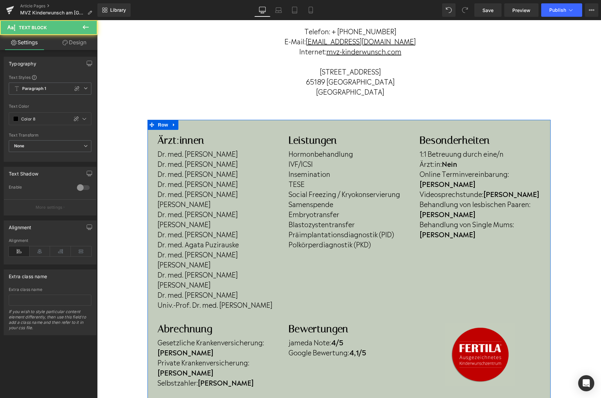
drag, startPoint x: 190, startPoint y: 316, endPoint x: 152, endPoint y: 308, distance: 39.3
click at [152, 308] on div "Ärzt:innen Heading Dr. med. Michael Amrani Dr. med. Martin Schorsch Dr. med. Ju…" at bounding box center [349, 262] width 403 height 257
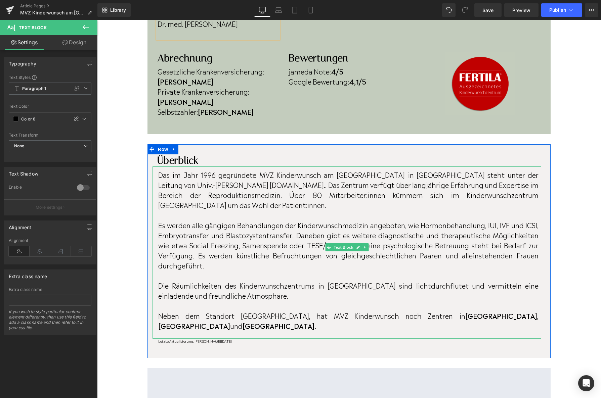
scroll to position [378, 0]
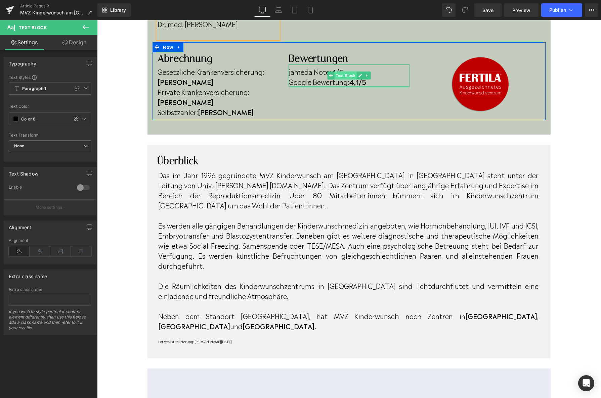
click at [339, 72] on span "Text Block" at bounding box center [345, 76] width 22 height 8
click at [340, 68] on b "/5" at bounding box center [339, 72] width 7 height 10
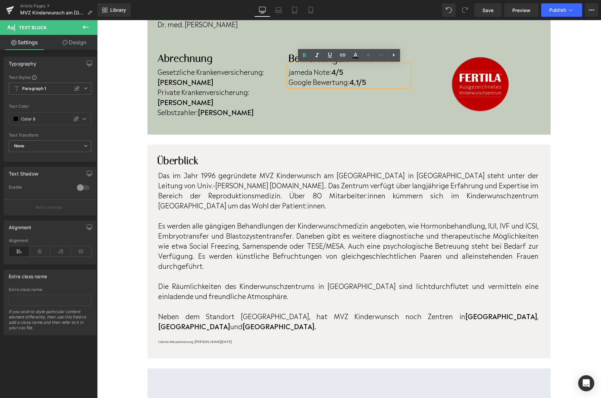
click at [338, 71] on b "/5" at bounding box center [339, 72] width 7 height 10
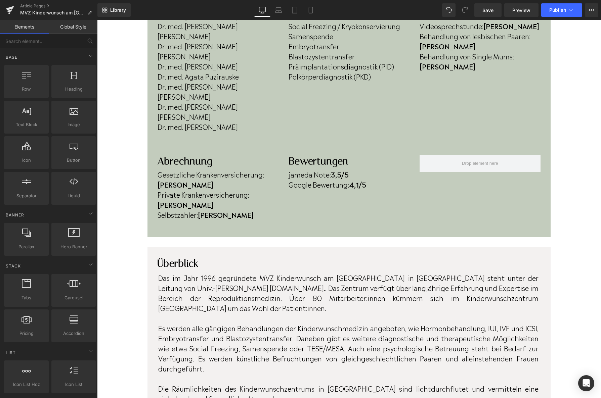
scroll to position [276, 0]
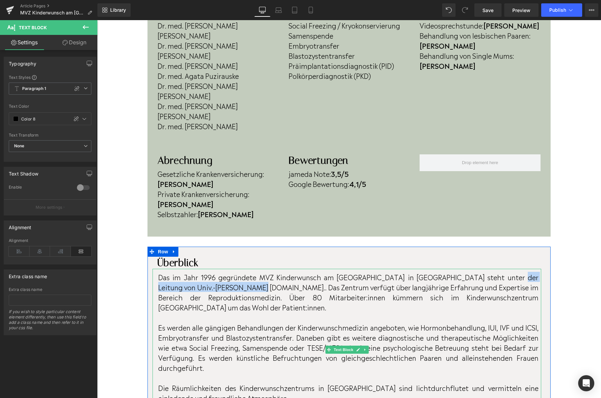
drag, startPoint x: 506, startPoint y: 257, endPoint x: 245, endPoint y: 266, distance: 261.9
click at [245, 272] on p "Das im Jahr 1996 gegründete MVZ Kinderwunsch am Welfenhof in Wiesbaden steht un…" at bounding box center [348, 292] width 380 height 40
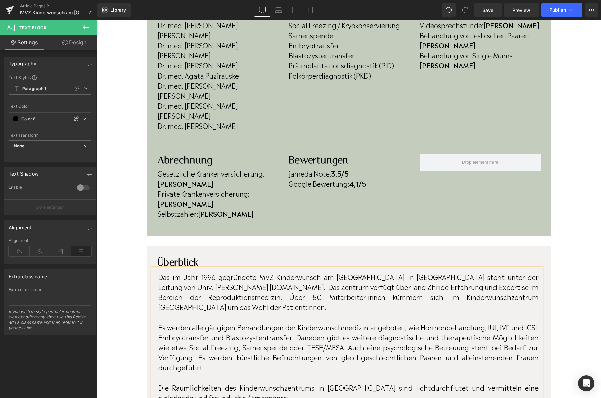
click at [245, 272] on p "Das im Jahr 1996 gegründete MVZ Kinderwunsch am Welfenhof in Wiesbaden steht un…" at bounding box center [348, 292] width 380 height 40
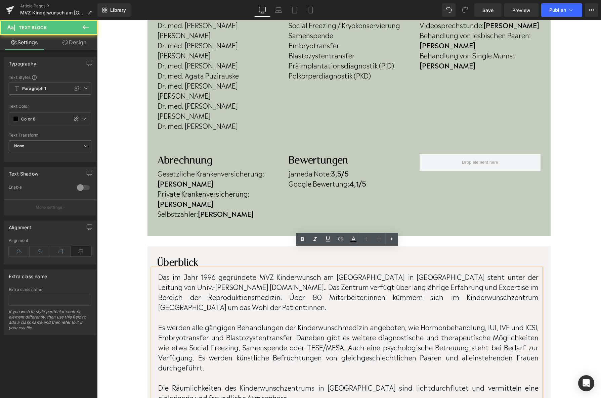
scroll to position [275, 0]
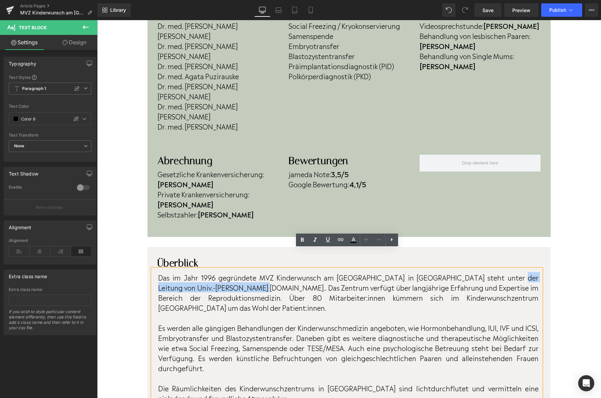
drag, startPoint x: 245, startPoint y: 269, endPoint x: 506, endPoint y: 259, distance: 261.6
click at [506, 272] on p "Das im Jahr 1996 gegründete MVZ Kinderwunsch am Welfenhof in Wiesbaden steht un…" at bounding box center [348, 292] width 380 height 40
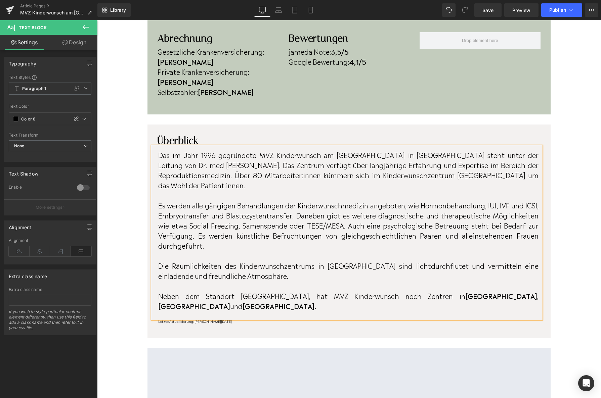
scroll to position [401, 0]
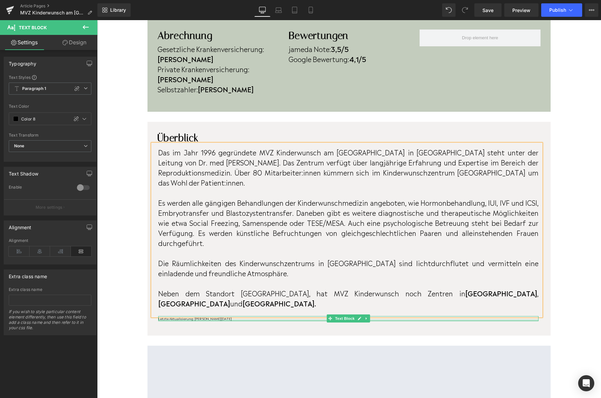
click at [191, 320] on div at bounding box center [348, 321] width 380 height 2
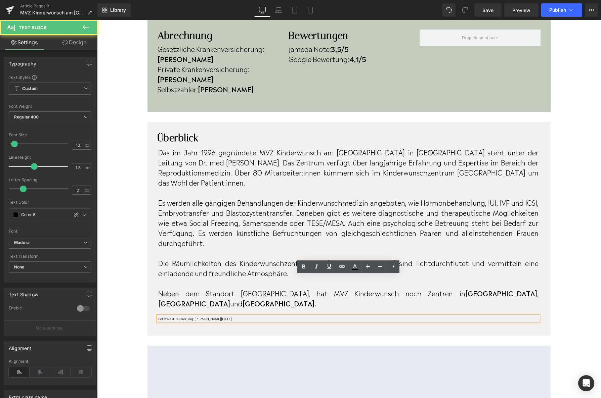
drag, startPoint x: 201, startPoint y: 278, endPoint x: 202, endPoint y: 283, distance: 4.6
click at [201, 317] on p "Letzte Aktualisierung: März 2025" at bounding box center [348, 319] width 380 height 5
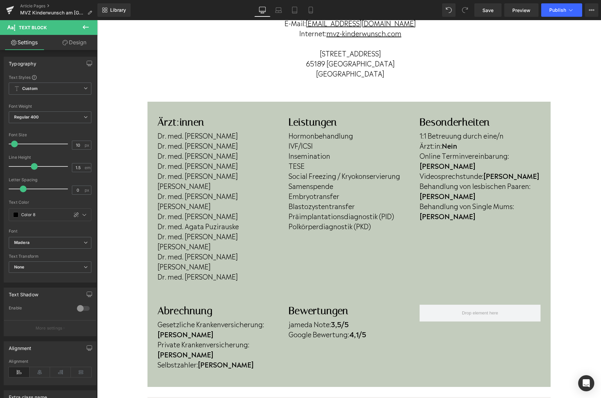
scroll to position [90, 0]
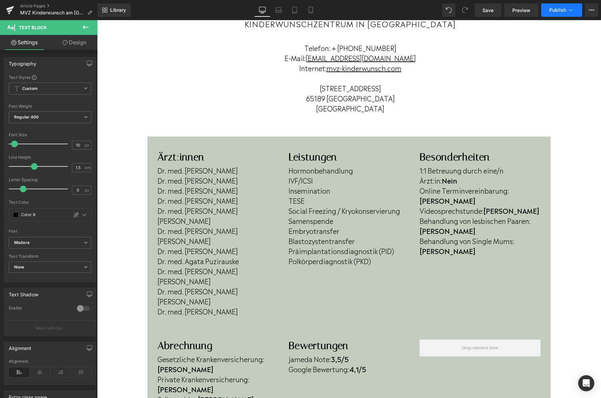
click at [544, 11] on button "Publish" at bounding box center [561, 9] width 41 height 13
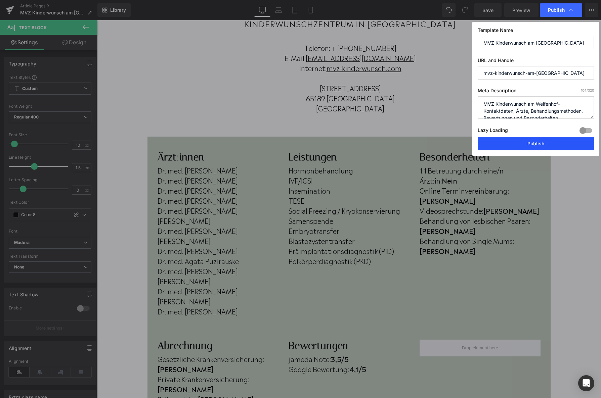
click at [524, 142] on button "Publish" at bounding box center [536, 143] width 116 height 13
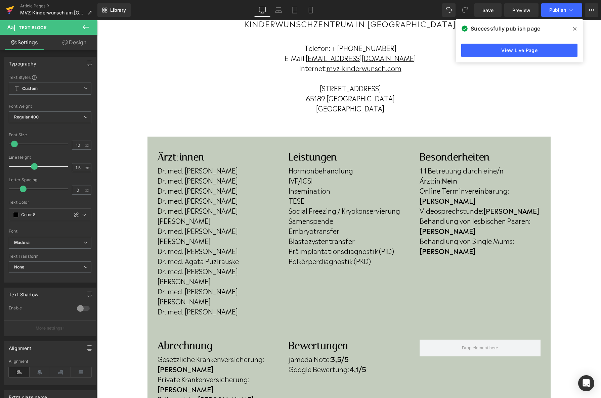
click at [12, 12] on icon at bounding box center [10, 10] width 8 height 17
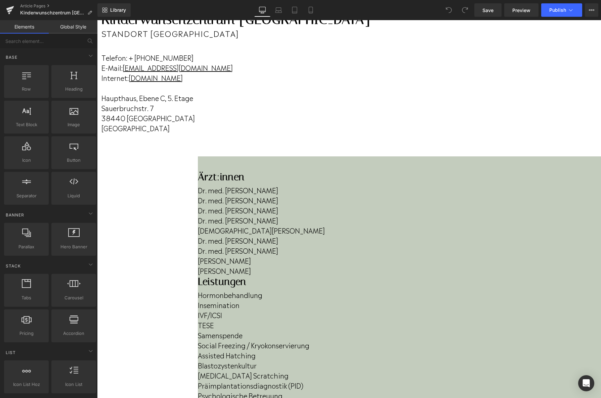
scroll to position [74, 0]
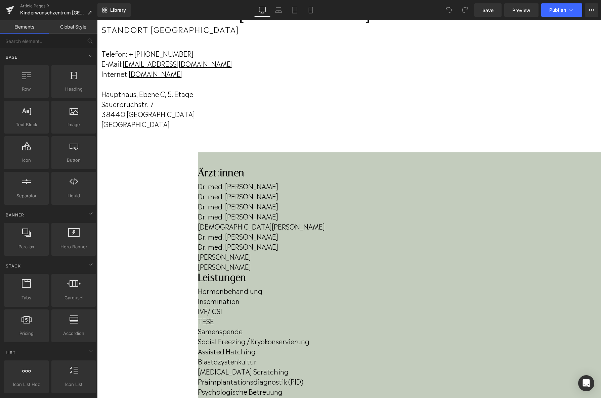
click at [228, 242] on p "Dr. med. [PERSON_NAME]" at bounding box center [399, 237] width 403 height 10
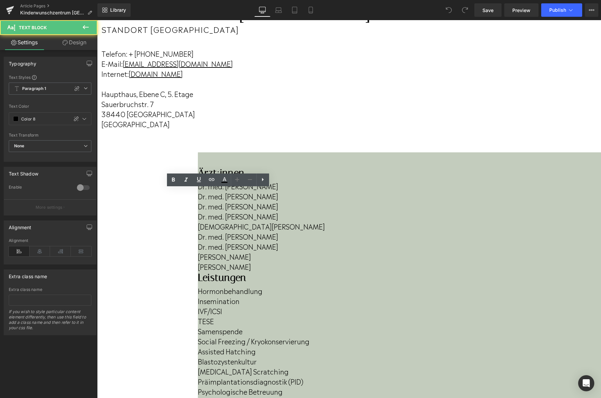
click at [225, 242] on p "Dr. med. [PERSON_NAME]" at bounding box center [399, 237] width 403 height 10
drag, startPoint x: 227, startPoint y: 248, endPoint x: 149, endPoint y: 246, distance: 79.0
click at [198, 246] on div "Ärzt:innen Heading Dr. med. [PERSON_NAME] Dr. med. [PERSON_NAME] Dr. med. [PERS…" at bounding box center [399, 357] width 403 height 380
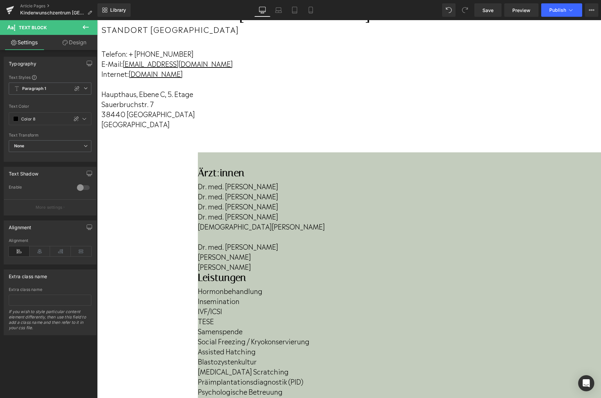
click at [198, 242] on p at bounding box center [399, 237] width 403 height 10
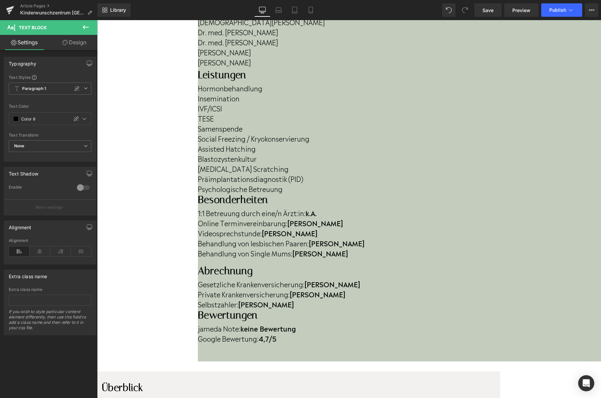
scroll to position [279, 0]
click at [277, 334] on strong "4,7/5" at bounding box center [267, 339] width 18 height 10
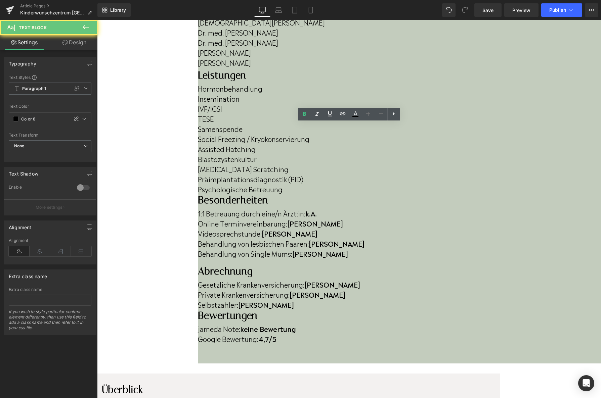
click at [277, 334] on strong "4,7/5" at bounding box center [267, 339] width 18 height 10
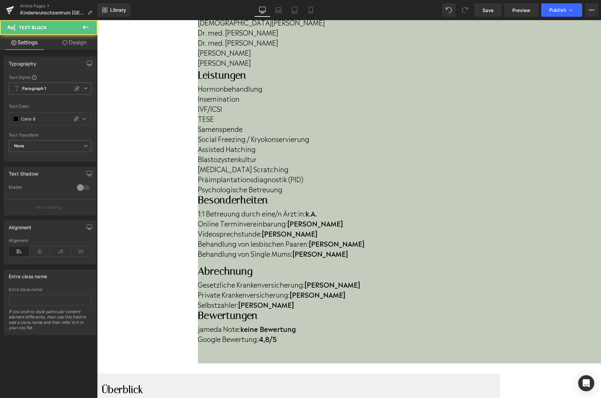
click at [296, 324] on b "keine Bewertung" at bounding box center [268, 329] width 56 height 10
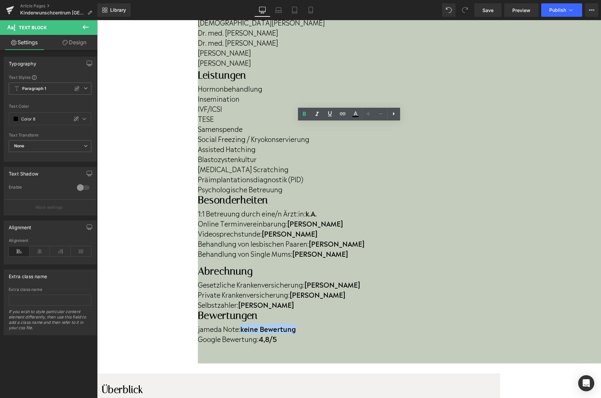
drag, startPoint x: 392, startPoint y: 129, endPoint x: 334, endPoint y: 133, distance: 58.9
click at [334, 324] on p "jameda Note: keine Bewertung" at bounding box center [399, 329] width 403 height 10
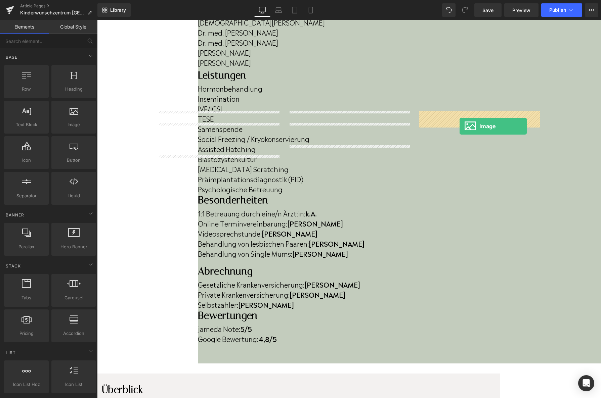
drag, startPoint x: 180, startPoint y: 131, endPoint x: 460, endPoint y: 126, distance: 279.9
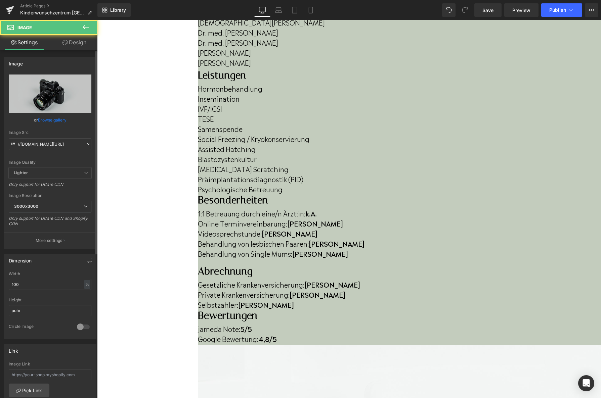
click at [60, 116] on link "Browse gallery" at bounding box center [52, 120] width 29 height 12
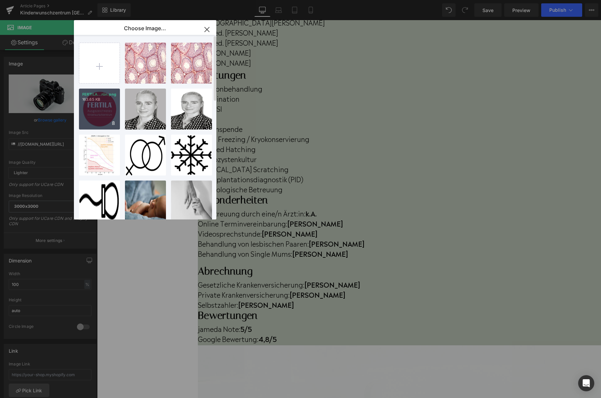
click at [92, 111] on div "FERTILA...rün.png 163.65 KB" at bounding box center [99, 109] width 41 height 41
type input "[URL][DOMAIN_NAME]"
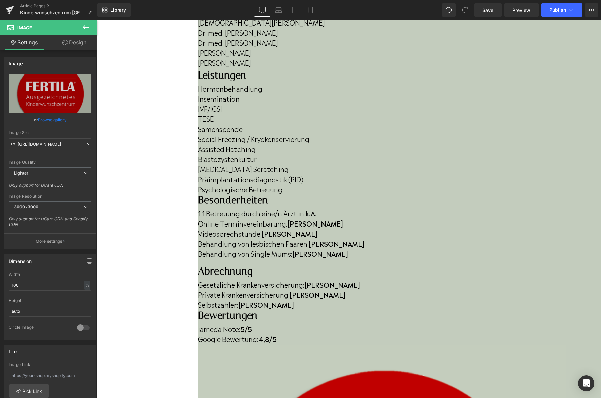
drag, startPoint x: 540, startPoint y: 215, endPoint x: 505, endPoint y: 157, distance: 68.0
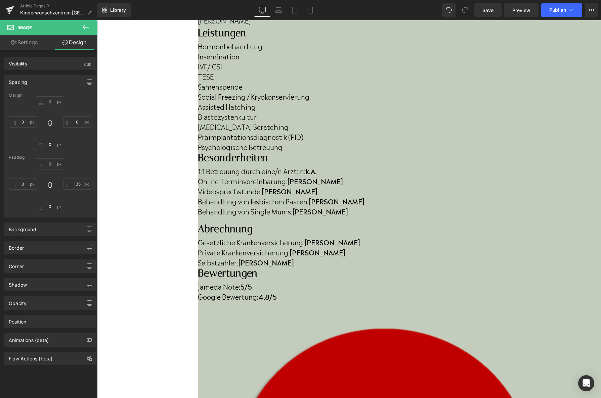
scroll to position [324, 0]
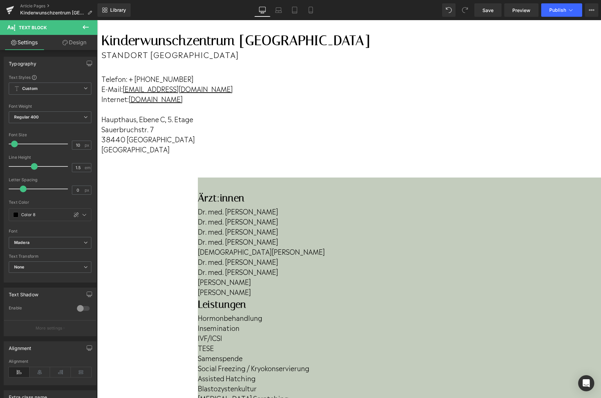
scroll to position [0, 0]
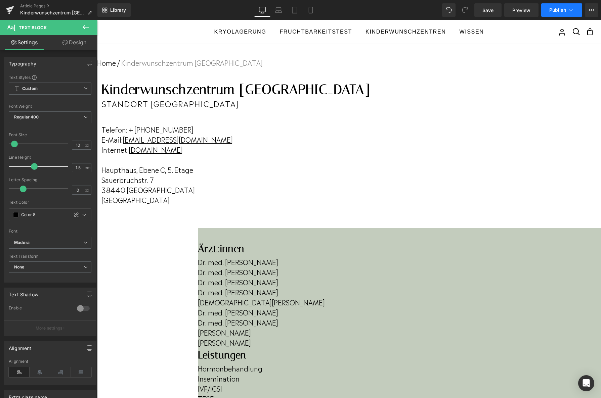
click at [548, 11] on button "Publish" at bounding box center [561, 9] width 41 height 13
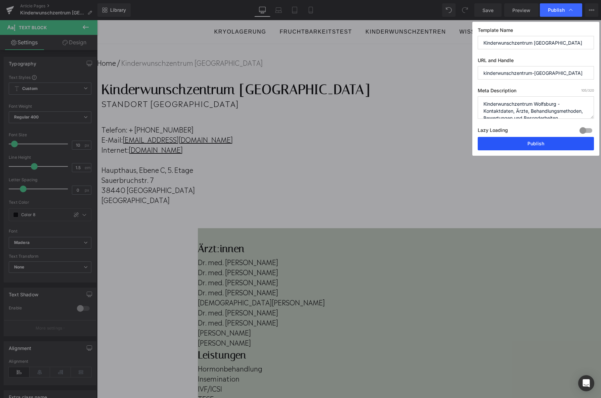
click at [493, 143] on button "Publish" at bounding box center [536, 143] width 116 height 13
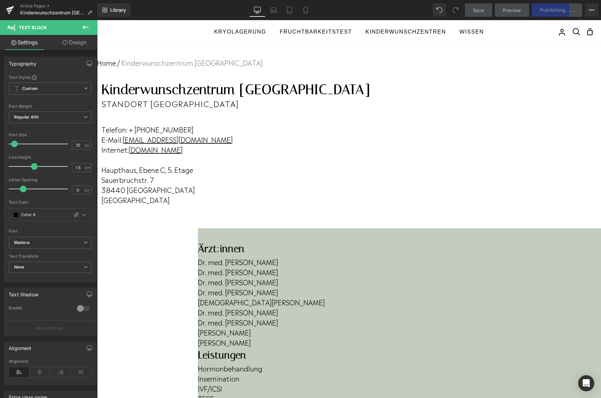
scroll to position [10, 0]
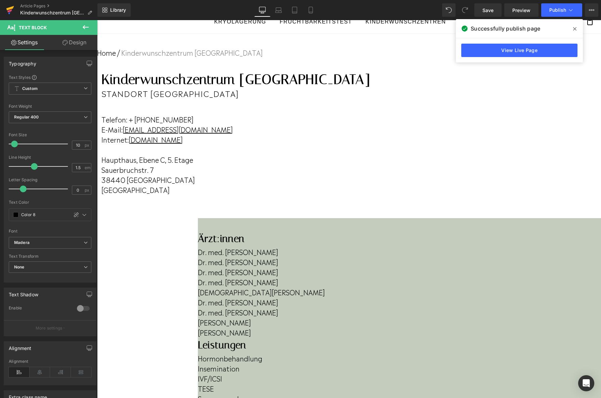
click at [9, 12] on icon at bounding box center [9, 10] width 5 height 3
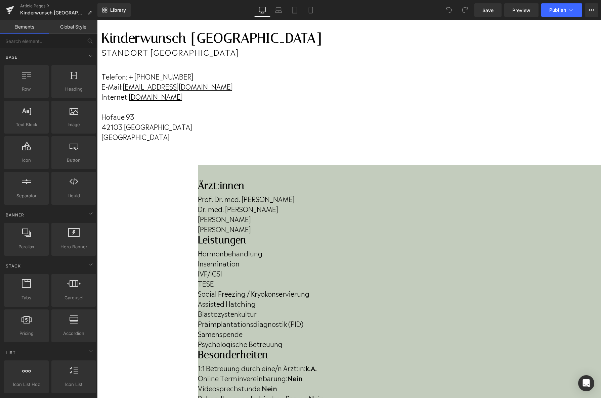
scroll to position [55, 0]
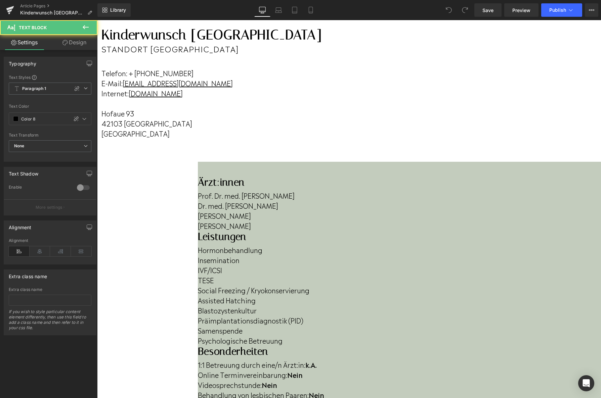
click at [220, 231] on p "[PERSON_NAME]" at bounding box center [399, 226] width 403 height 10
click at [213, 221] on p "Petra Wilbrink" at bounding box center [399, 216] width 403 height 10
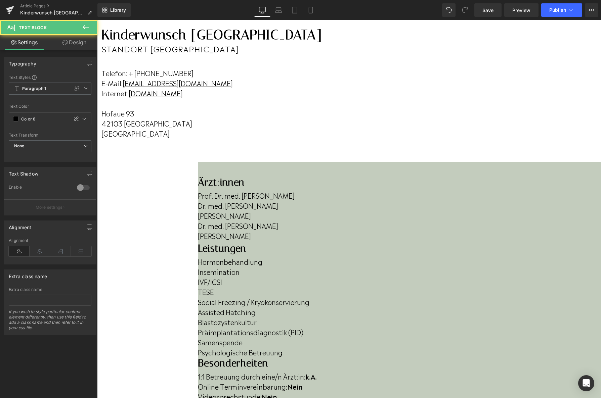
drag, startPoint x: 222, startPoint y: 243, endPoint x: 140, endPoint y: 248, distance: 82.2
drag, startPoint x: 235, startPoint y: 217, endPoint x: 120, endPoint y: 200, distance: 116.5
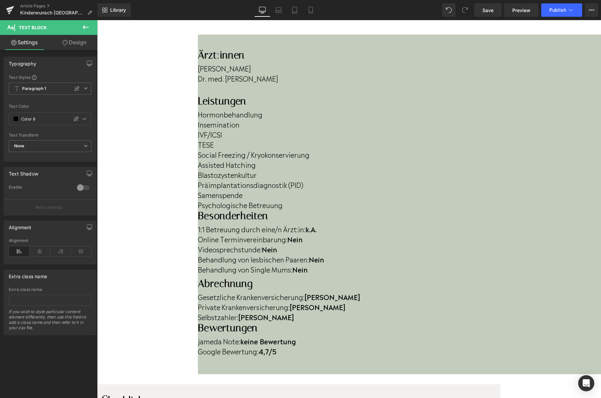
scroll to position [142, 0]
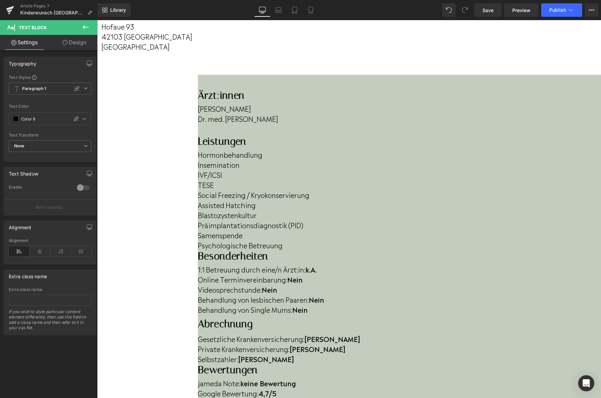
click at [277, 388] on strong "4,7/5" at bounding box center [267, 393] width 18 height 10
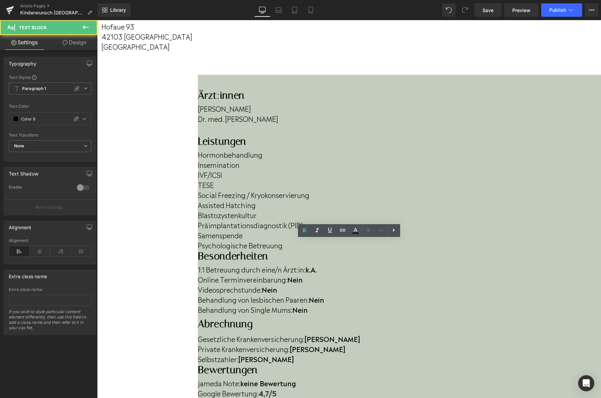
click at [277, 388] on strong "4,7/5" at bounding box center [267, 393] width 18 height 10
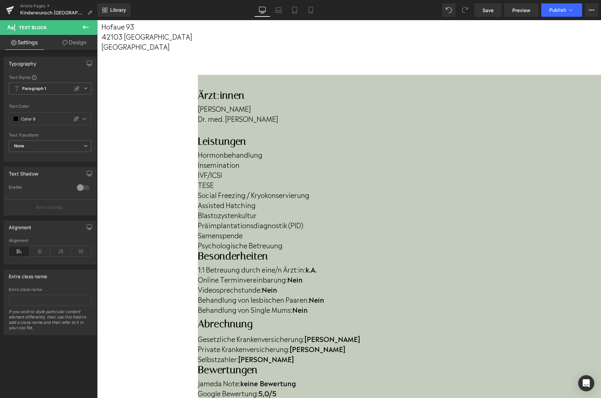
click at [536, 275] on p "Online Terminvereinbarung: Nein" at bounding box center [399, 280] width 403 height 10
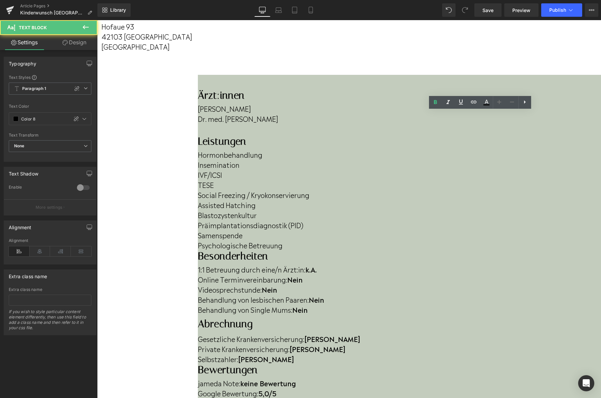
click at [531, 275] on p "Online Terminvereinbarung: Nein" at bounding box center [399, 280] width 403 height 10
click at [438, 295] on p "Behandlung von lesbischen Paaren: Nein" at bounding box center [399, 300] width 403 height 10
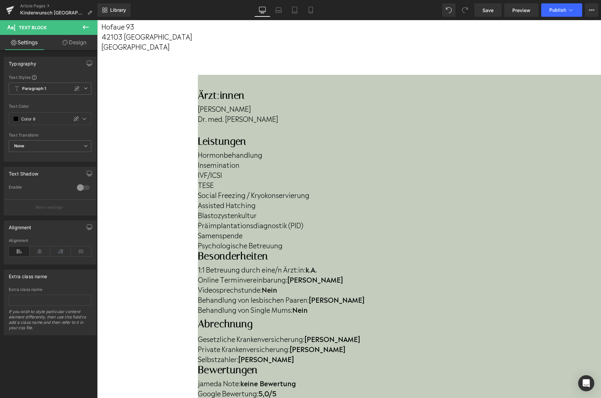
click at [200, 315] on div at bounding box center [199, 315] width 2 height 0
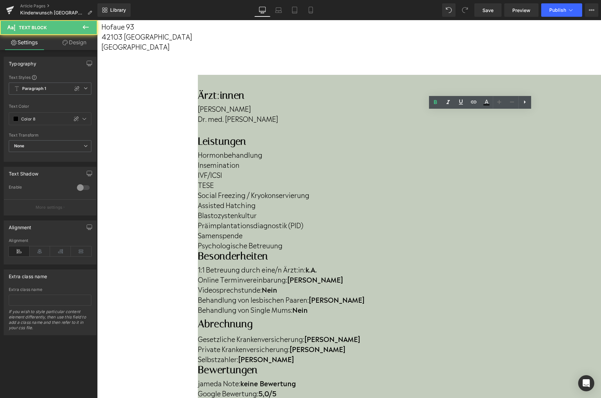
click at [317, 264] on b "k.A." at bounding box center [310, 269] width 11 height 10
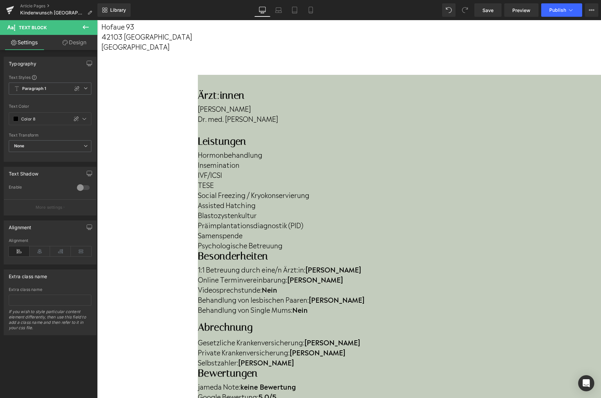
click at [296, 382] on b "keine Bewertung" at bounding box center [268, 387] width 56 height 10
click at [277, 392] on strong "5,0/5" at bounding box center [267, 397] width 18 height 10
drag, startPoint x: 379, startPoint y: 246, endPoint x: 334, endPoint y: 248, distance: 44.7
click at [334, 382] on p "jameda Note: keine Bewertung" at bounding box center [399, 387] width 403 height 10
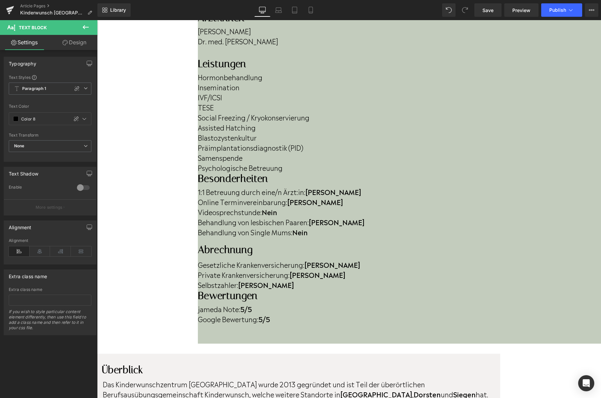
scroll to position [219, 0]
drag, startPoint x: 397, startPoint y: 286, endPoint x: 320, endPoint y: 285, distance: 77.3
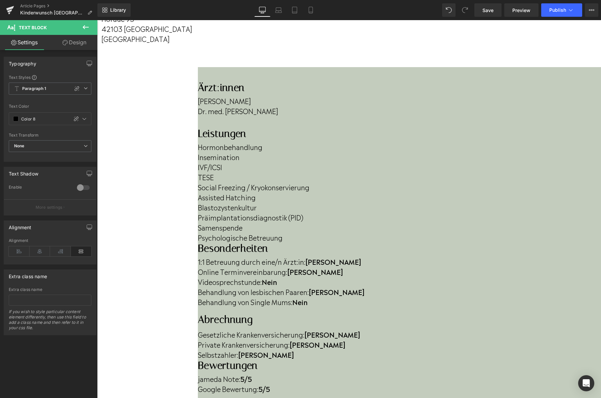
scroll to position [150, 0]
drag, startPoint x: 396, startPoint y: 352, endPoint x: 321, endPoint y: 354, distance: 74.6
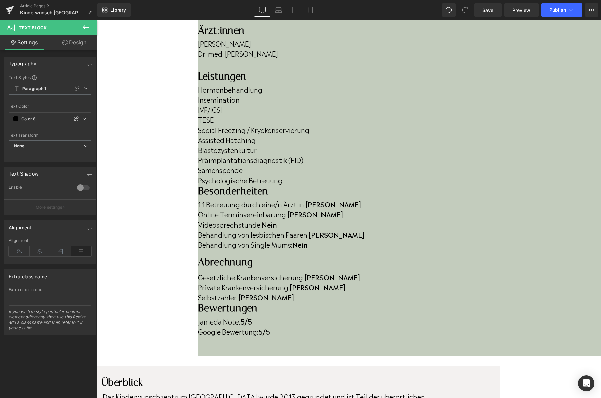
scroll to position [209, 0]
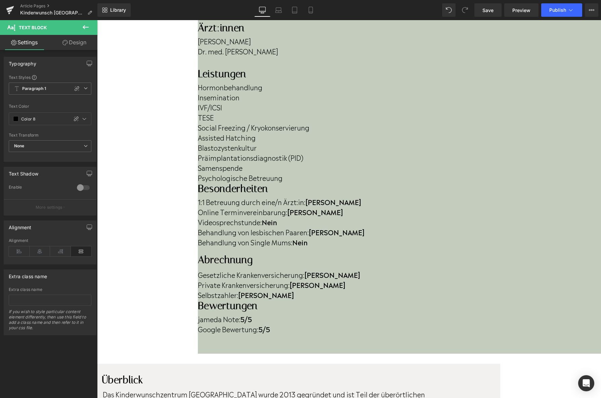
drag, startPoint x: 364, startPoint y: 294, endPoint x: 312, endPoint y: 303, distance: 53.1
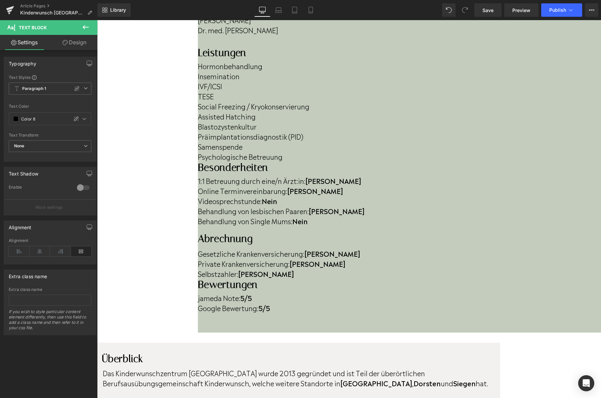
scroll to position [234, 0]
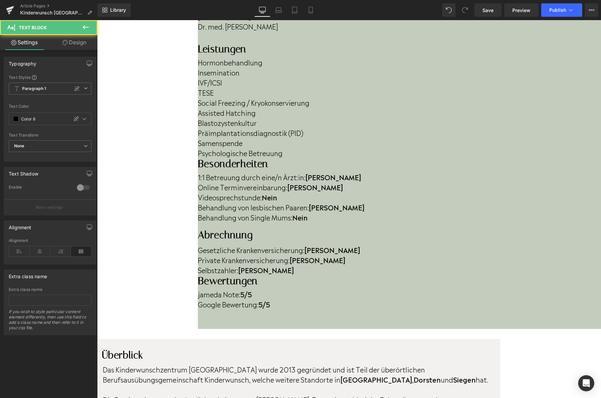
drag, startPoint x: 236, startPoint y: 300, endPoint x: 467, endPoint y: 308, distance: 231.6
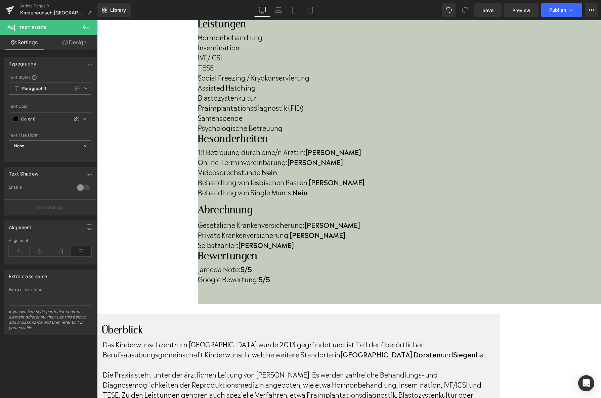
scroll to position [263, 0]
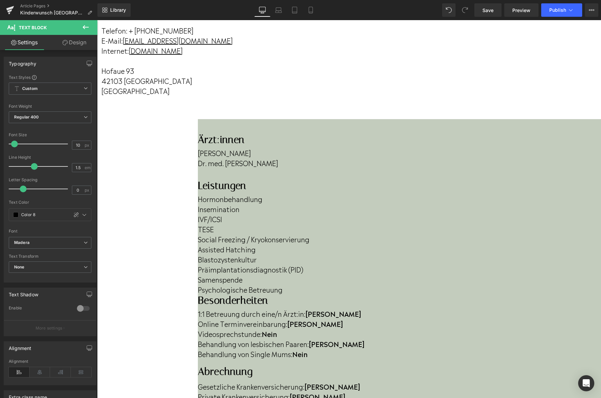
scroll to position [97, 0]
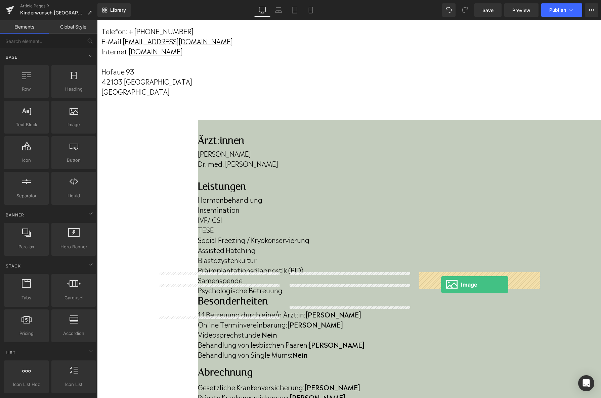
drag, startPoint x: 189, startPoint y: 155, endPoint x: 441, endPoint y: 285, distance: 283.6
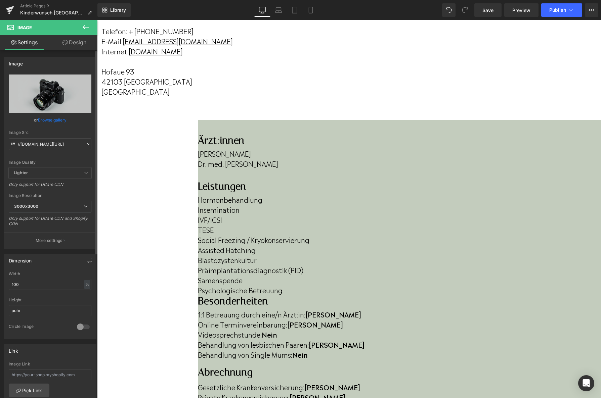
click at [43, 119] on link "Browse gallery" at bounding box center [52, 120] width 29 height 12
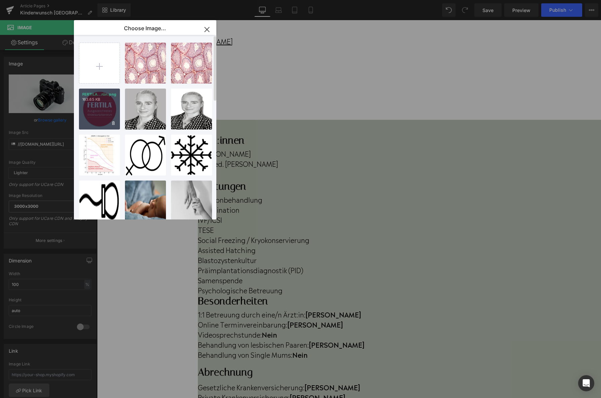
click at [110, 117] on div "FERTILA...rün.png 163.65 KB" at bounding box center [99, 109] width 41 height 41
type input "[URL][DOMAIN_NAME]"
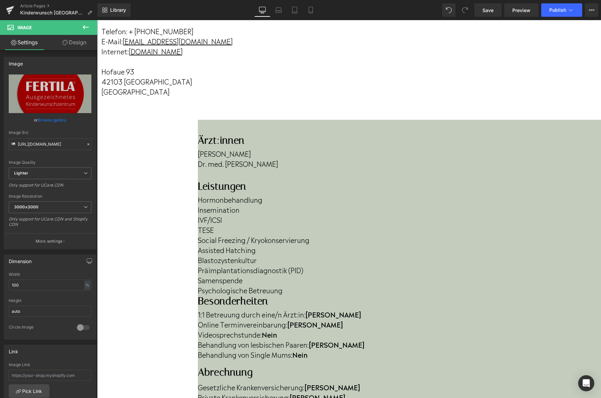
drag, startPoint x: 540, startPoint y: 378, endPoint x: 496, endPoint y: 325, distance: 69.4
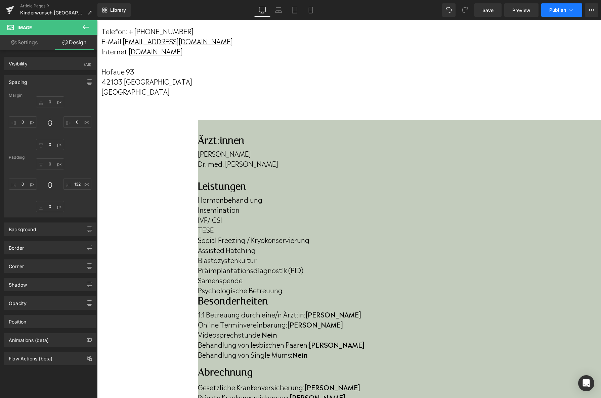
click at [552, 15] on button "Publish" at bounding box center [561, 9] width 41 height 13
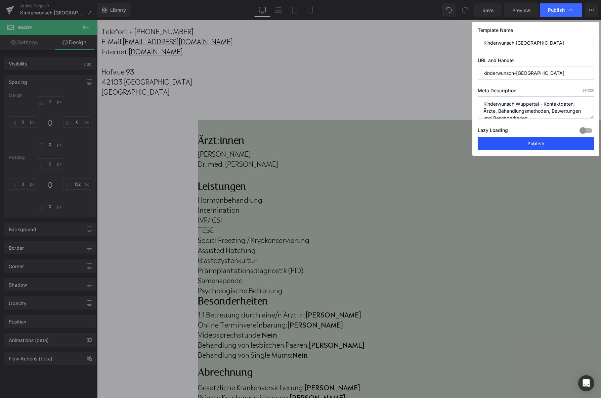
click at [530, 141] on button "Publish" at bounding box center [536, 143] width 116 height 13
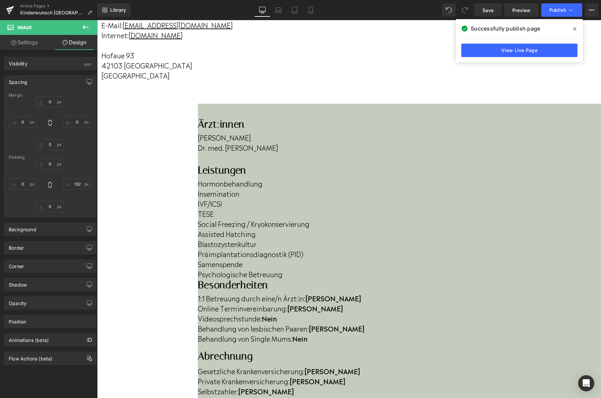
scroll to position [124, 0]
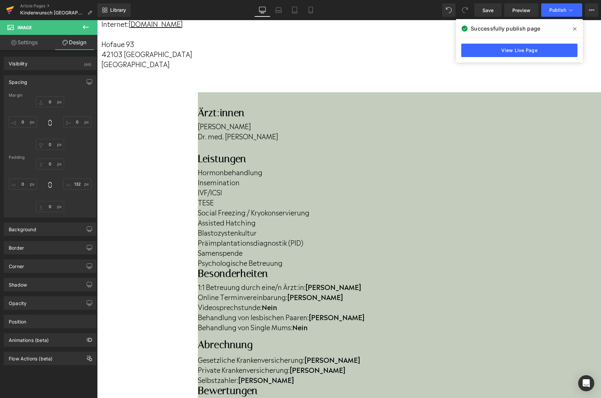
click at [4, 10] on link at bounding box center [10, 10] width 20 height 20
